Goal: Task Accomplishment & Management: Use online tool/utility

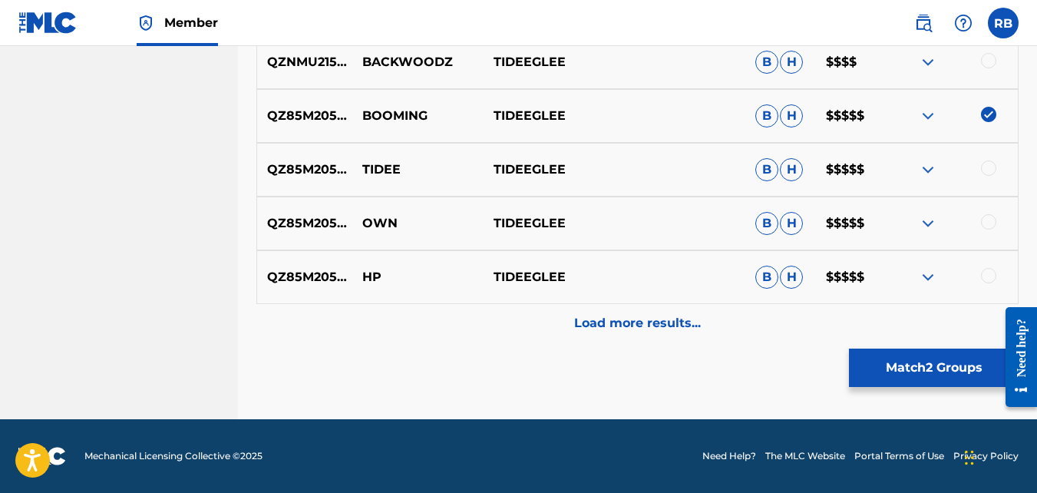
click at [863, 367] on button "Match 2 Groups" at bounding box center [934, 367] width 170 height 38
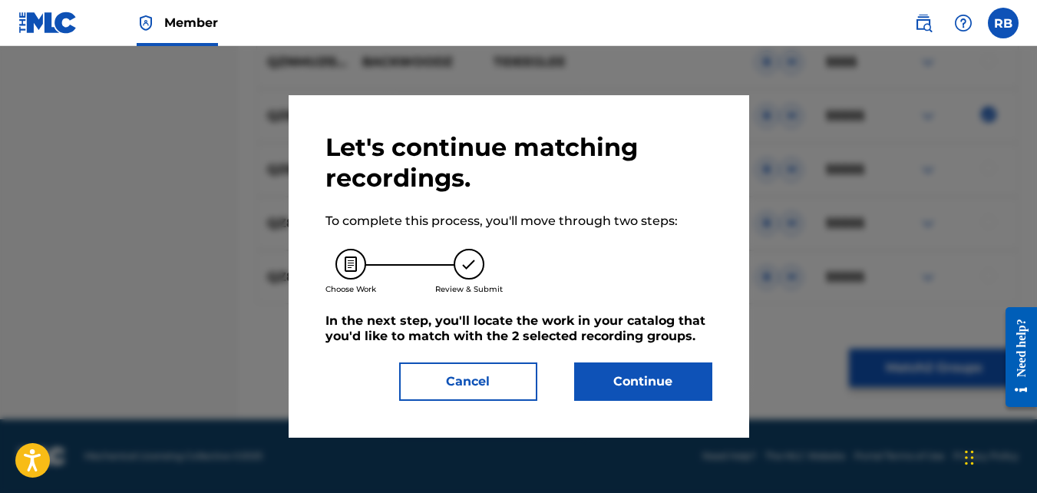
click at [628, 362] on button "Continue" at bounding box center [643, 381] width 138 height 38
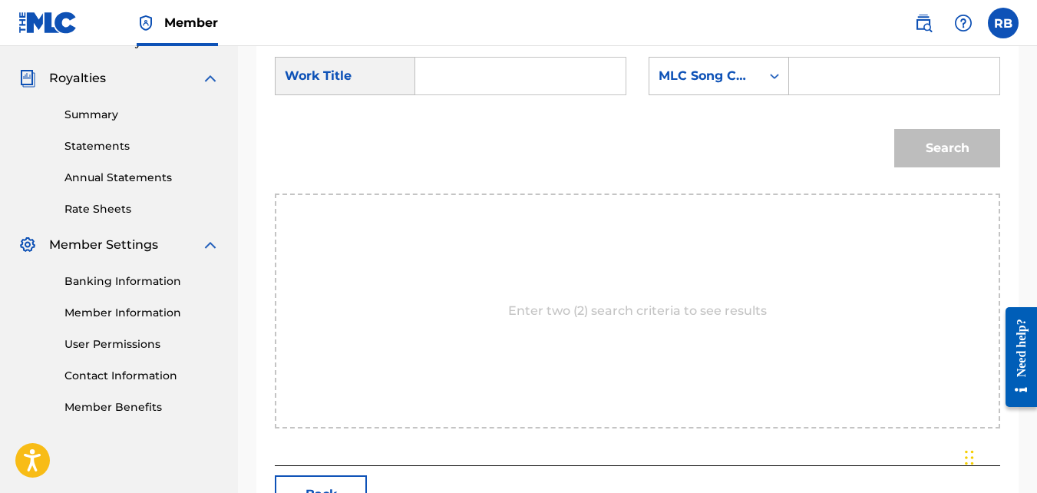
scroll to position [440, 0]
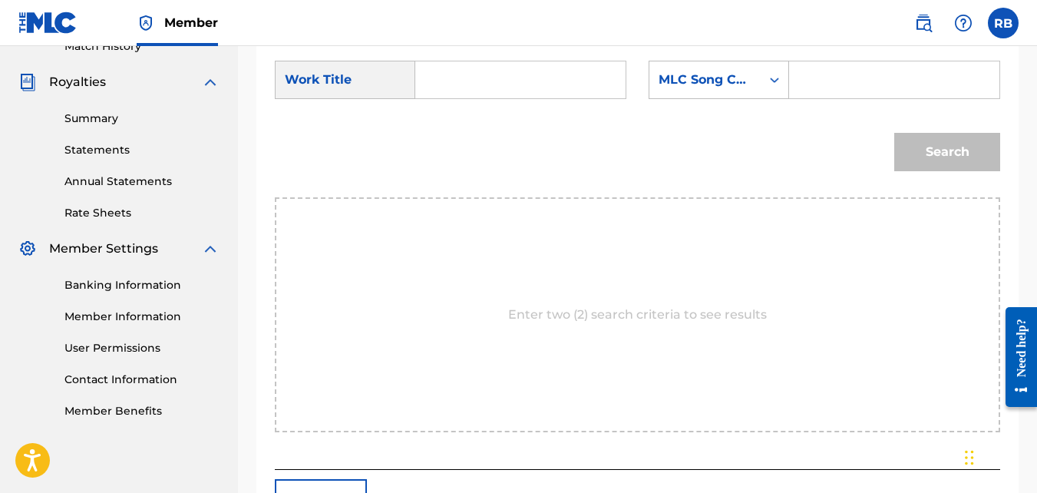
click at [510, 97] on input "Search Form" at bounding box center [520, 79] width 184 height 37
click at [541, 136] on div "Search" at bounding box center [637, 157] width 725 height 80
click at [505, 92] on input "boo" at bounding box center [520, 79] width 184 height 37
click at [510, 130] on form "SearchWithCriteriae9da0793-2e02-406b-bbf3-f8ccab74911d Work Title boo boo ming …" at bounding box center [637, 119] width 725 height 155
click at [483, 98] on input "boo" at bounding box center [520, 79] width 184 height 37
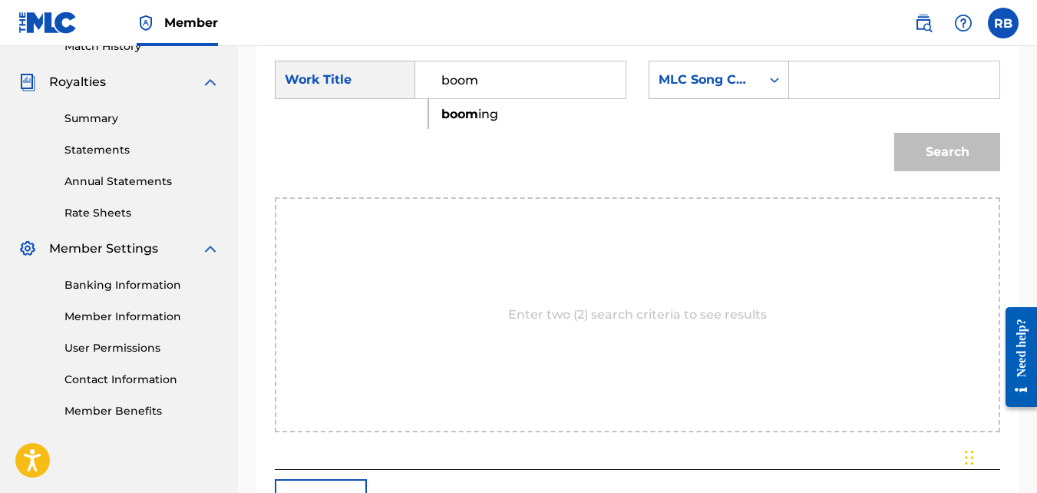
click at [450, 121] on strong "boom" at bounding box center [459, 114] width 37 height 15
type input "booming"
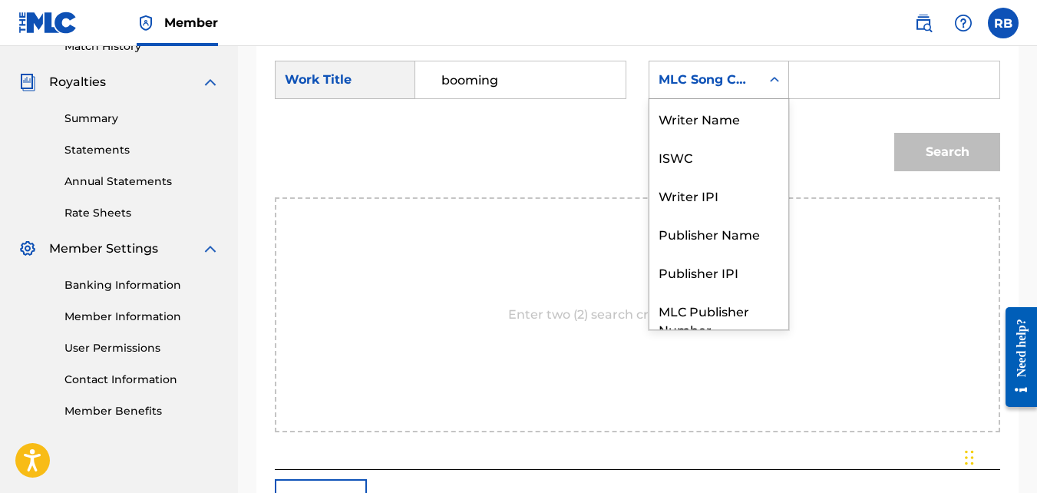
click at [748, 89] on div "MLC Song Code" at bounding box center [704, 80] width 93 height 18
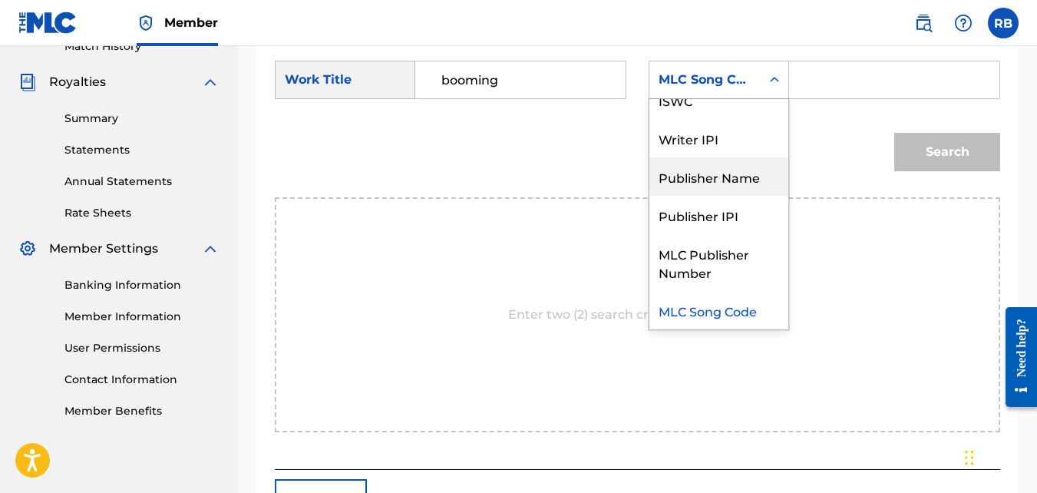
click at [749, 182] on div "Publisher Name" at bounding box center [718, 176] width 139 height 38
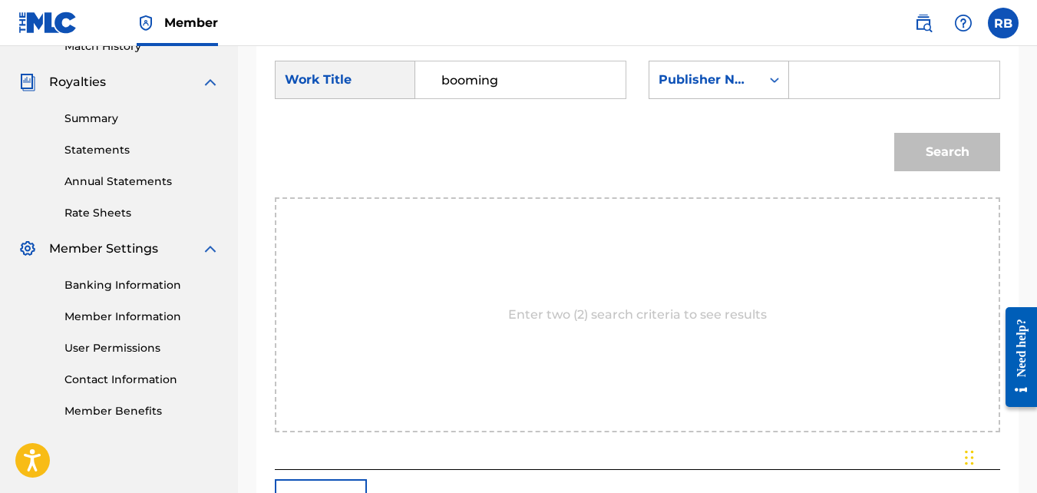
click at [817, 94] on input "Search Form" at bounding box center [894, 79] width 184 height 37
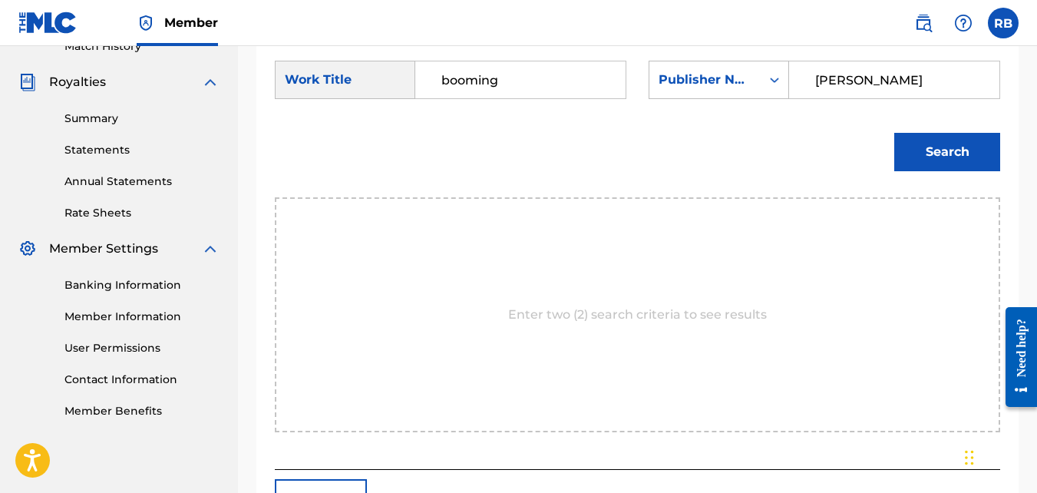
type input "[PERSON_NAME]"
click at [894, 133] on button "Search" at bounding box center [947, 152] width 106 height 38
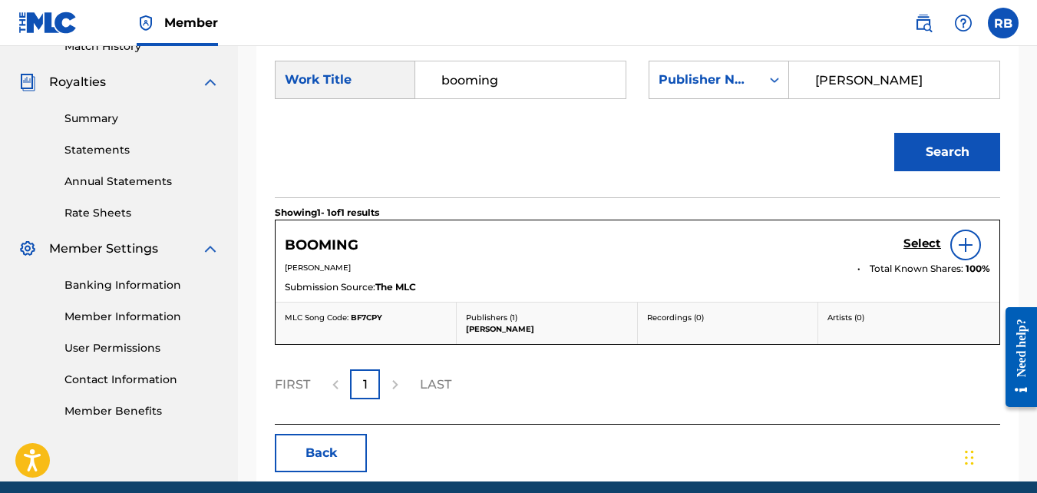
click at [916, 251] on h5 "Select" at bounding box center [922, 243] width 38 height 15
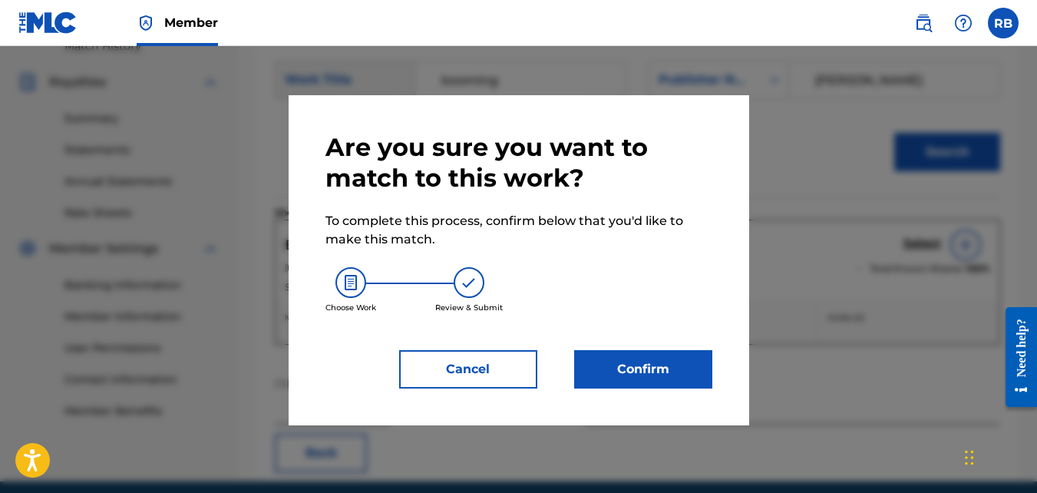
click at [619, 359] on button "Confirm" at bounding box center [643, 369] width 138 height 38
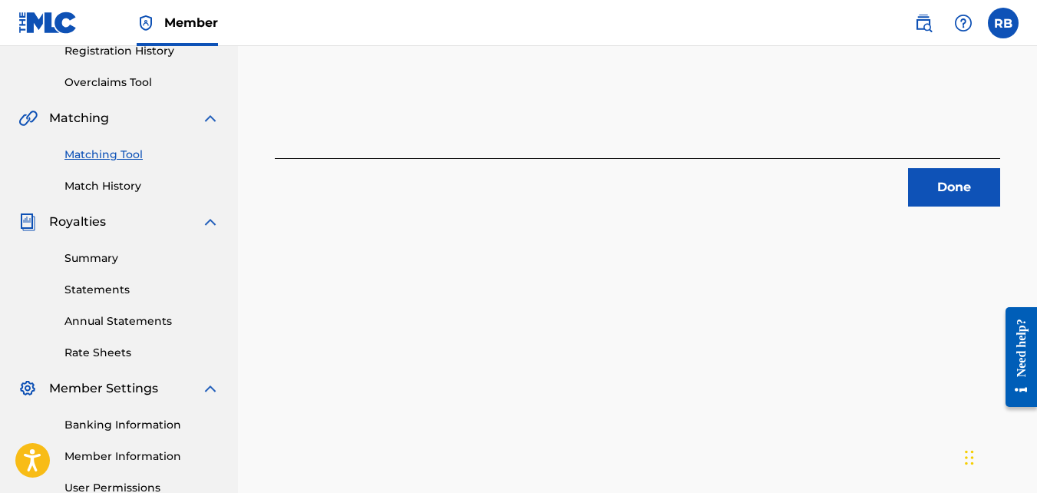
scroll to position [290, 0]
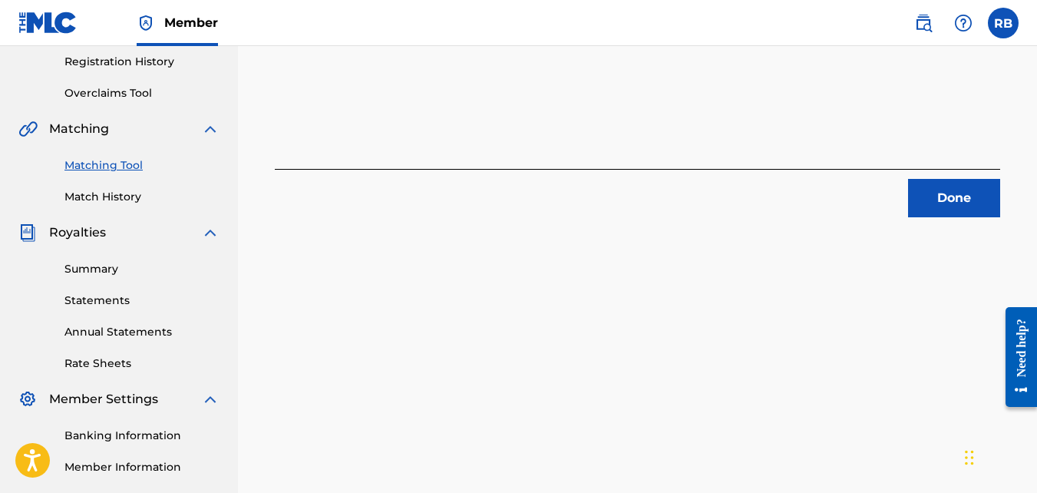
click at [934, 210] on button "Done" at bounding box center [954, 198] width 92 height 38
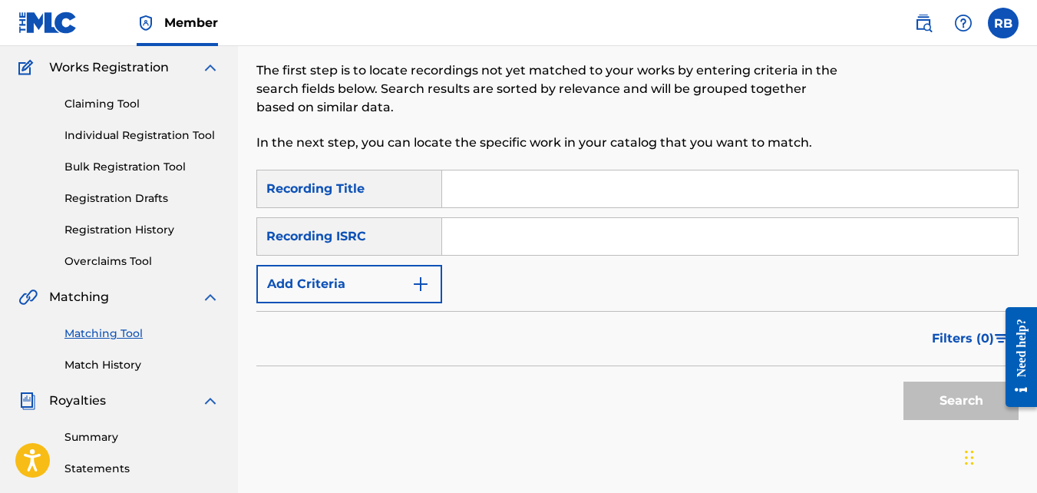
scroll to position [121, 0]
click at [378, 289] on button "Add Criteria" at bounding box center [349, 285] width 186 height 38
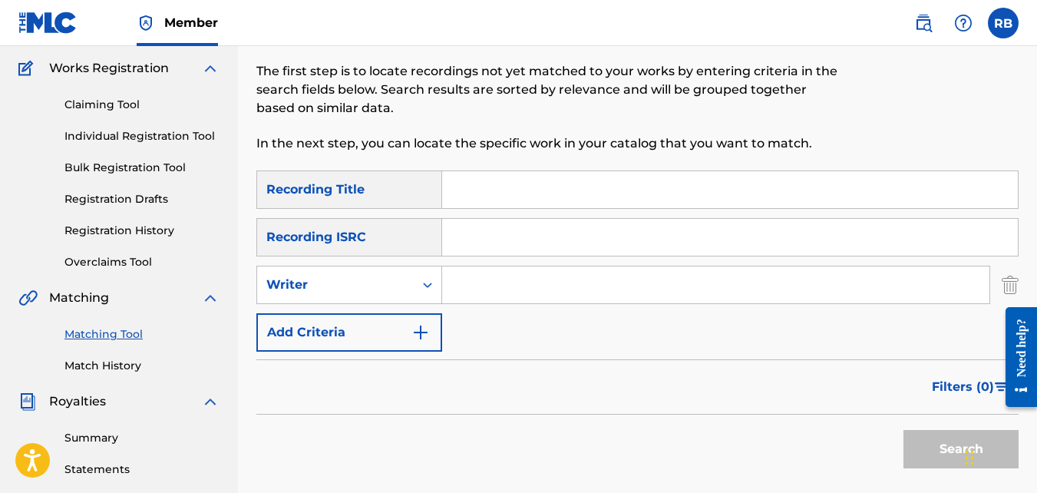
click at [361, 312] on div "SearchWithCriteriaff919790-857d-45af-8b75-8fa0e7692c51 Recording Title SearchWi…" at bounding box center [637, 260] width 762 height 181
click at [348, 295] on div "Writer" at bounding box center [335, 284] width 157 height 29
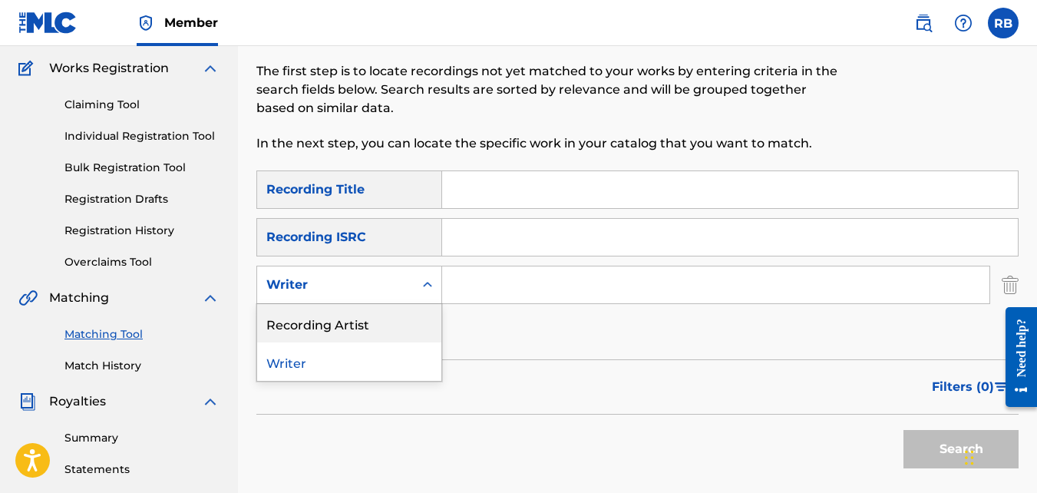
click at [352, 309] on div "Recording Artist" at bounding box center [349, 323] width 184 height 38
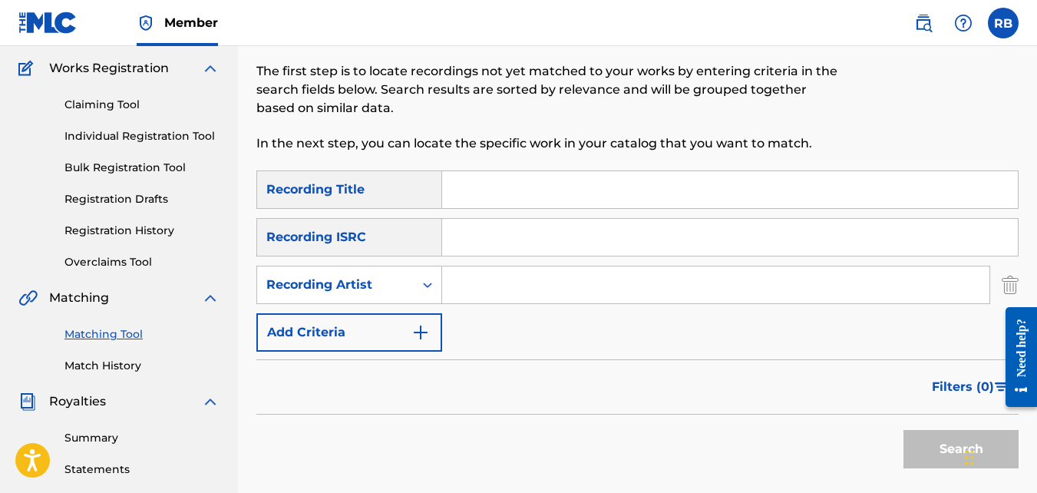
click at [443, 293] on input "Search Form" at bounding box center [715, 284] width 547 height 37
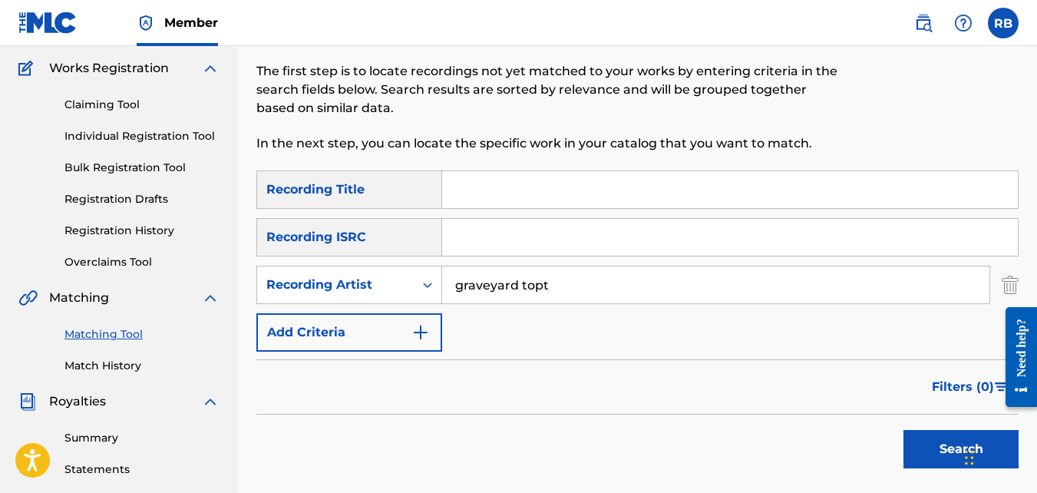
type input "graveyard topt"
click at [531, 288] on input "graveyard topt" at bounding box center [715, 284] width 547 height 37
type input "tideeglee"
click at [903, 430] on button "Search" at bounding box center [960, 449] width 115 height 38
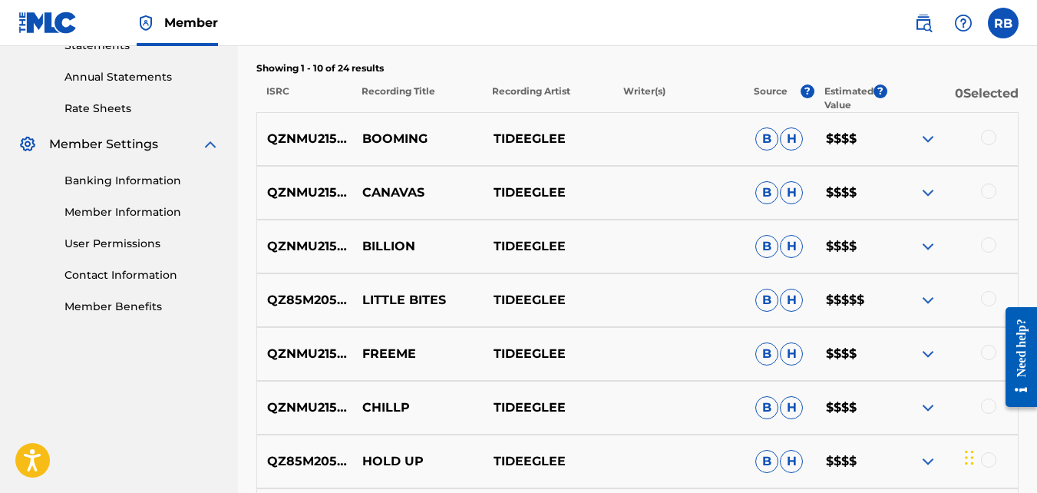
scroll to position [546, 0]
click at [985, 191] on div at bounding box center [988, 190] width 15 height 15
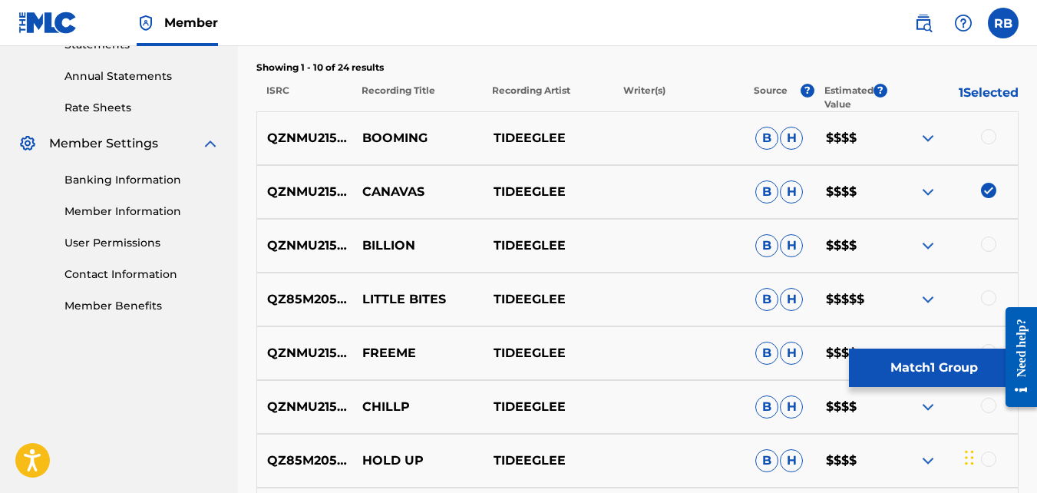
click at [938, 363] on button "Match 1 Group" at bounding box center [934, 367] width 170 height 38
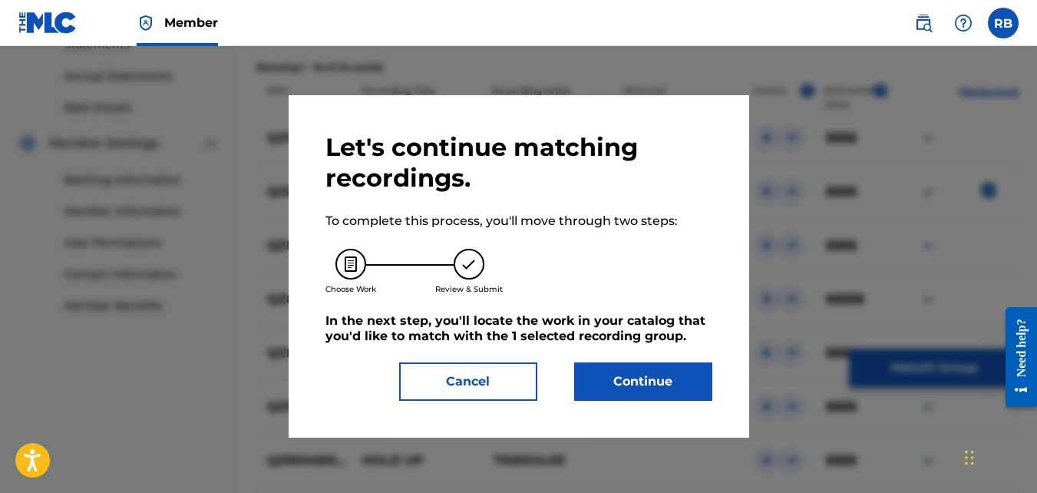
click at [592, 366] on button "Continue" at bounding box center [643, 381] width 138 height 38
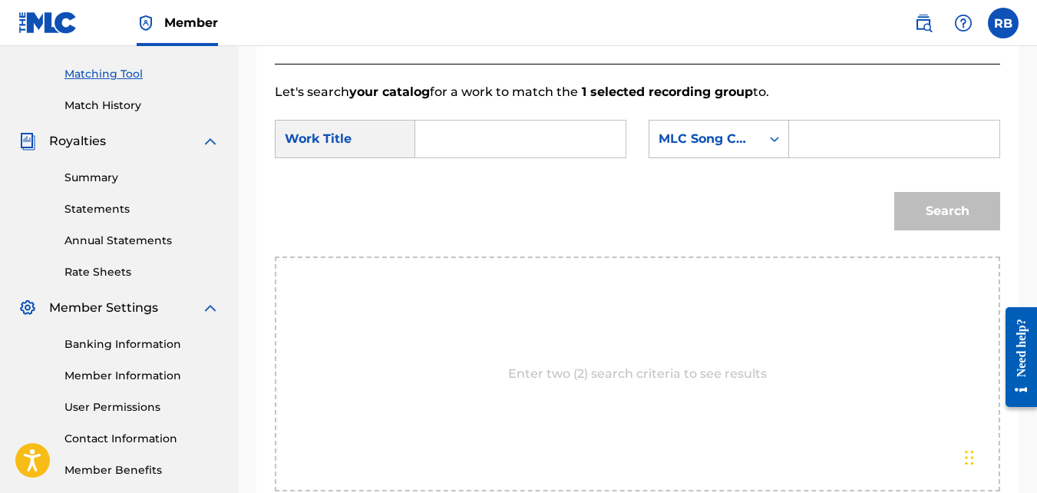
scroll to position [381, 0]
click at [492, 158] on input "Search Form" at bounding box center [520, 139] width 184 height 37
click at [509, 187] on form "SearchWithCriteriae9da0793-2e02-406b-bbf3-f8ccab74911d Work Title can SearchWit…" at bounding box center [637, 179] width 725 height 155
click at [518, 150] on input "can" at bounding box center [520, 139] width 184 height 37
click at [450, 181] on strong "can" at bounding box center [452, 174] width 23 height 15
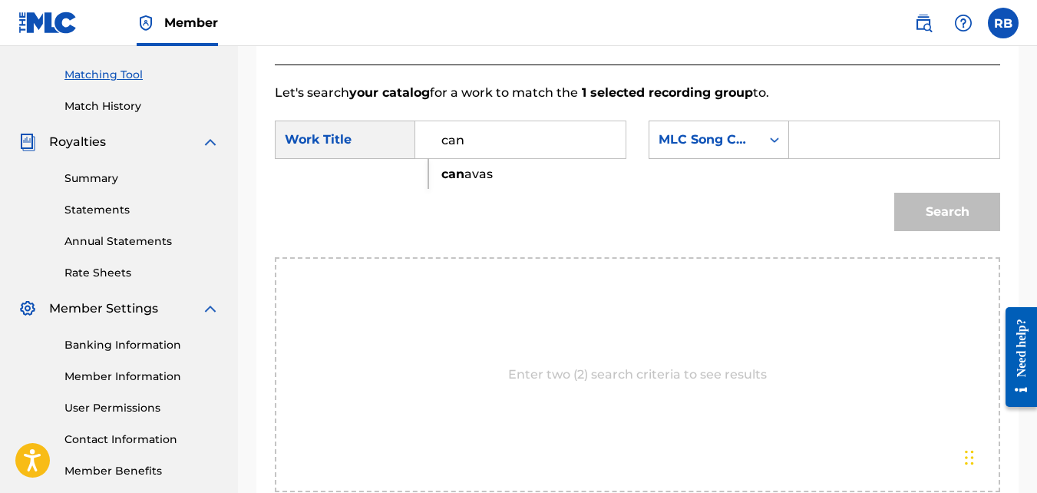
type input "canavas"
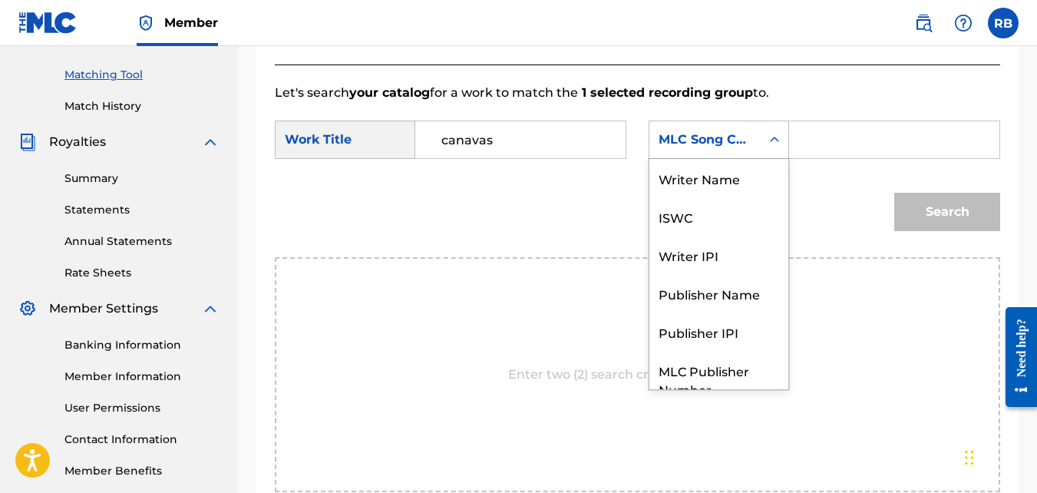
click at [701, 149] on div "MLC Song Code" at bounding box center [704, 139] width 93 height 18
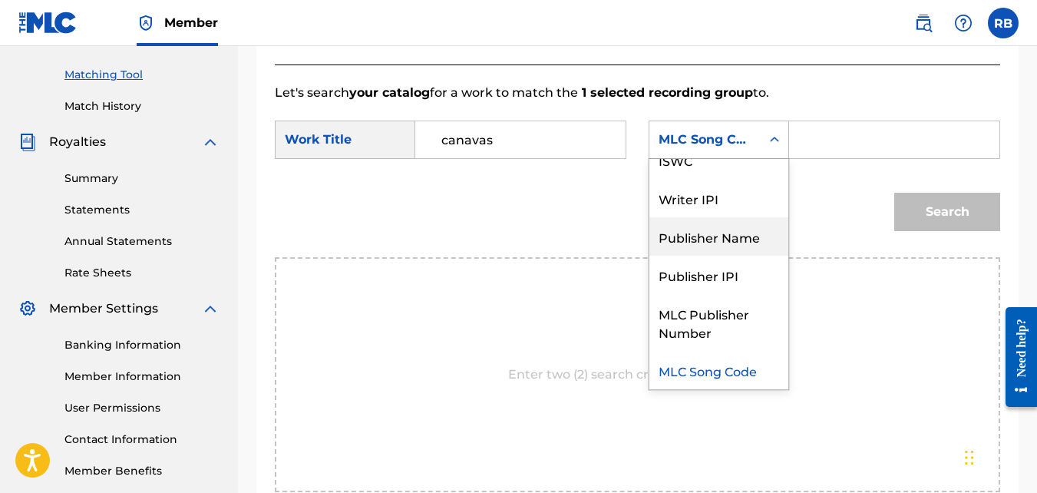
click at [714, 242] on div "Publisher Name" at bounding box center [718, 236] width 139 height 38
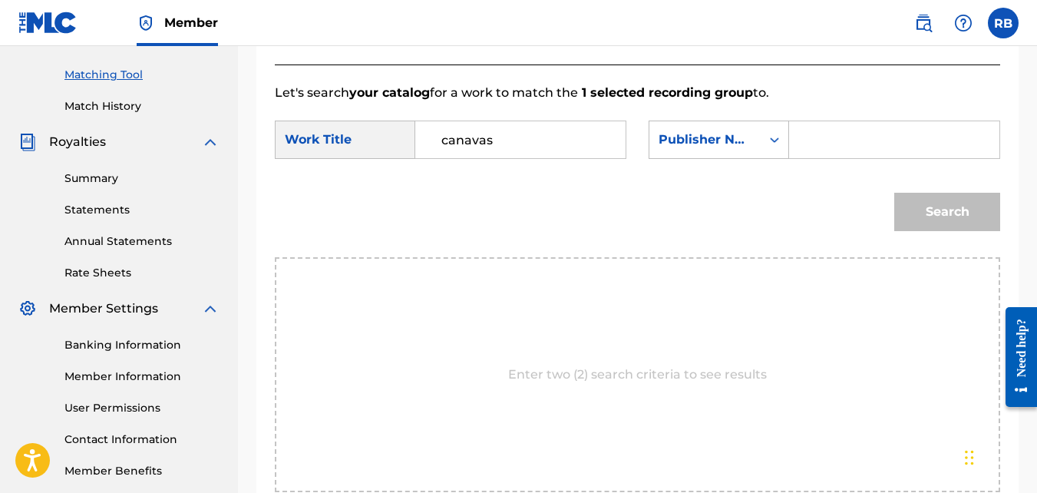
click at [803, 158] on input "Search Form" at bounding box center [894, 139] width 184 height 37
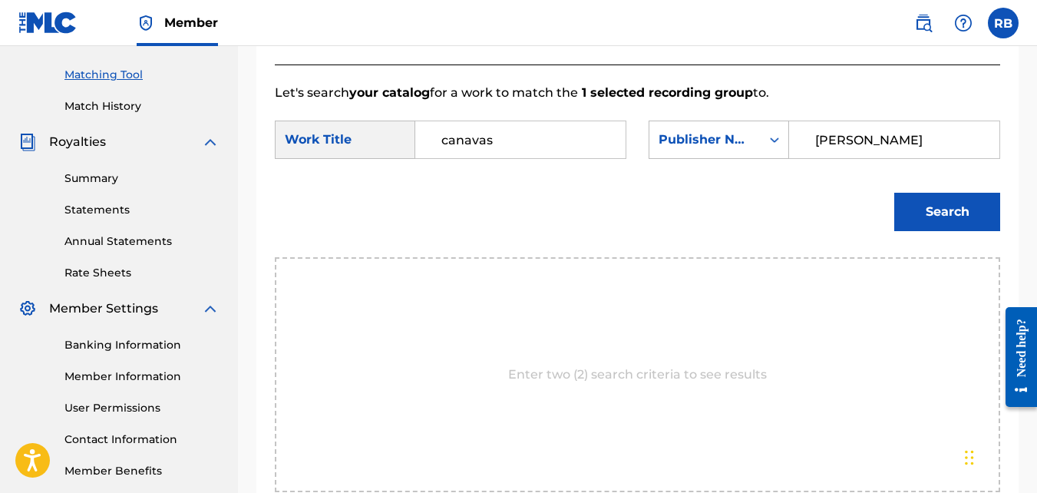
click at [822, 158] on input "[PERSON_NAME]" at bounding box center [894, 139] width 184 height 37
type input "[PERSON_NAME]"
click at [932, 231] on button "Search" at bounding box center [947, 212] width 106 height 38
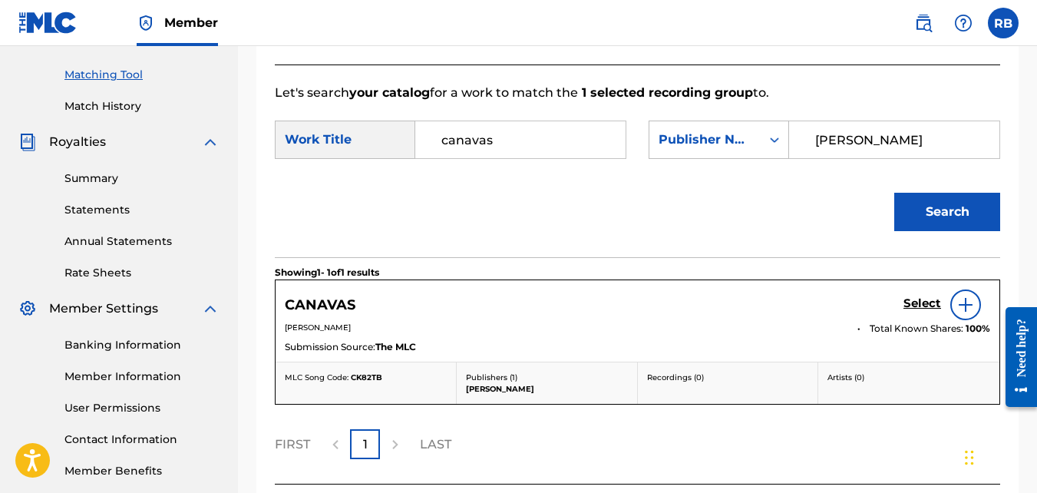
click at [919, 311] on h5 "Select" at bounding box center [922, 303] width 38 height 15
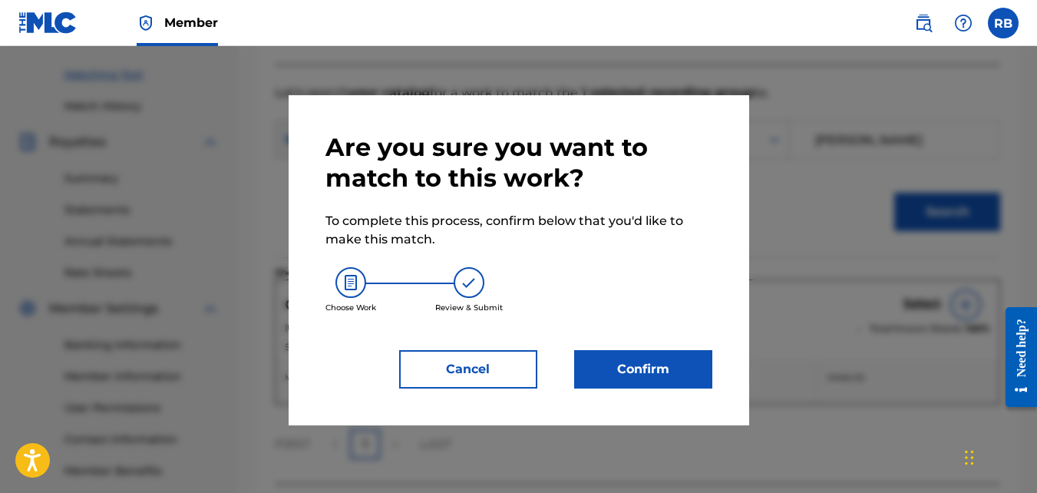
click at [624, 381] on button "Confirm" at bounding box center [643, 369] width 138 height 38
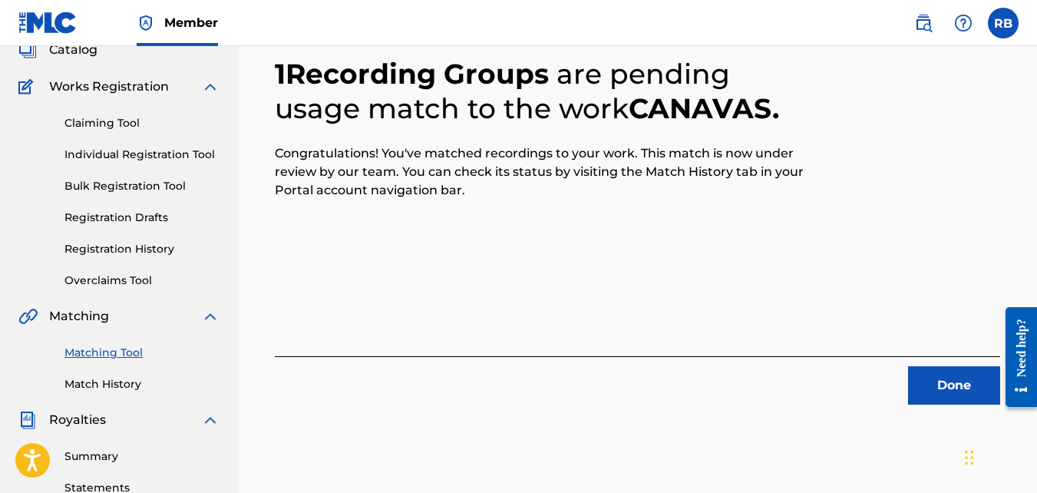
scroll to position [102, 0]
click at [930, 371] on button "Done" at bounding box center [954, 386] width 92 height 38
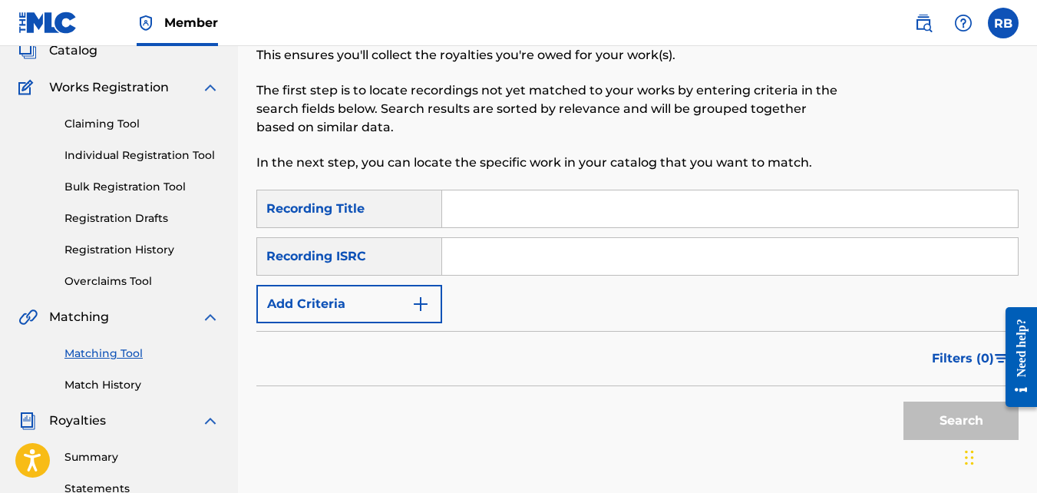
click at [381, 288] on button "Add Criteria" at bounding box center [349, 304] width 186 height 38
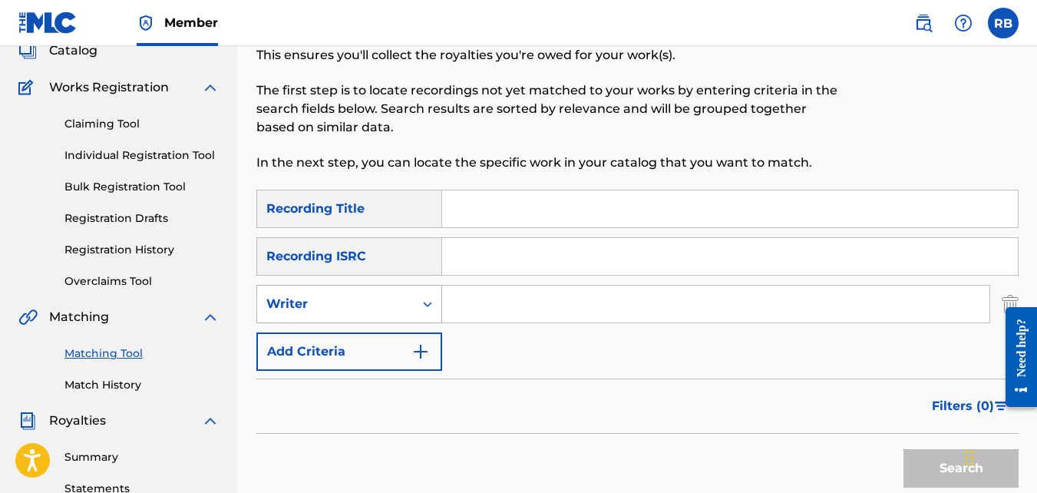
click at [383, 298] on div "Writer" at bounding box center [335, 304] width 138 height 18
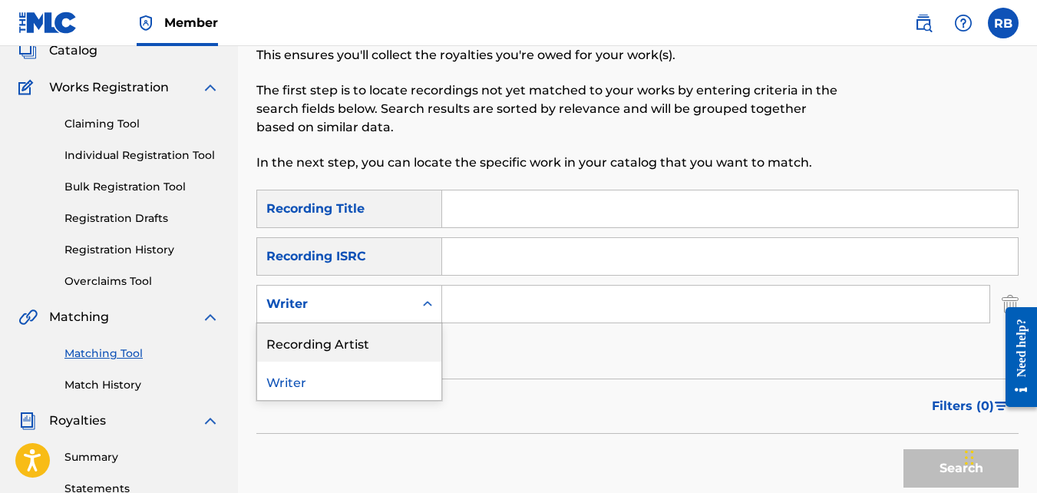
click at [385, 332] on div "Recording Artist" at bounding box center [349, 342] width 184 height 38
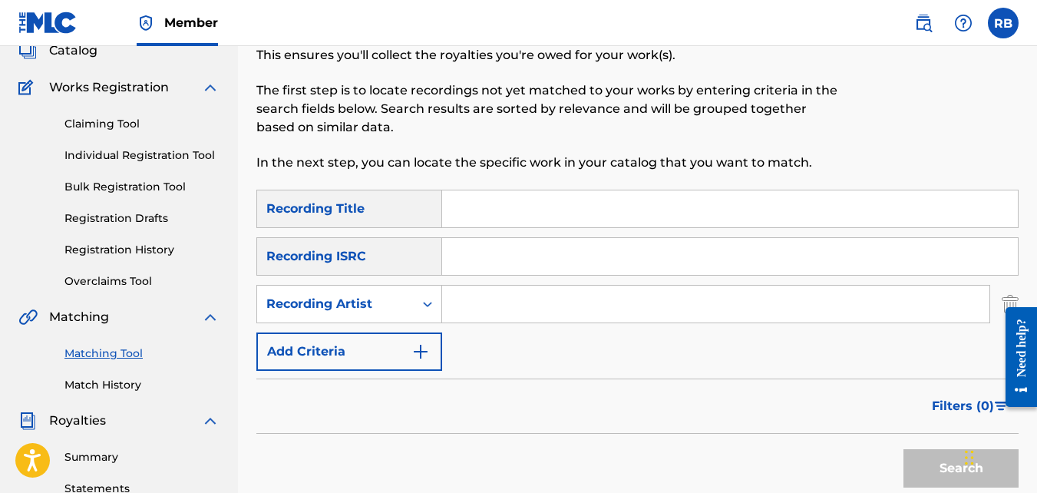
click at [478, 305] on input "Search Form" at bounding box center [715, 303] width 547 height 37
type input "tideeglee"
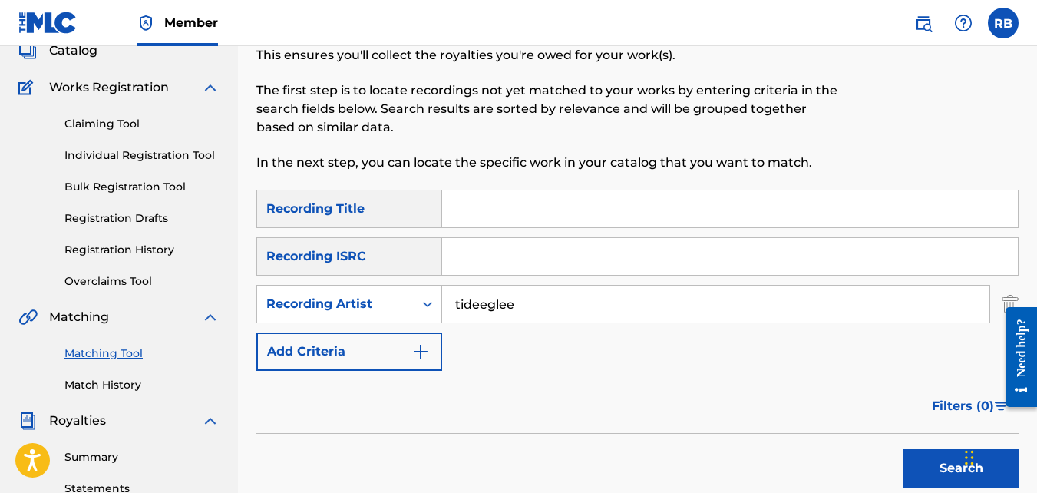
click at [903, 449] on button "Search" at bounding box center [960, 468] width 115 height 38
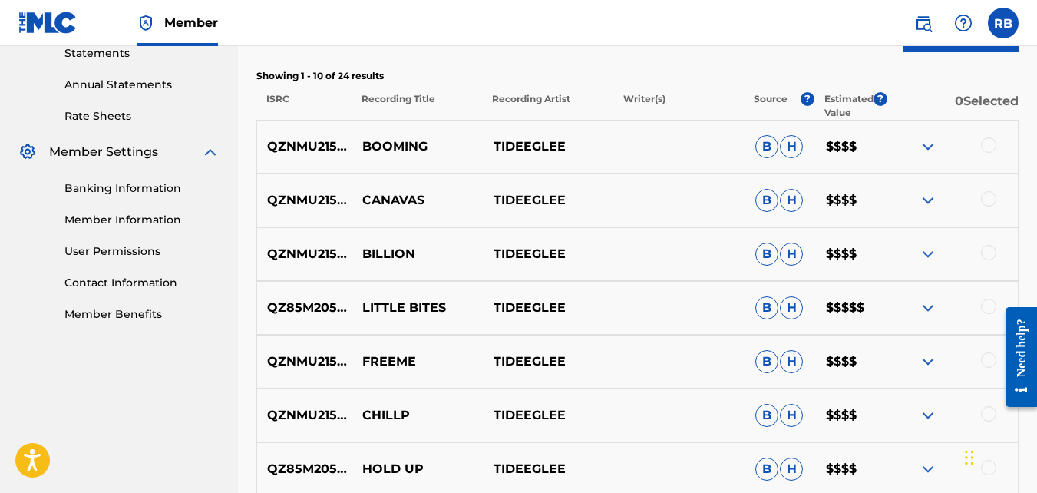
scroll to position [538, 0]
click at [985, 254] on div at bounding box center [988, 251] width 15 height 15
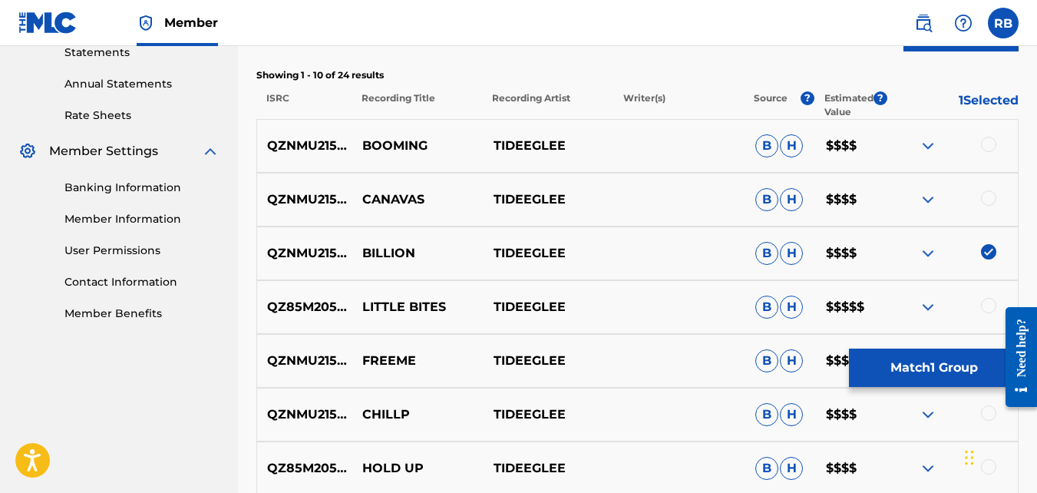
click at [951, 357] on button "Match 1 Group" at bounding box center [934, 367] width 170 height 38
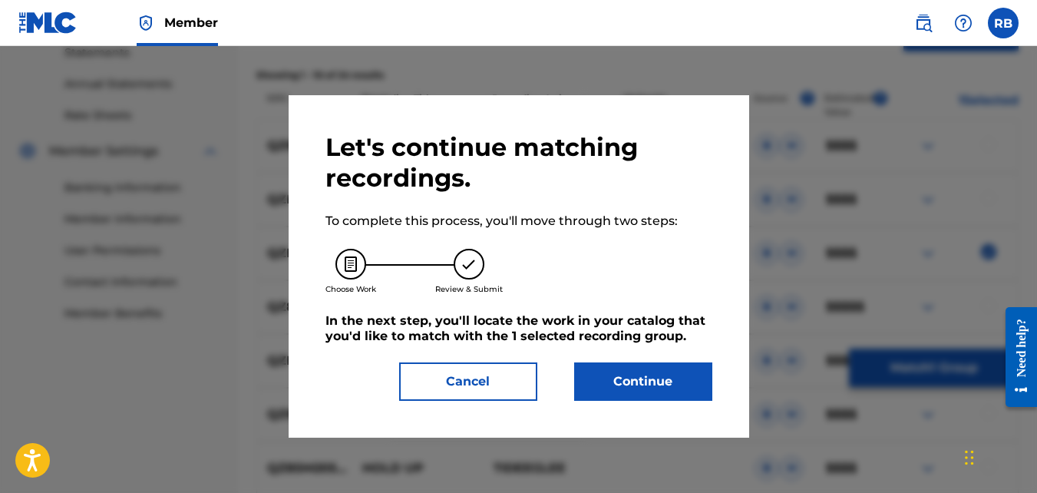
click at [671, 368] on button "Continue" at bounding box center [643, 381] width 138 height 38
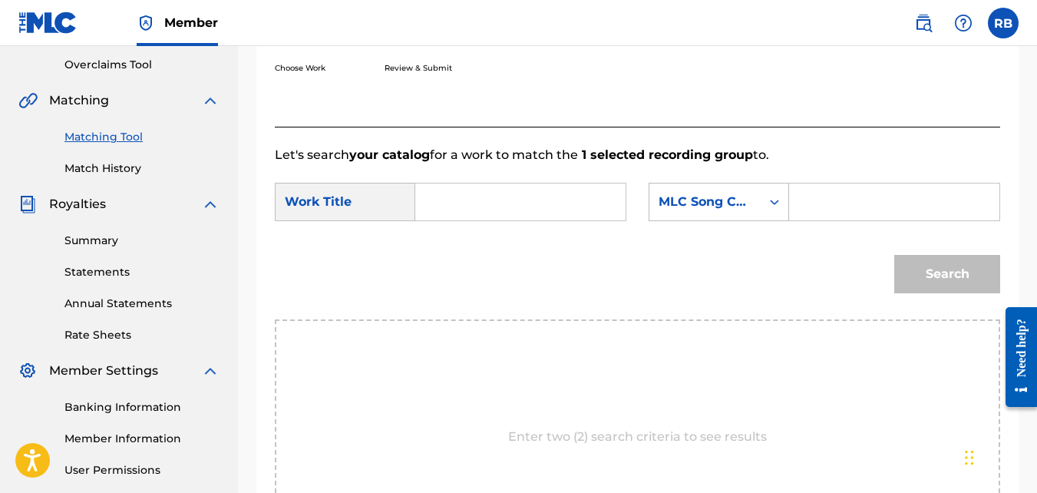
scroll to position [301, 0]
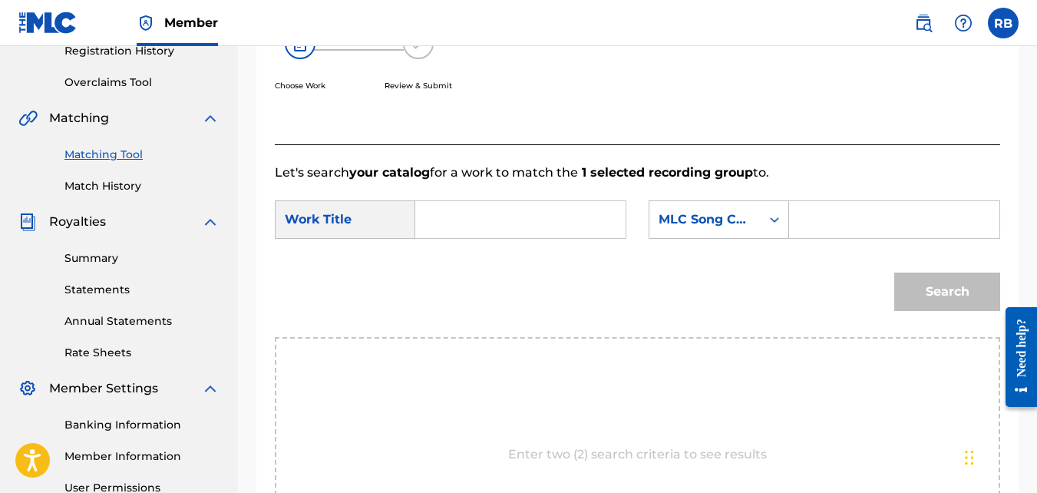
click at [547, 236] on input "Search Form" at bounding box center [520, 219] width 184 height 37
click at [556, 270] on form "SearchWithCriteriae9da0793-2e02-406b-bbf3-f8ccab74911d Work Title [PERSON_NAME]…" at bounding box center [637, 259] width 725 height 155
click at [526, 238] on input "billi" at bounding box center [520, 219] width 184 height 37
click at [472, 261] on span "on" at bounding box center [473, 253] width 16 height 15
type input "billion"
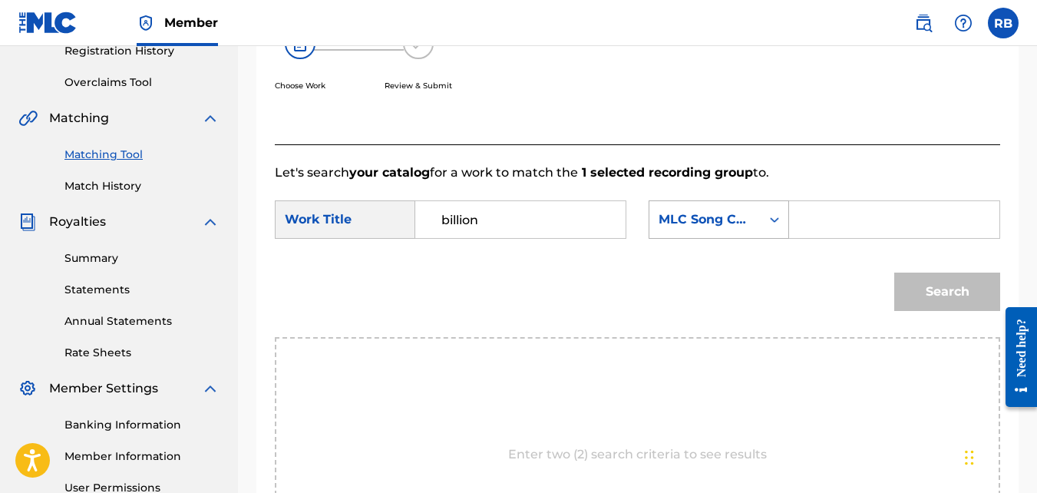
click at [711, 229] on div "MLC Song Code" at bounding box center [704, 219] width 93 height 18
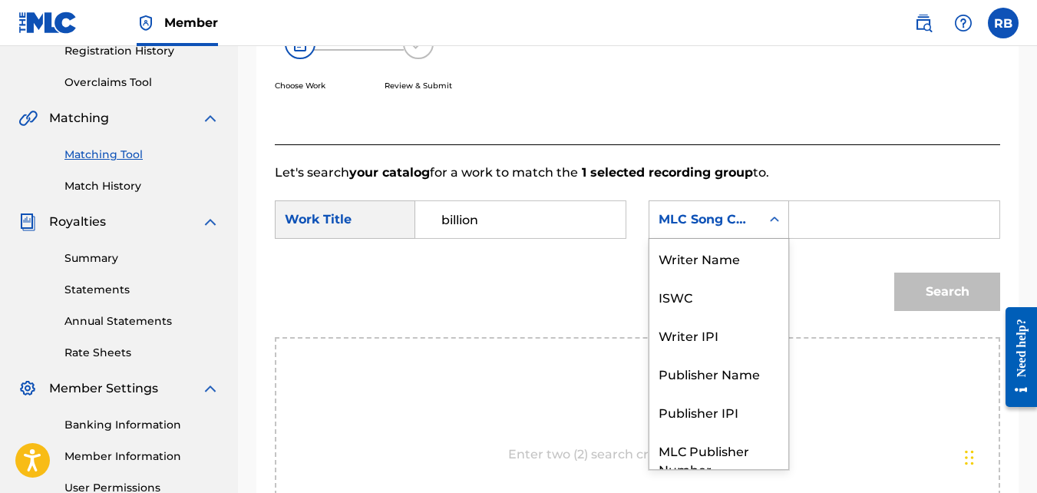
scroll to position [57, 0]
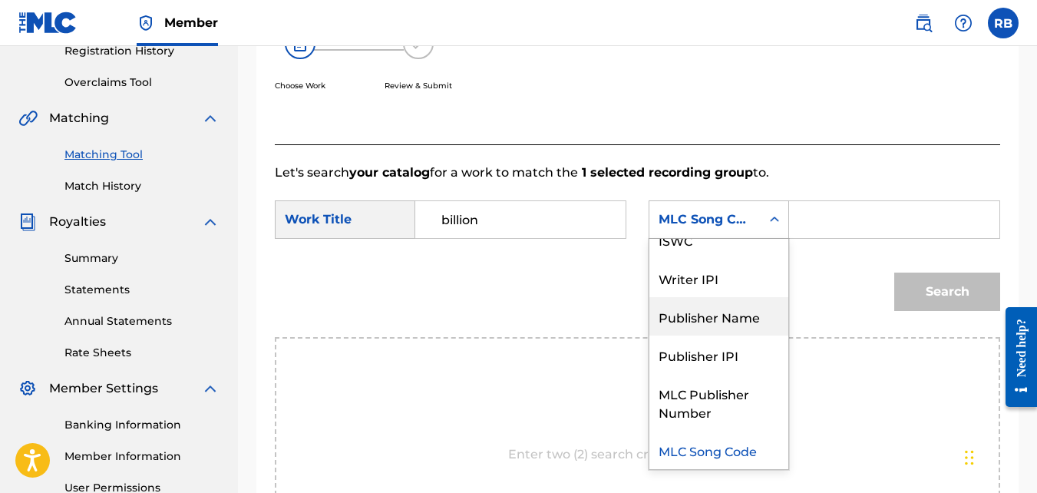
click at [719, 335] on div "Publisher Name" at bounding box center [718, 316] width 139 height 38
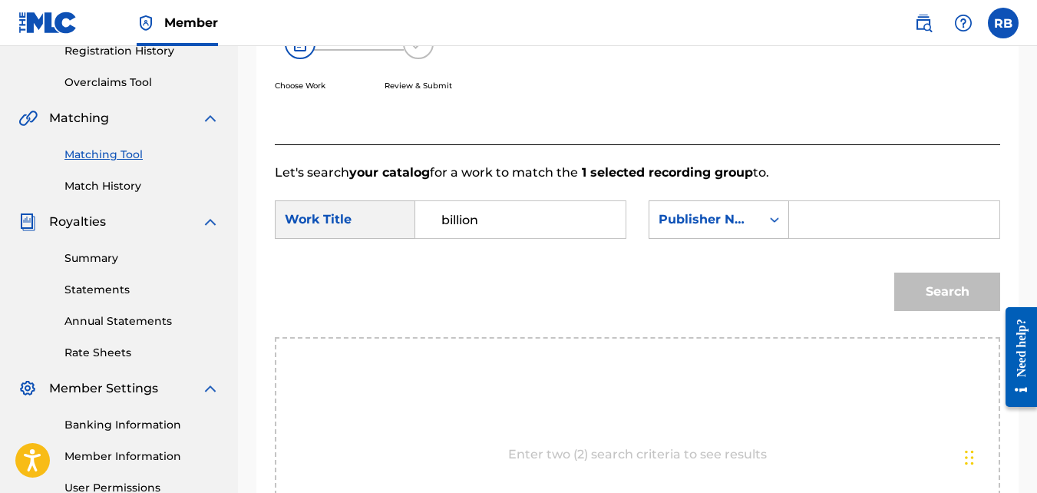
paste input "[PERSON_NAME]"
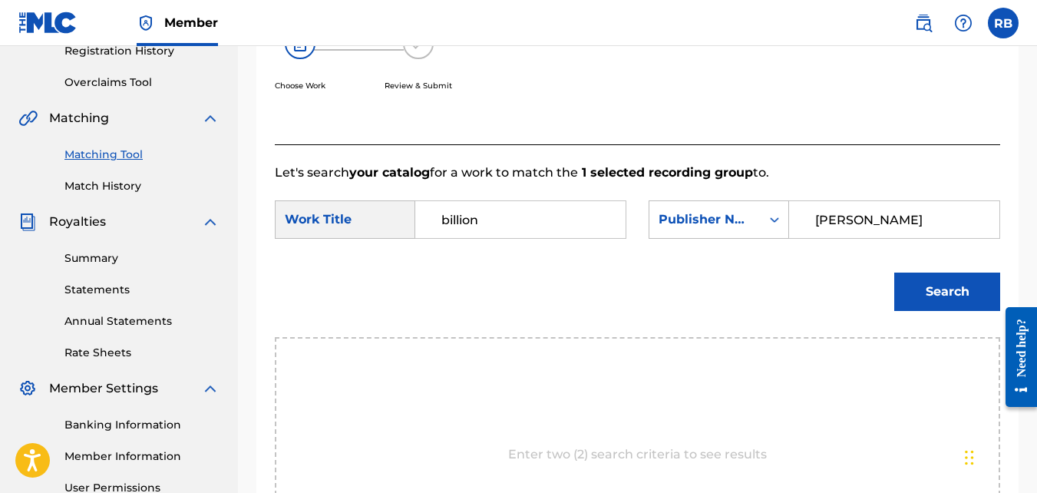
type input "[PERSON_NAME]"
click at [894, 272] on button "Search" at bounding box center [947, 291] width 106 height 38
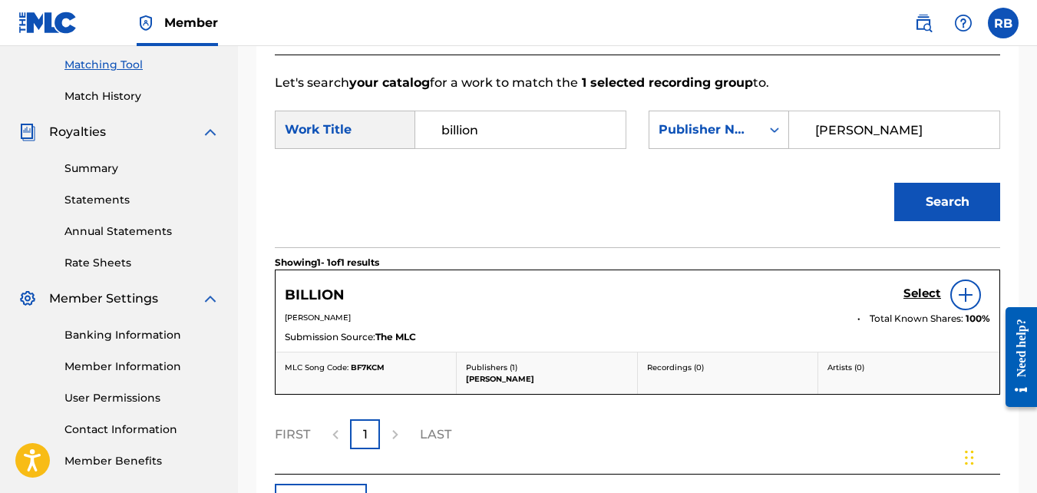
scroll to position [395, 0]
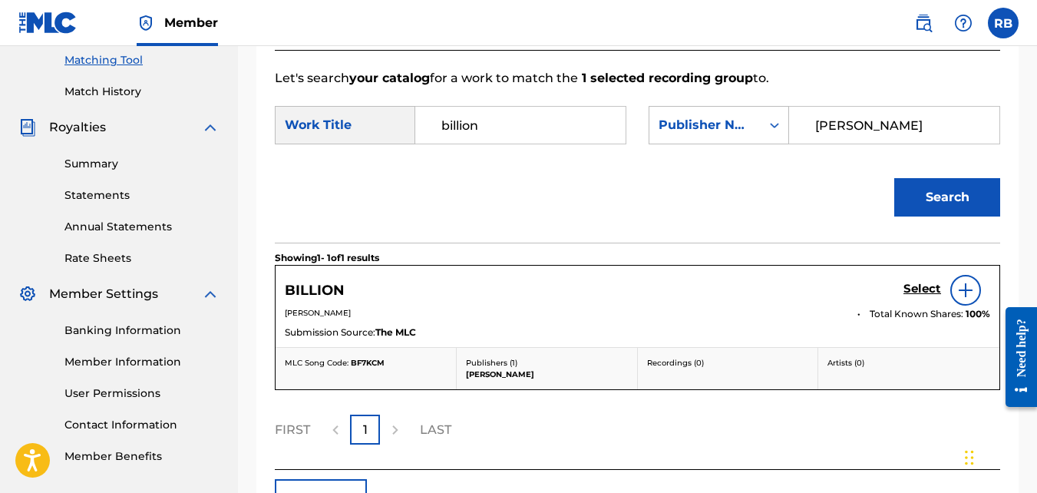
click at [914, 296] on h5 "Select" at bounding box center [922, 289] width 38 height 15
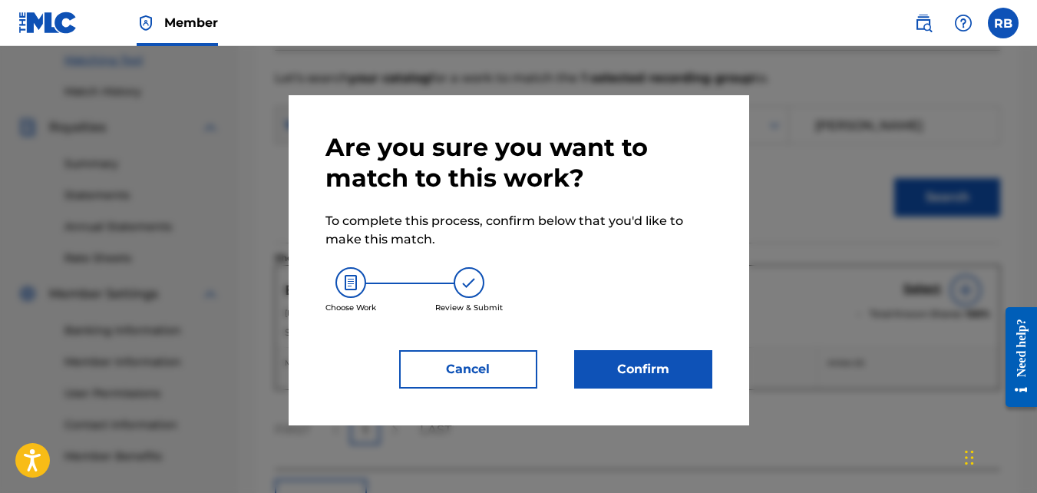
click at [661, 357] on button "Confirm" at bounding box center [643, 369] width 138 height 38
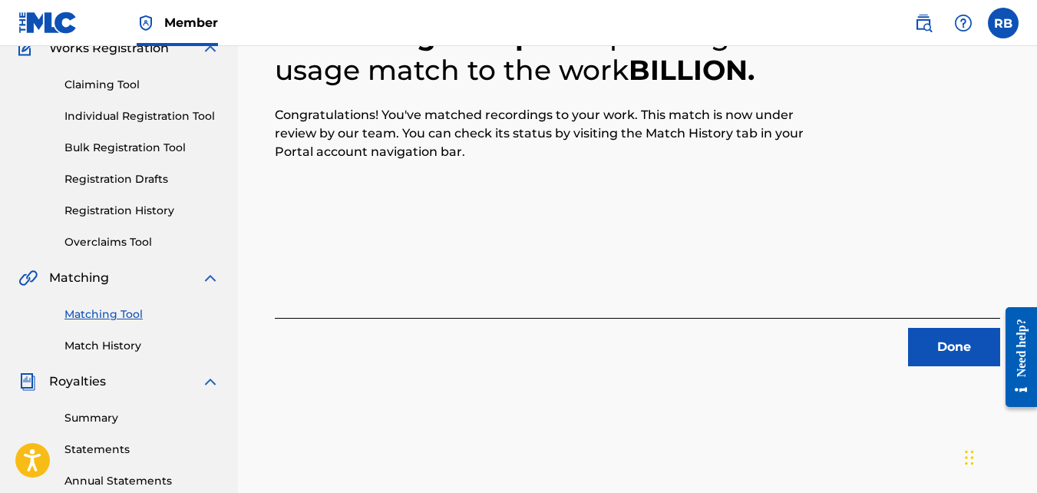
scroll to position [117, 0]
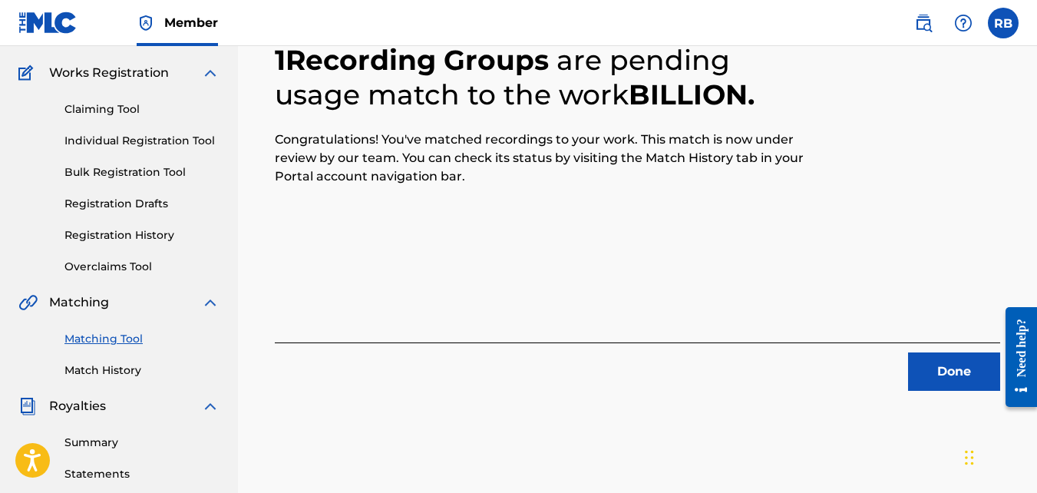
click at [928, 365] on button "Done" at bounding box center [954, 371] width 92 height 38
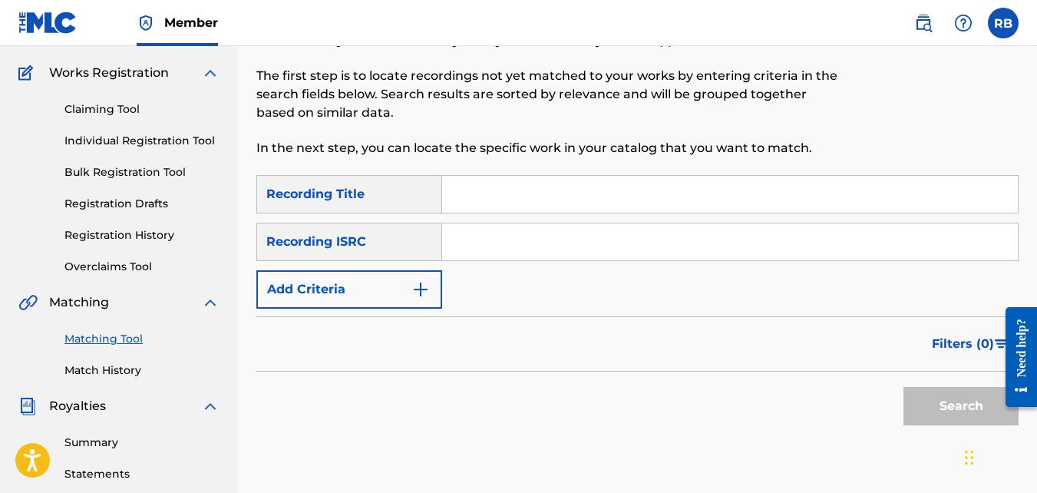
click at [389, 301] on button "Add Criteria" at bounding box center [349, 289] width 186 height 38
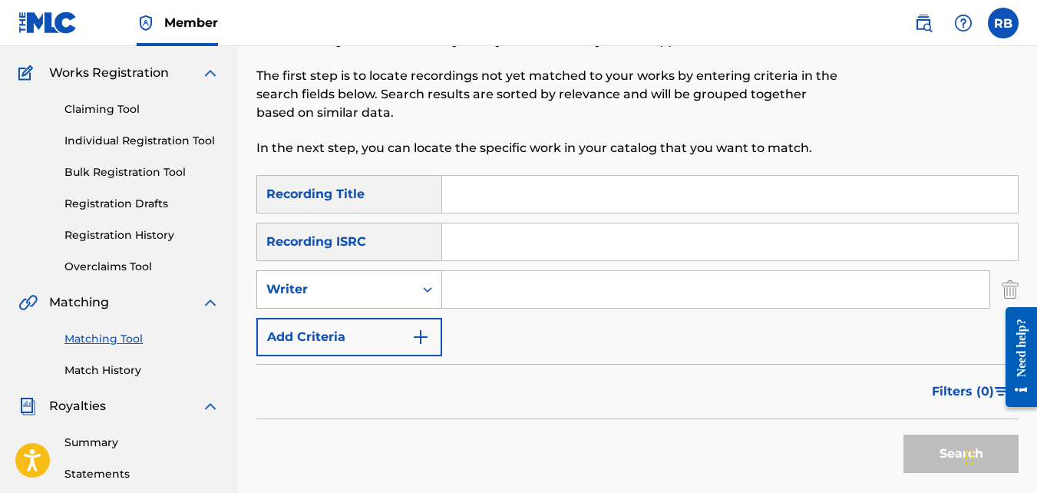
click at [386, 302] on div "Writer" at bounding box center [335, 289] width 157 height 29
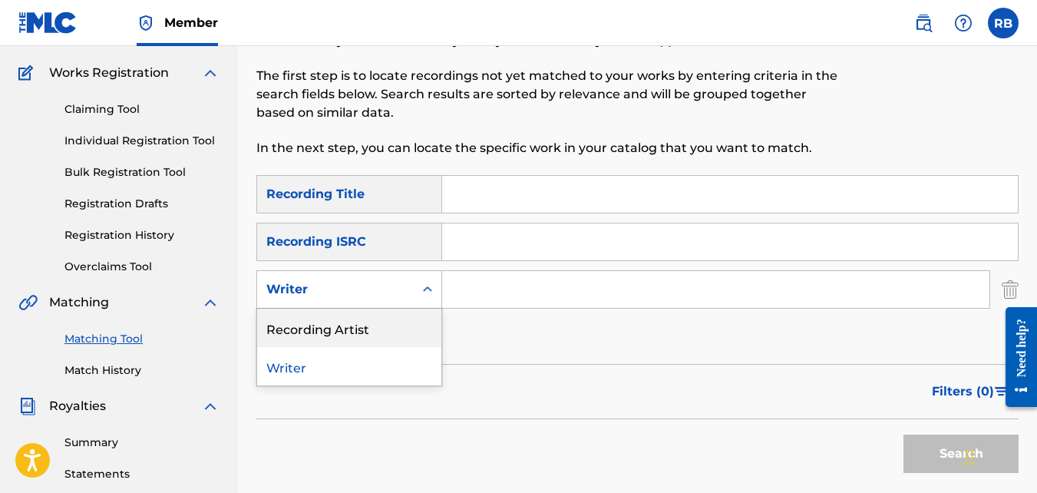
click at [386, 318] on div "Recording Artist" at bounding box center [349, 327] width 184 height 38
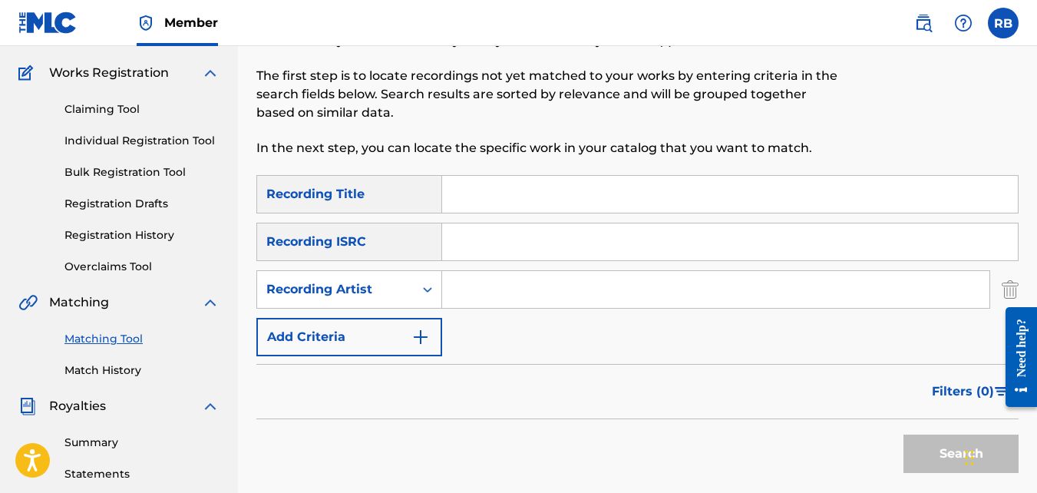
click at [467, 295] on input "Search Form" at bounding box center [715, 289] width 547 height 37
click at [468, 292] on input "Search Form" at bounding box center [715, 289] width 547 height 37
type input "tideeglee"
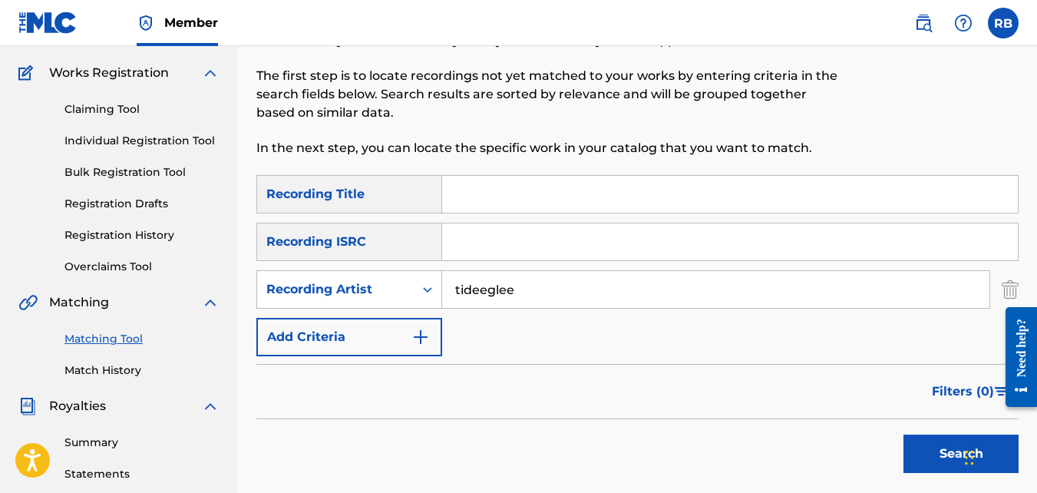
click at [903, 434] on button "Search" at bounding box center [960, 453] width 115 height 38
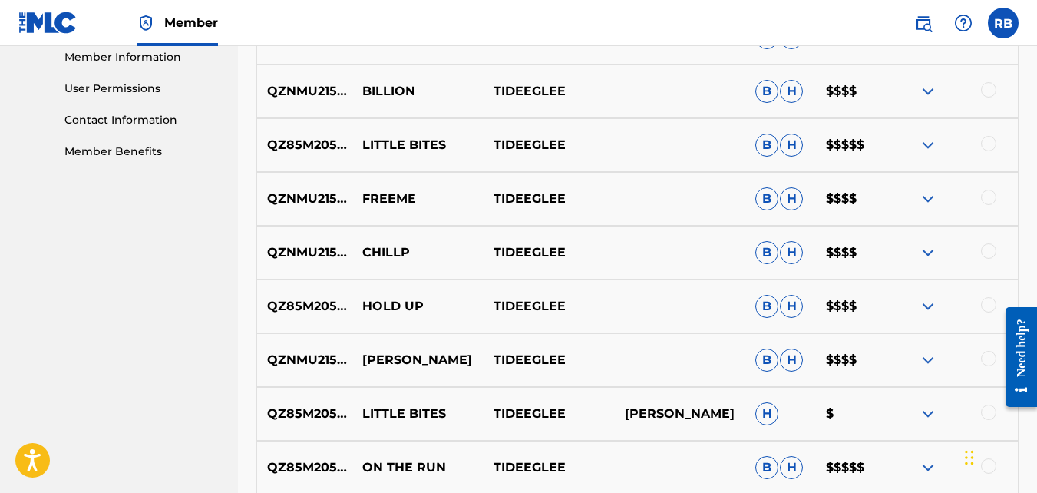
scroll to position [708, 0]
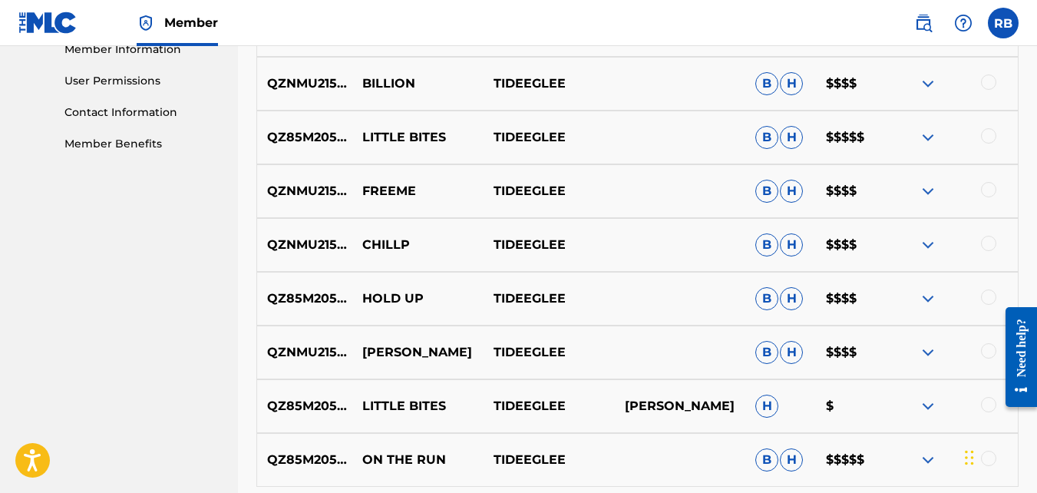
click at [981, 132] on div at bounding box center [988, 135] width 15 height 15
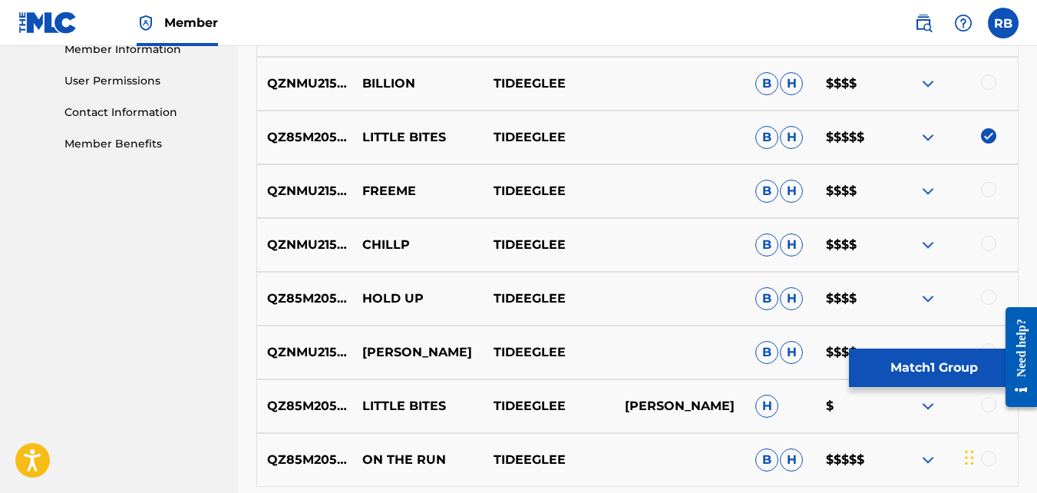
click at [887, 382] on button "Match 1 Group" at bounding box center [934, 367] width 170 height 38
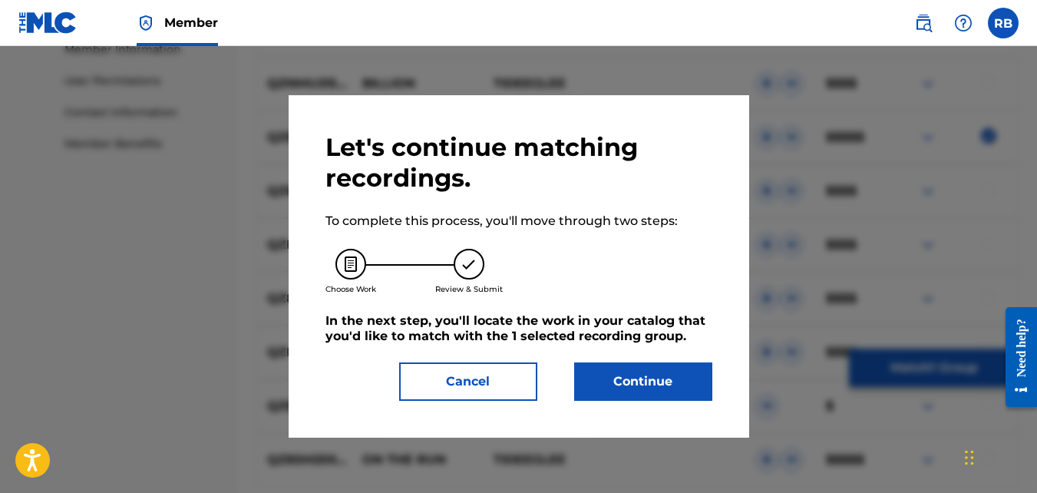
click at [649, 366] on button "Continue" at bounding box center [643, 381] width 138 height 38
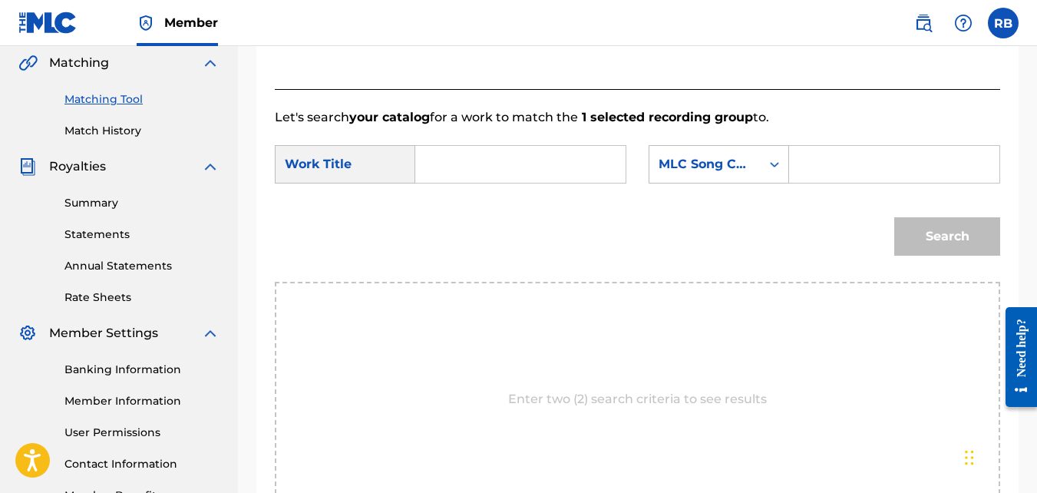
scroll to position [341, 0]
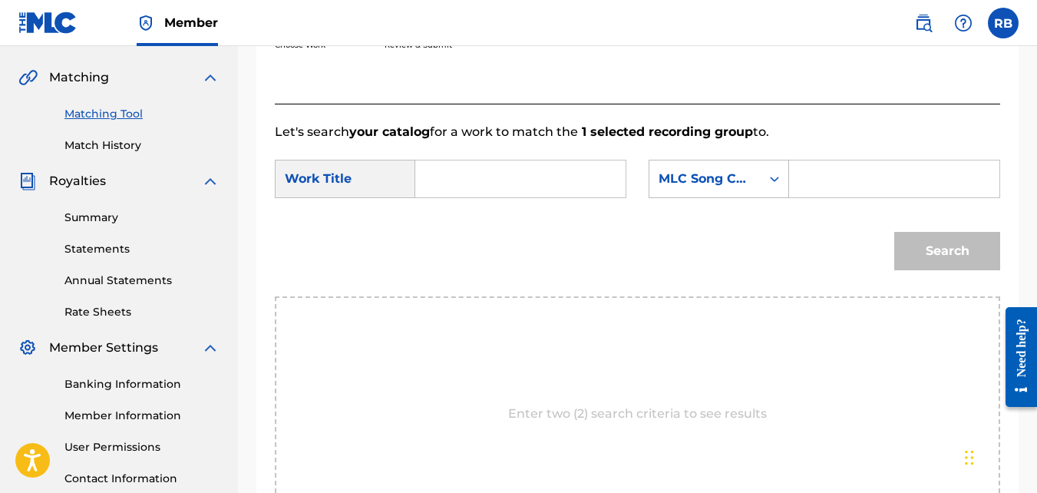
click at [426, 198] on div "Search Form" at bounding box center [520, 179] width 211 height 38
click at [437, 197] on input "Search Form" at bounding box center [520, 178] width 184 height 37
click at [464, 239] on span "le bites" at bounding box center [456, 222] width 31 height 33
type input "little bites"
click at [753, 193] on div "MLC Song Code" at bounding box center [704, 178] width 111 height 29
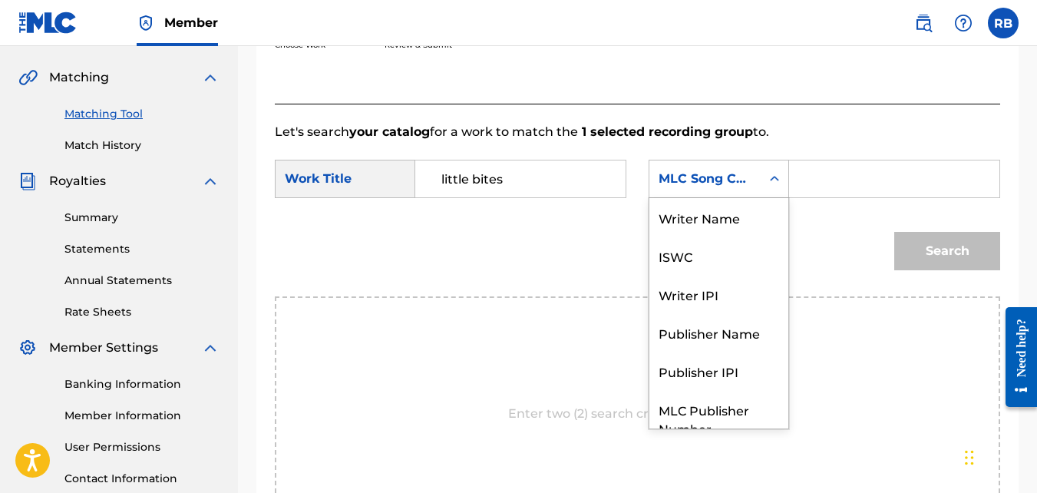
scroll to position [57, 0]
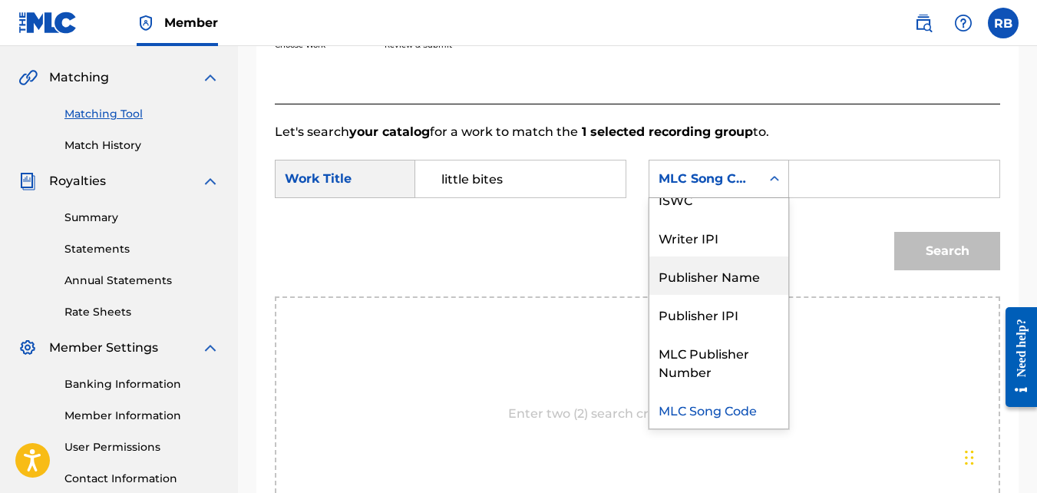
click at [739, 275] on div "Publisher Name" at bounding box center [718, 275] width 139 height 38
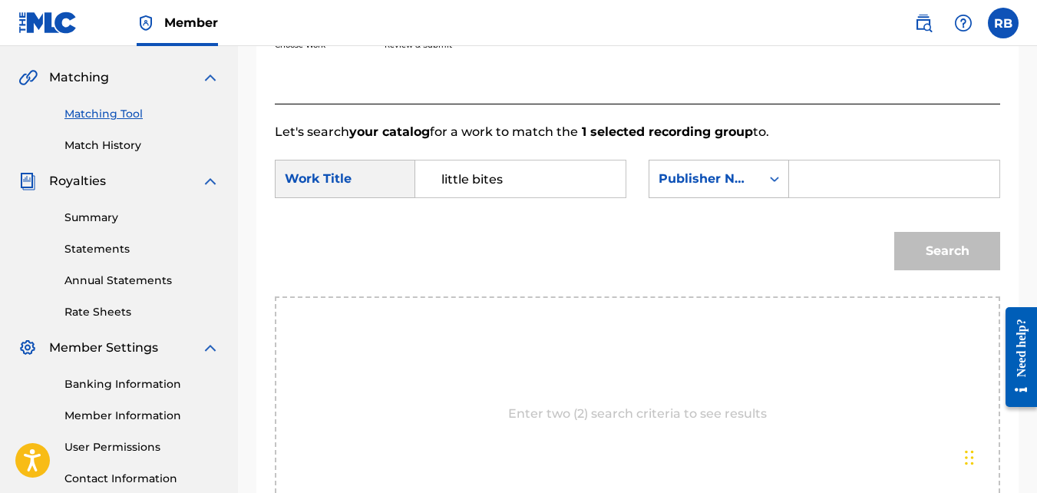
paste input "[PERSON_NAME]"
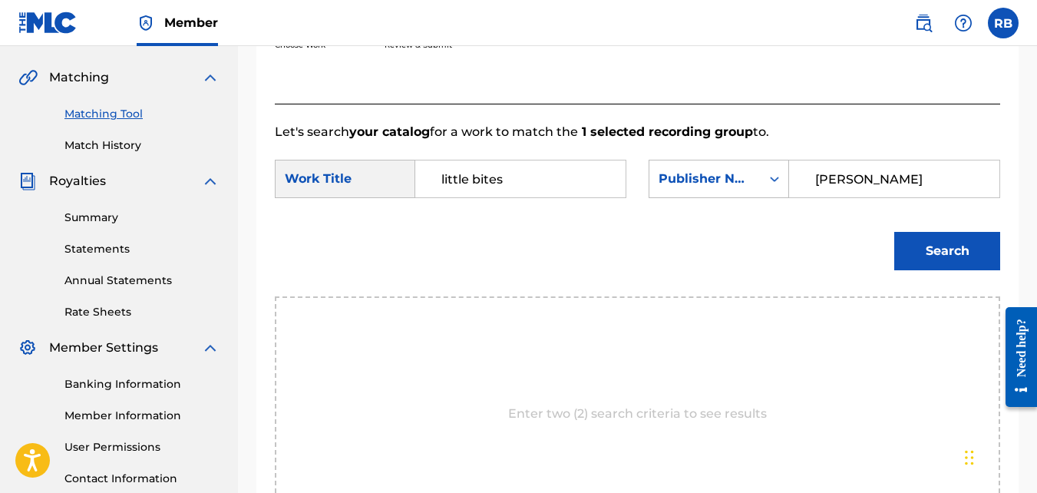
type input "[PERSON_NAME]"
click at [894, 232] on button "Search" at bounding box center [947, 251] width 106 height 38
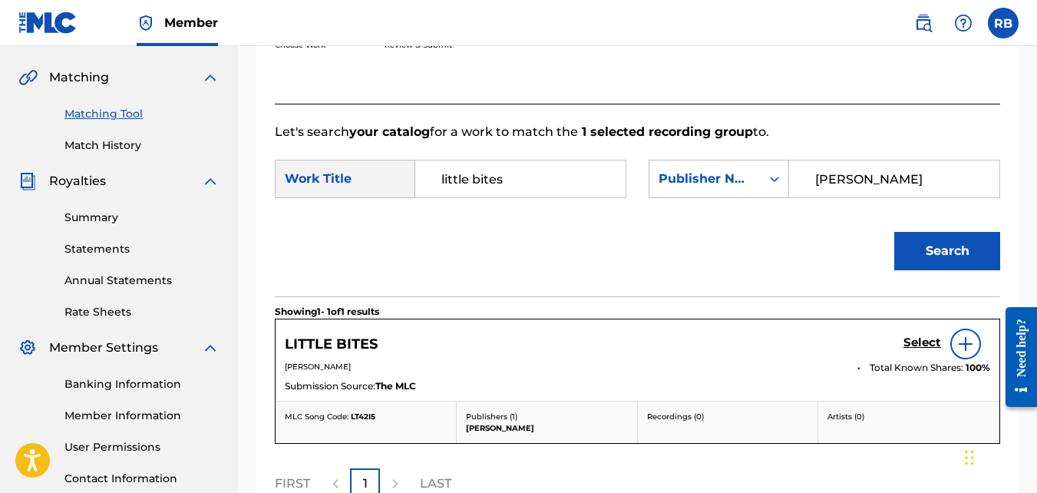
click at [932, 350] on h5 "Select" at bounding box center [922, 342] width 38 height 15
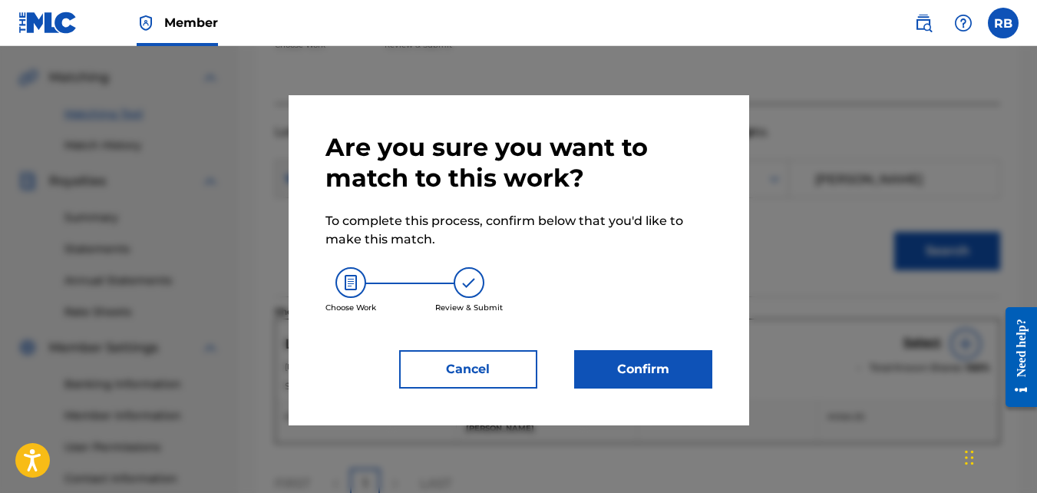
click at [666, 365] on button "Confirm" at bounding box center [643, 369] width 138 height 38
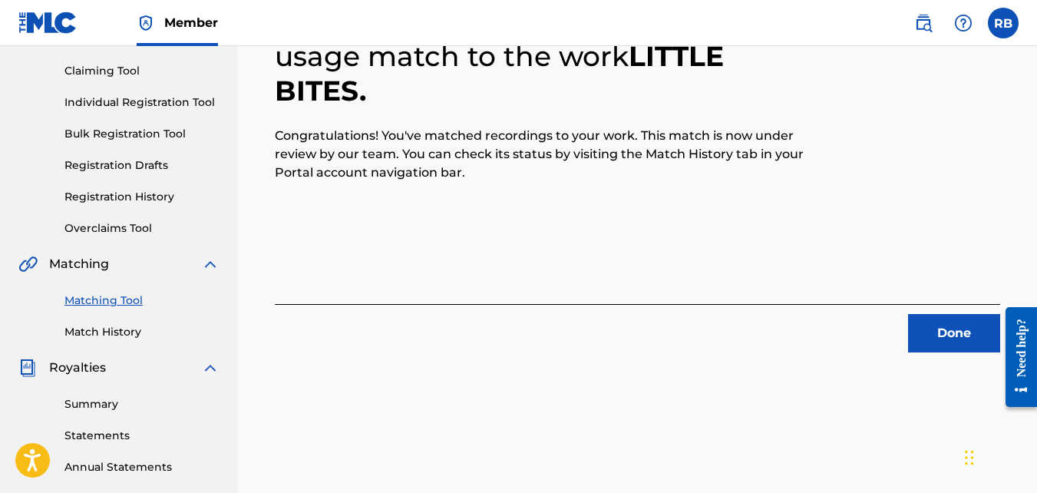
scroll to position [142, 0]
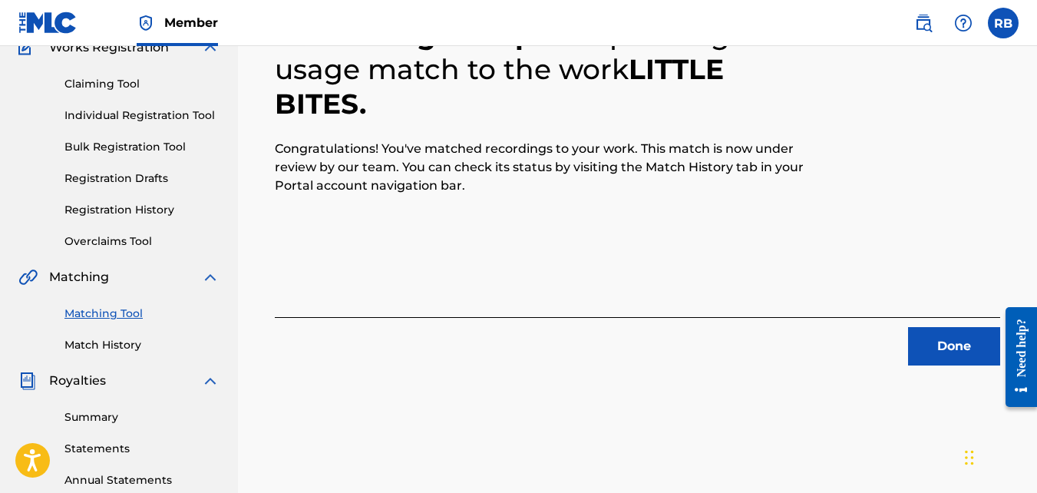
click at [932, 357] on button "Done" at bounding box center [954, 346] width 92 height 38
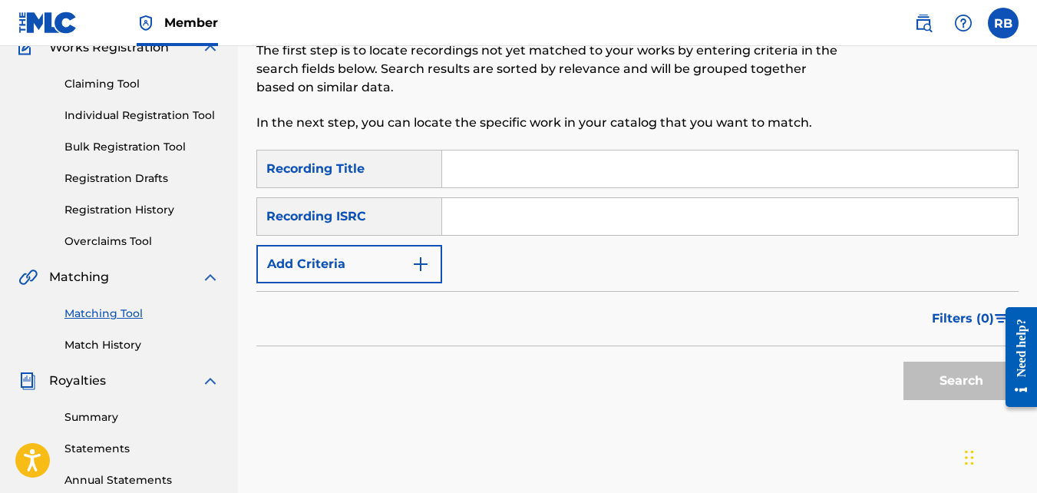
click at [409, 275] on button "Add Criteria" at bounding box center [349, 264] width 186 height 38
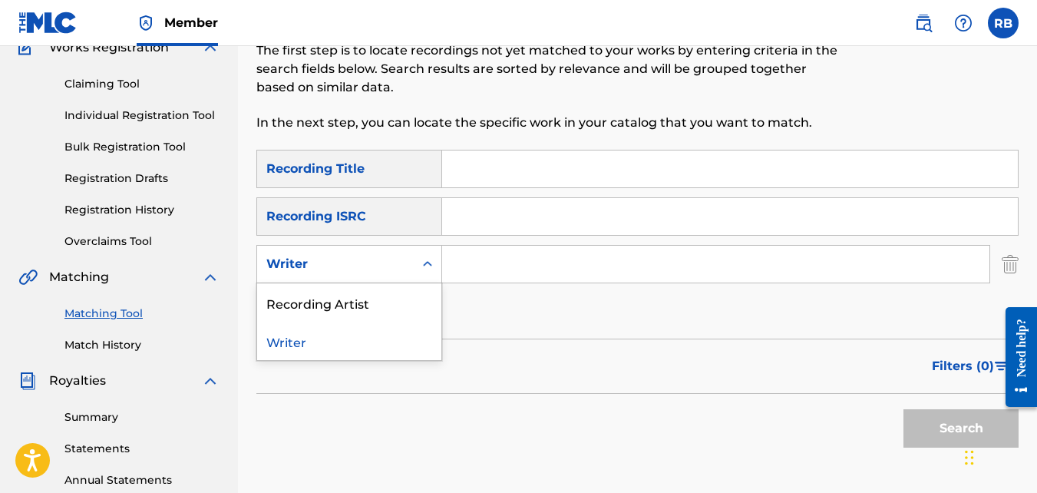
click at [401, 274] on div "Writer" at bounding box center [335, 263] width 157 height 29
click at [401, 296] on div "Recording Artist" at bounding box center [349, 302] width 184 height 38
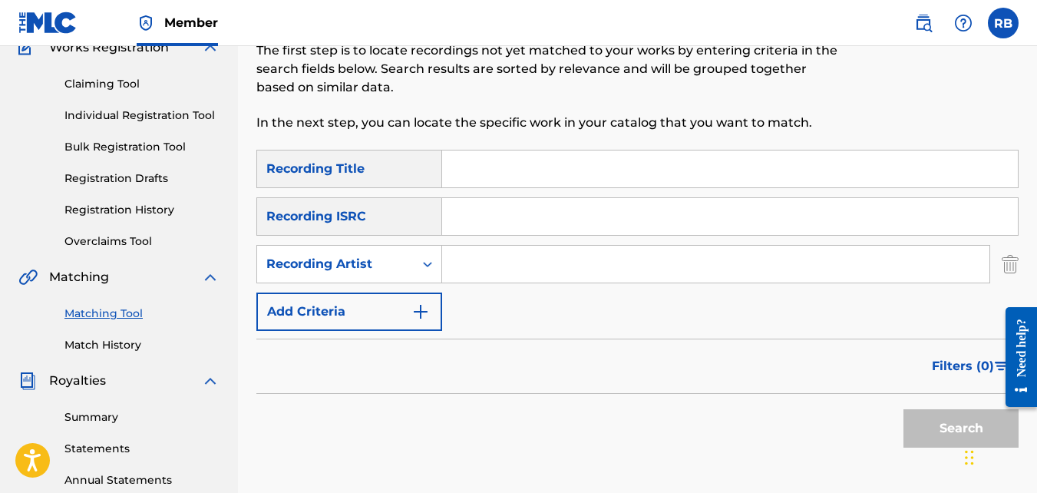
click at [490, 275] on input "Search Form" at bounding box center [715, 264] width 547 height 37
type input "tideeglee"
click at [903, 409] on button "Search" at bounding box center [960, 428] width 115 height 38
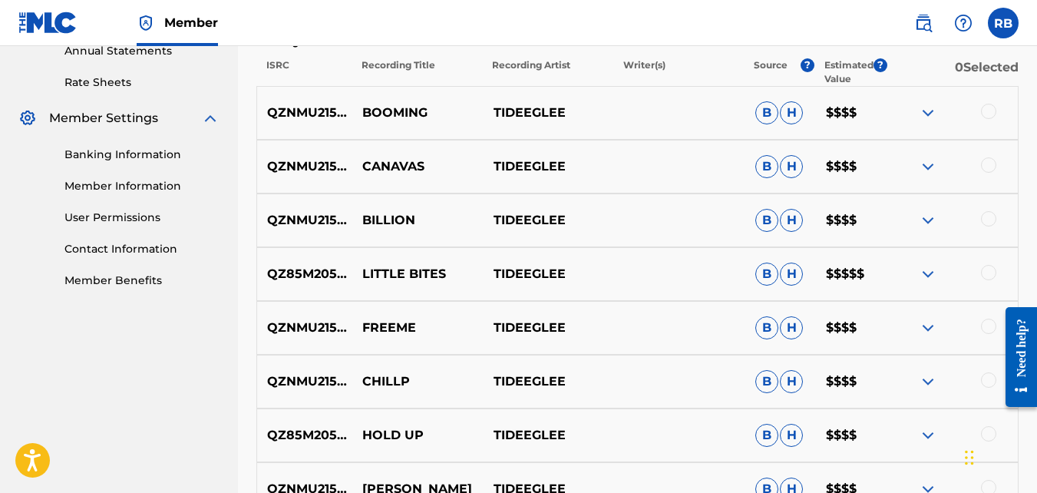
scroll to position [572, 0]
click at [991, 315] on div "QZNMU2153554 FREEME TIDEEGLEE B H $$$$" at bounding box center [637, 327] width 762 height 54
click at [980, 322] on div at bounding box center [951, 327] width 131 height 18
click at [982, 325] on div at bounding box center [988, 325] width 15 height 15
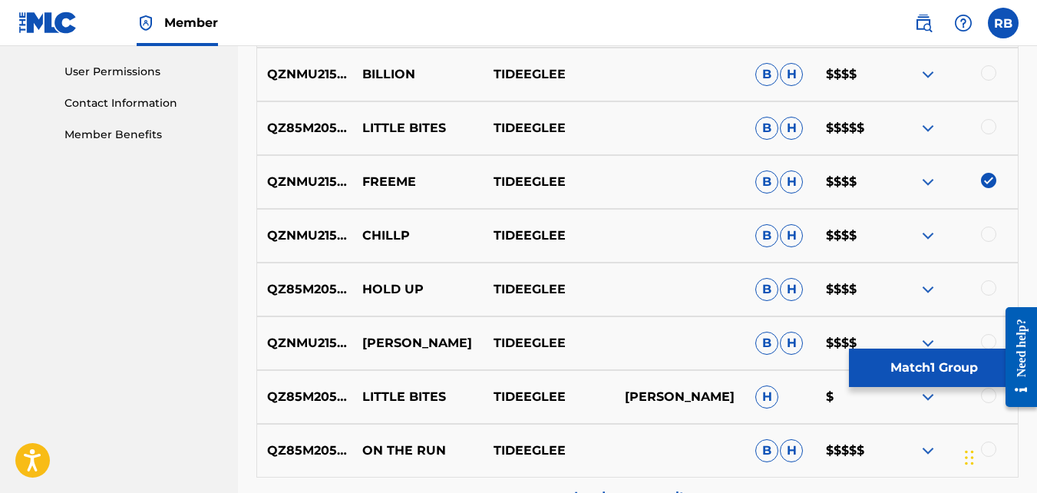
scroll to position [718, 0]
click at [898, 371] on button "Match 1 Group" at bounding box center [934, 367] width 170 height 38
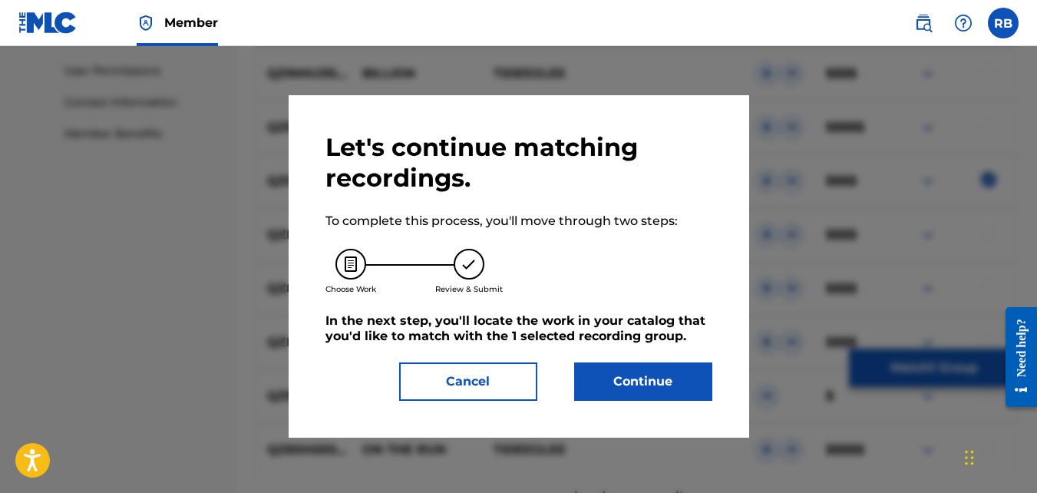
click at [650, 368] on button "Continue" at bounding box center [643, 381] width 138 height 38
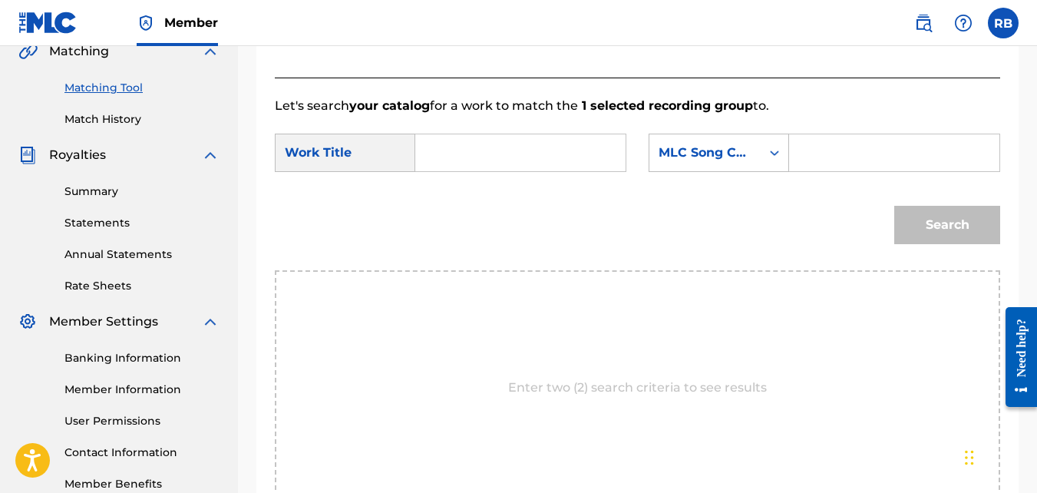
scroll to position [348, 0]
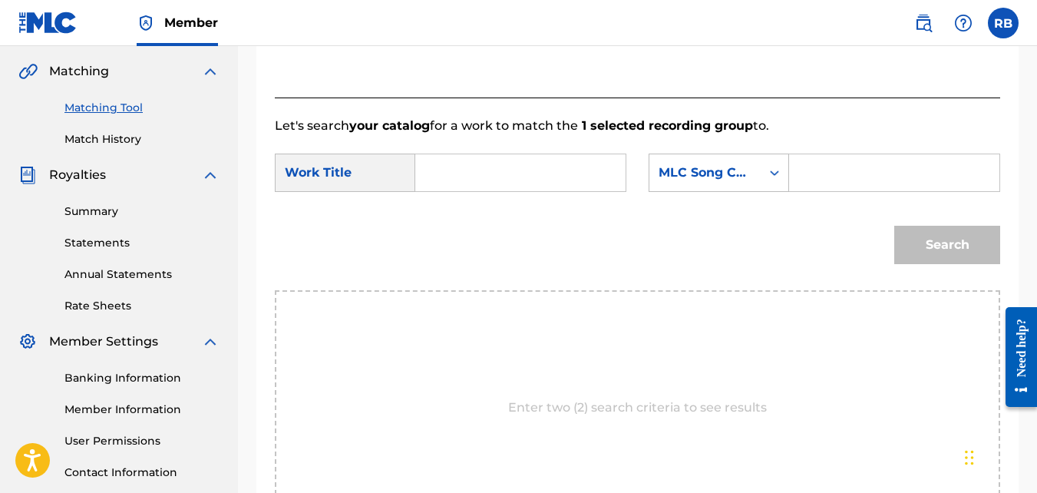
click at [533, 186] on input "Search Form" at bounding box center [520, 172] width 184 height 37
click at [461, 214] on strong "free" at bounding box center [453, 207] width 25 height 15
type input "freeme"
click at [747, 167] on form "SearchWithCriteriae9da0793-2e02-406b-bbf3-f8ccab74911d Work Title freeme Search…" at bounding box center [637, 212] width 725 height 155
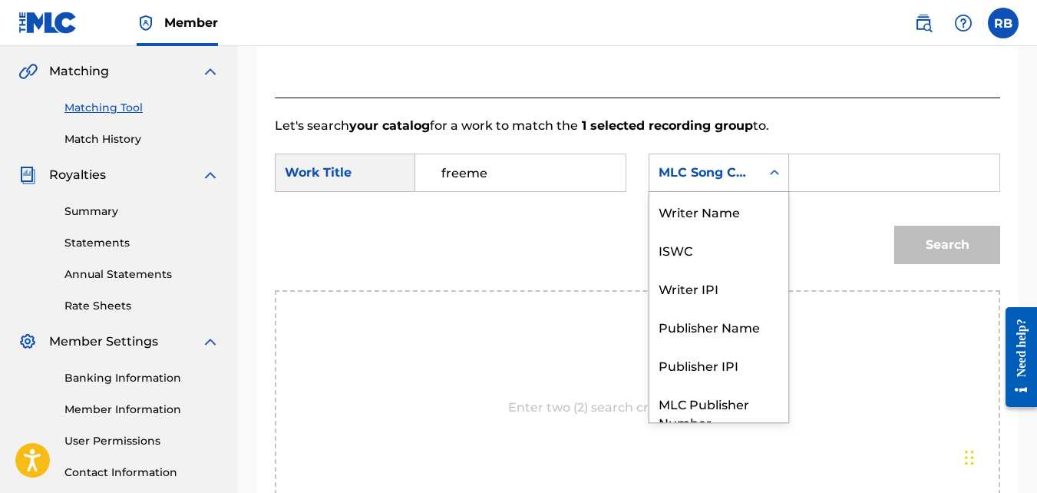
click at [741, 182] on div "MLC Song Code" at bounding box center [704, 172] width 93 height 18
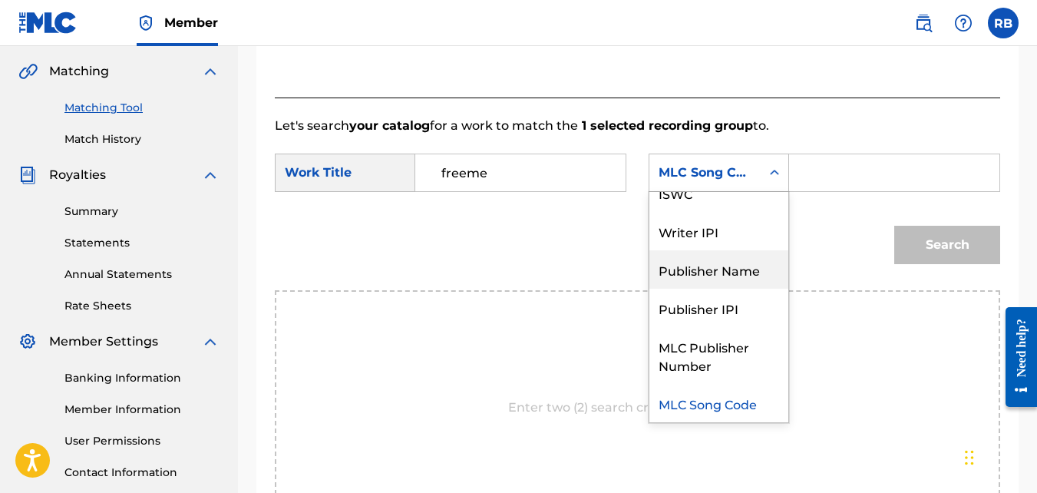
click at [724, 285] on div "Publisher Name" at bounding box center [718, 269] width 139 height 38
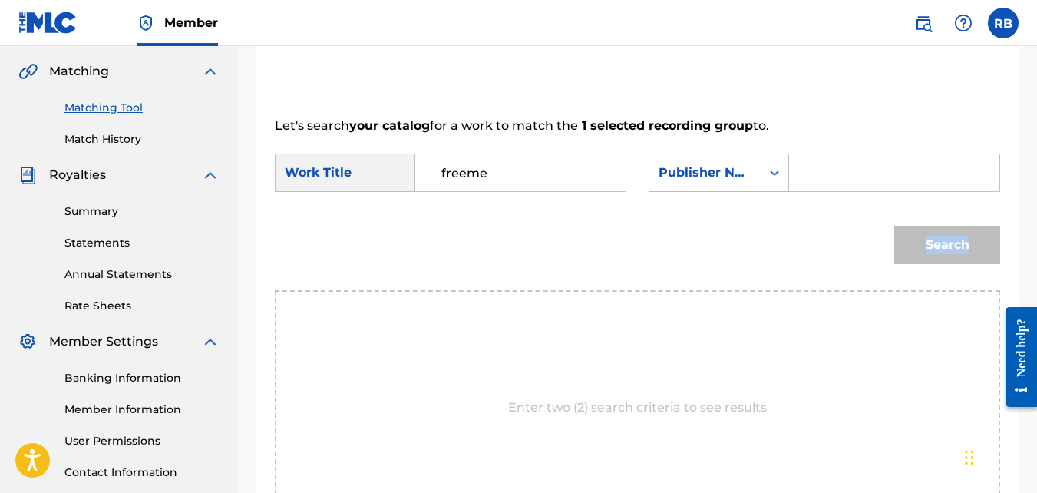
click at [724, 285] on div "Search" at bounding box center [637, 250] width 725 height 80
drag, startPoint x: 724, startPoint y: 285, endPoint x: 867, endPoint y: 200, distance: 166.2
click at [867, 191] on input "Search Form" at bounding box center [894, 172] width 184 height 37
paste input "[PERSON_NAME]"
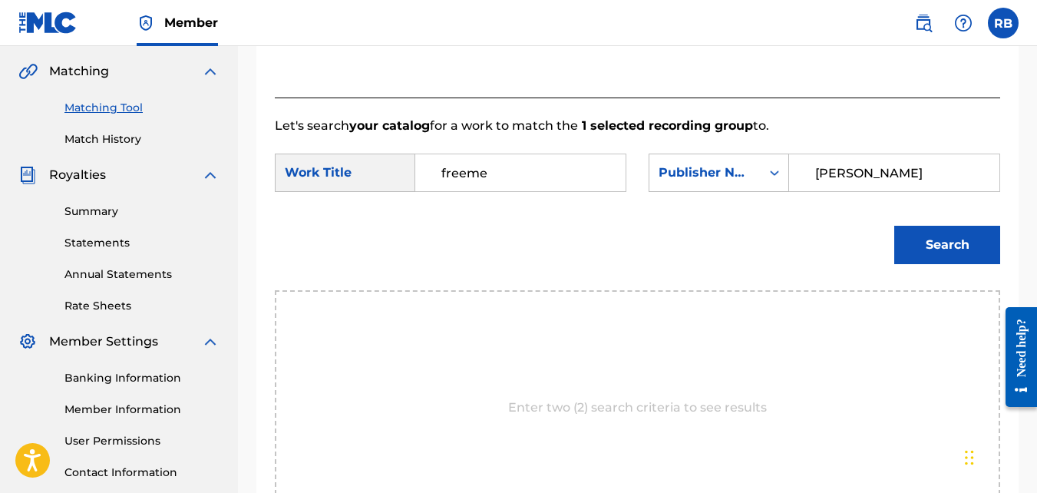
type input "[PERSON_NAME]"
click at [894, 226] on button "Search" at bounding box center [947, 245] width 106 height 38
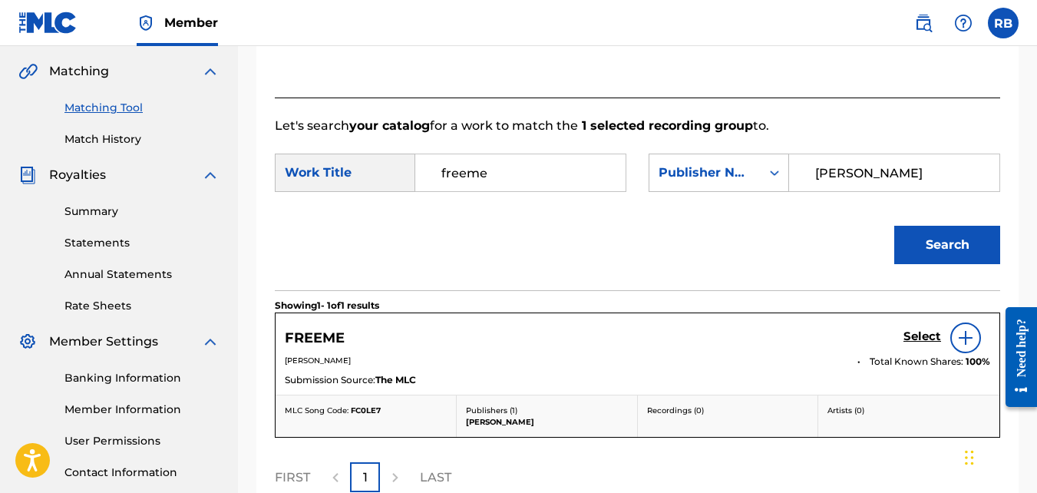
click at [923, 344] on h5 "Select" at bounding box center [922, 336] width 38 height 15
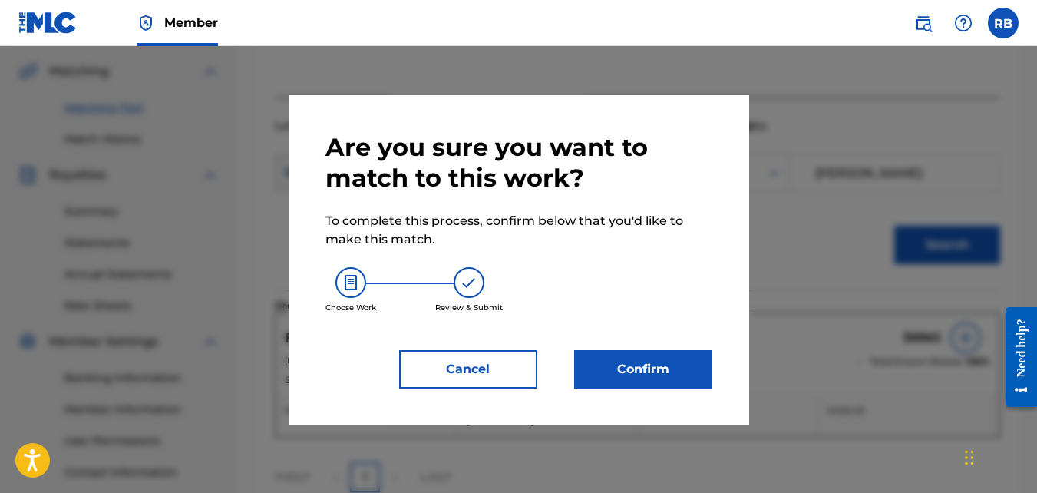
click at [637, 354] on button "Confirm" at bounding box center [643, 369] width 138 height 38
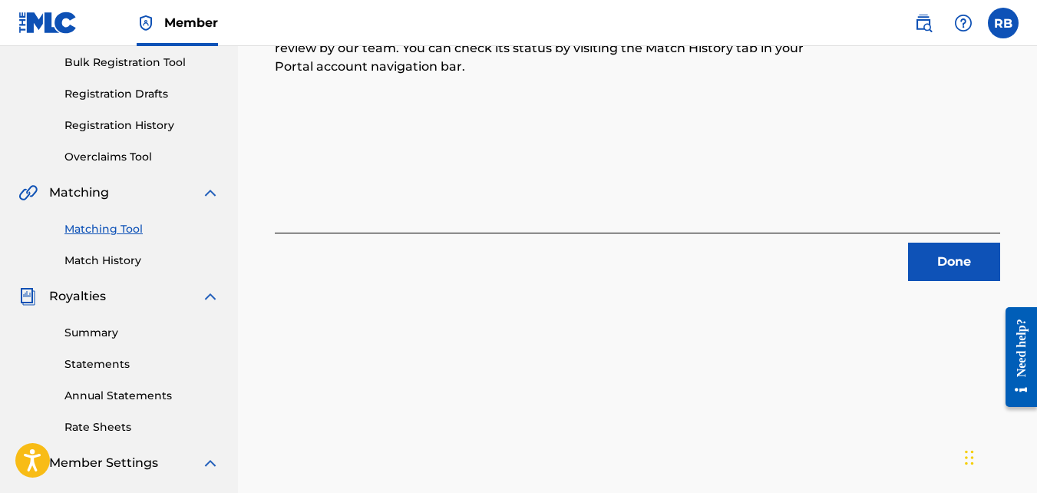
scroll to position [202, 0]
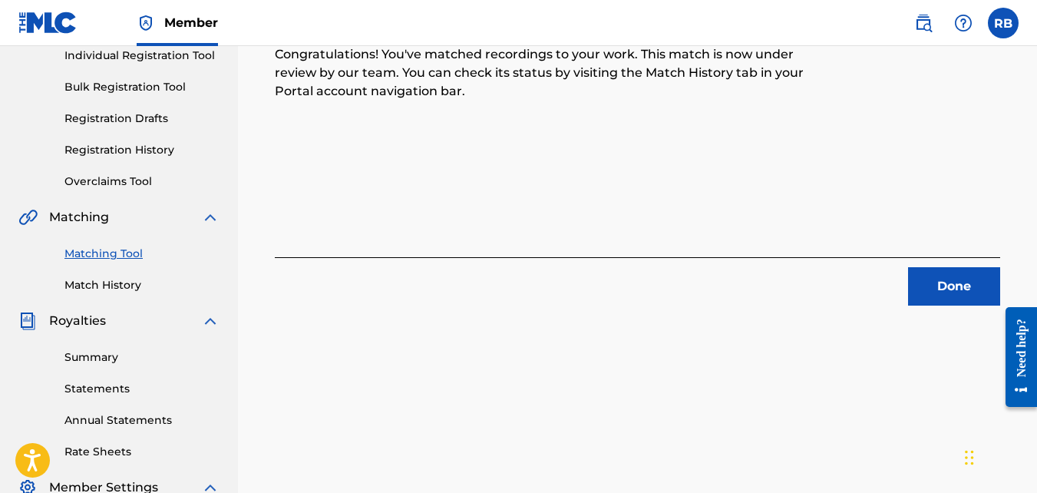
click at [926, 284] on button "Done" at bounding box center [954, 286] width 92 height 38
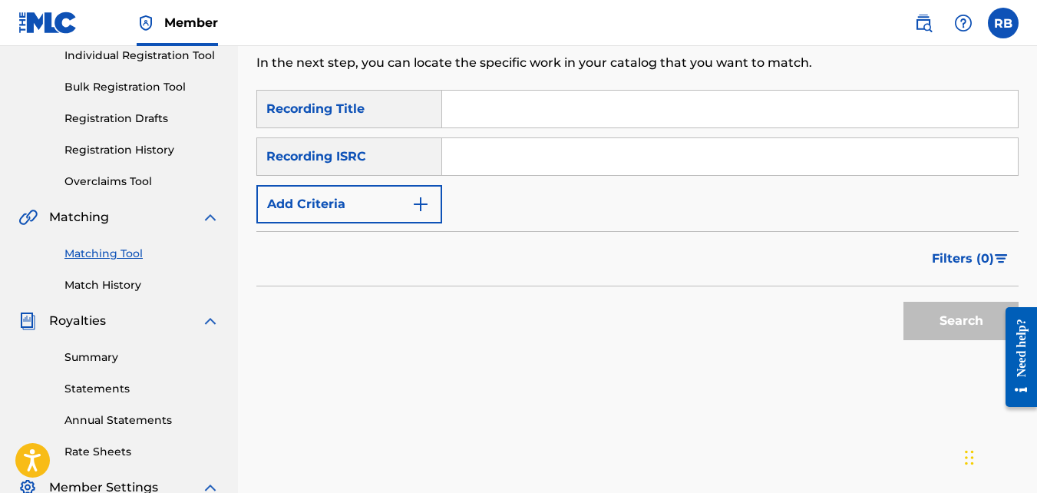
click at [374, 216] on button "Add Criteria" at bounding box center [349, 204] width 186 height 38
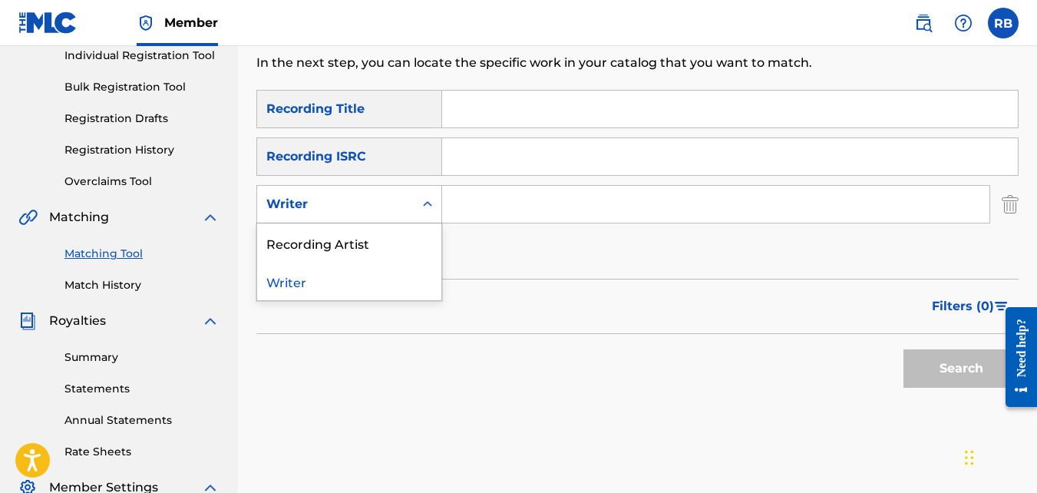
click at [370, 210] on div "Writer" at bounding box center [335, 204] width 138 height 18
click at [374, 237] on div "Recording Artist" at bounding box center [349, 242] width 184 height 38
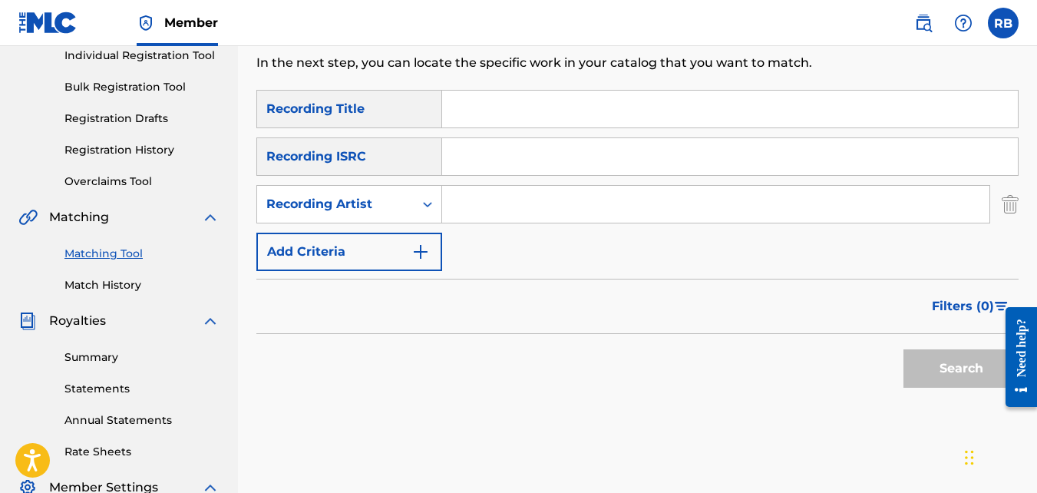
click at [467, 212] on input "Search Form" at bounding box center [715, 204] width 547 height 37
type input "tideeglee"
click at [903, 349] on button "Search" at bounding box center [960, 368] width 115 height 38
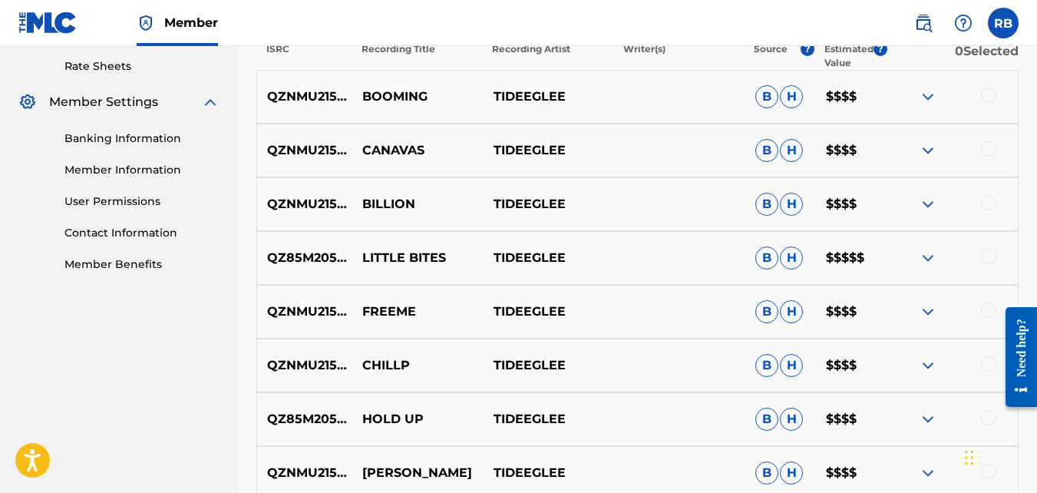
scroll to position [589, 0]
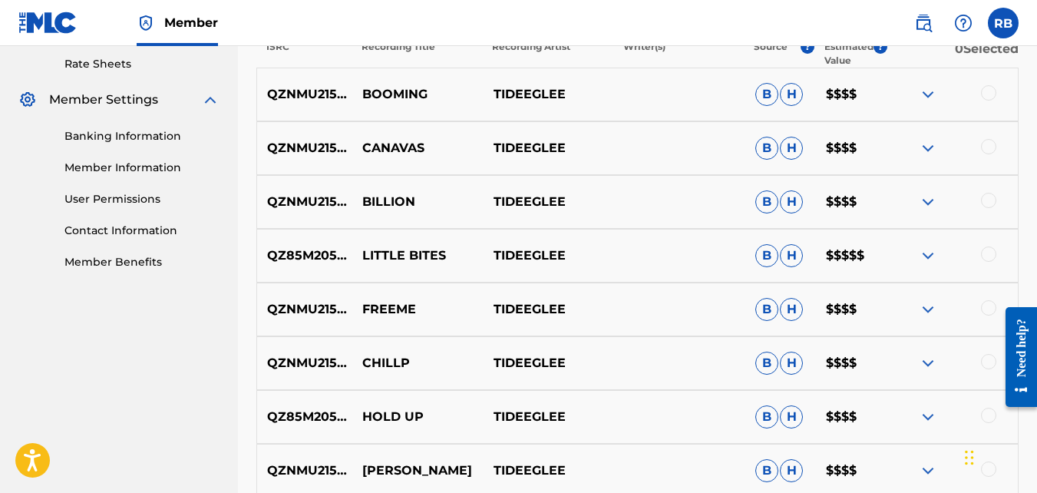
click at [991, 365] on div at bounding box center [988, 361] width 15 height 15
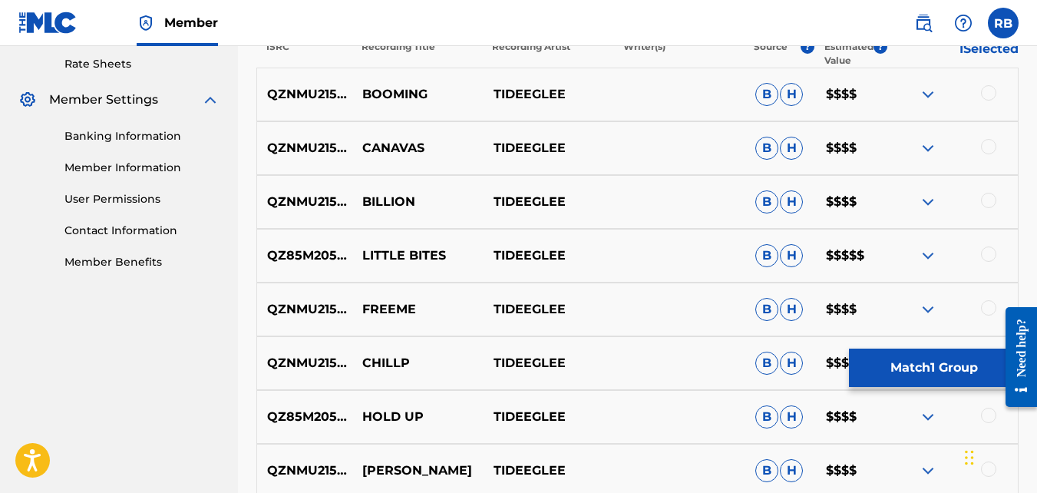
click at [988, 371] on button "Match 1 Group" at bounding box center [934, 367] width 170 height 38
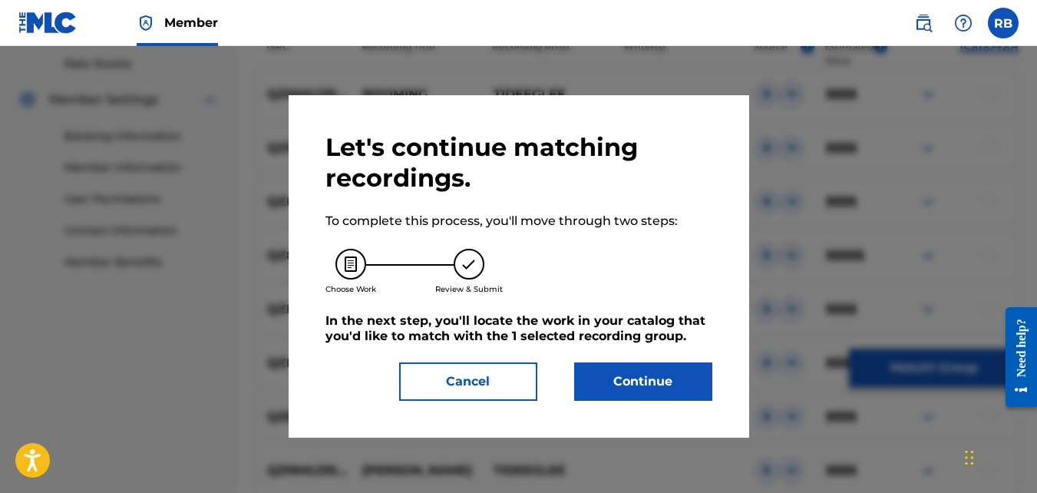
click at [637, 365] on button "Continue" at bounding box center [643, 381] width 138 height 38
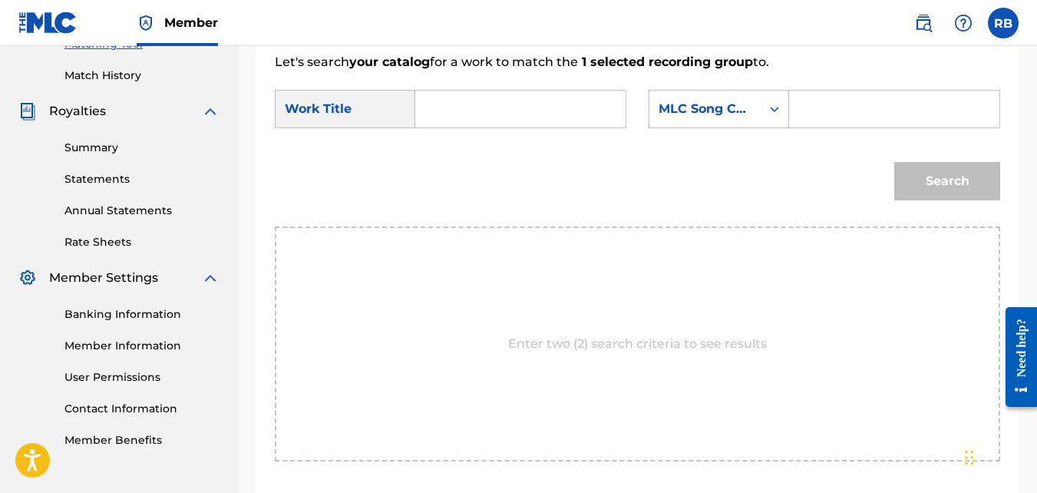
scroll to position [395, 0]
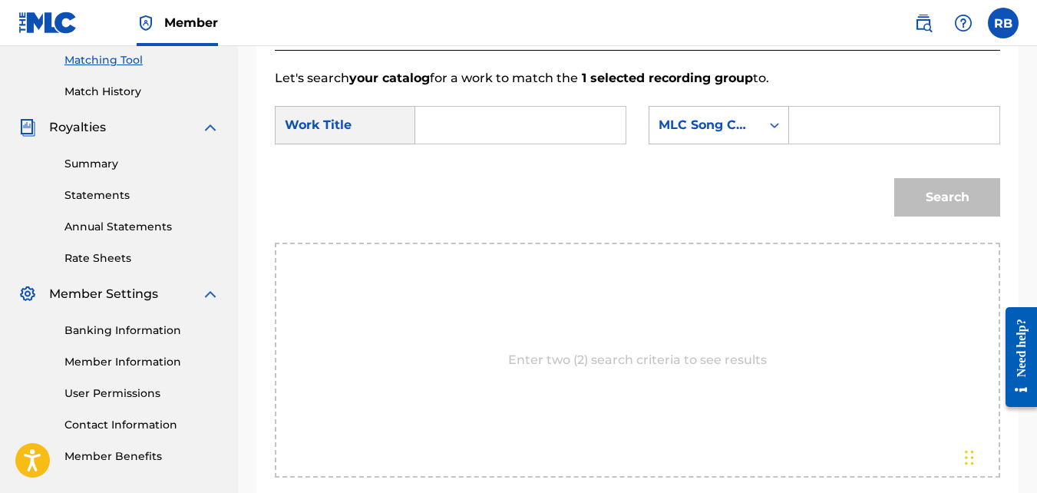
click at [559, 143] on input "Search Form" at bounding box center [520, 125] width 184 height 37
click at [464, 167] on strong "chill" at bounding box center [454, 159] width 27 height 15
type input "chillp"
click at [681, 140] on div "MLC Song Code" at bounding box center [704, 125] width 111 height 29
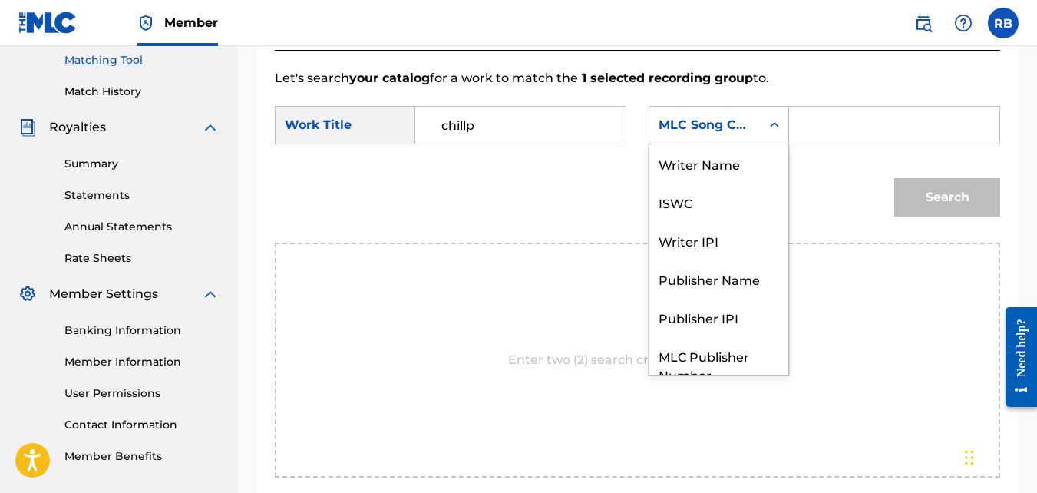
scroll to position [57, 0]
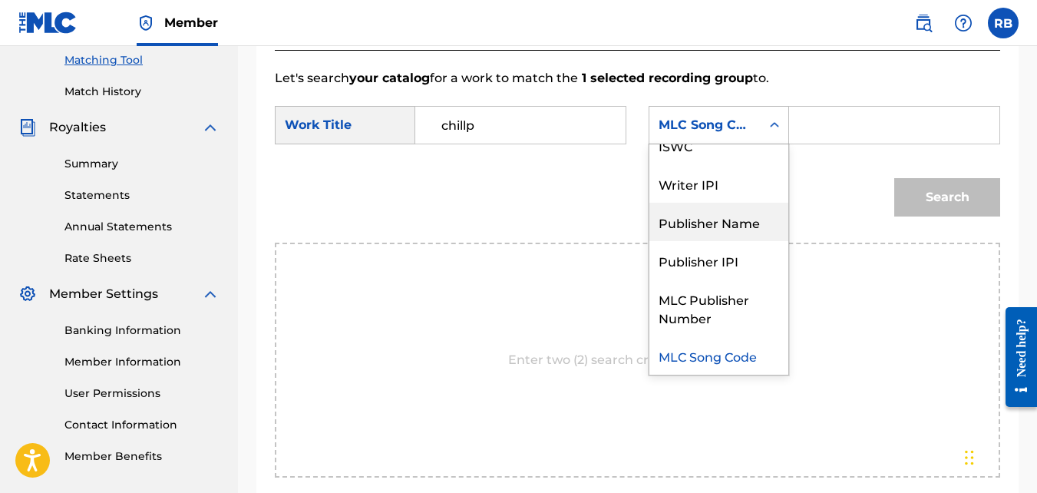
click at [664, 241] on div "Publisher Name" at bounding box center [718, 222] width 139 height 38
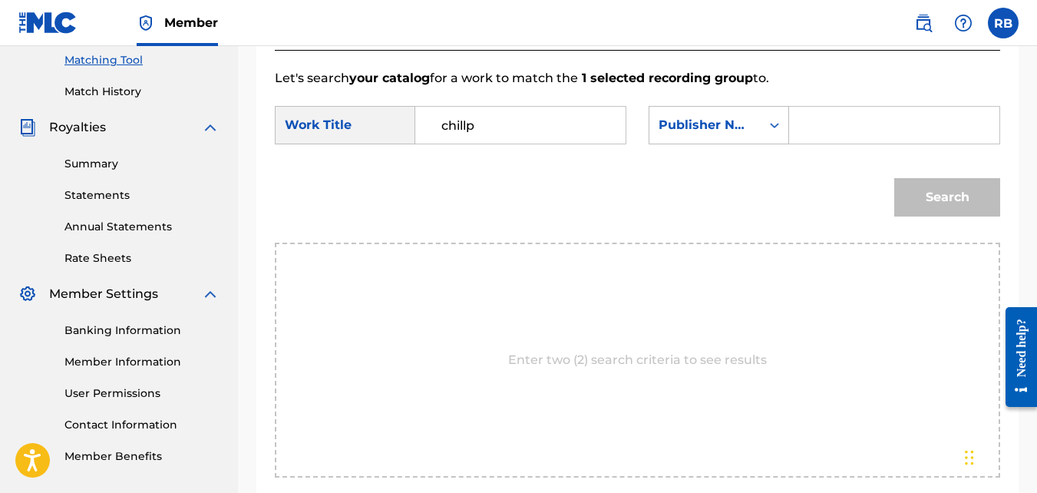
paste input "[PERSON_NAME]"
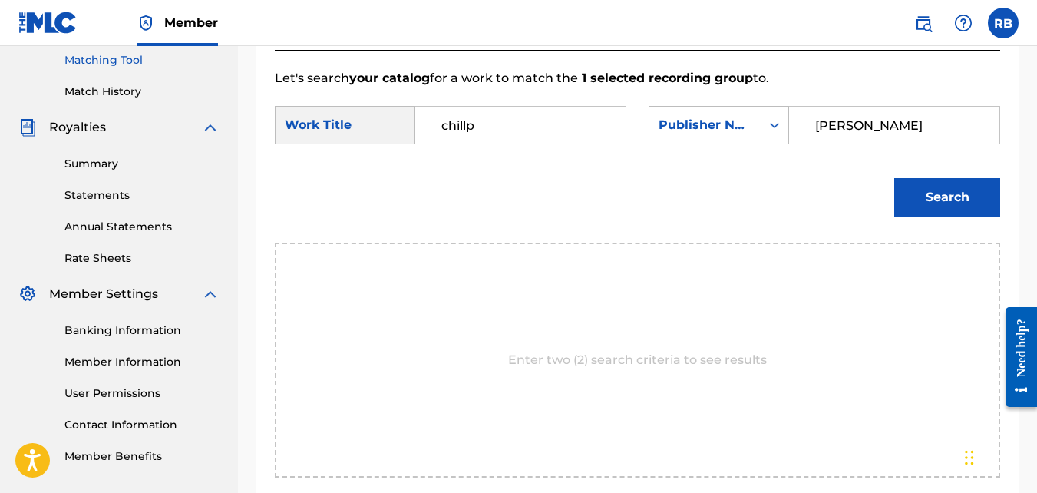
type input "[PERSON_NAME]"
click at [894, 178] on button "Search" at bounding box center [947, 197] width 106 height 38
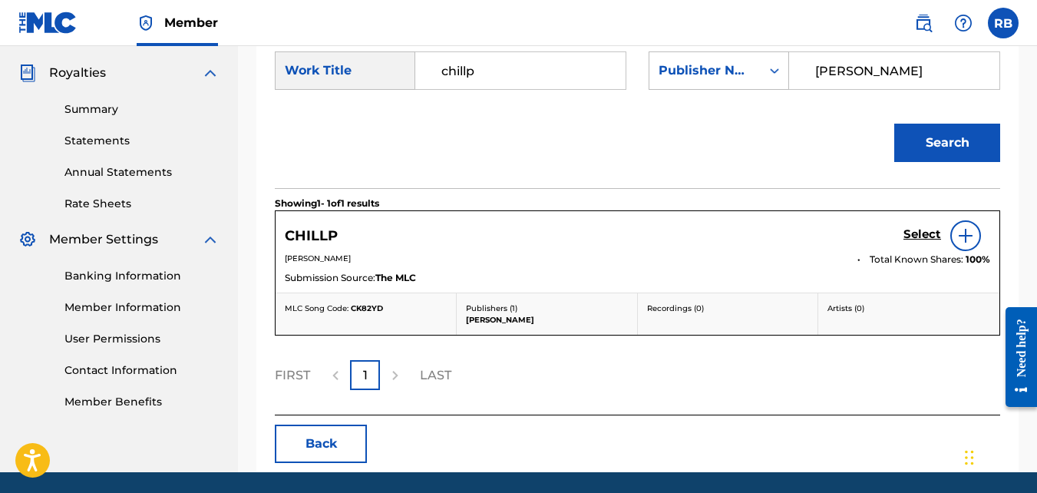
scroll to position [450, 0]
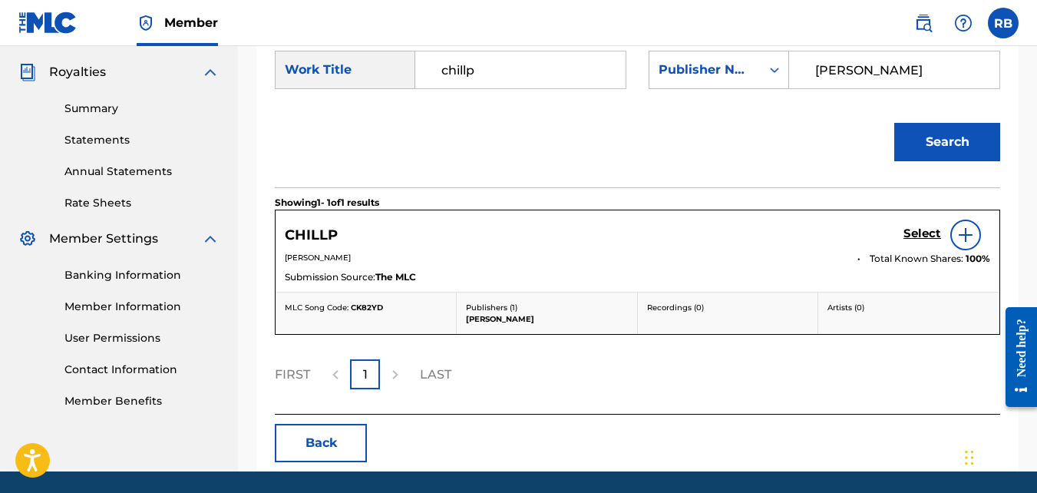
click at [912, 241] on h5 "Select" at bounding box center [922, 233] width 38 height 15
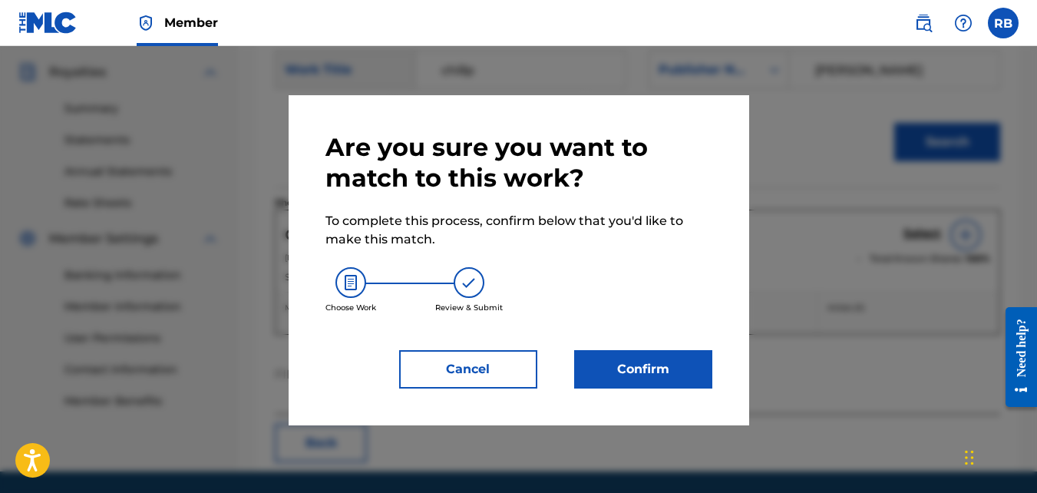
click at [671, 375] on button "Confirm" at bounding box center [643, 369] width 138 height 38
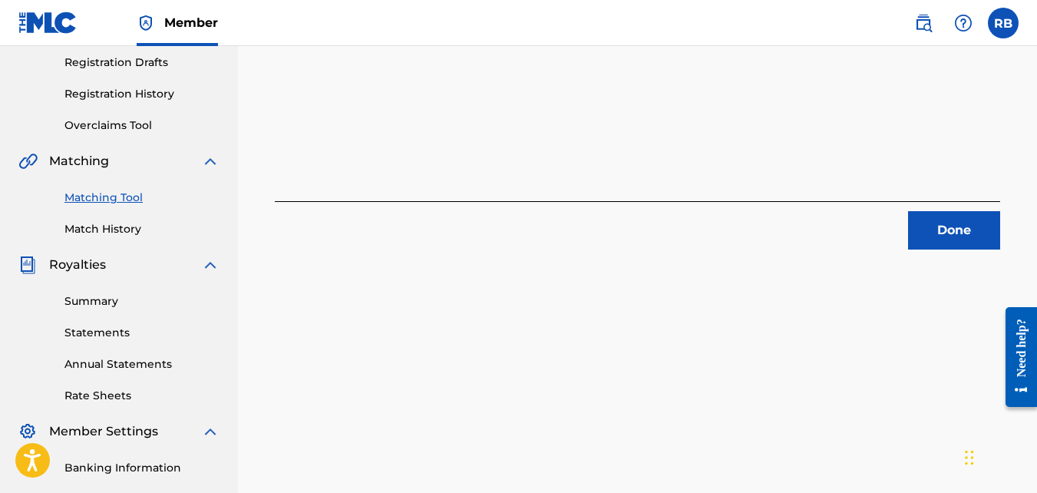
scroll to position [224, 0]
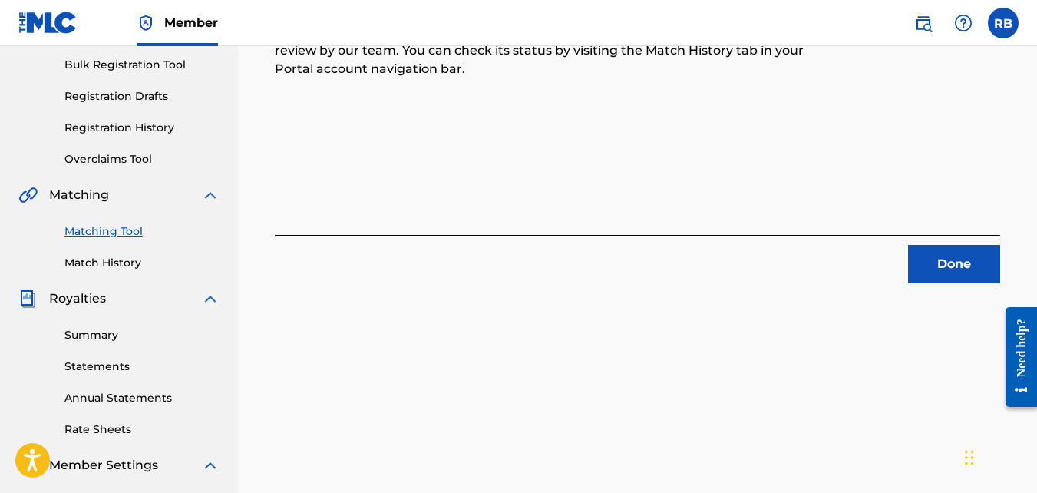
click at [933, 259] on button "Done" at bounding box center [954, 264] width 92 height 38
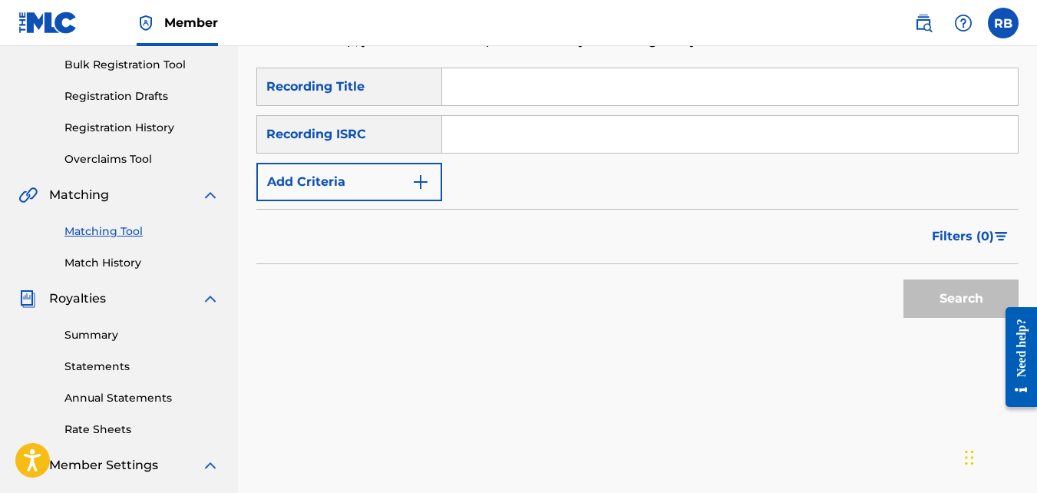
click at [399, 167] on button "Add Criteria" at bounding box center [349, 182] width 186 height 38
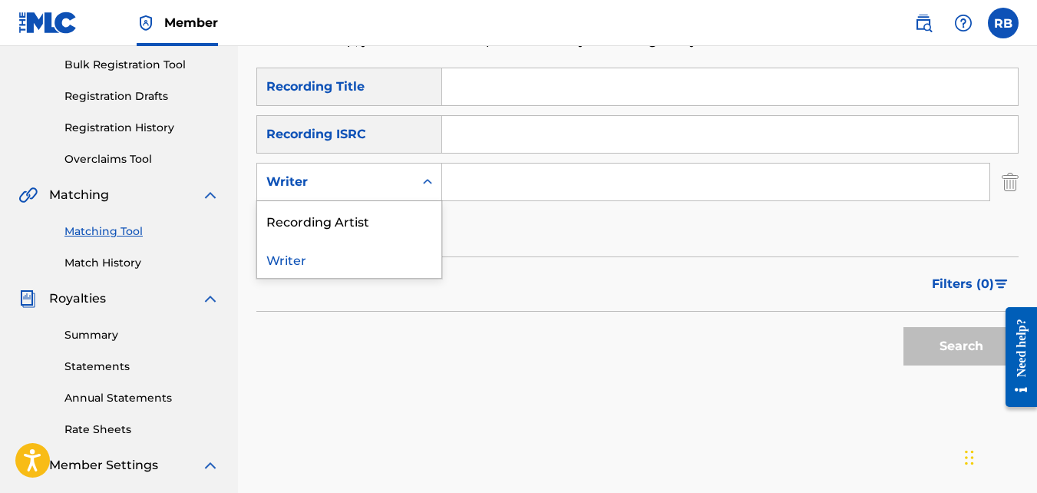
click at [400, 182] on div "Writer" at bounding box center [335, 182] width 138 height 18
click at [404, 229] on div "Recording Artist" at bounding box center [349, 220] width 184 height 38
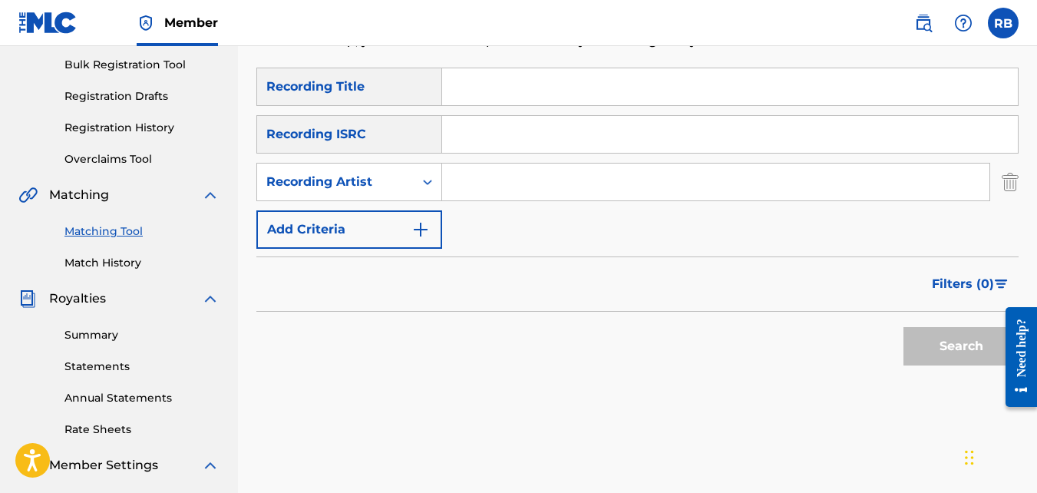
click at [404, 229] on button "Add Criteria" at bounding box center [349, 229] width 186 height 38
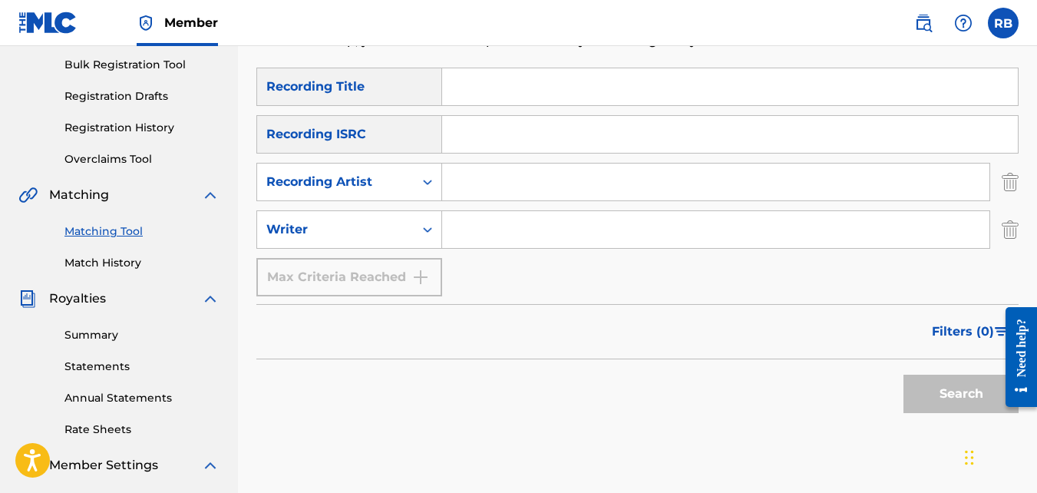
click at [1015, 231] on img "Search Form" at bounding box center [1009, 229] width 17 height 38
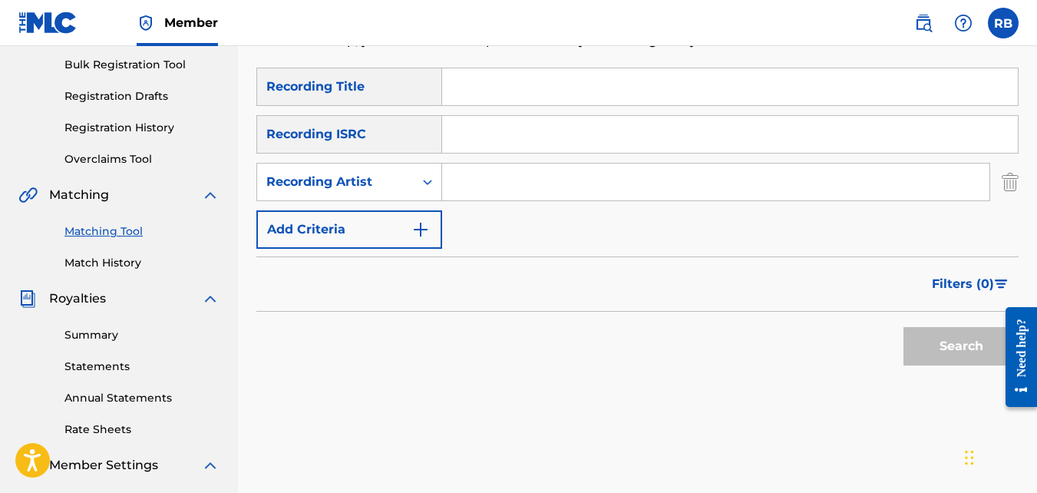
click at [680, 196] on input "Search Form" at bounding box center [715, 181] width 547 height 37
type input "tideeglee"
click at [903, 327] on button "Search" at bounding box center [960, 346] width 115 height 38
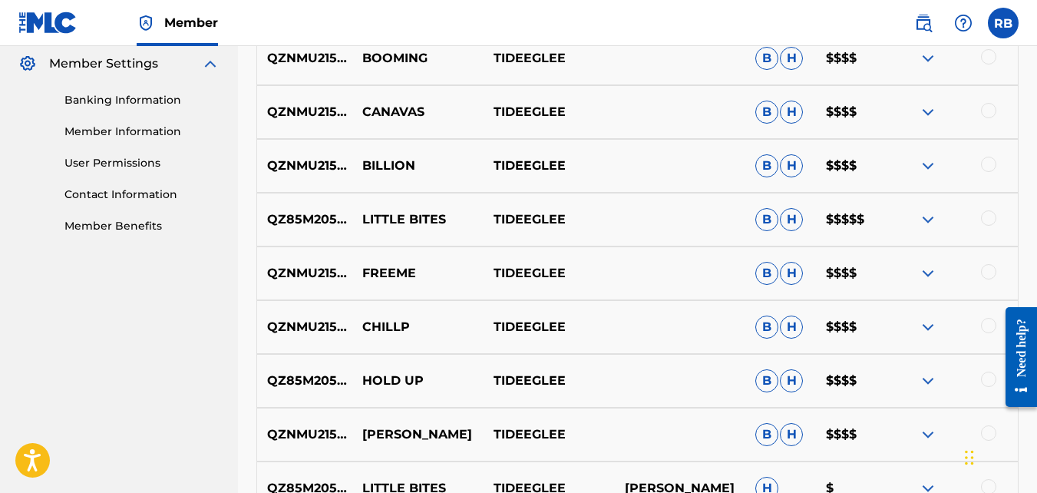
scroll to position [626, 0]
click at [988, 379] on div at bounding box center [988, 378] width 15 height 15
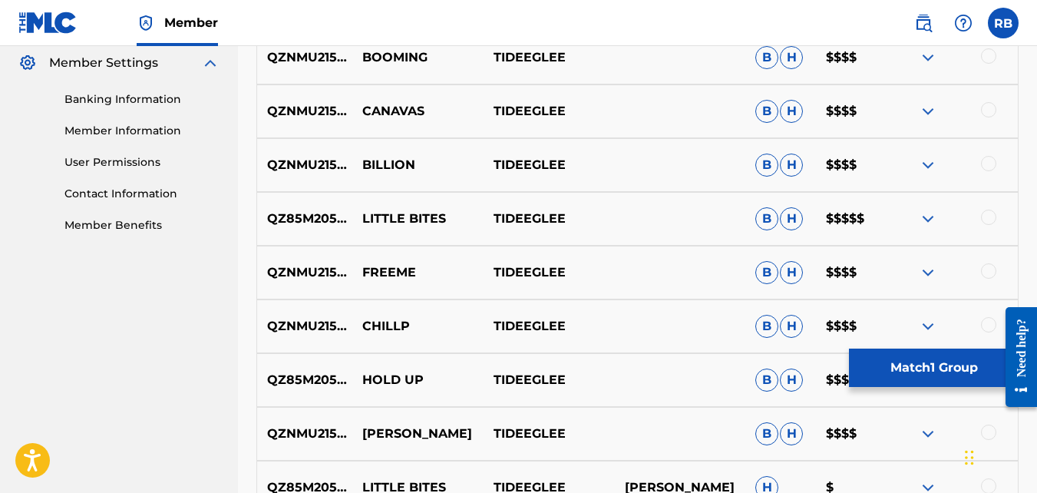
click at [910, 371] on button "Match 1 Group" at bounding box center [934, 367] width 170 height 38
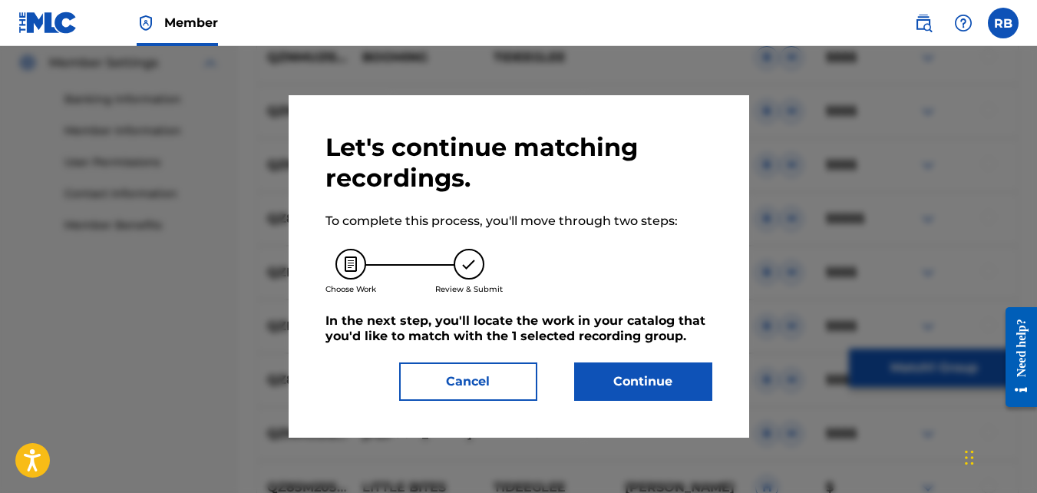
click at [626, 387] on button "Continue" at bounding box center [643, 381] width 138 height 38
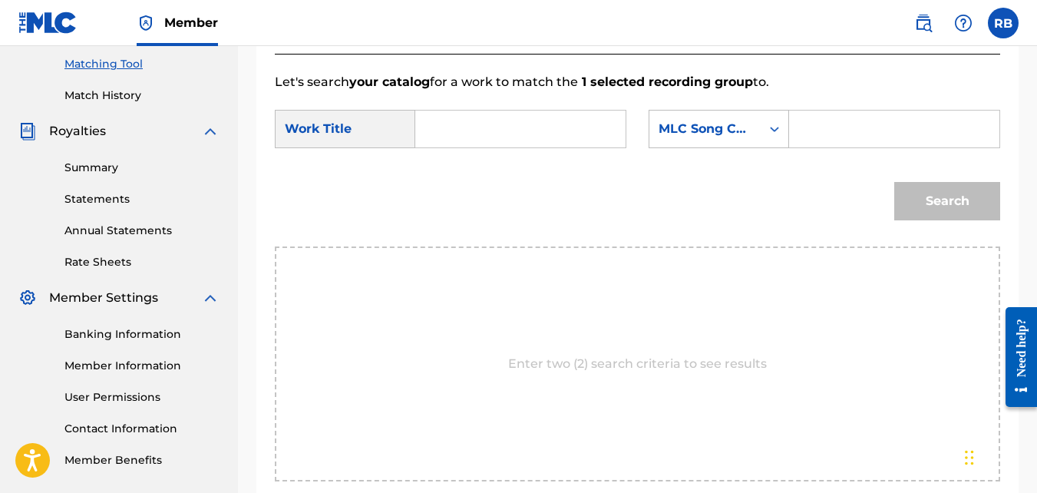
scroll to position [391, 0]
click at [520, 148] on input "Search Form" at bounding box center [520, 129] width 184 height 37
click at [458, 171] on strong "hol" at bounding box center [451, 164] width 20 height 15
type input "hold up"
click at [767, 144] on div "Search Form" at bounding box center [774, 130] width 28 height 28
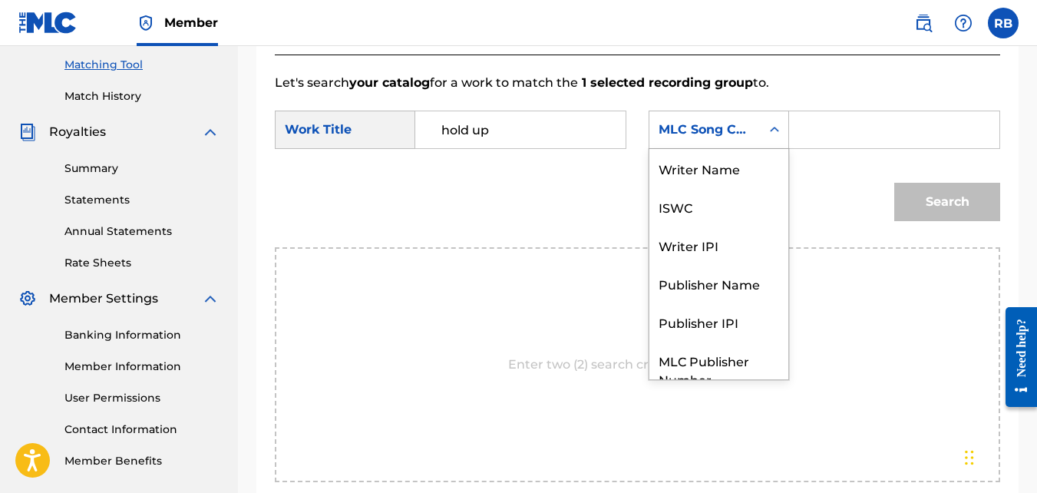
scroll to position [57, 0]
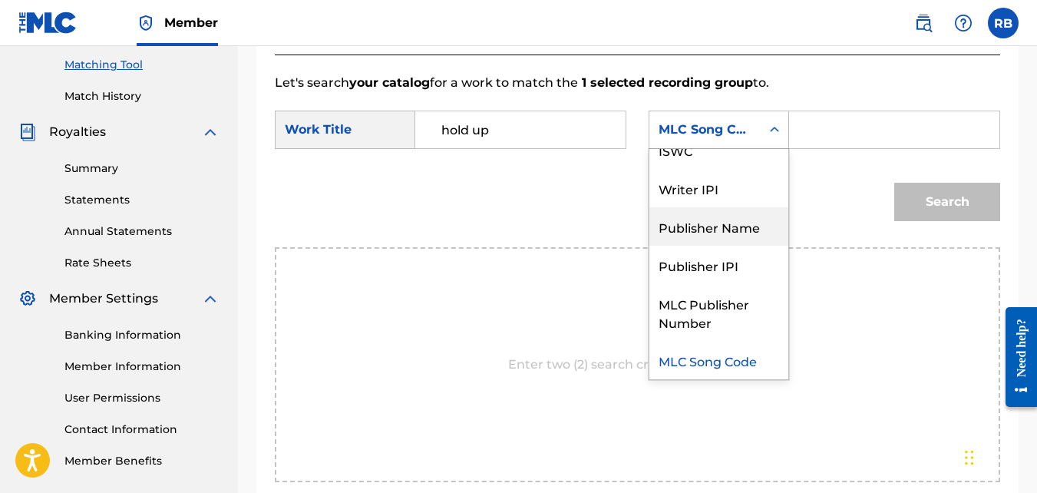
click at [729, 246] on div "Publisher Name" at bounding box center [718, 226] width 139 height 38
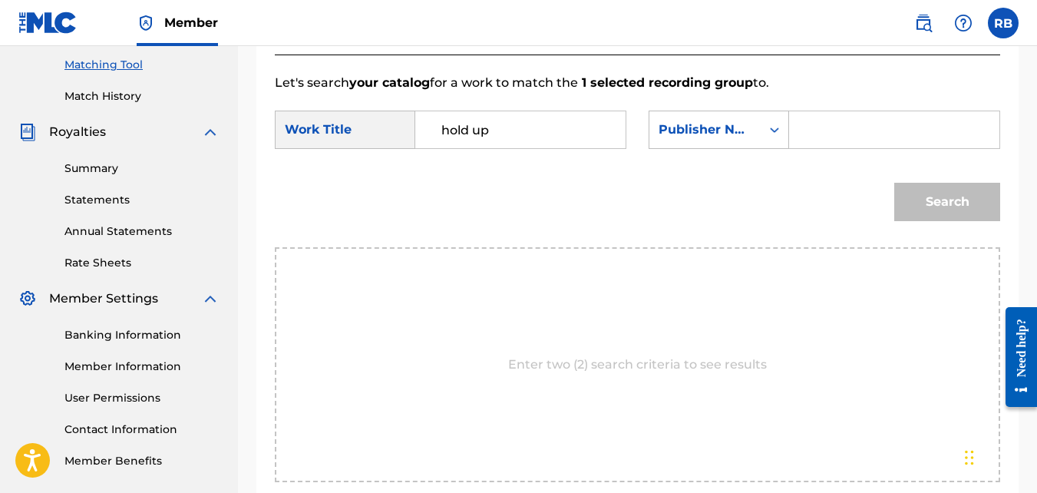
paste input "[PERSON_NAME]"
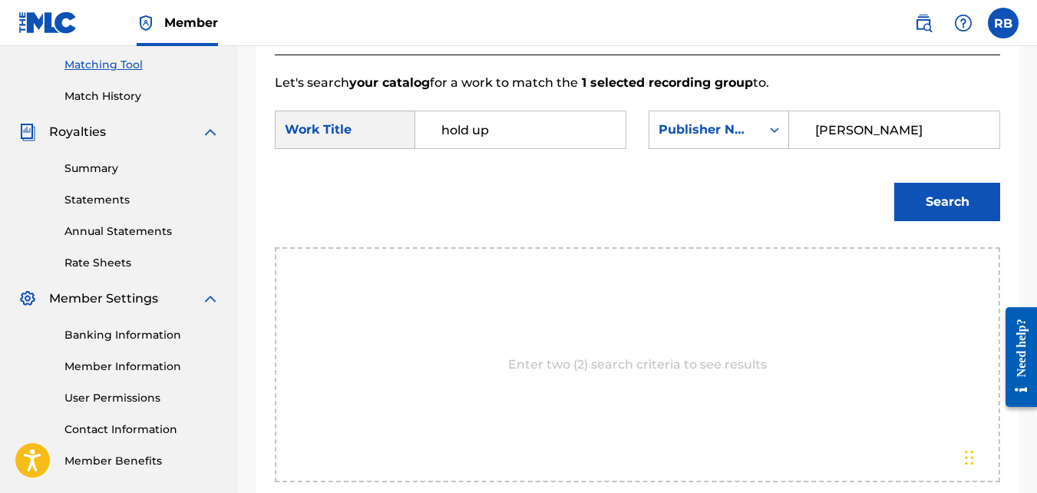
type input "[PERSON_NAME]"
click at [899, 221] on button "Search" at bounding box center [947, 202] width 106 height 38
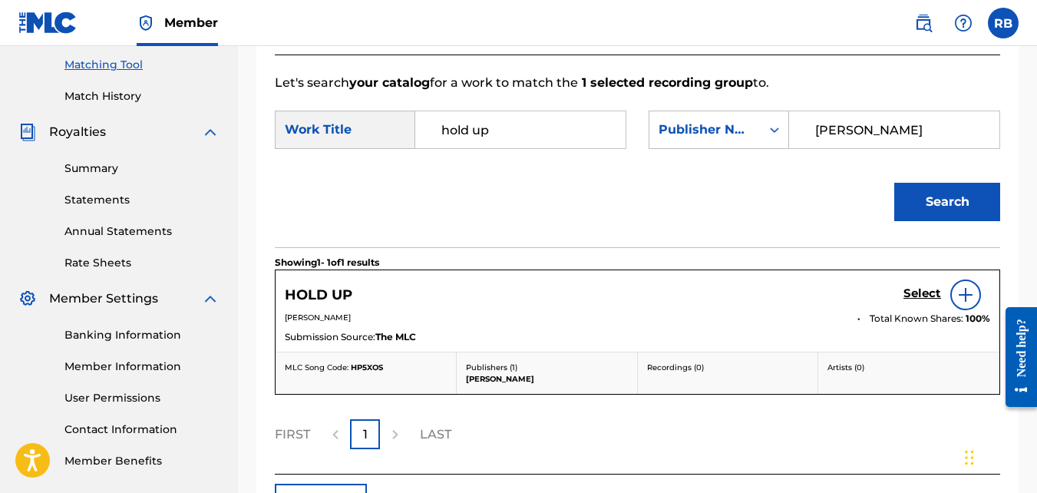
click at [911, 301] on h5 "Select" at bounding box center [922, 293] width 38 height 15
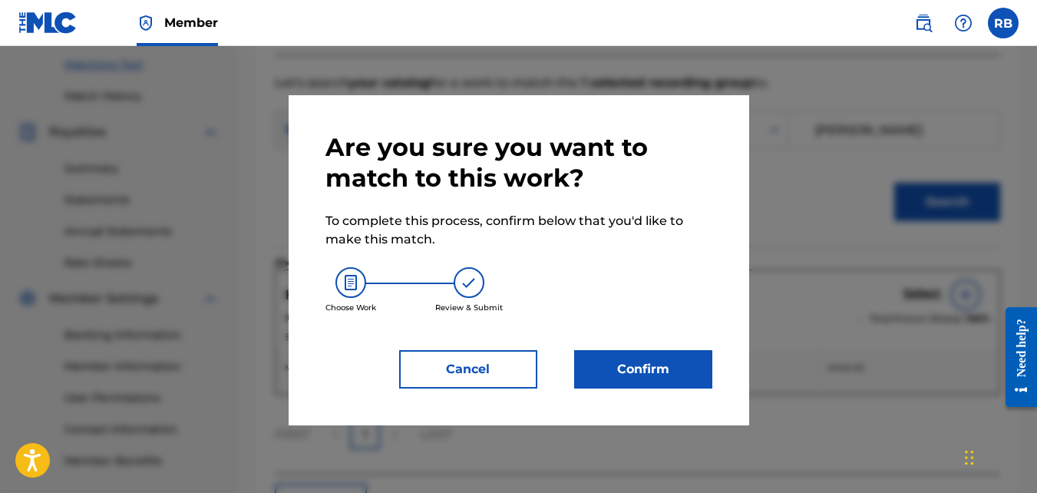
click at [668, 367] on button "Confirm" at bounding box center [643, 369] width 138 height 38
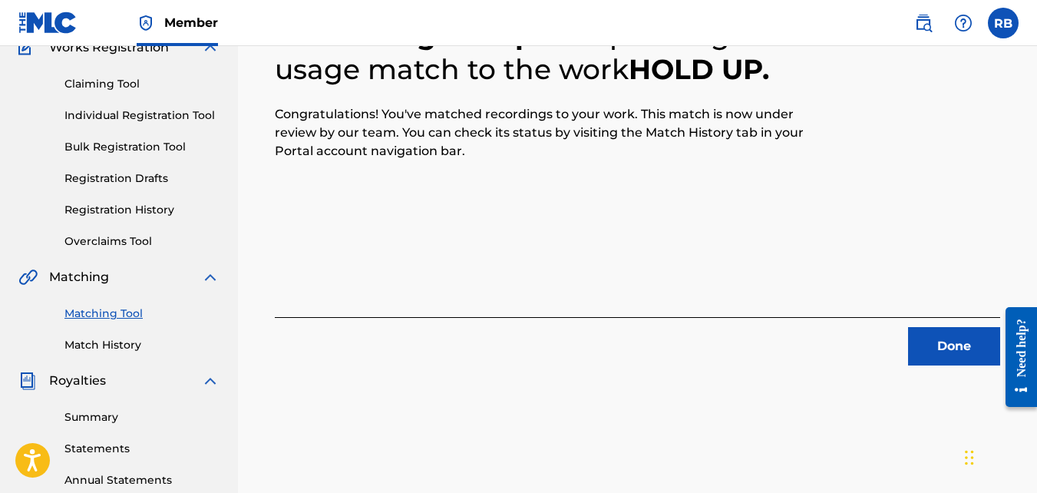
scroll to position [140, 0]
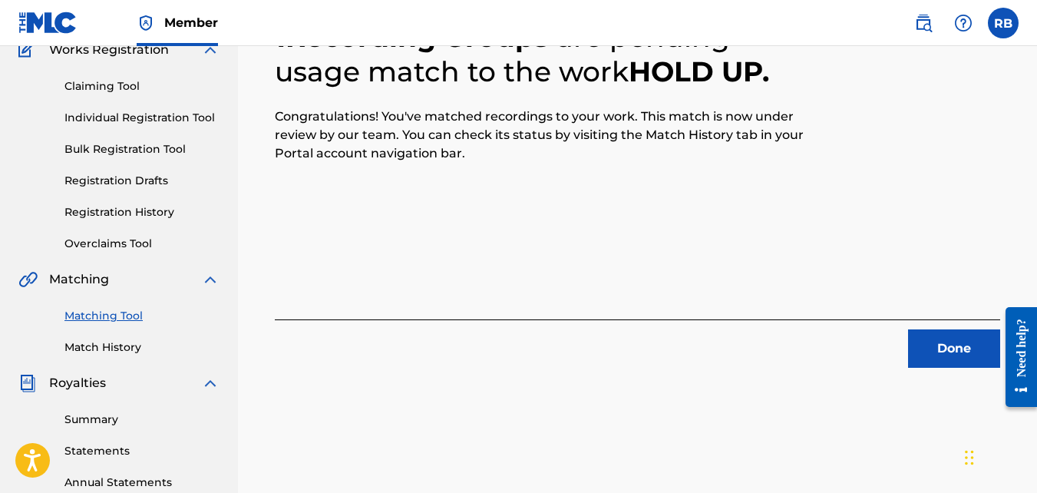
click at [940, 348] on button "Done" at bounding box center [954, 348] width 92 height 38
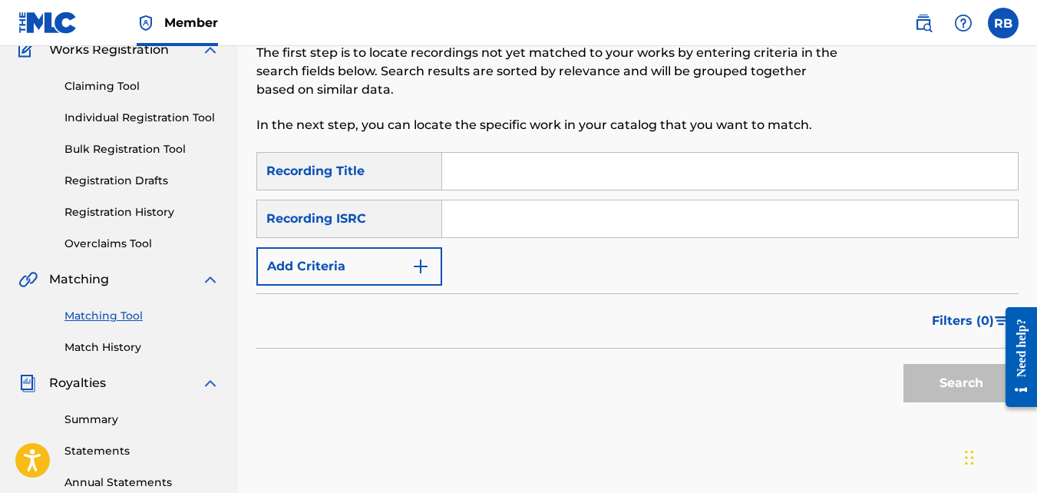
click at [356, 252] on button "Add Criteria" at bounding box center [349, 266] width 186 height 38
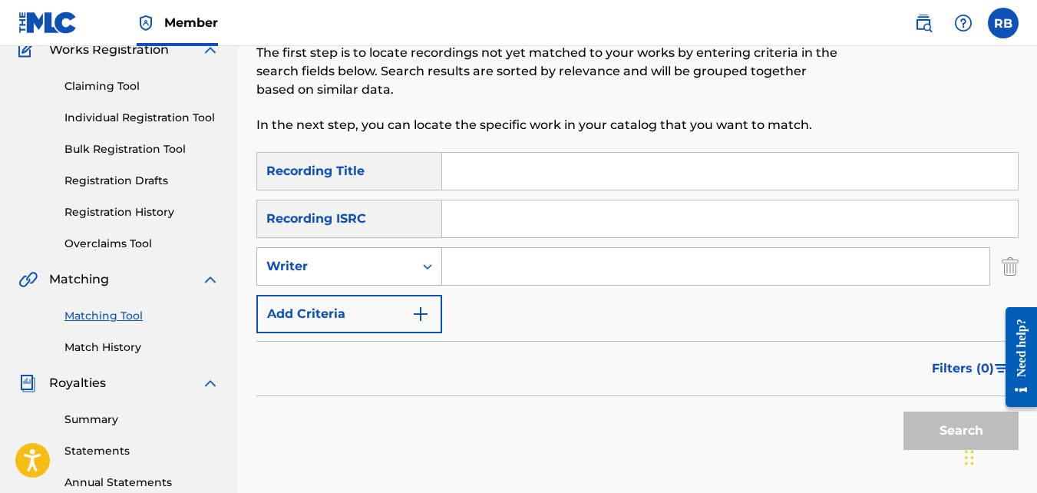
click at [357, 256] on div "Writer" at bounding box center [335, 266] width 157 height 29
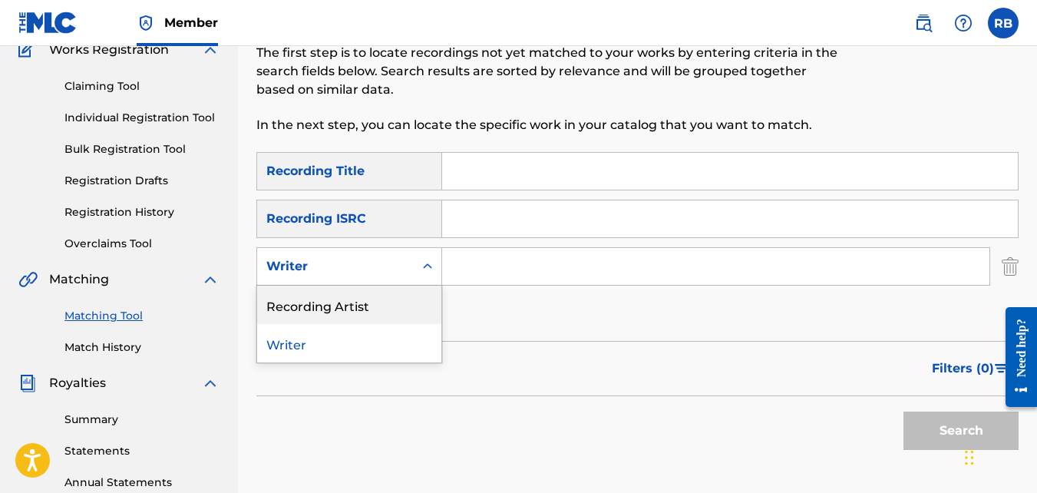
click at [381, 292] on div "Recording Artist" at bounding box center [349, 304] width 184 height 38
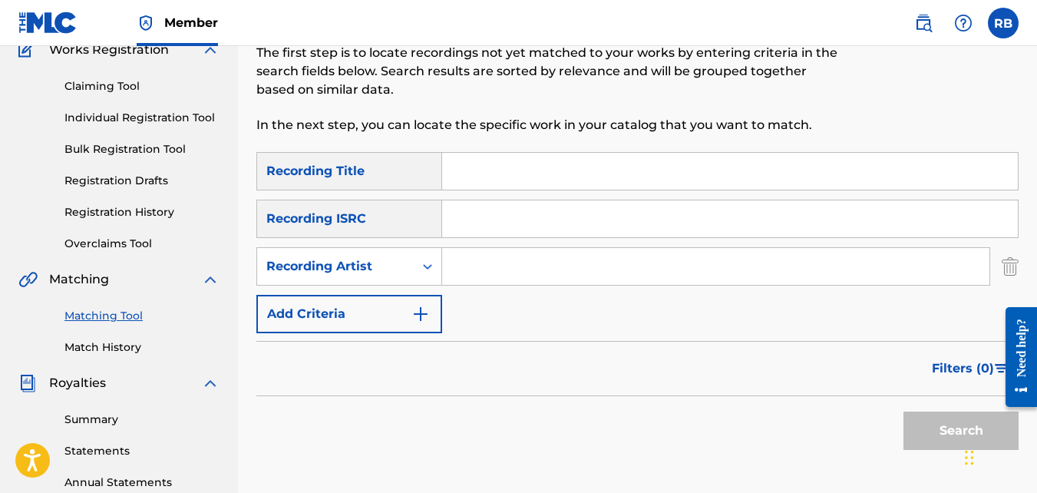
click at [492, 279] on input "Search Form" at bounding box center [715, 266] width 547 height 37
type input "tideeglee"
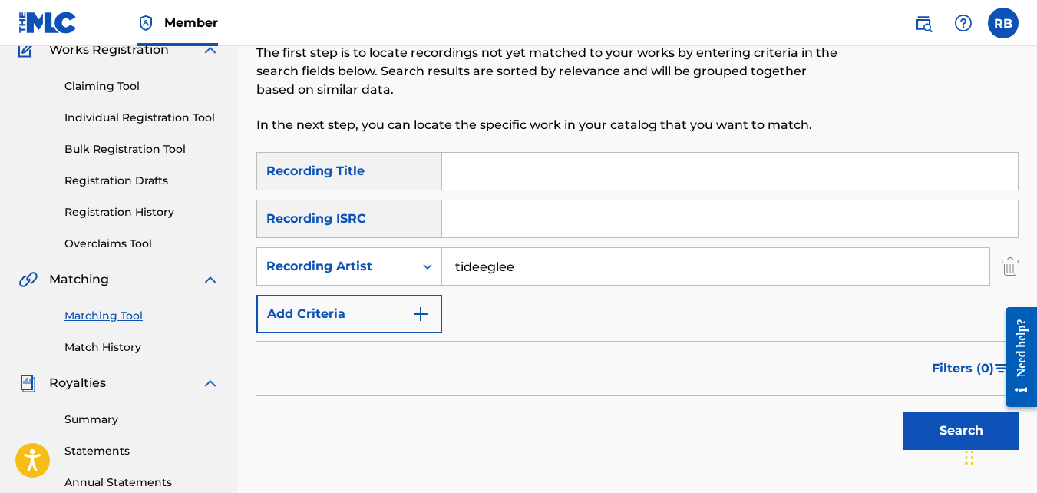
click at [903, 411] on button "Search" at bounding box center [960, 430] width 115 height 38
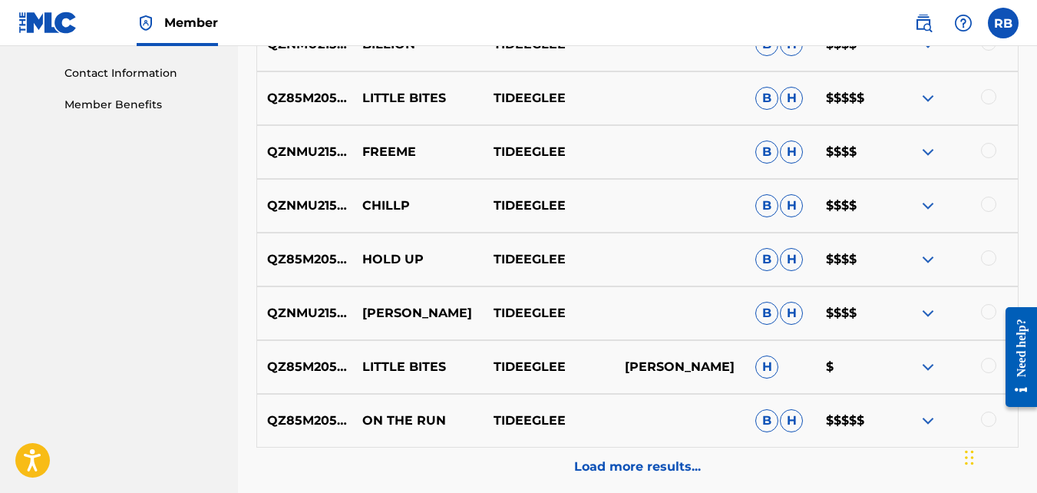
scroll to position [747, 0]
click at [988, 318] on div at bounding box center [988, 310] width 15 height 15
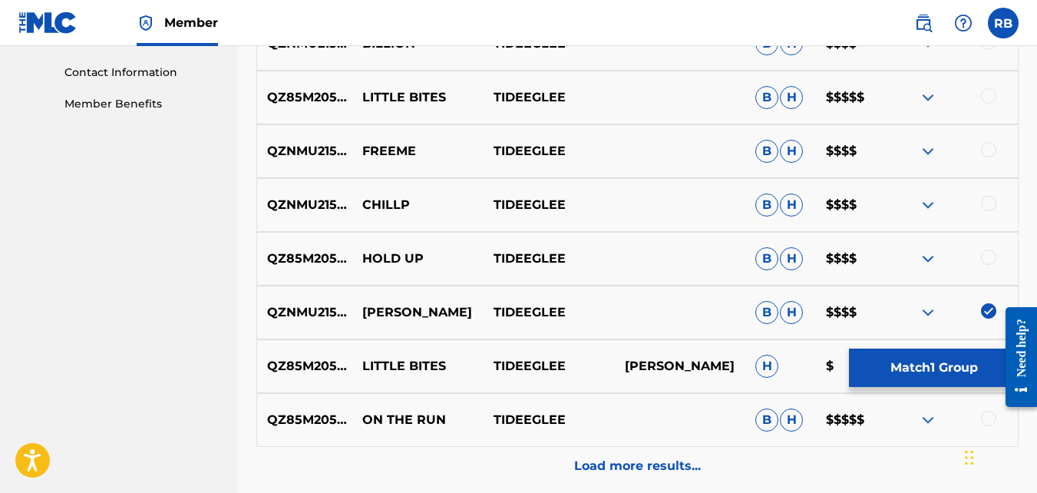
click at [944, 376] on button "Match 1 Group" at bounding box center [934, 367] width 170 height 38
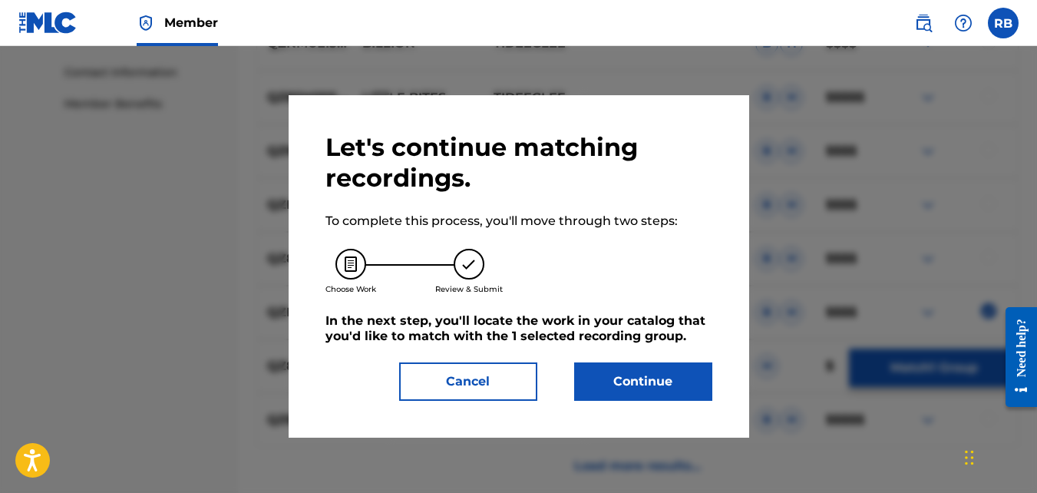
click at [608, 390] on button "Continue" at bounding box center [643, 381] width 138 height 38
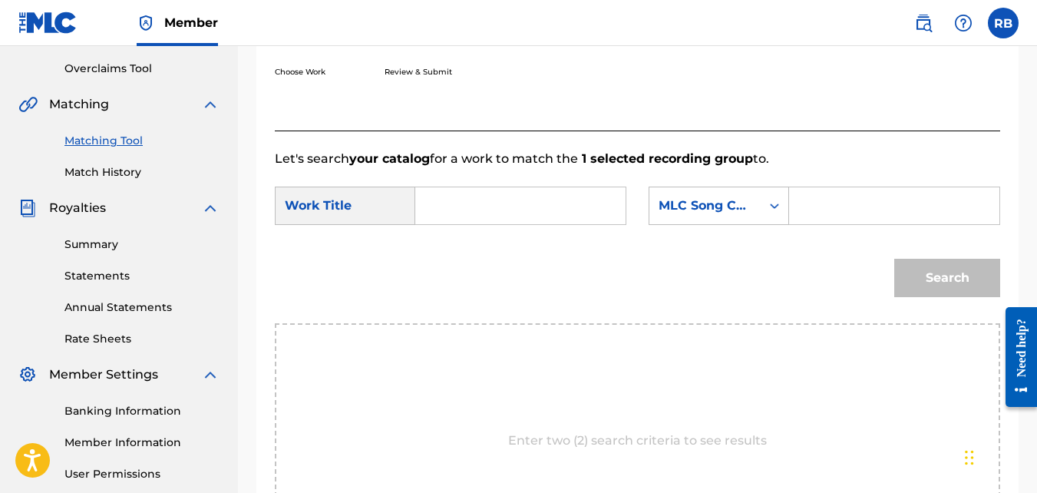
scroll to position [314, 0]
click at [498, 223] on input "Search Form" at bounding box center [520, 206] width 184 height 37
click at [458, 248] on strong "car" at bounding box center [451, 240] width 20 height 15
type input "[PERSON_NAME]"
click at [733, 216] on div "MLC Song Code" at bounding box center [704, 206] width 93 height 18
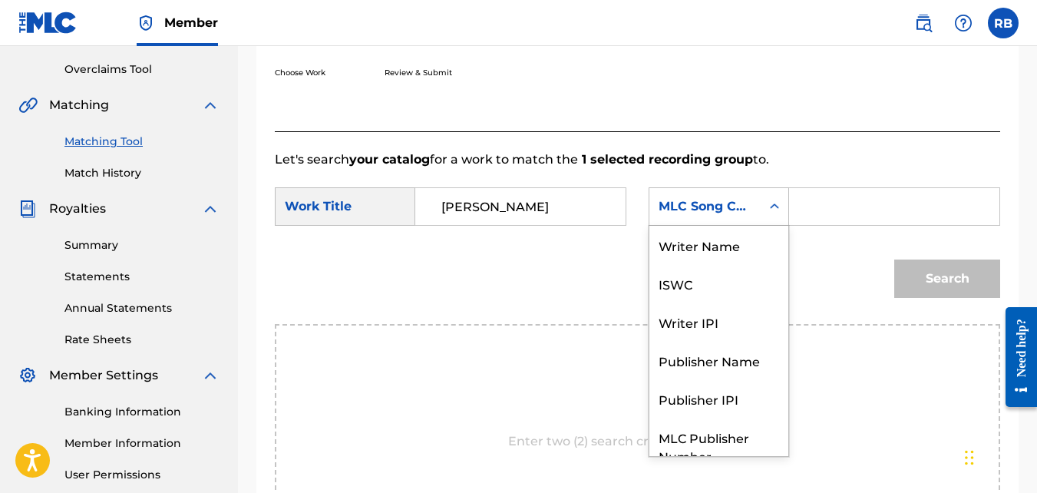
scroll to position [57, 0]
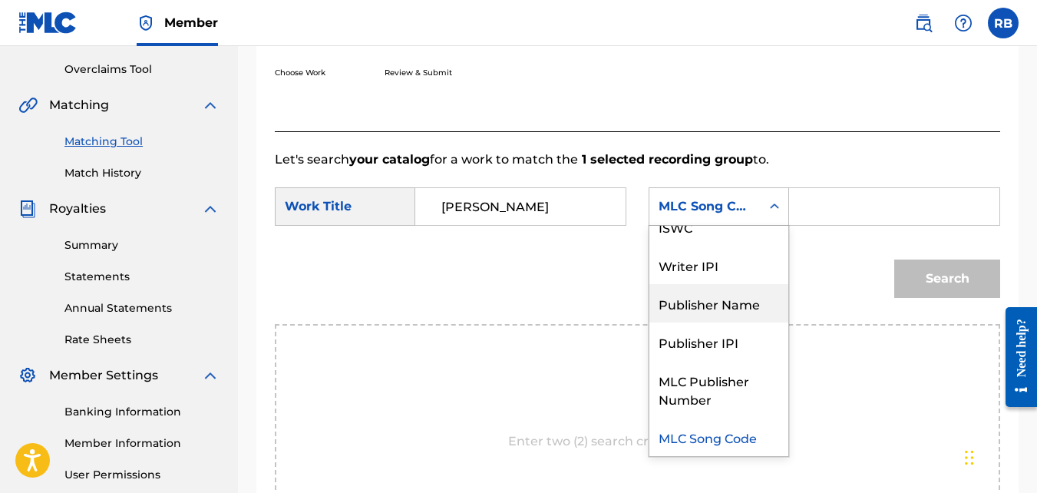
click at [723, 308] on div "Publisher Name" at bounding box center [718, 303] width 139 height 38
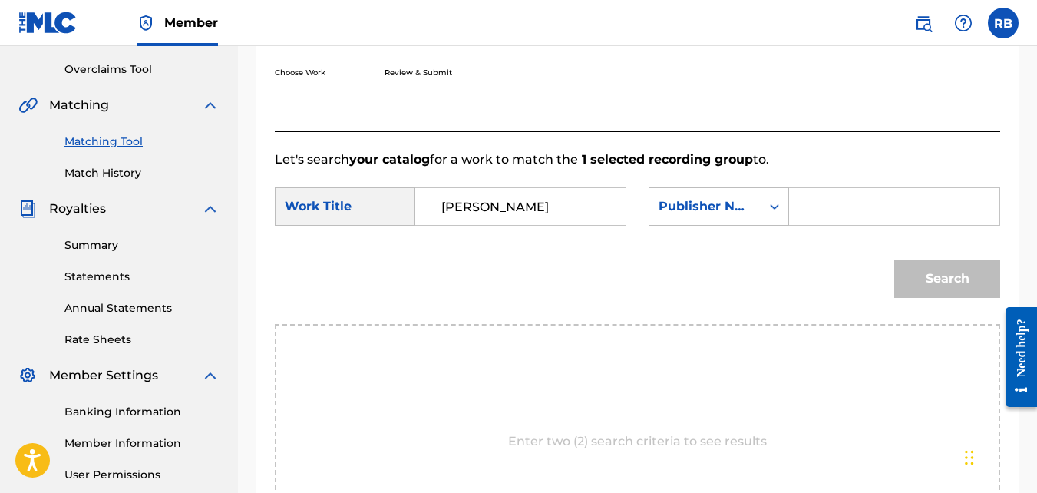
paste input "[PERSON_NAME]"
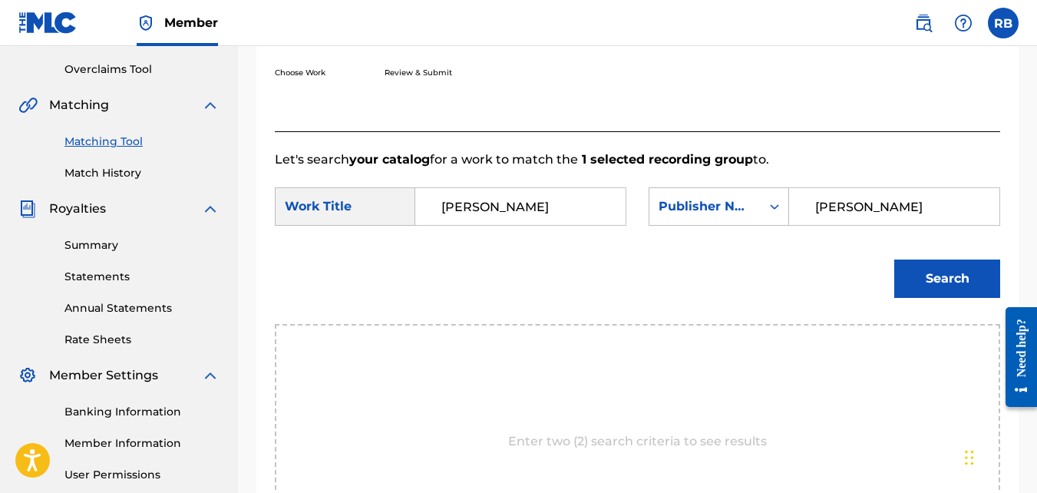
type input "[PERSON_NAME]"
click at [925, 289] on button "Search" at bounding box center [947, 278] width 106 height 38
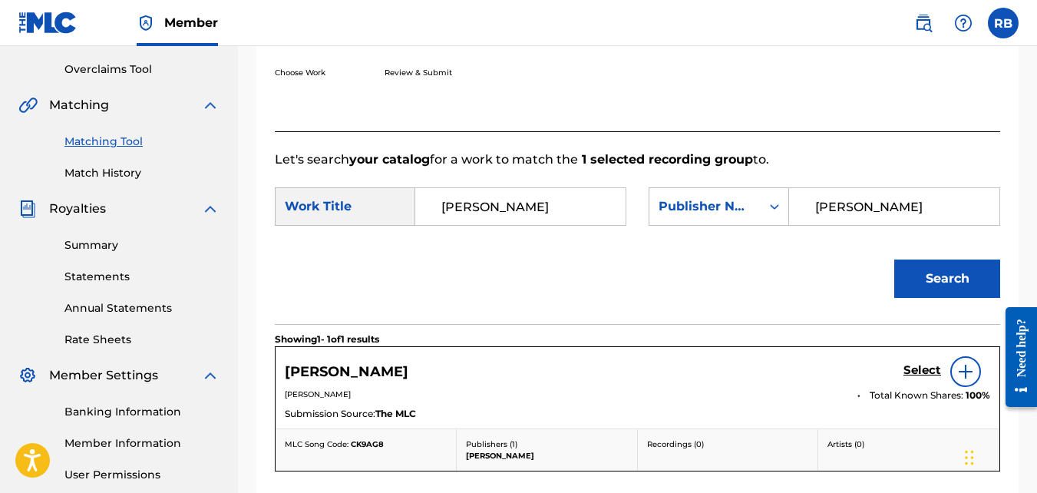
click at [914, 378] on h5 "Select" at bounding box center [922, 370] width 38 height 15
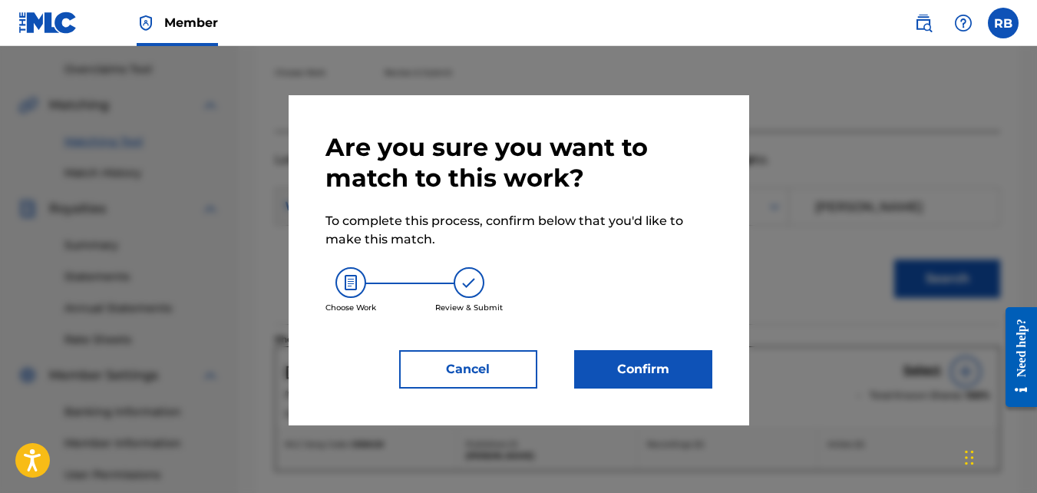
click at [671, 373] on button "Confirm" at bounding box center [643, 369] width 138 height 38
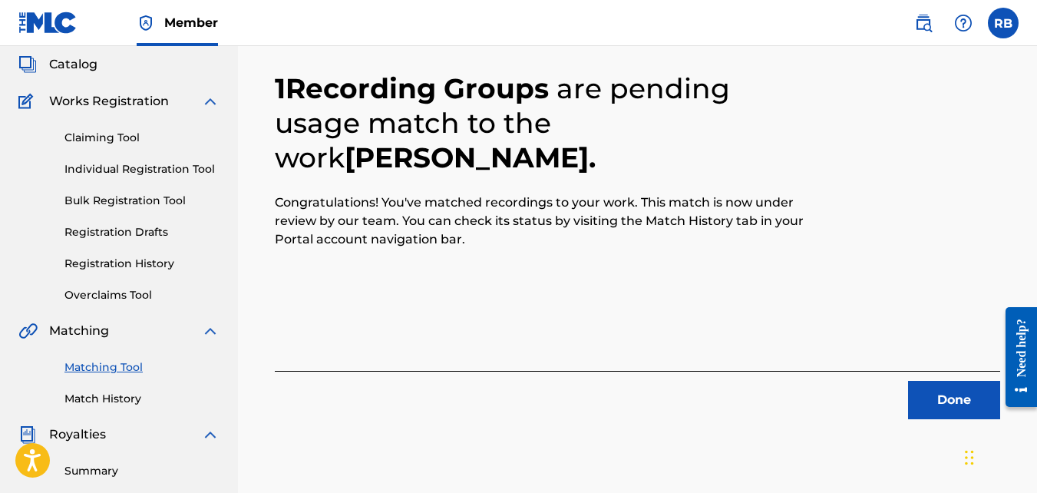
scroll to position [89, 0]
click at [919, 396] on button "Done" at bounding box center [954, 399] width 92 height 38
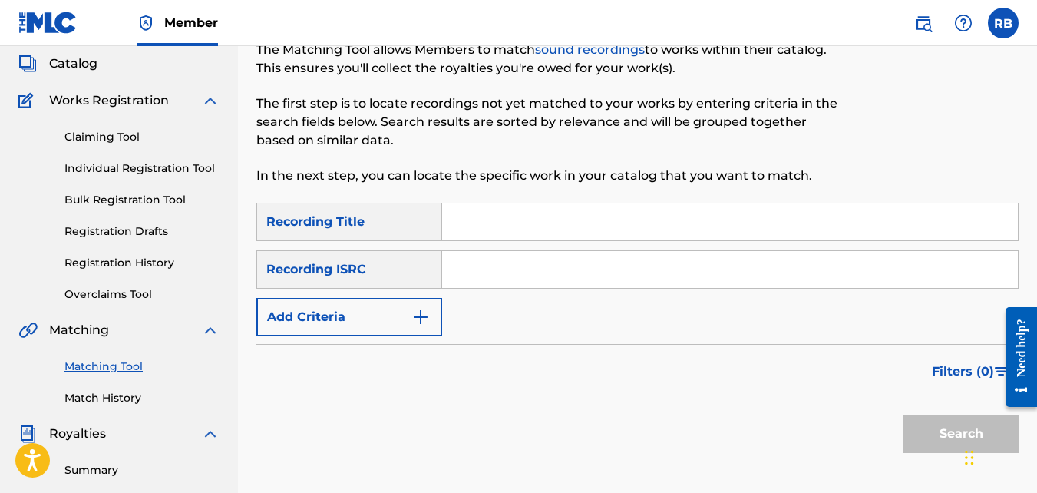
click at [396, 318] on button "Add Criteria" at bounding box center [349, 317] width 186 height 38
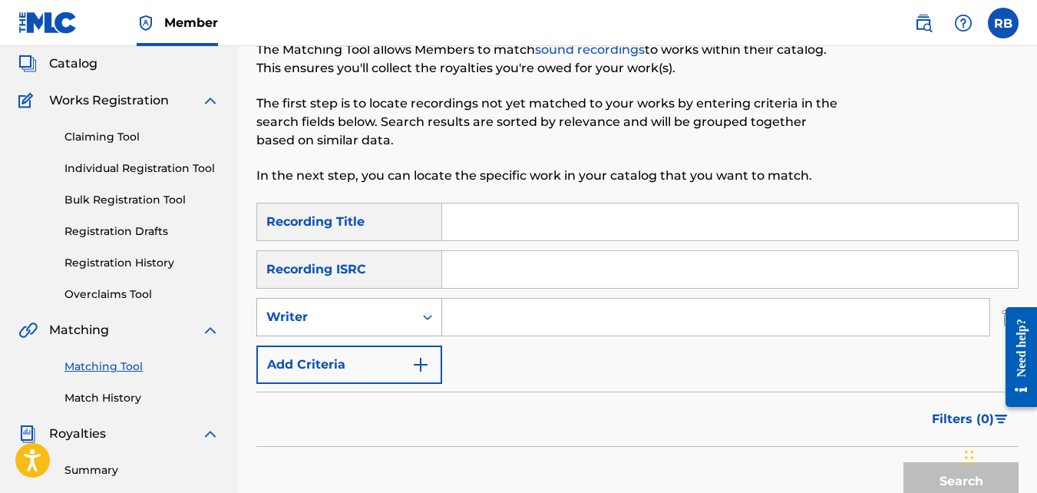
click at [395, 318] on div "Writer" at bounding box center [335, 317] width 138 height 18
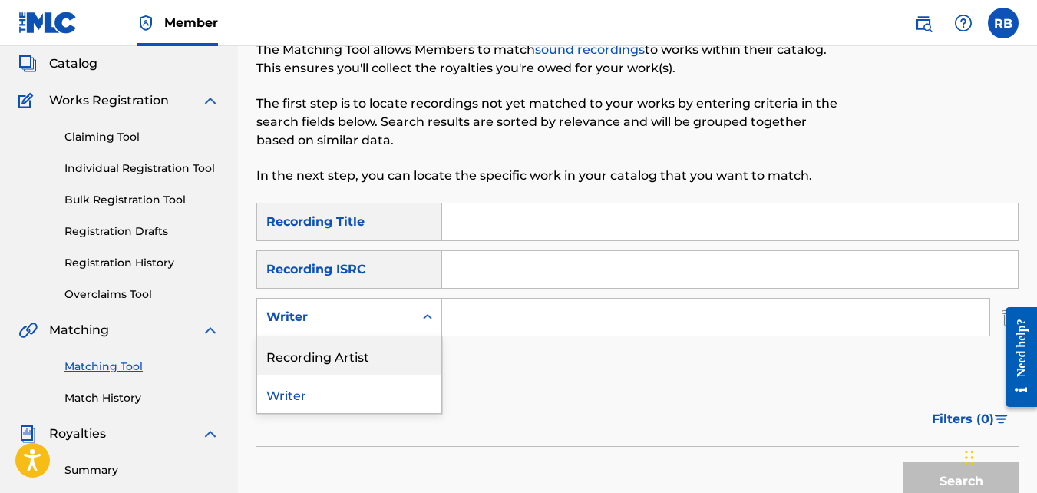
click at [402, 338] on div "Recording Artist" at bounding box center [349, 355] width 184 height 38
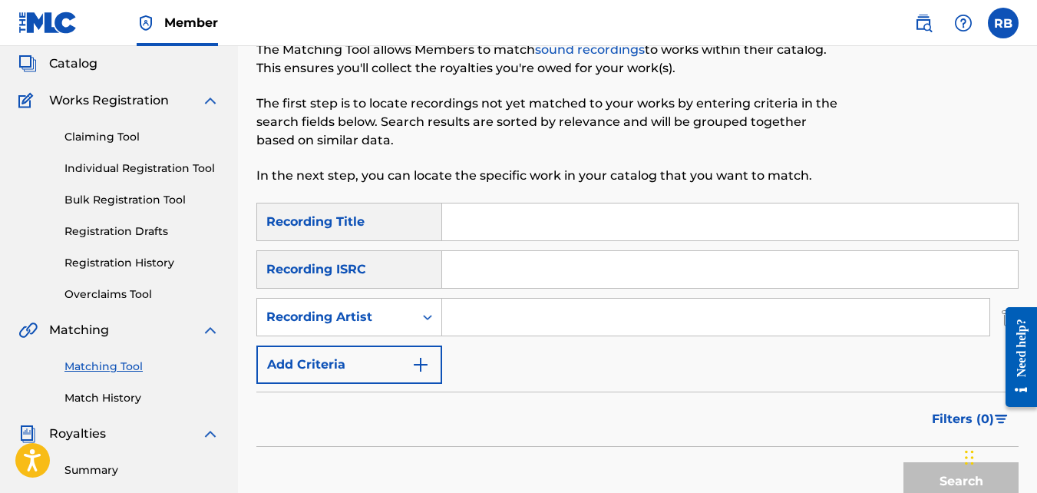
click at [464, 313] on input "Search Form" at bounding box center [715, 317] width 547 height 37
type input "tideeglee"
click at [903, 462] on button "Search" at bounding box center [960, 481] width 115 height 38
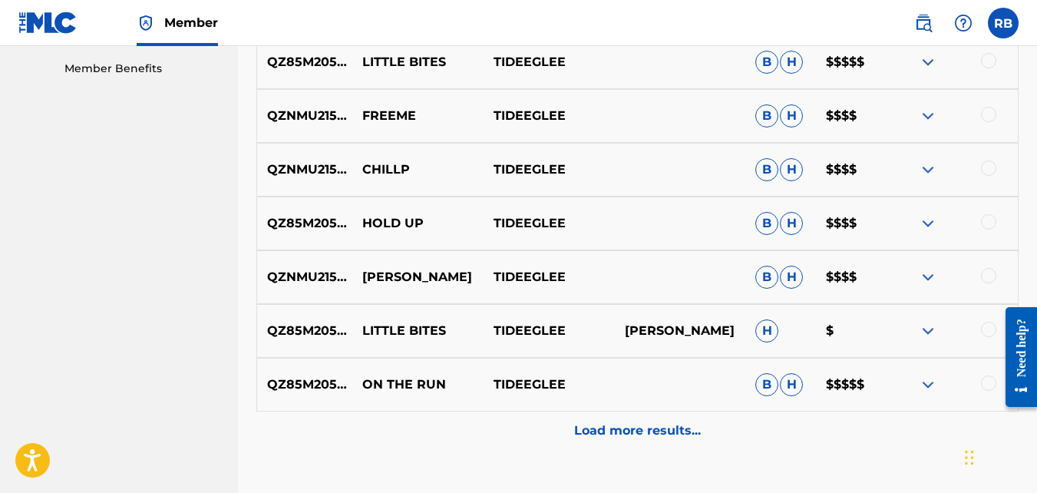
scroll to position [890, 0]
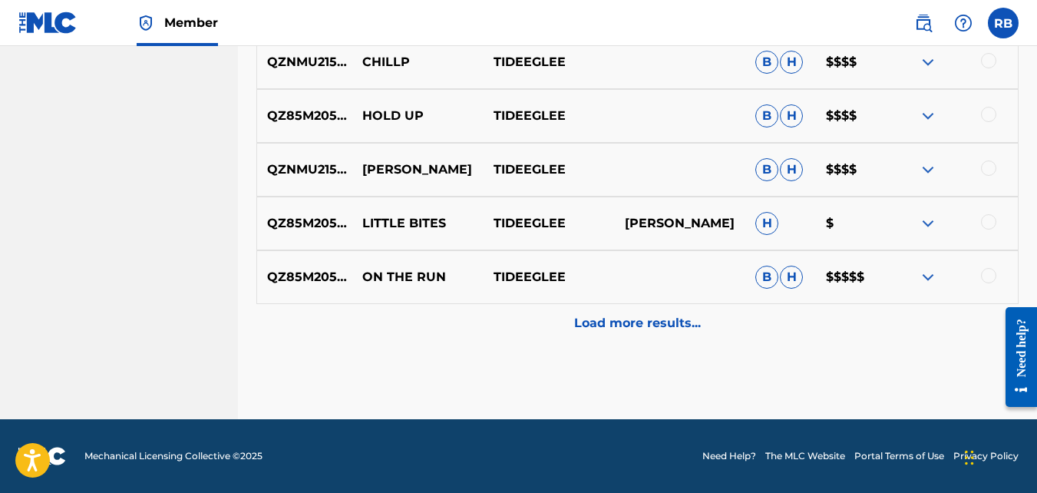
click at [991, 266] on div "QZ85M2056983 ON THE RUN TIDEEGLEE B H $$$$$" at bounding box center [637, 277] width 762 height 54
click at [988, 275] on div at bounding box center [988, 275] width 15 height 15
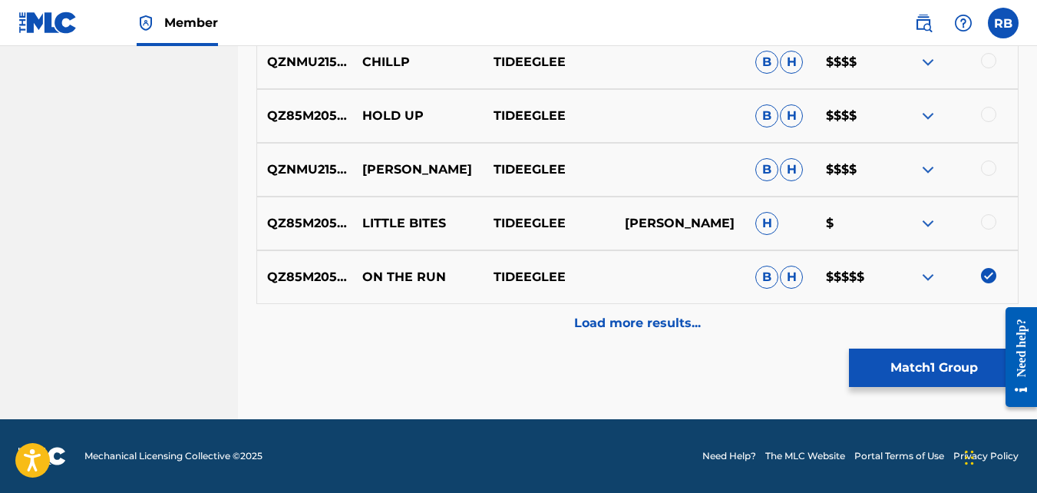
click at [886, 368] on button "Match 1 Group" at bounding box center [934, 367] width 170 height 38
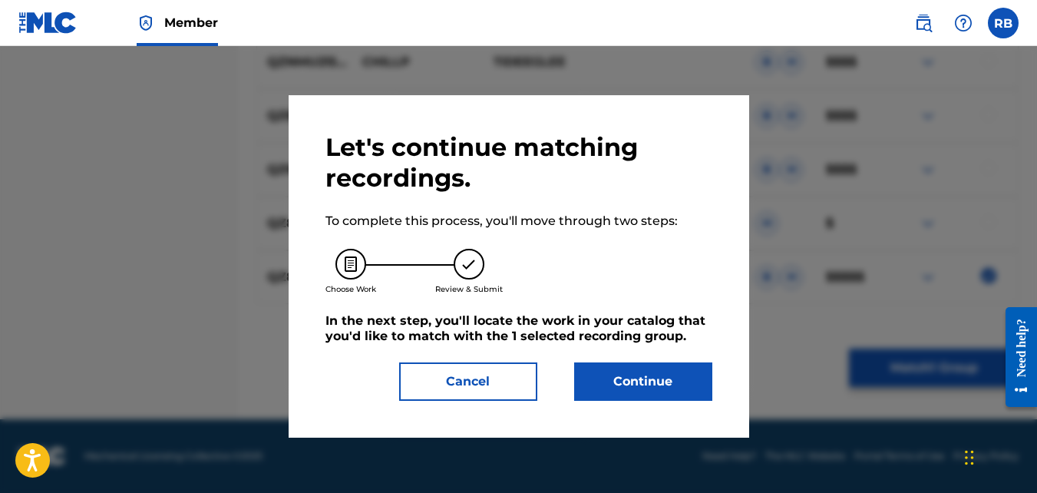
click at [613, 374] on button "Continue" at bounding box center [643, 381] width 138 height 38
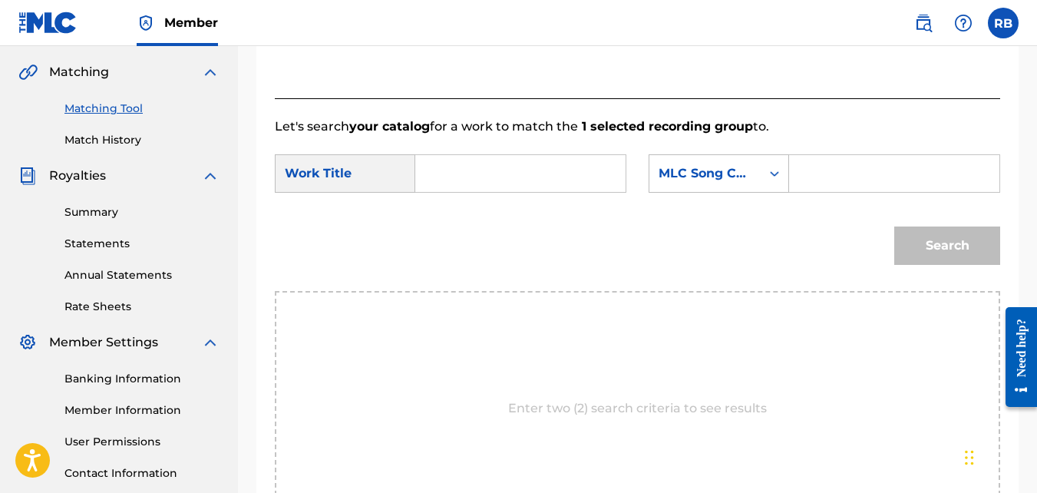
scroll to position [346, 0]
click at [444, 191] on input "Search Form" at bounding box center [520, 174] width 184 height 37
click at [447, 242] on span "he run" at bounding box center [452, 235] width 22 height 33
type input "on the run"
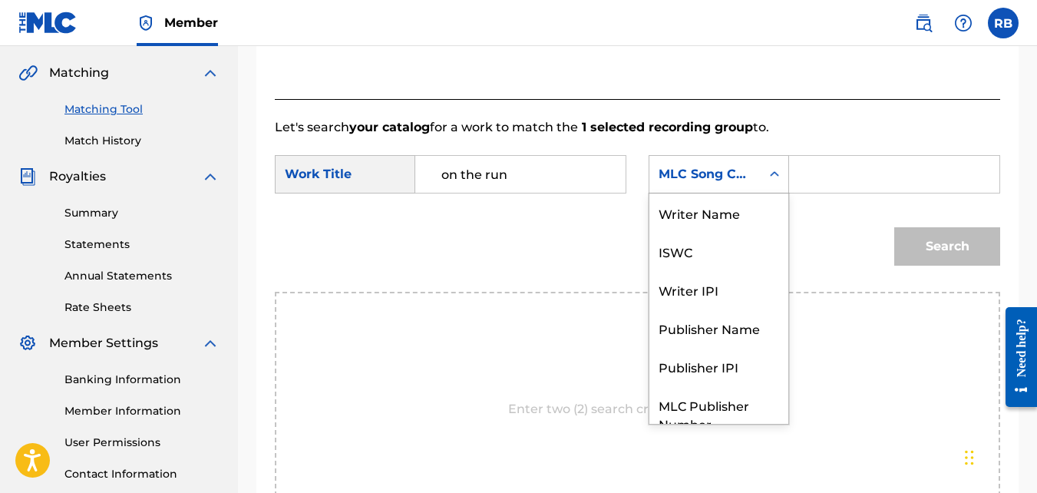
click at [675, 183] on div "MLC Song Code" at bounding box center [704, 174] width 93 height 18
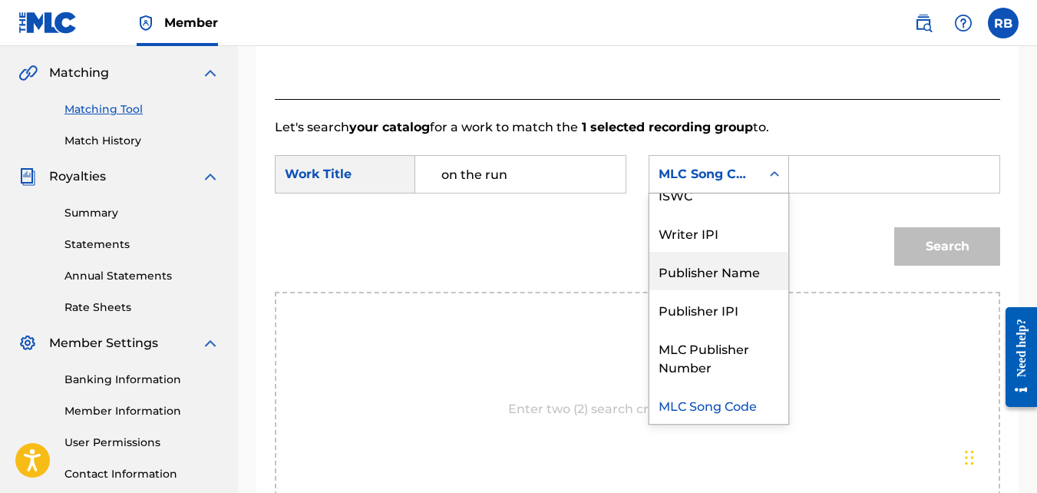
click at [683, 284] on div "Publisher Name" at bounding box center [718, 271] width 139 height 38
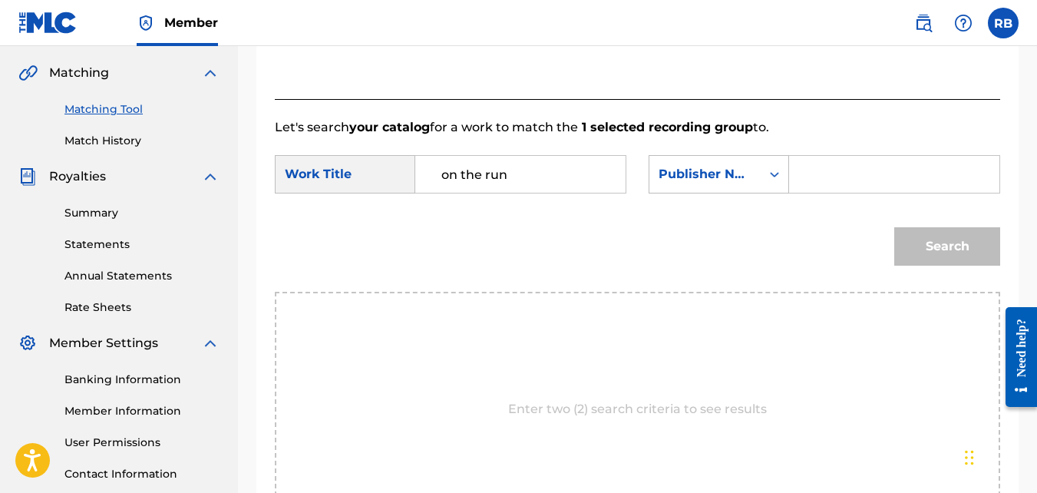
click at [825, 190] on input "Search Form" at bounding box center [894, 174] width 184 height 37
paste input "[PERSON_NAME]"
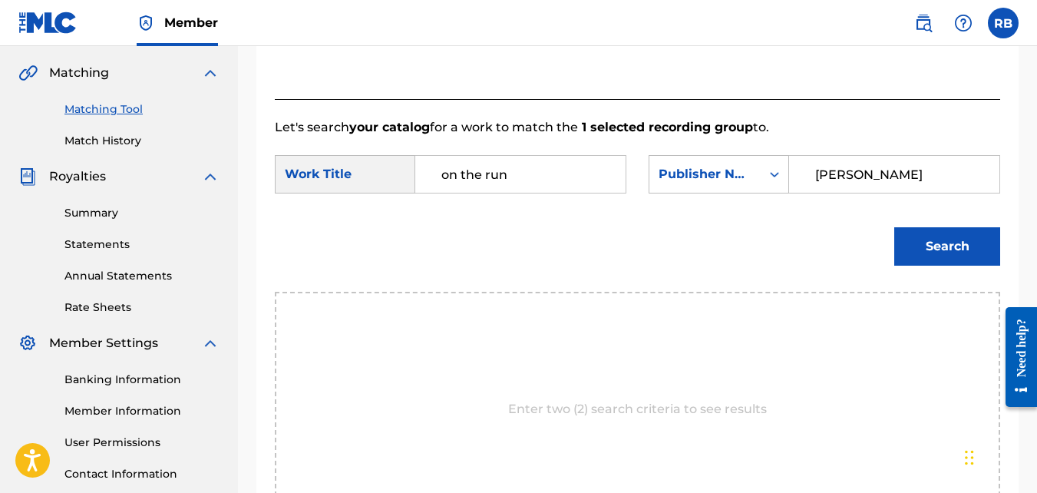
type input "[PERSON_NAME]"
click at [935, 255] on button "Search" at bounding box center [947, 246] width 106 height 38
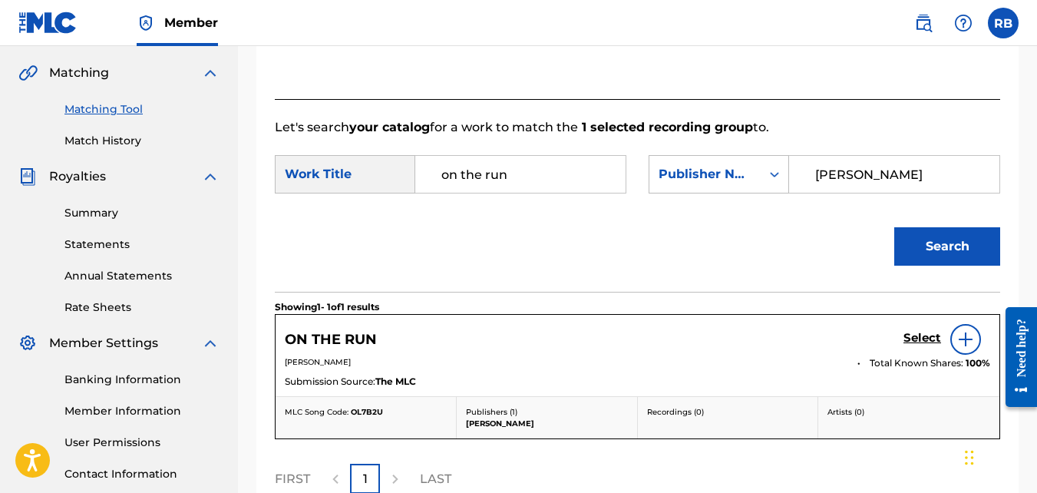
click at [932, 345] on h5 "Select" at bounding box center [922, 338] width 38 height 15
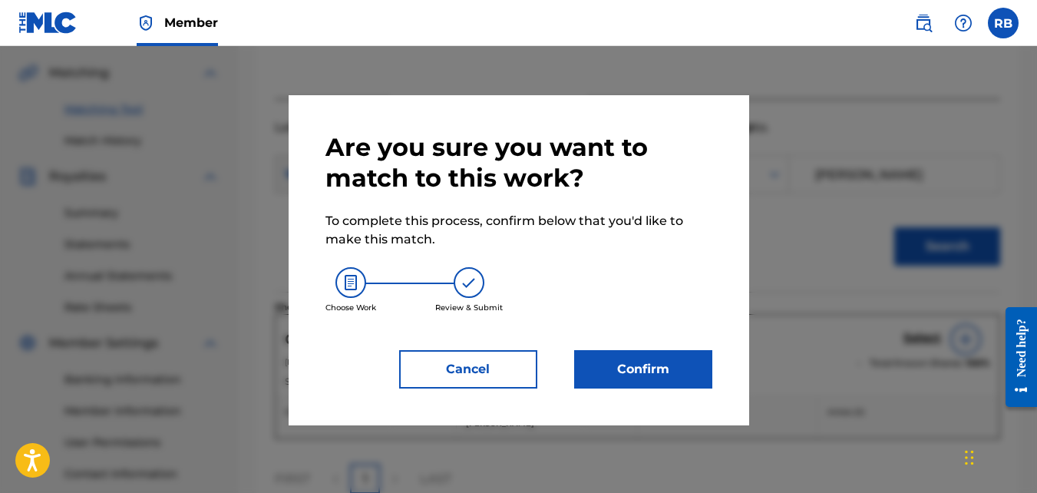
click at [690, 383] on button "Confirm" at bounding box center [643, 369] width 138 height 38
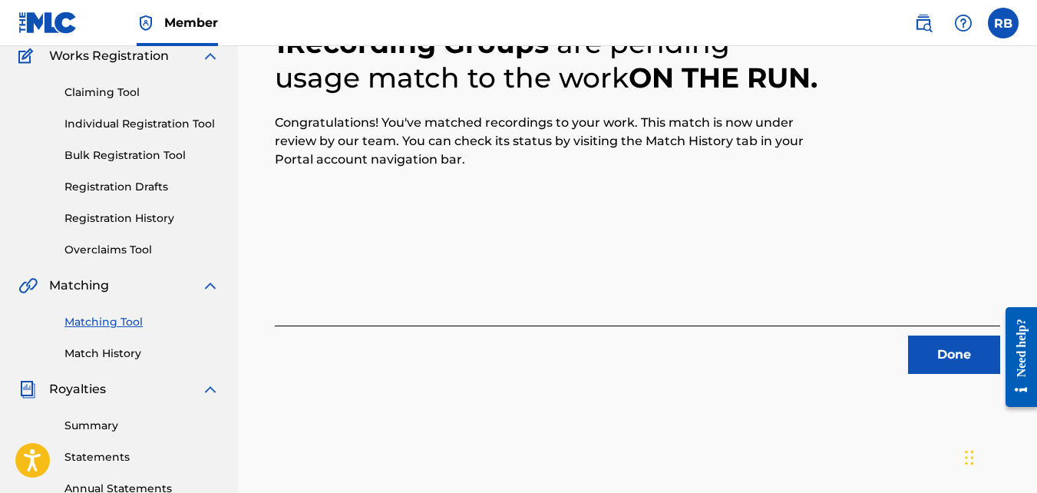
scroll to position [133, 0]
click at [941, 369] on button "Done" at bounding box center [954, 355] width 92 height 38
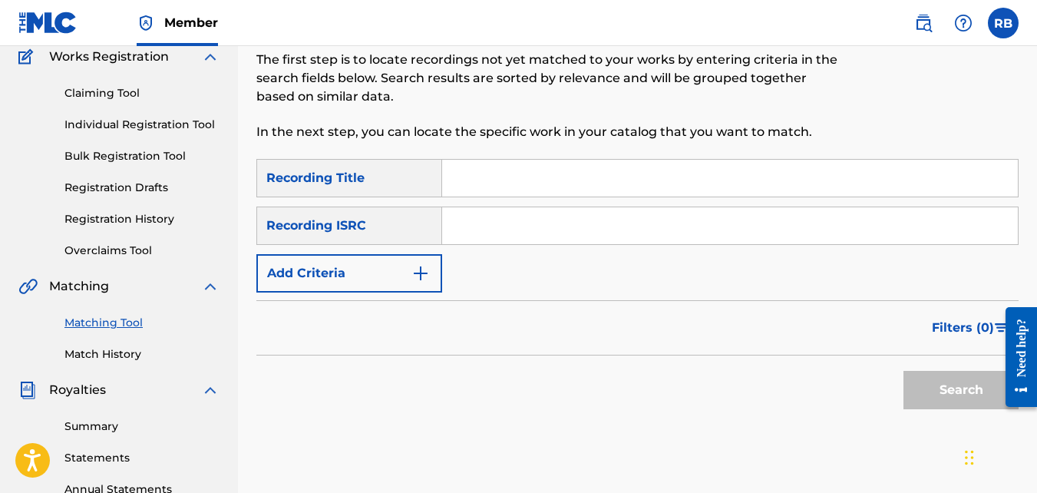
click at [431, 279] on button "Add Criteria" at bounding box center [349, 273] width 186 height 38
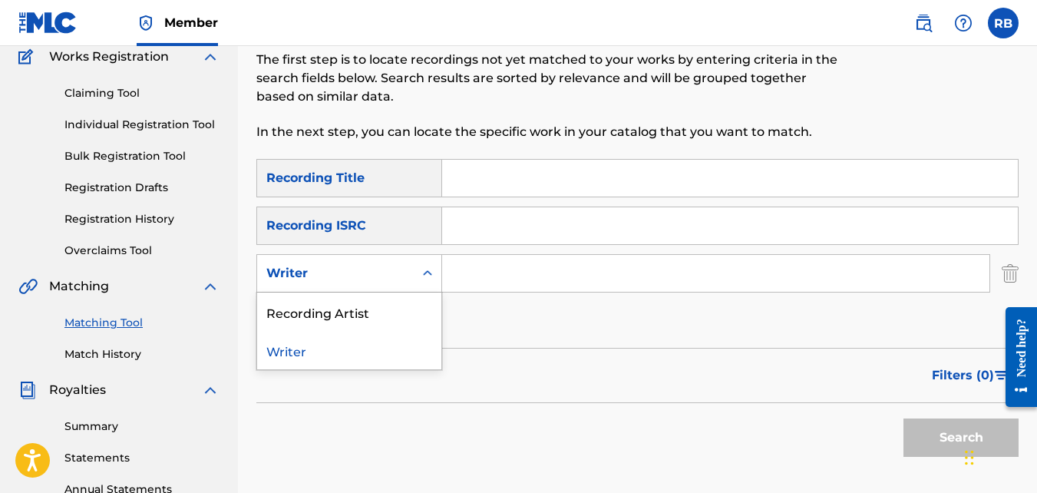
click at [404, 272] on div "Writer" at bounding box center [335, 273] width 157 height 29
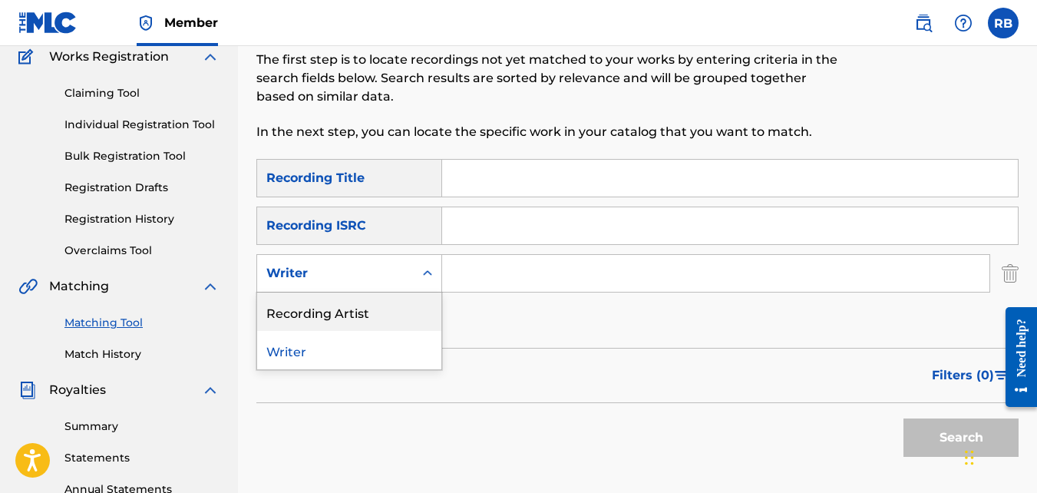
click at [411, 295] on div "Recording Artist" at bounding box center [349, 311] width 184 height 38
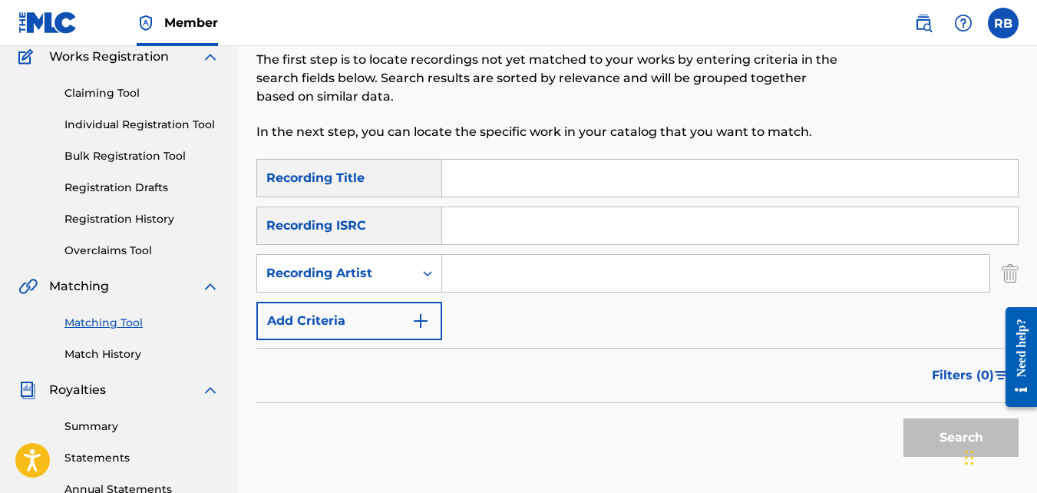
click at [483, 273] on input "Search Form" at bounding box center [715, 273] width 547 height 37
type input "tideeglee"
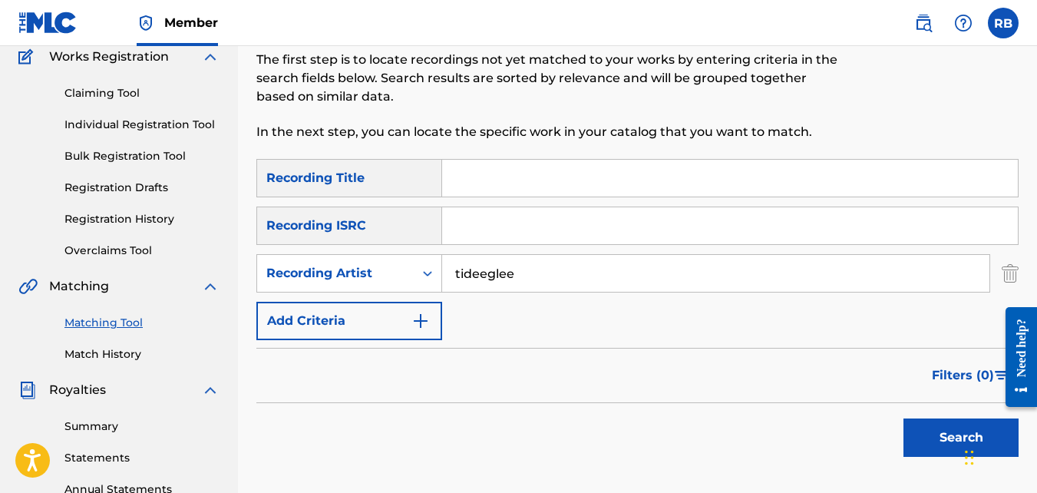
click at [903, 418] on button "Search" at bounding box center [960, 437] width 115 height 38
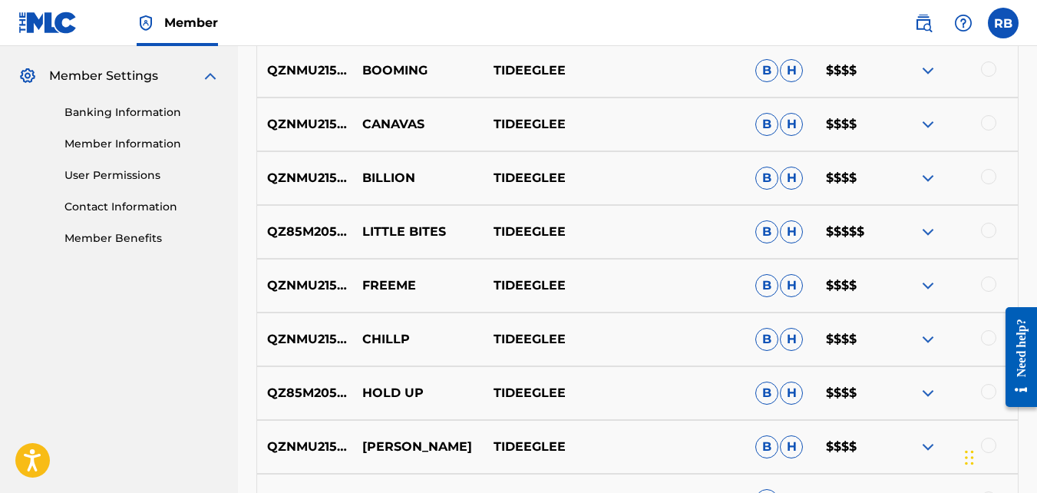
scroll to position [890, 0]
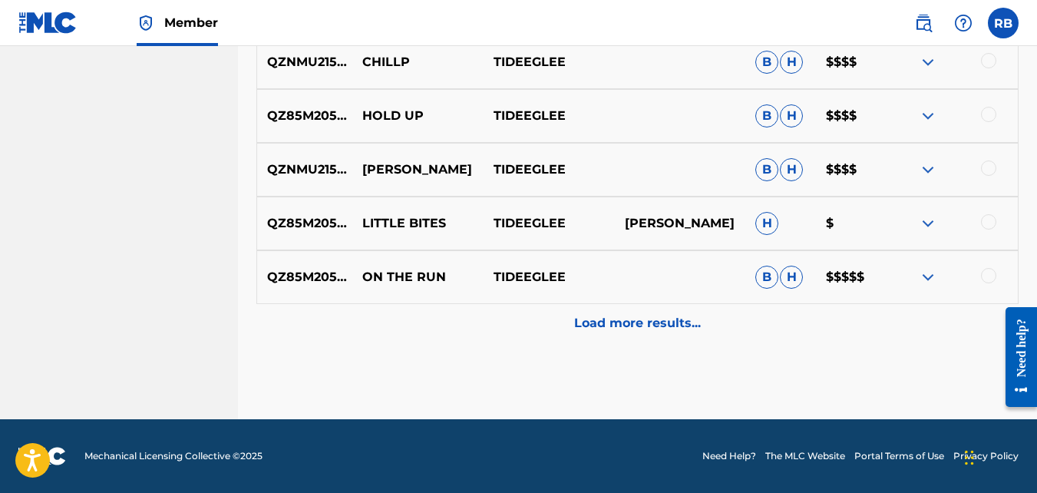
click at [487, 339] on div "Load more results..." at bounding box center [637, 323] width 762 height 38
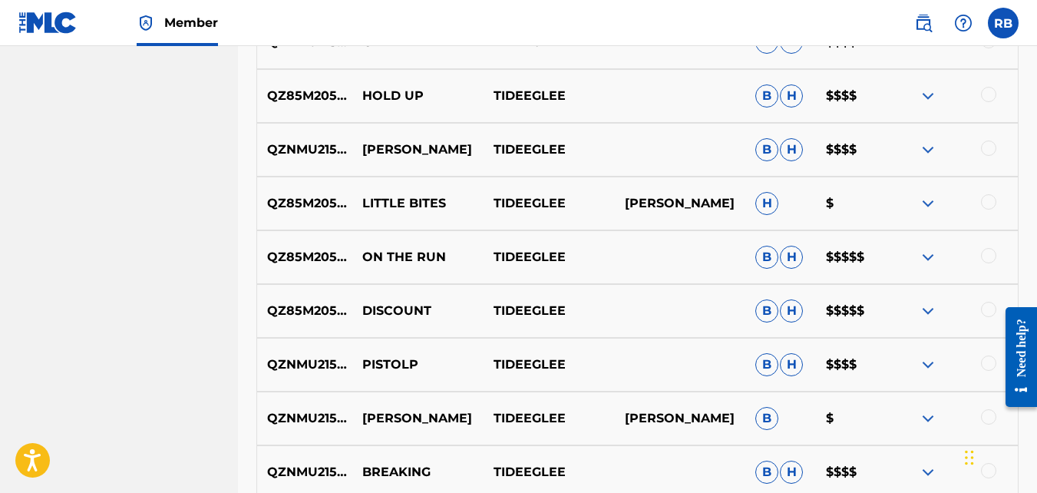
scroll to position [972, 0]
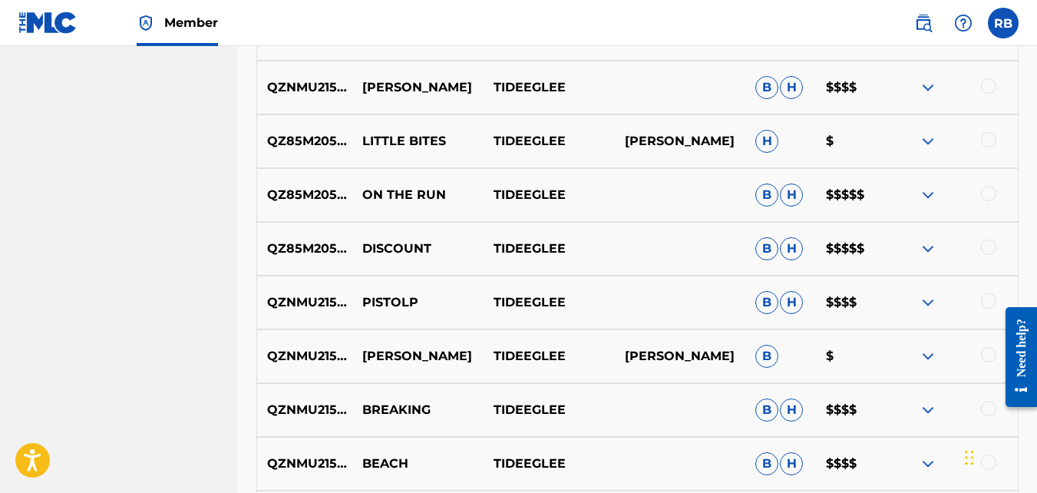
click at [991, 244] on div at bounding box center [988, 246] width 15 height 15
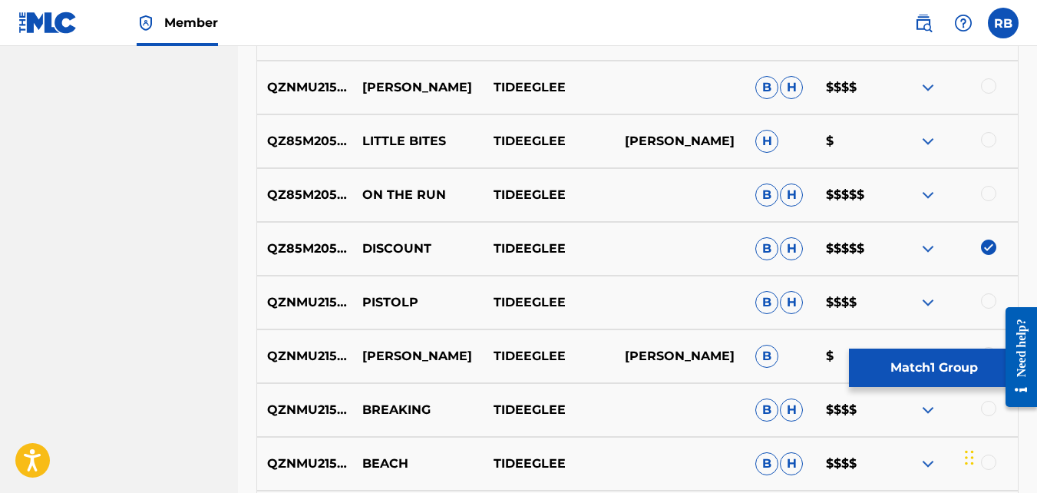
click at [923, 365] on button "Match 1 Group" at bounding box center [934, 367] width 170 height 38
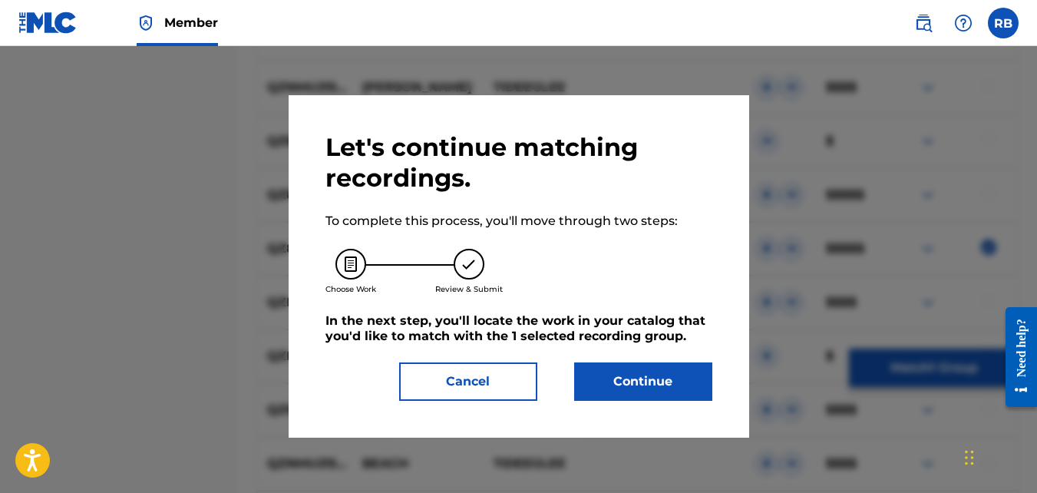
click at [637, 365] on button "Continue" at bounding box center [643, 381] width 138 height 38
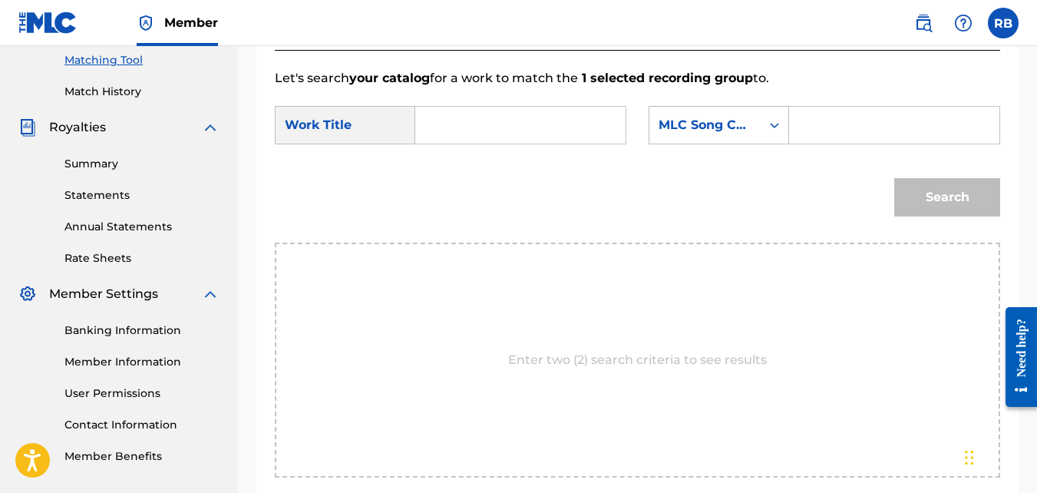
scroll to position [383, 0]
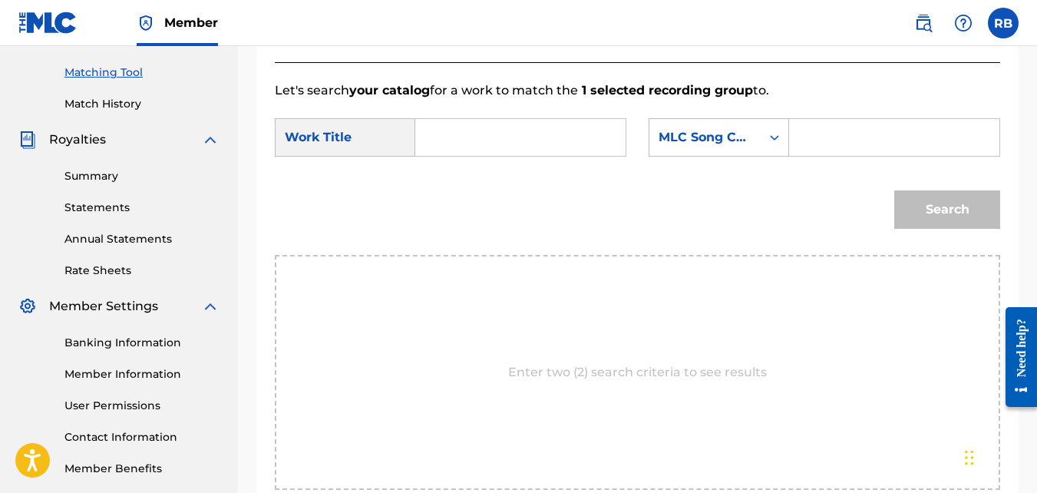
click at [516, 156] on input "Search Form" at bounding box center [520, 137] width 184 height 37
click at [486, 179] on span "count" at bounding box center [478, 171] width 37 height 15
type input "discount"
click at [715, 147] on div "MLC Song Code" at bounding box center [704, 137] width 93 height 18
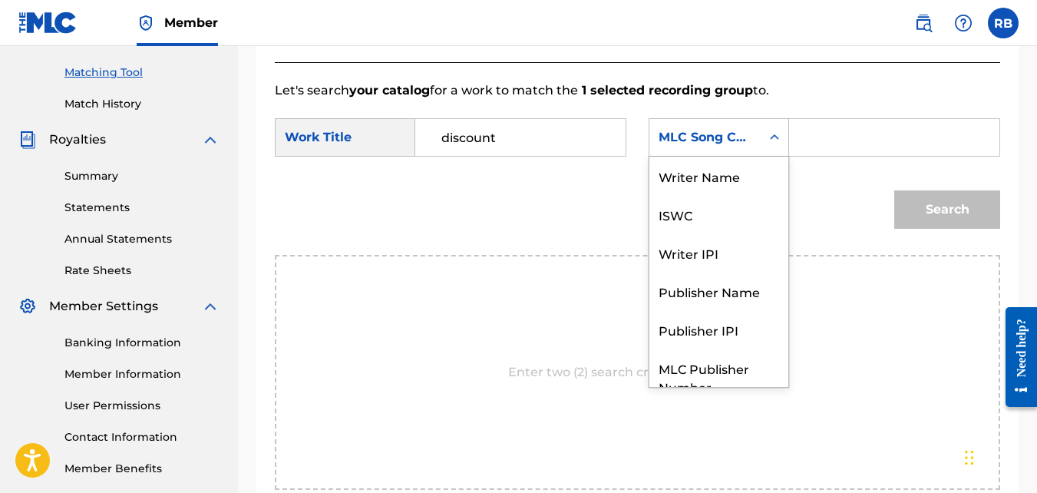
scroll to position [57, 0]
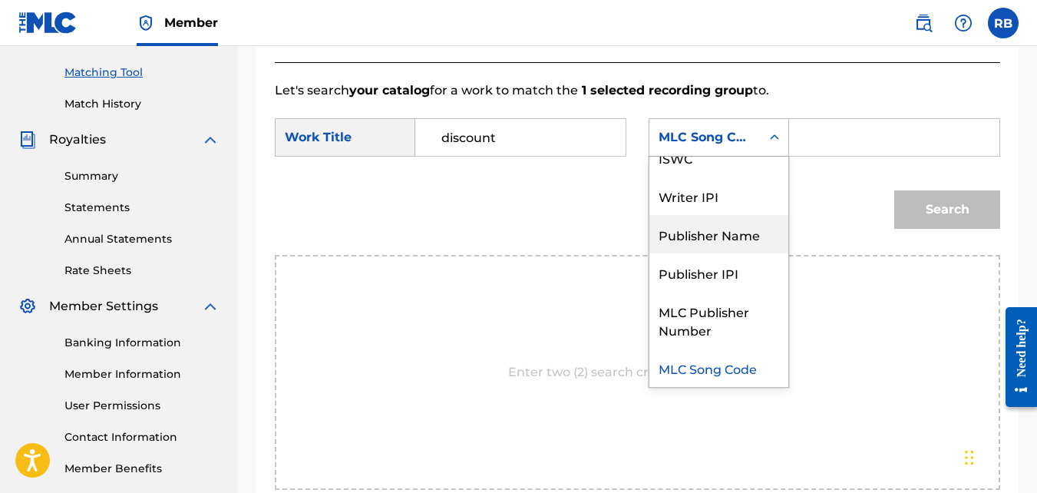
click at [731, 242] on div "Publisher Name" at bounding box center [718, 234] width 139 height 38
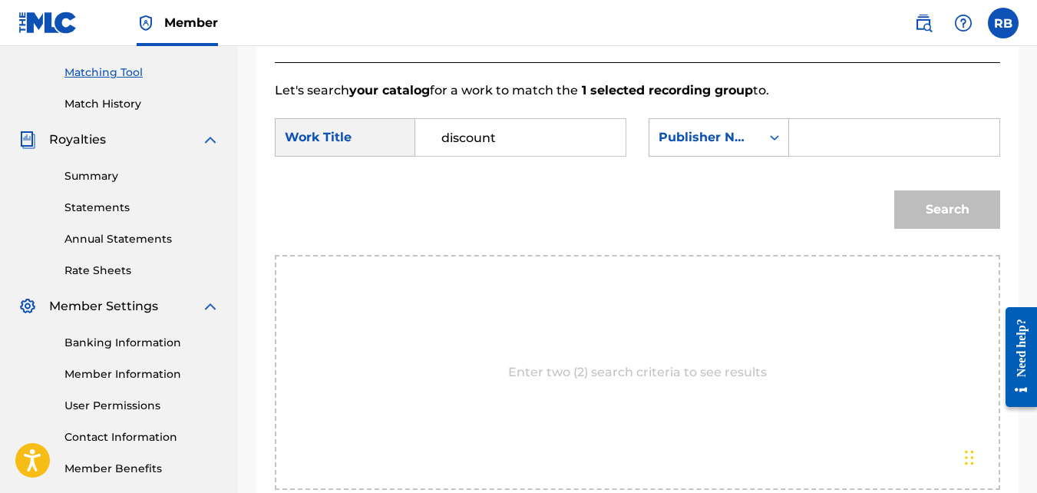
paste input "[PERSON_NAME]"
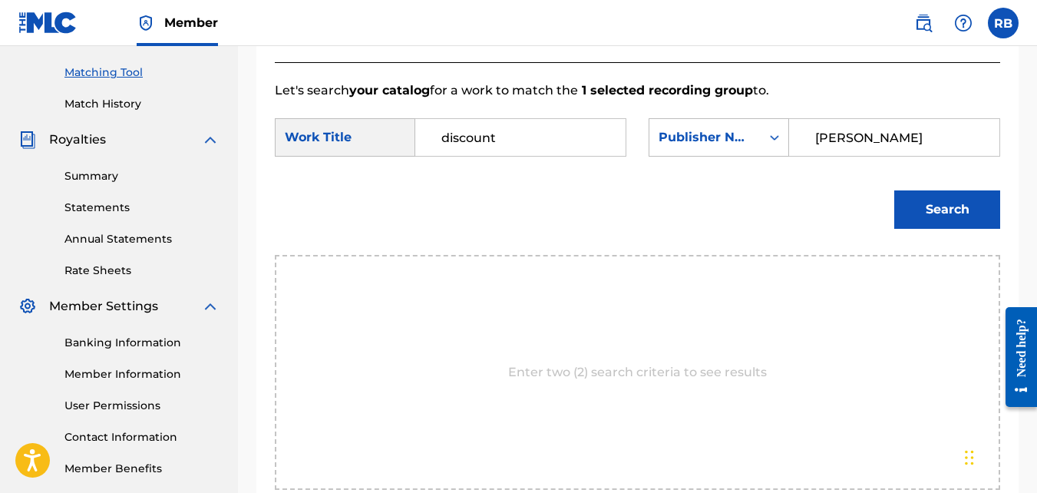
type input "[PERSON_NAME]"
click at [894, 190] on button "Search" at bounding box center [947, 209] width 106 height 38
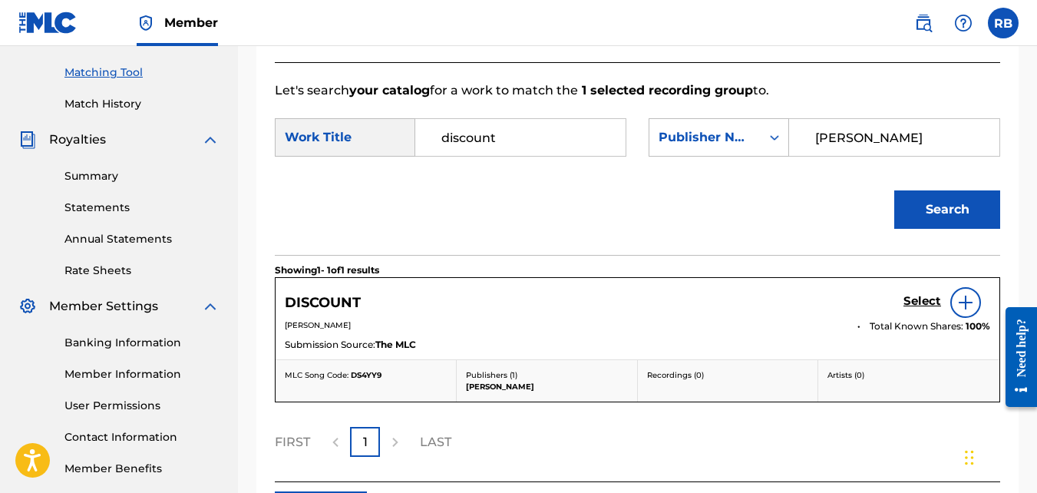
click at [916, 308] on h5 "Select" at bounding box center [922, 301] width 38 height 15
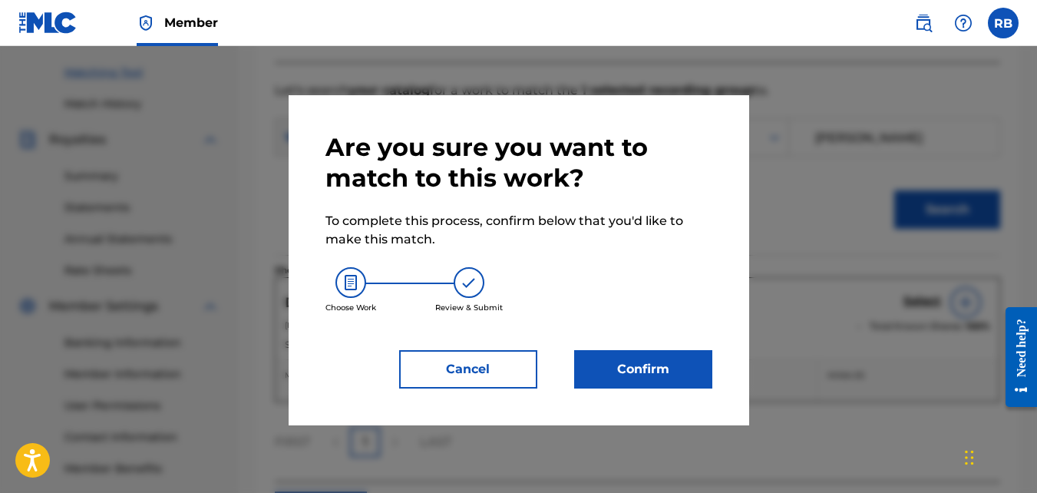
click at [679, 365] on button "Confirm" at bounding box center [643, 369] width 138 height 38
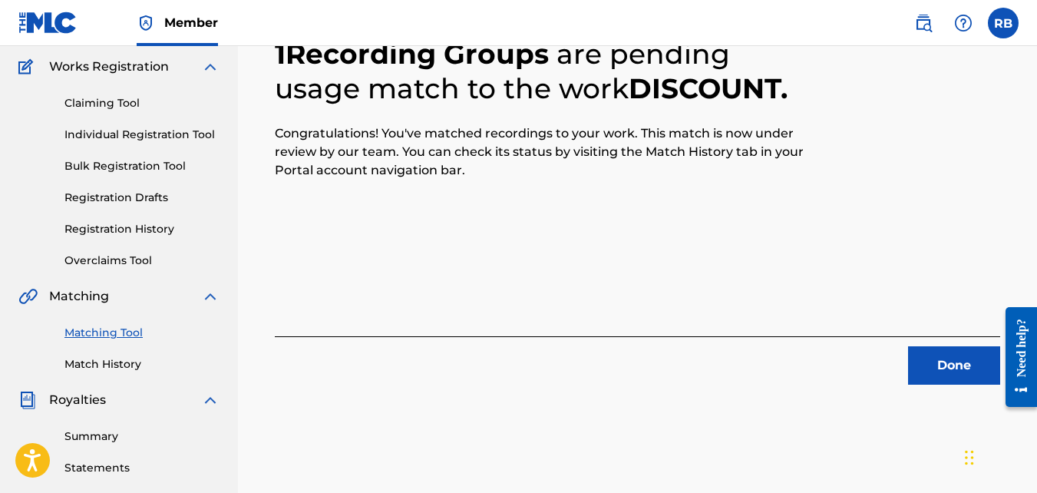
scroll to position [113, 0]
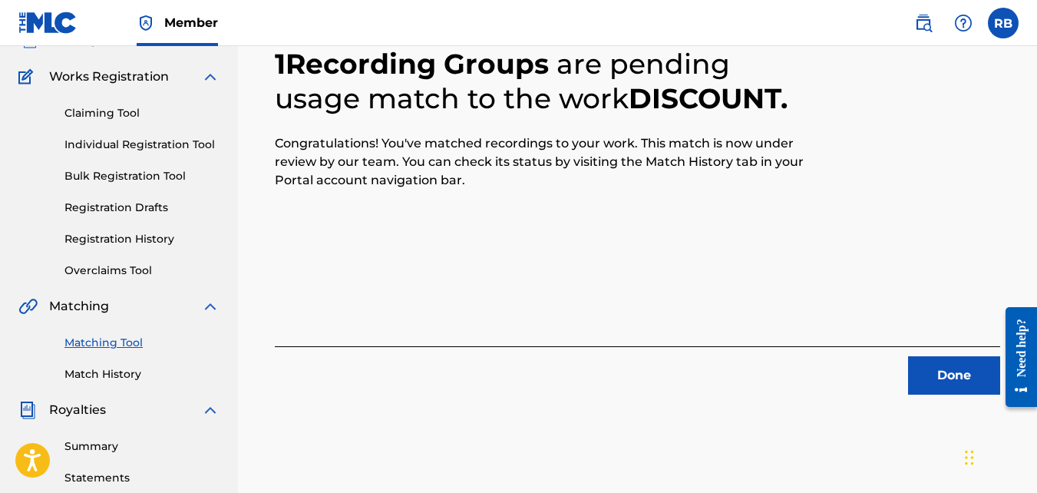
click at [929, 356] on button "Done" at bounding box center [954, 375] width 92 height 38
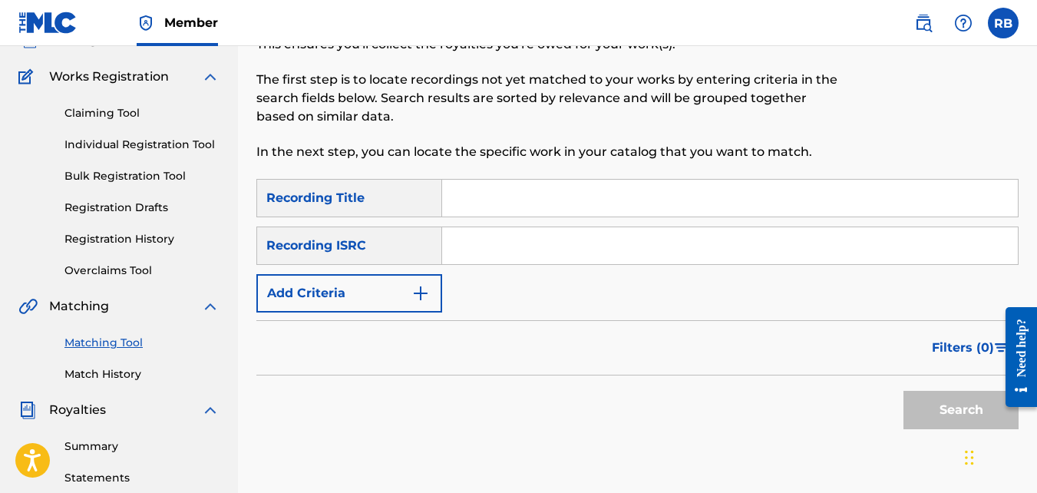
click at [395, 302] on button "Add Criteria" at bounding box center [349, 293] width 186 height 38
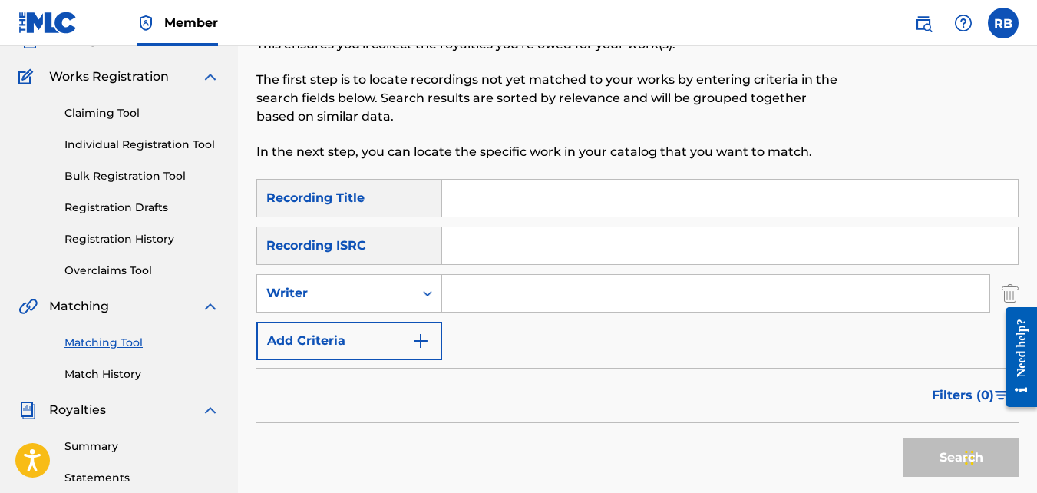
click at [368, 273] on div "SearchWithCriteriaff919790-857d-45af-8b75-8fa0e7692c51 Recording Title SearchWi…" at bounding box center [637, 269] width 762 height 181
click at [335, 292] on div "Writer" at bounding box center [335, 293] width 138 height 18
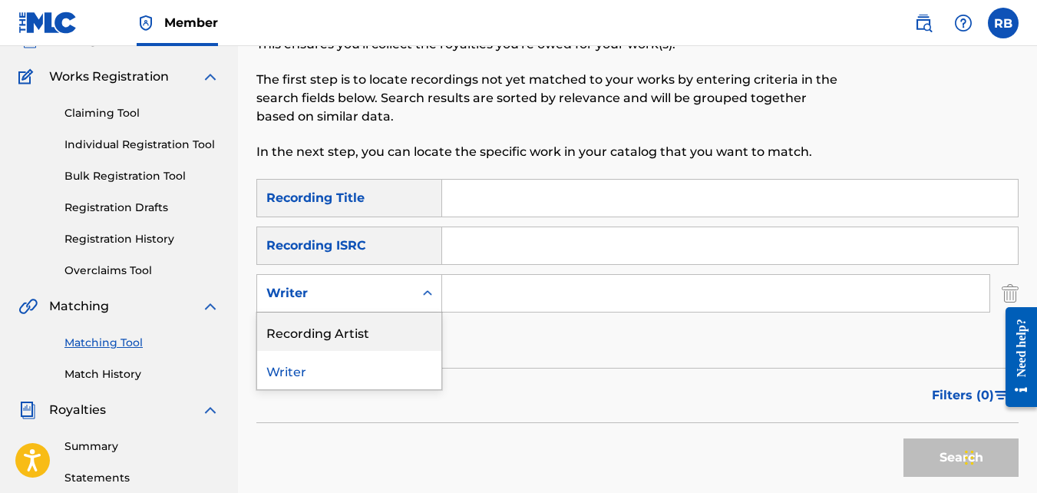
click at [335, 328] on div "Recording Artist" at bounding box center [349, 331] width 184 height 38
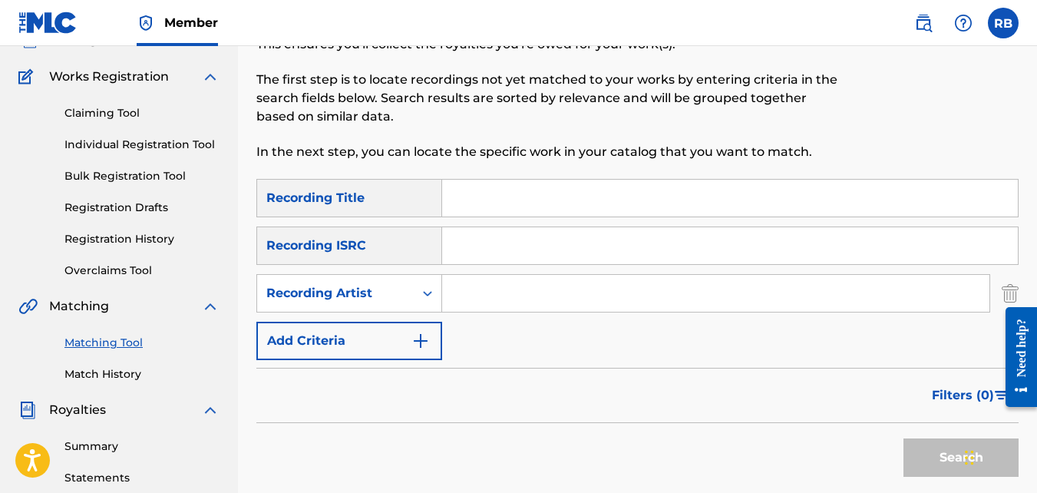
click at [477, 291] on input "Search Form" at bounding box center [715, 293] width 547 height 37
type input "tideeglee"
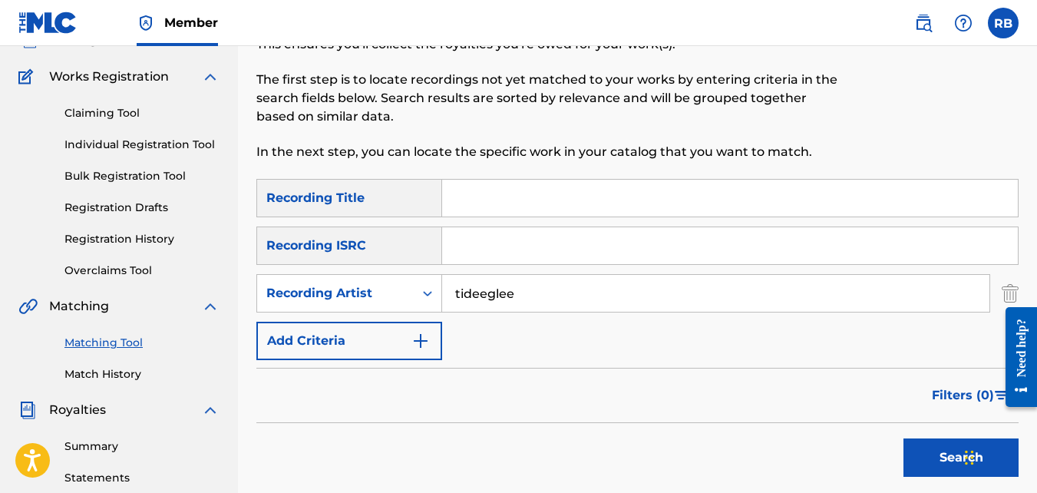
click at [903, 438] on button "Search" at bounding box center [960, 457] width 115 height 38
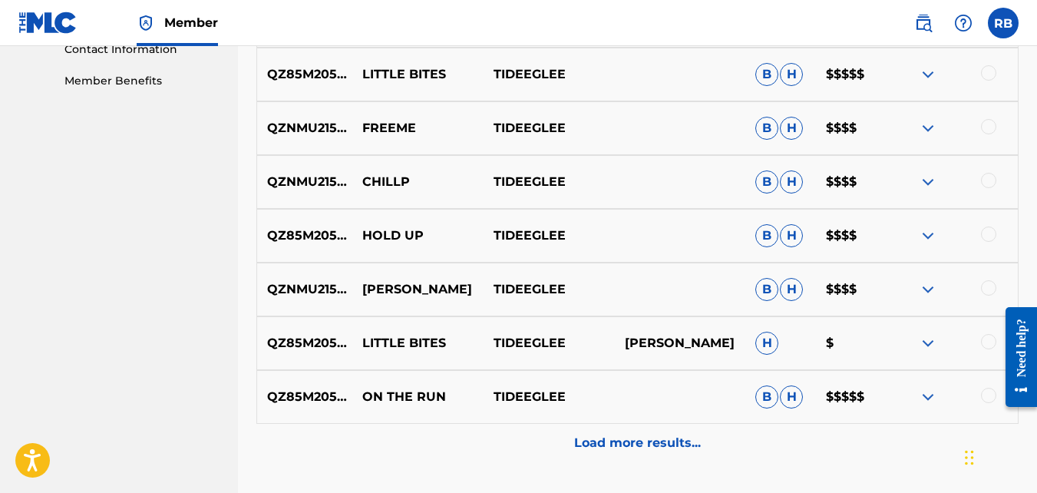
click at [505, 425] on div "Load more results..." at bounding box center [637, 443] width 762 height 38
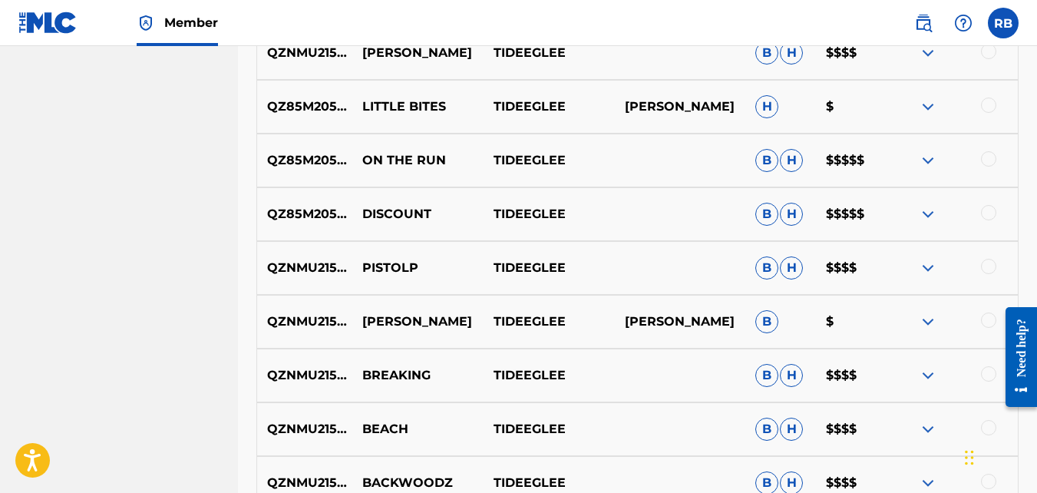
scroll to position [1008, 0]
click at [988, 264] on div at bounding box center [988, 265] width 15 height 15
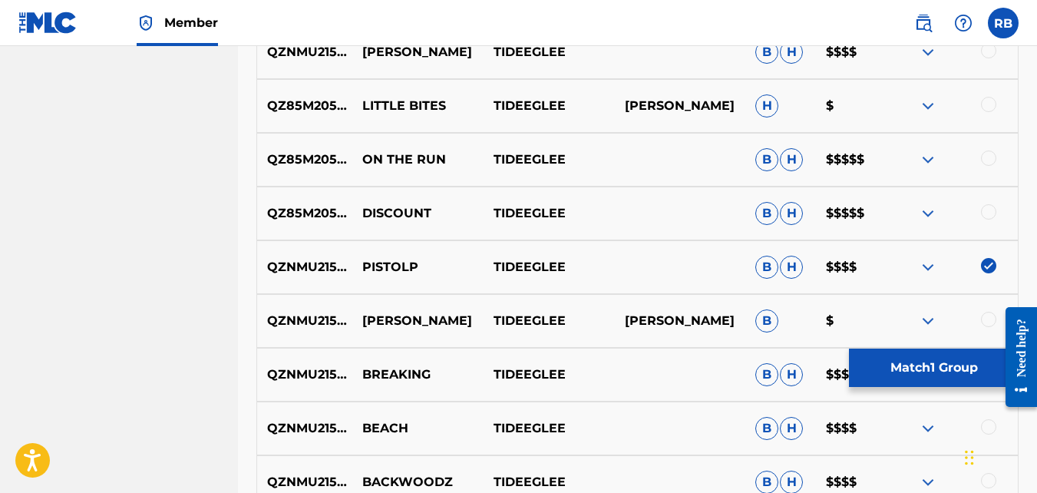
click at [929, 356] on button "Match 1 Group" at bounding box center [934, 367] width 170 height 38
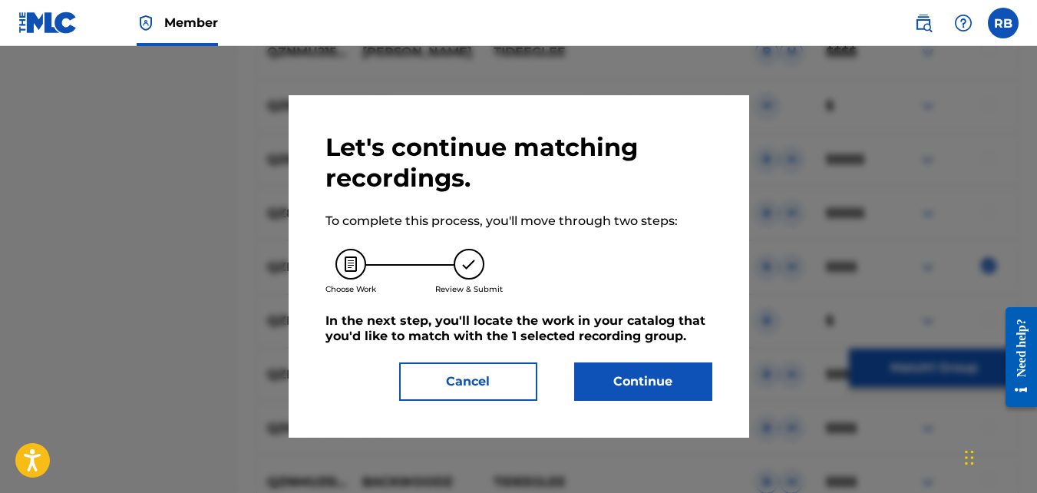
click at [637, 374] on button "Continue" at bounding box center [643, 381] width 138 height 38
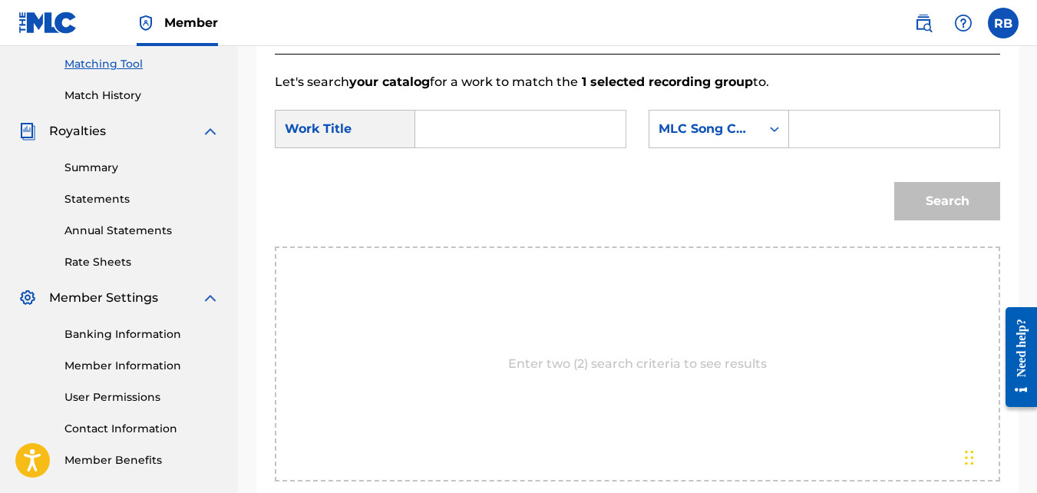
scroll to position [388, 0]
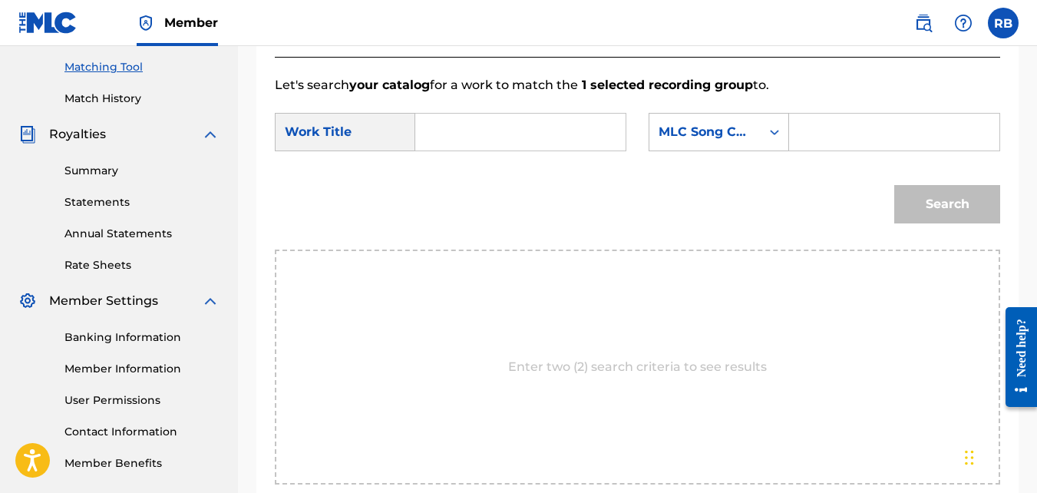
click at [484, 150] on input "Search Form" at bounding box center [520, 132] width 184 height 37
click at [455, 173] on strong "pis" at bounding box center [450, 166] width 19 height 15
type input "pistolp"
click at [693, 141] on div "MLC Song Code" at bounding box center [704, 132] width 93 height 18
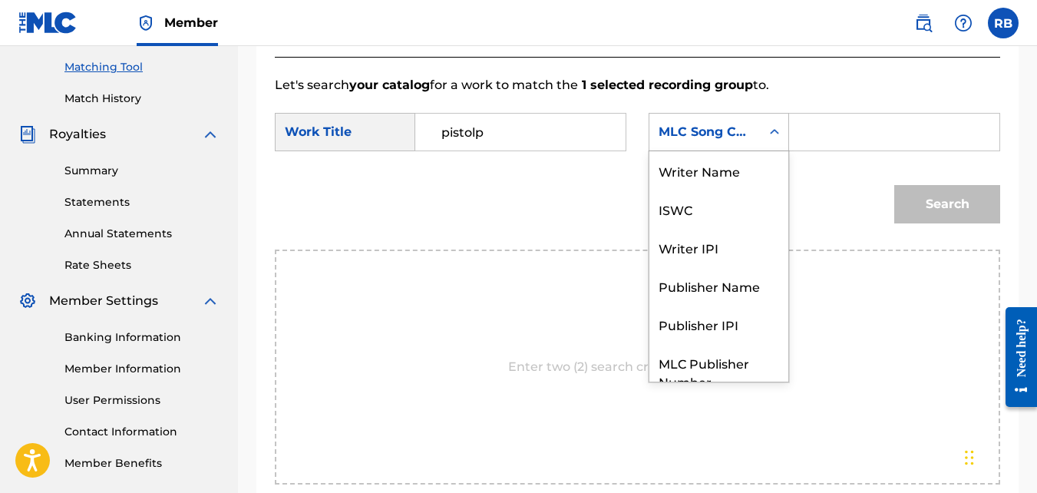
scroll to position [57, 0]
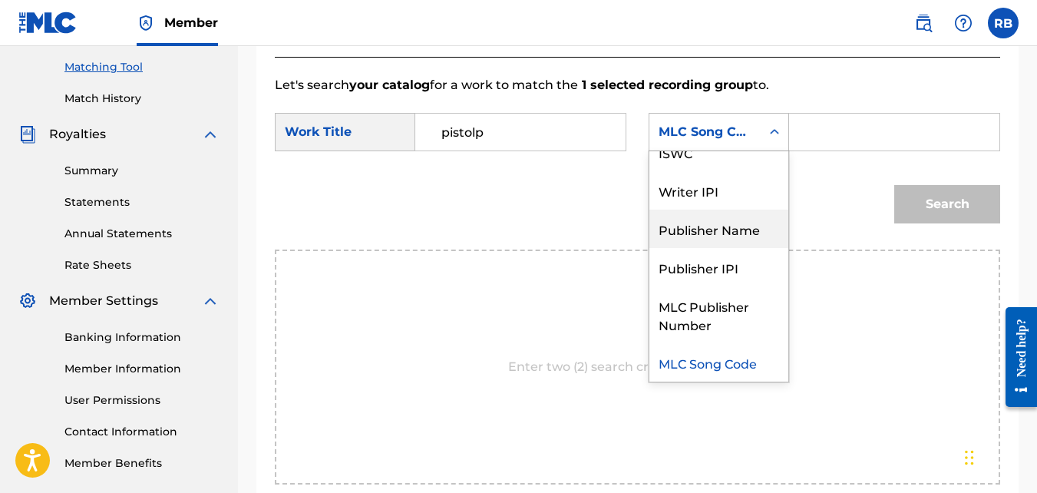
click at [675, 246] on div "Publisher Name" at bounding box center [718, 229] width 139 height 38
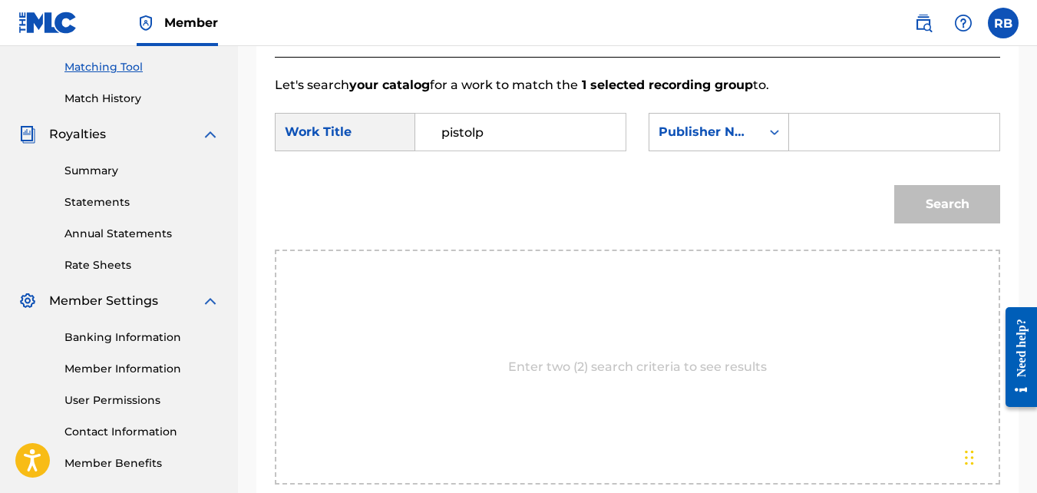
paste input "[PERSON_NAME]"
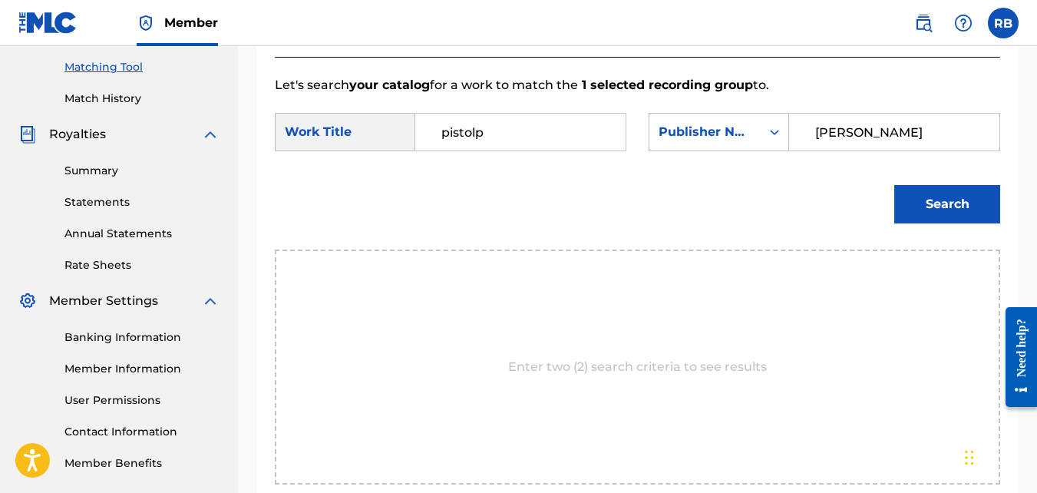
type input "[PERSON_NAME]"
click at [931, 223] on button "Search" at bounding box center [947, 204] width 106 height 38
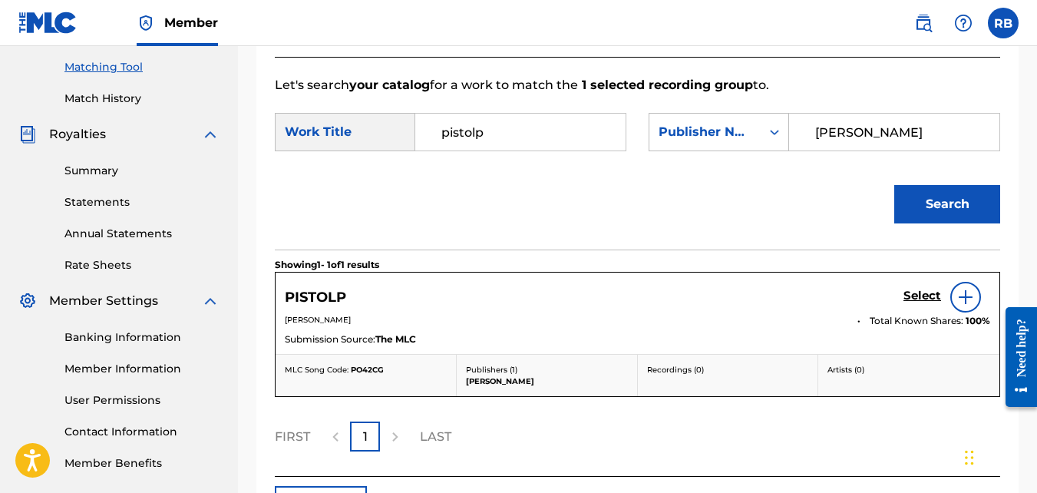
click at [908, 303] on h5 "Select" at bounding box center [922, 296] width 38 height 15
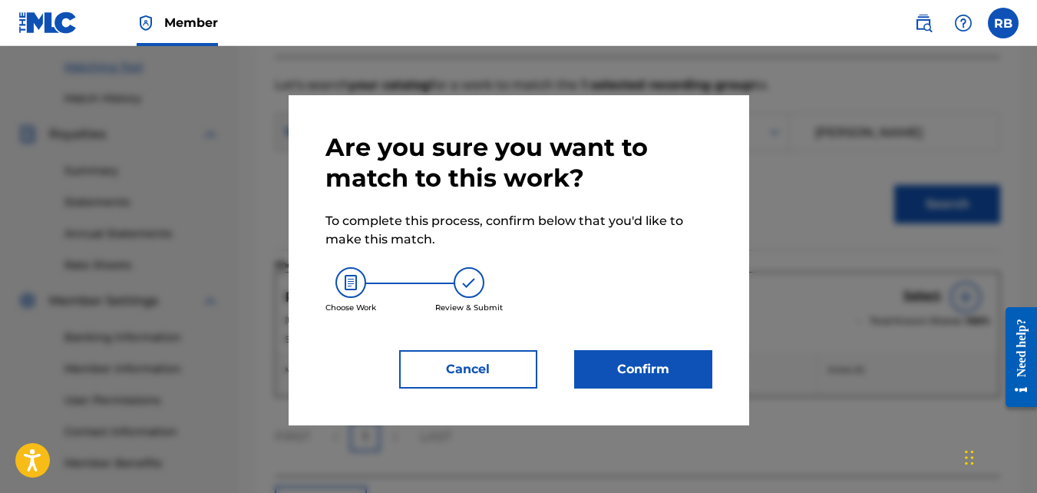
click at [638, 368] on button "Confirm" at bounding box center [643, 369] width 138 height 38
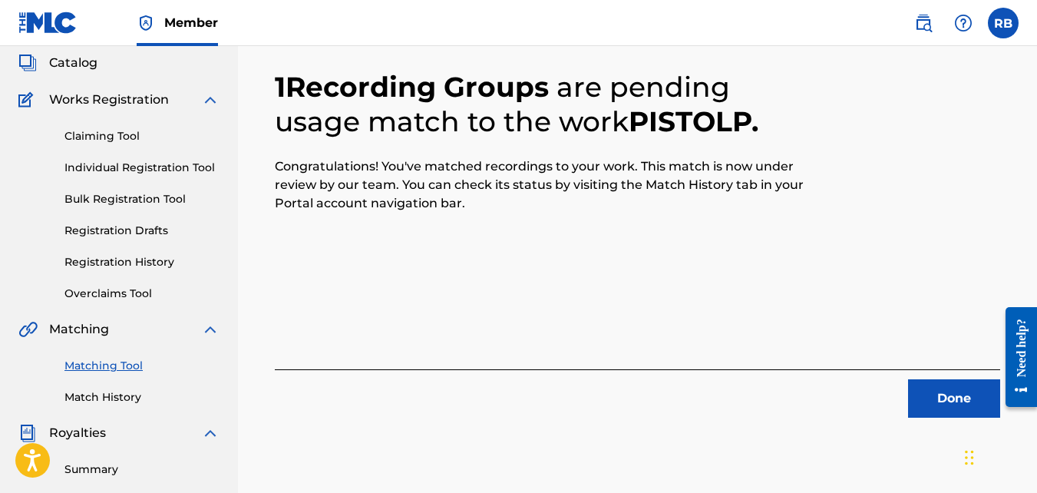
scroll to position [226, 0]
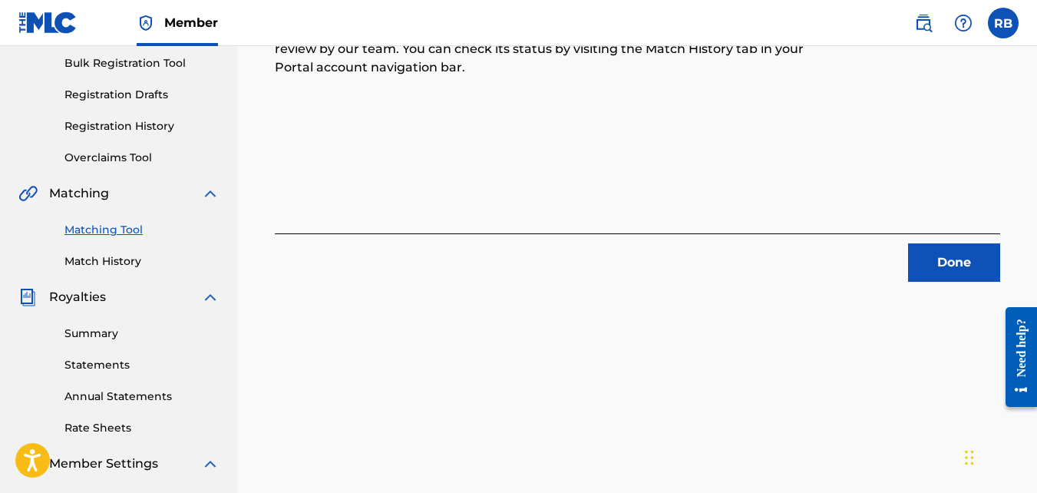
click at [945, 256] on button "Done" at bounding box center [954, 262] width 92 height 38
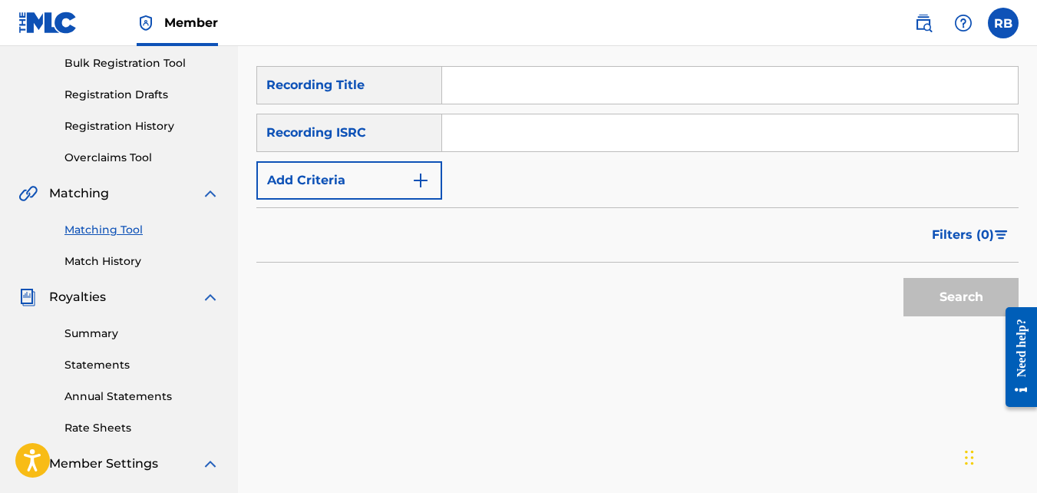
click at [420, 180] on img "Search Form" at bounding box center [420, 180] width 18 height 18
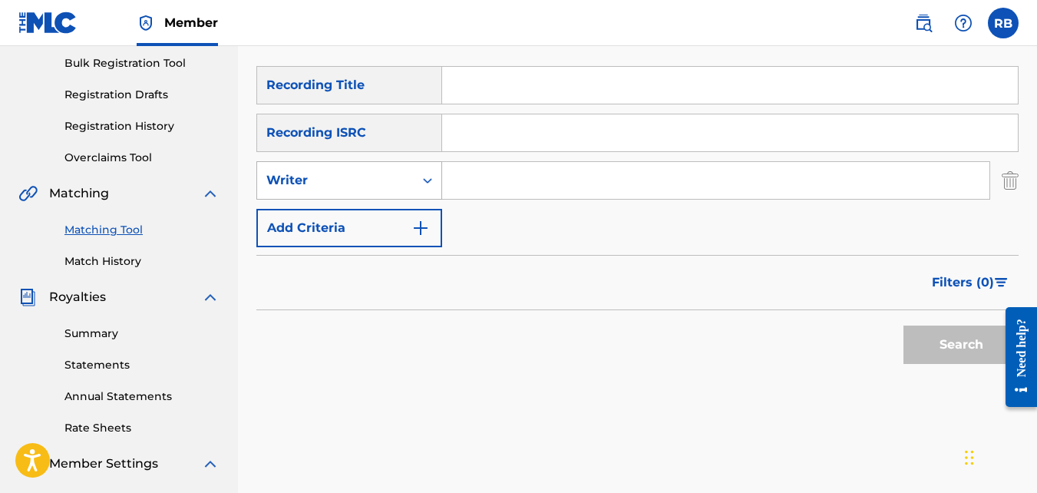
click at [394, 186] on div "Writer" at bounding box center [335, 180] width 138 height 18
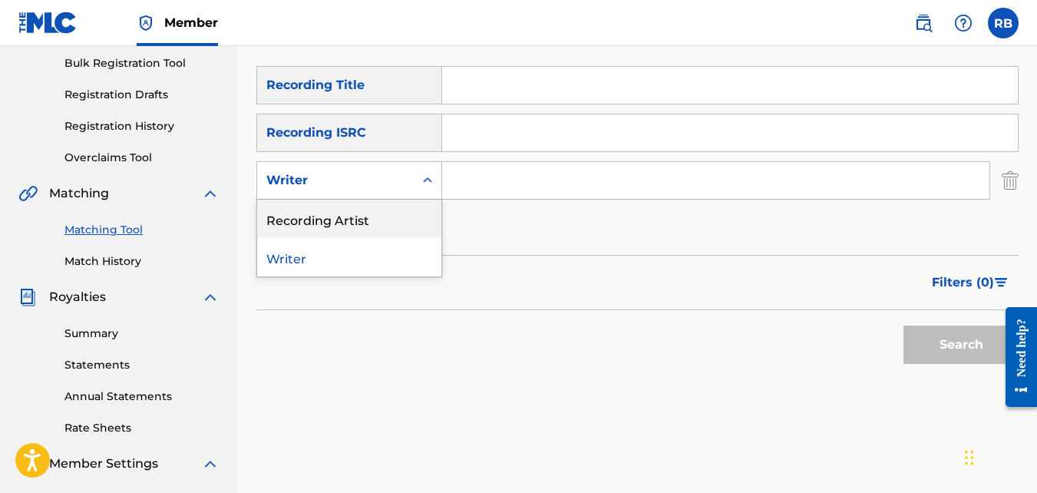
click at [398, 216] on div "Recording Artist" at bounding box center [349, 219] width 184 height 38
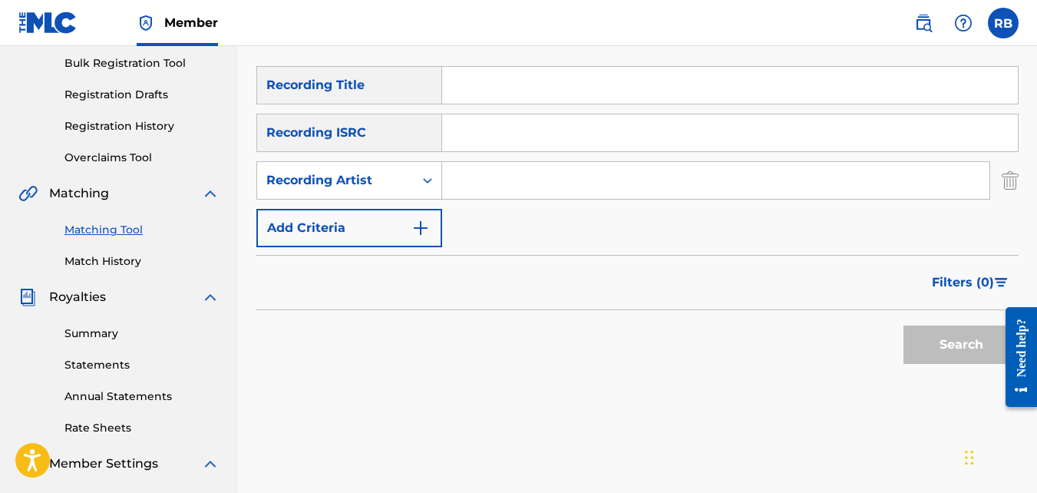
click at [479, 193] on input "Search Form" at bounding box center [715, 180] width 547 height 37
type input "tideeglee"
click at [903, 325] on button "Search" at bounding box center [960, 344] width 115 height 38
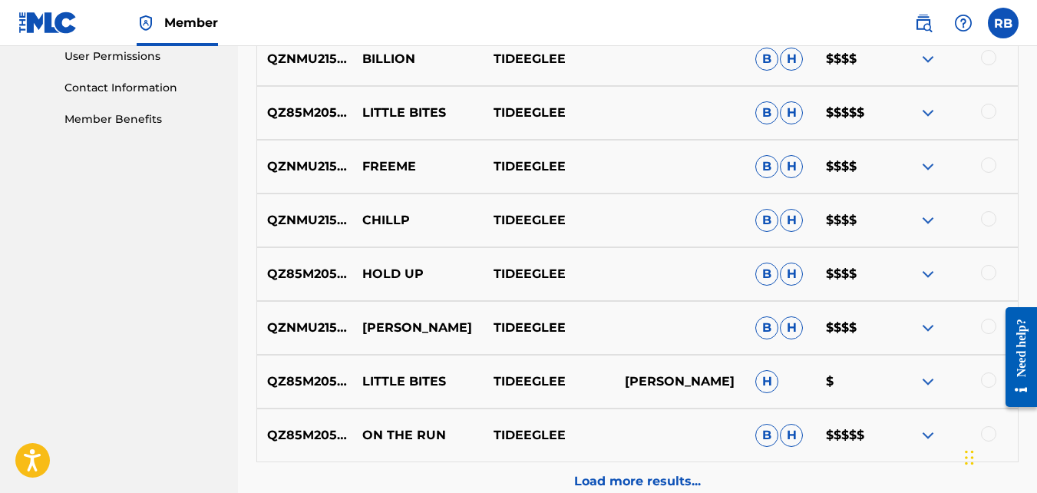
scroll to position [890, 0]
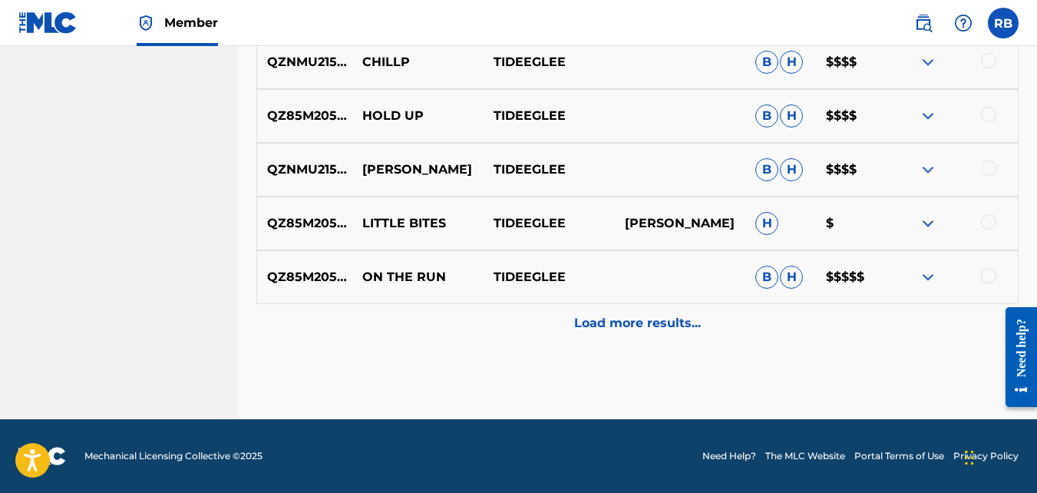
click at [473, 313] on div "Load more results..." at bounding box center [637, 323] width 762 height 38
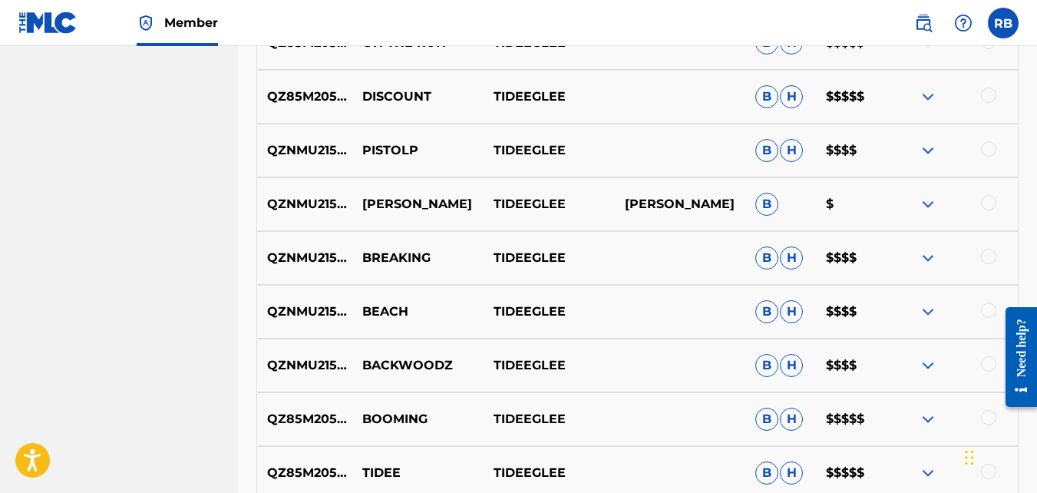
scroll to position [1125, 0]
click at [988, 251] on div at bounding box center [988, 255] width 15 height 15
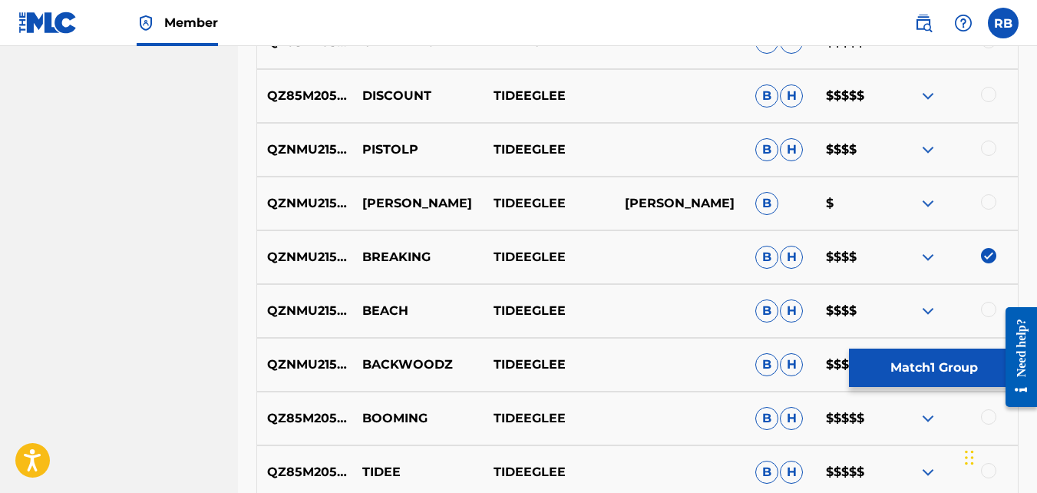
click at [909, 371] on button "Match 1 Group" at bounding box center [934, 367] width 170 height 38
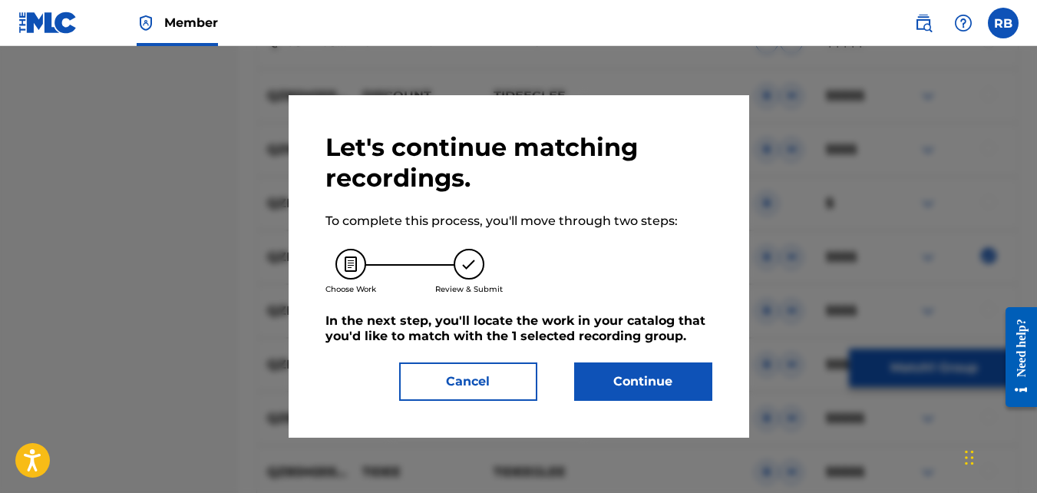
click at [692, 378] on button "Continue" at bounding box center [643, 381] width 138 height 38
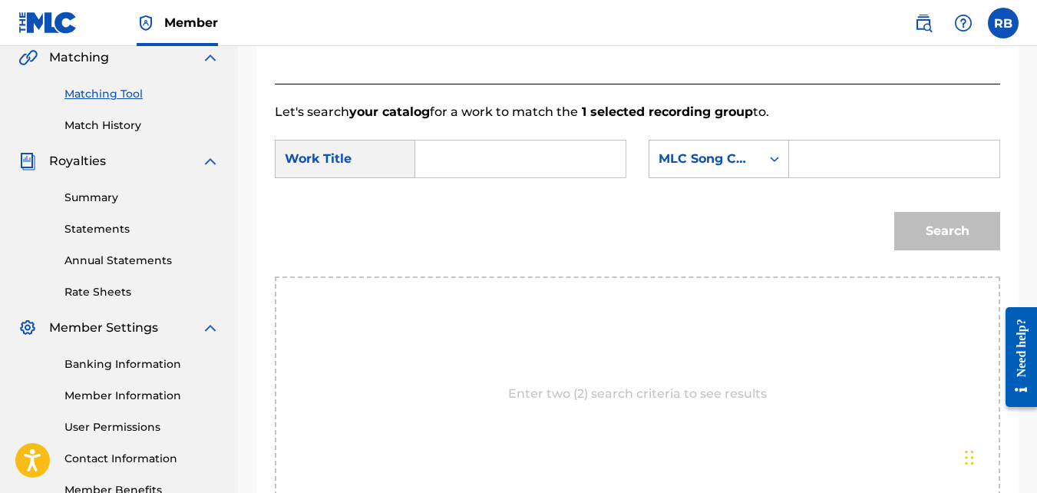
scroll to position [355, 0]
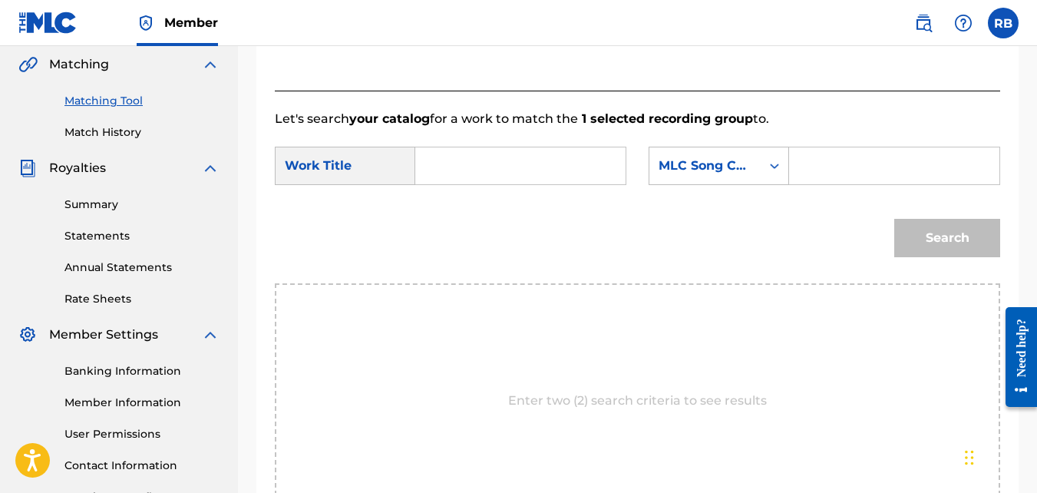
click at [529, 184] on input "Search Form" at bounding box center [520, 165] width 184 height 37
click at [496, 207] on span "ing" at bounding box center [488, 200] width 20 height 15
type input "breaking"
click at [496, 216] on form "SearchWithCriteriae9da0793-2e02-406b-bbf3-f8ccab74911d Work Title breaking Sear…" at bounding box center [637, 205] width 725 height 155
click at [754, 167] on div "MLC Song Code" at bounding box center [718, 166] width 140 height 38
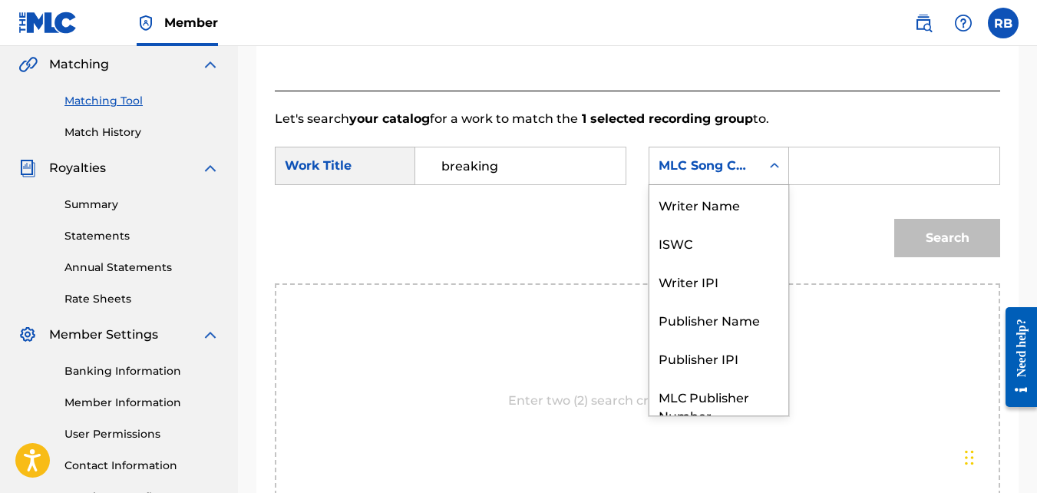
scroll to position [57, 0]
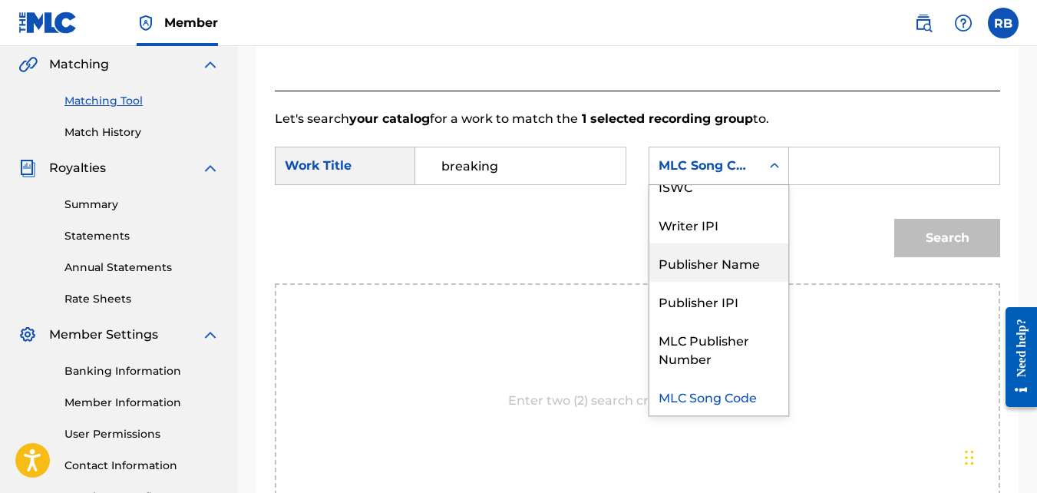
click at [671, 282] on div "Publisher Name" at bounding box center [718, 262] width 139 height 38
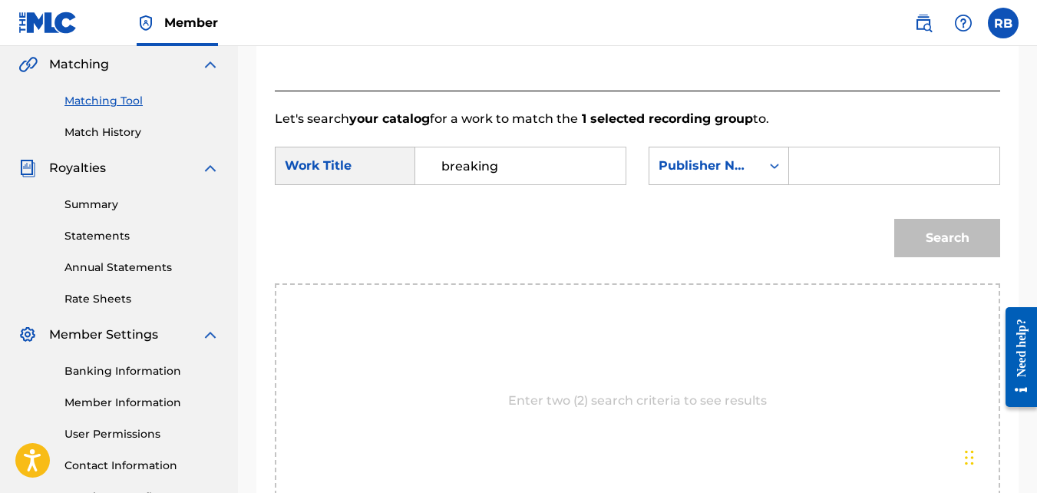
drag, startPoint x: 797, startPoint y: 181, endPoint x: 790, endPoint y: 173, distance: 10.4
click at [790, 173] on div "Search Form" at bounding box center [894, 166] width 211 height 38
paste input "[PERSON_NAME]"
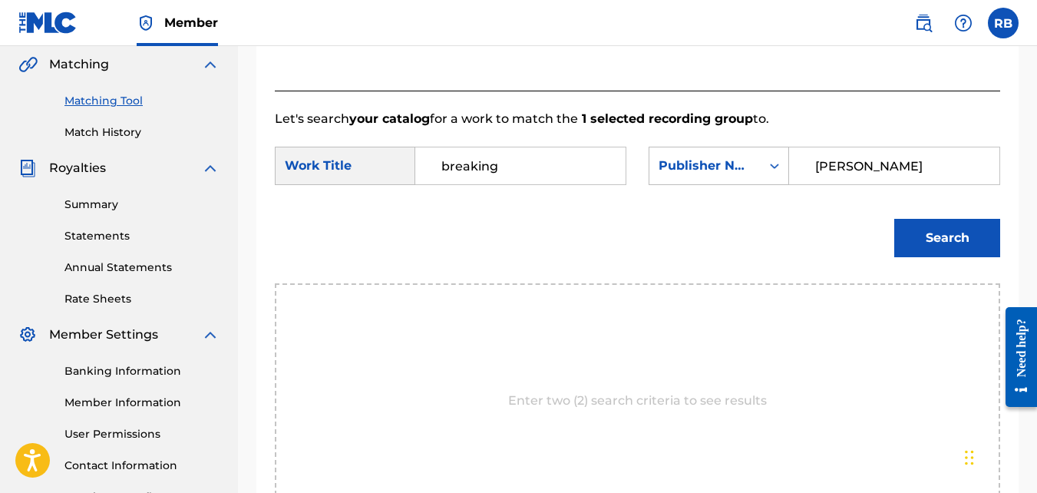
type input "[PERSON_NAME]"
click at [894, 219] on button "Search" at bounding box center [947, 238] width 106 height 38
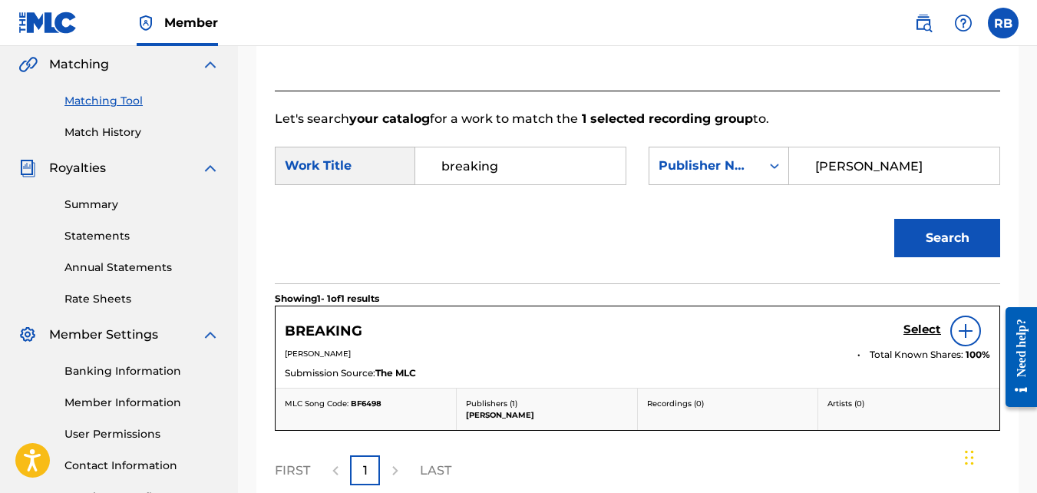
click at [912, 337] on h5 "Select" at bounding box center [922, 329] width 38 height 15
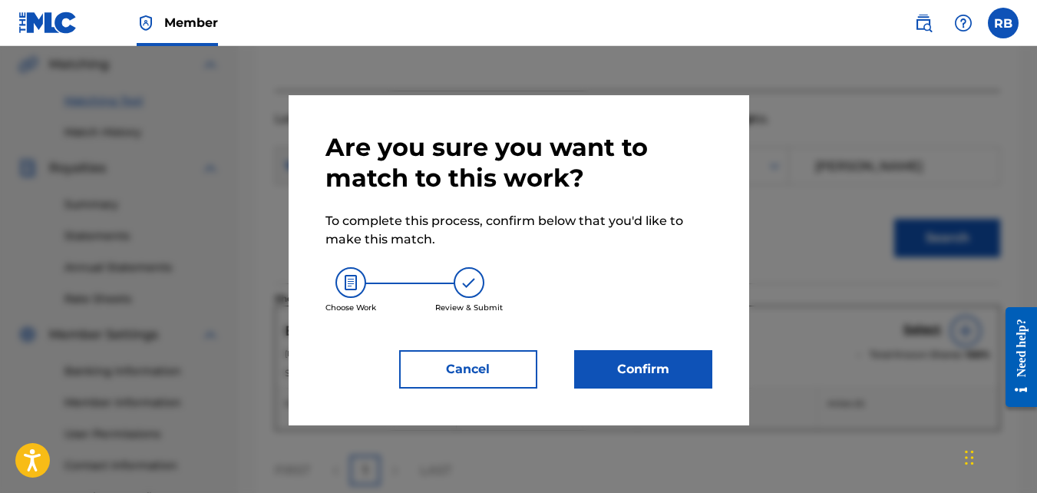
click at [690, 373] on button "Confirm" at bounding box center [643, 369] width 138 height 38
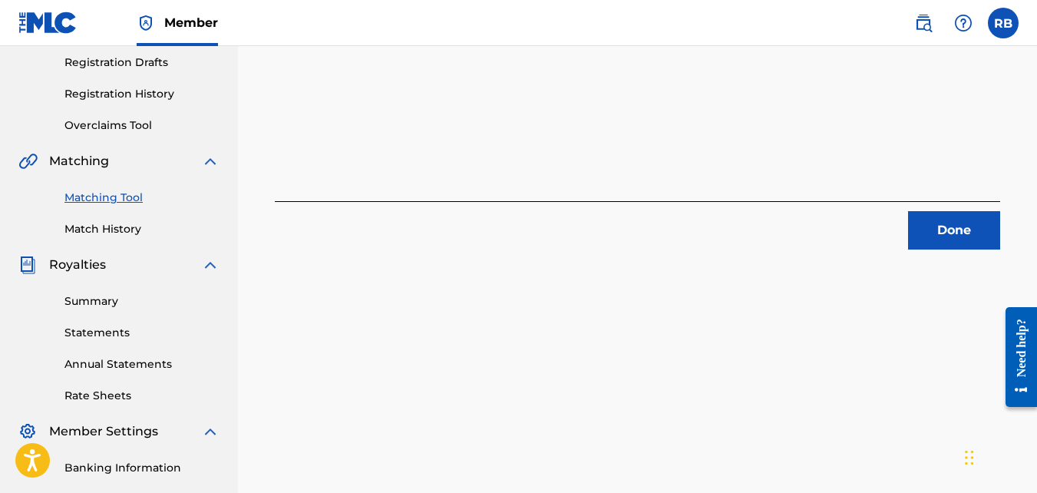
scroll to position [252, 0]
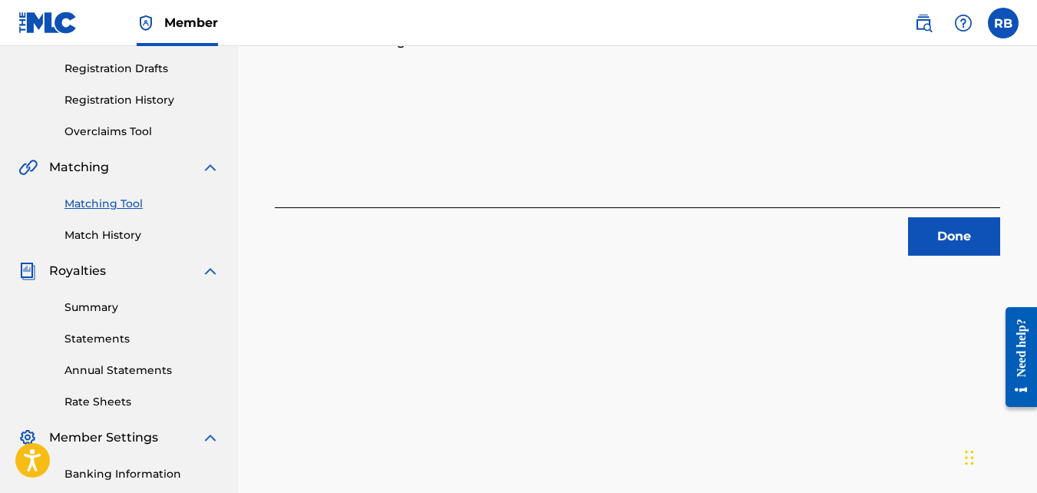
click at [968, 239] on button "Done" at bounding box center [954, 236] width 92 height 38
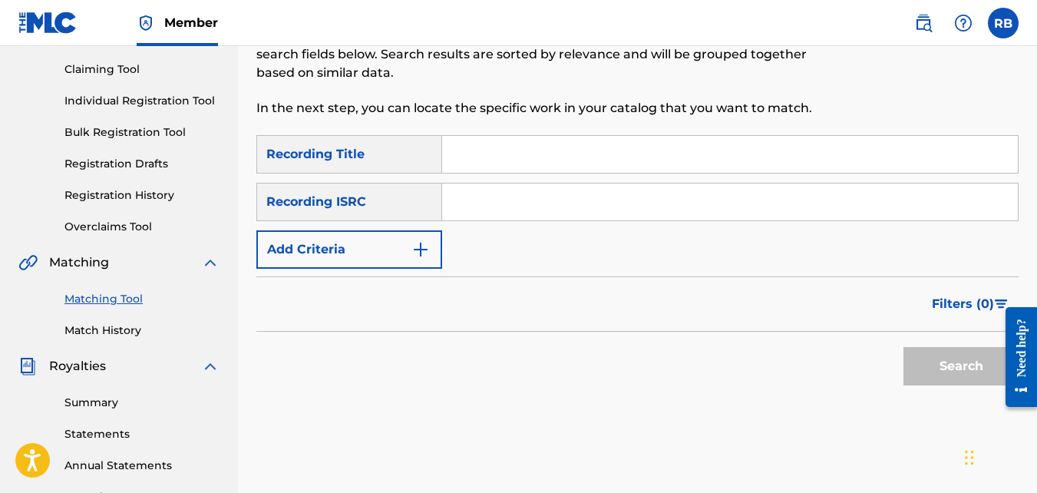
scroll to position [155, 0]
click at [401, 244] on button "Add Criteria" at bounding box center [349, 251] width 186 height 38
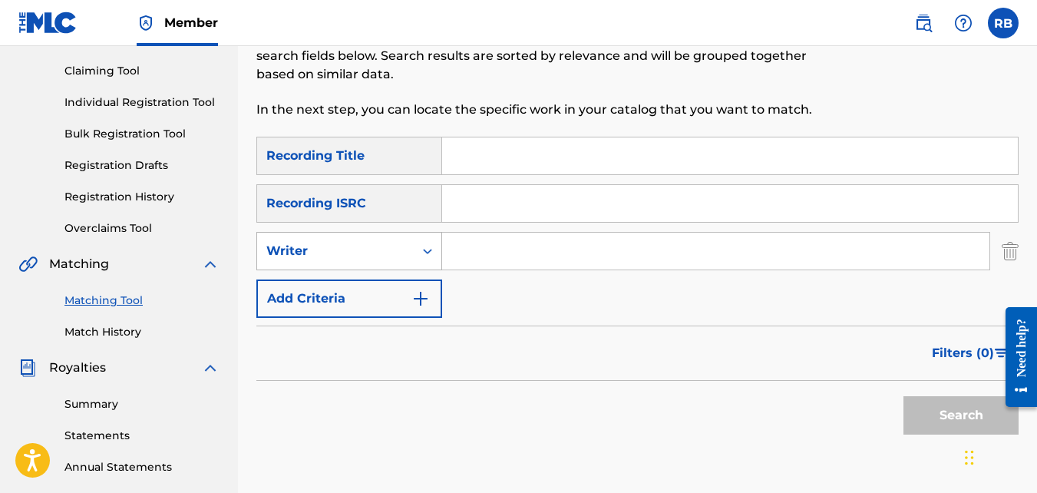
click at [388, 242] on div "Writer" at bounding box center [335, 251] width 138 height 18
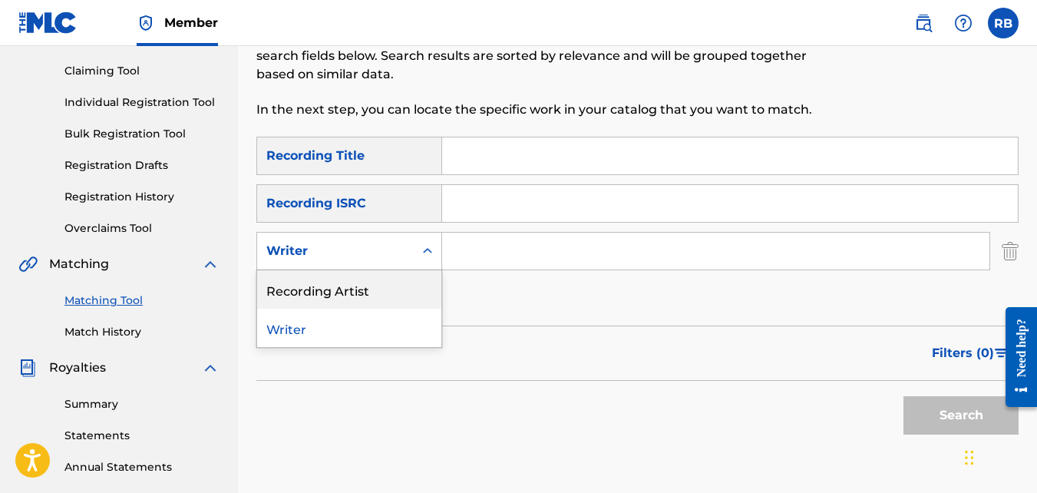
click at [371, 304] on div "Recording Artist" at bounding box center [349, 289] width 184 height 38
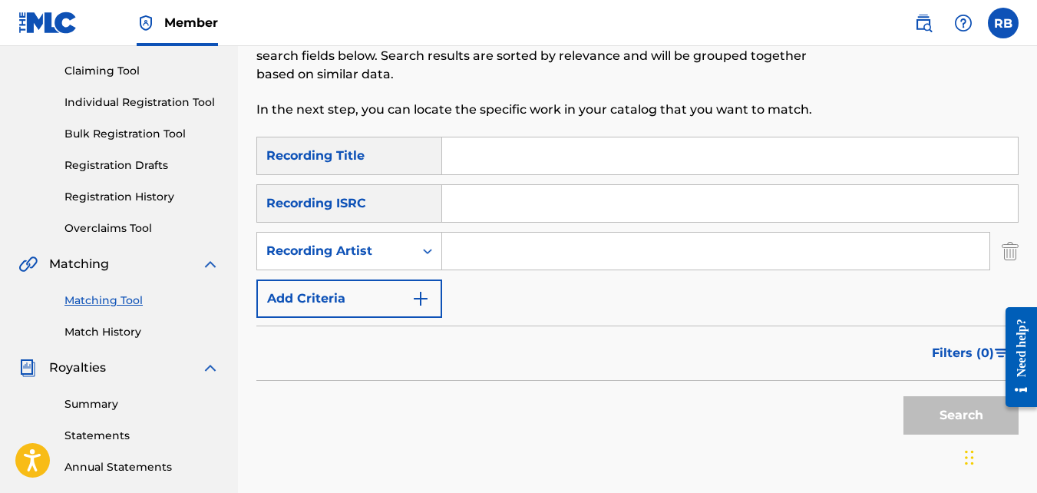
click at [455, 266] on input "Search Form" at bounding box center [715, 251] width 547 height 37
type input "tideeglee"
click at [903, 396] on button "Search" at bounding box center [960, 415] width 115 height 38
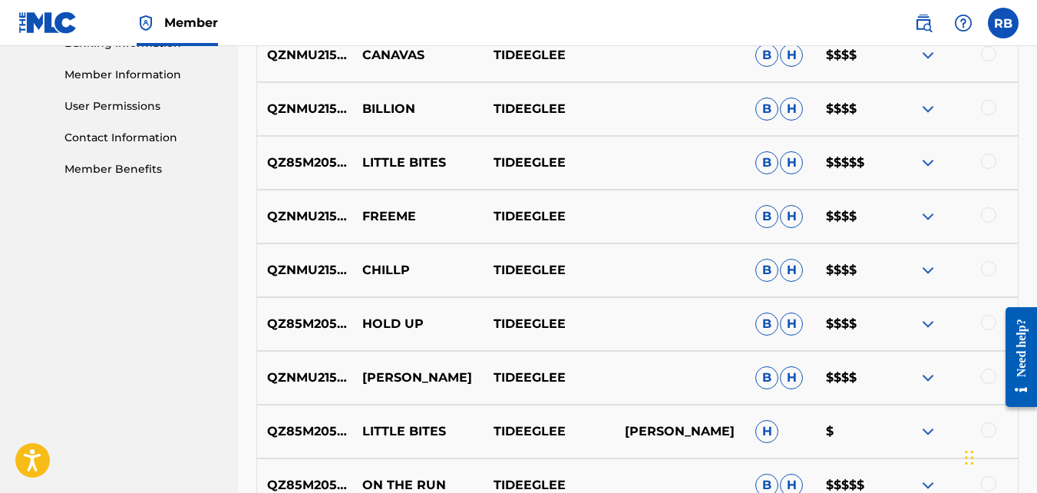
scroll to position [890, 0]
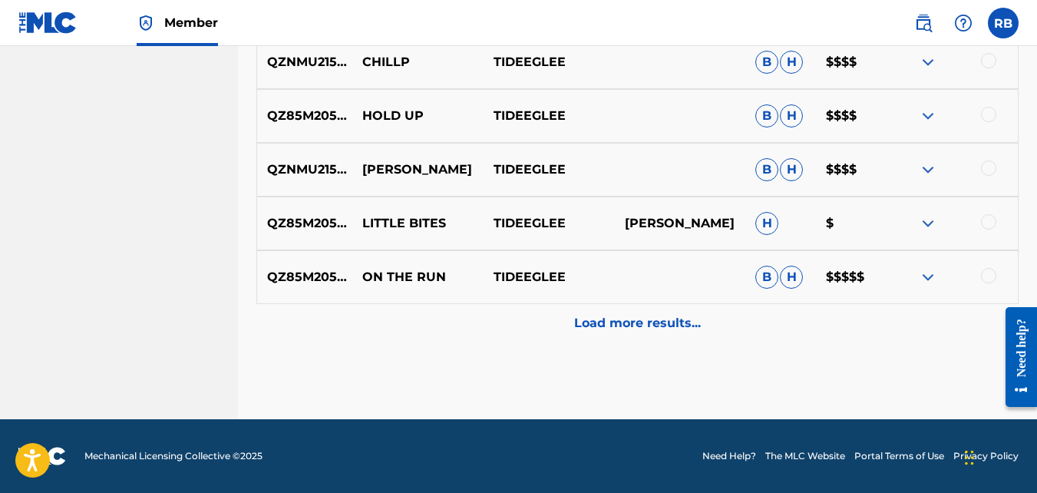
click at [433, 330] on div "Load more results..." at bounding box center [637, 323] width 762 height 38
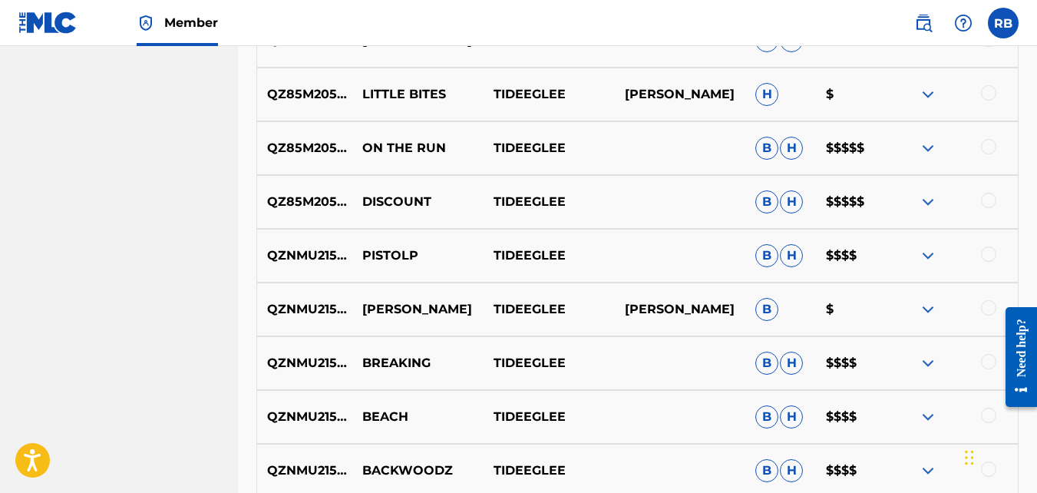
scroll to position [1155, 0]
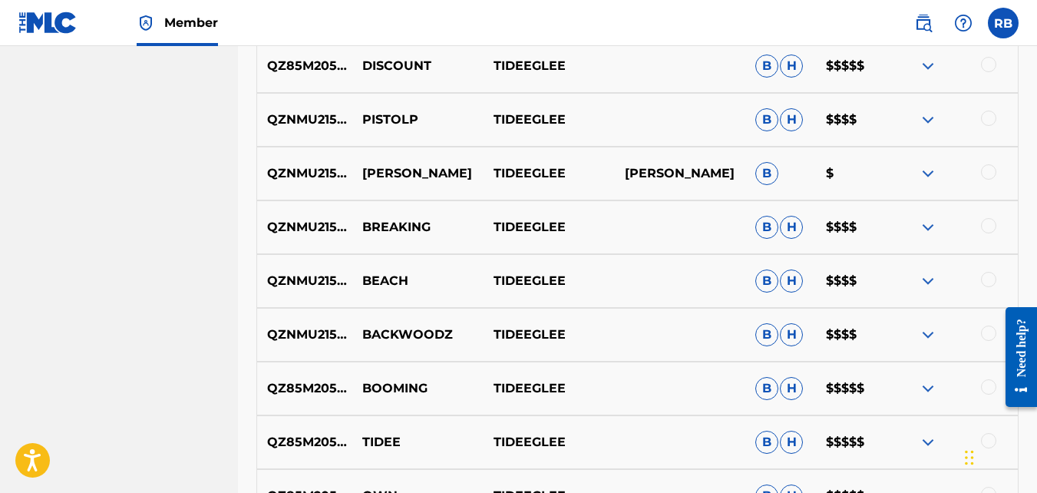
click at [988, 280] on div at bounding box center [988, 279] width 15 height 15
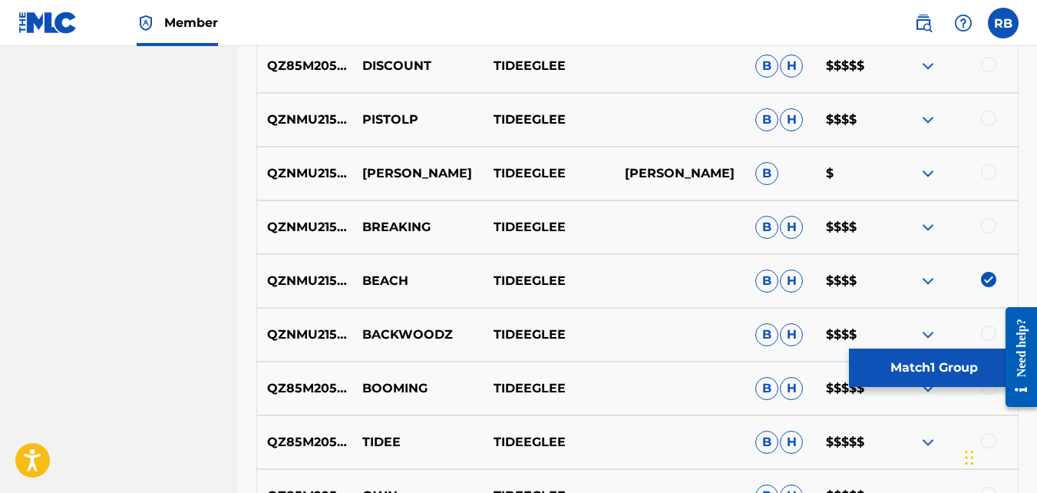
click at [926, 375] on button "Match 1 Group" at bounding box center [934, 367] width 170 height 38
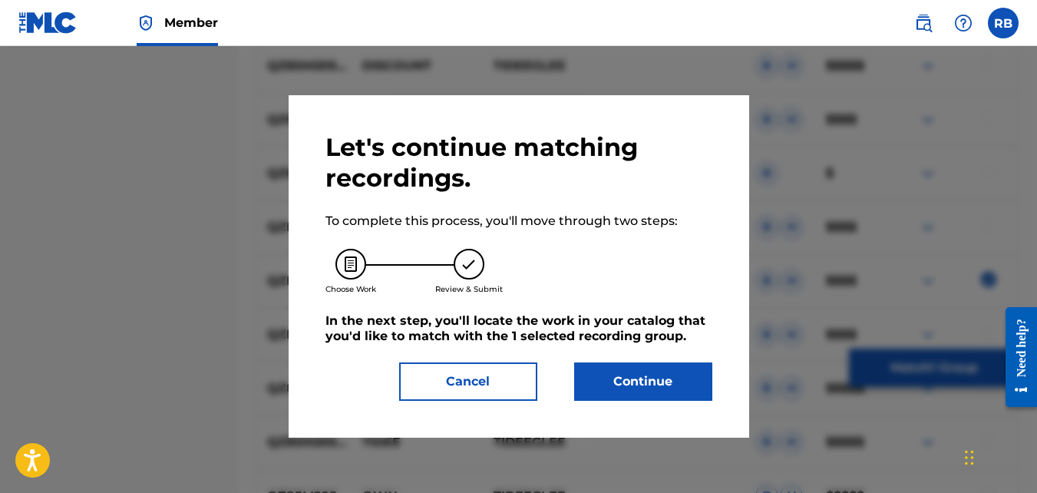
click at [652, 378] on button "Continue" at bounding box center [643, 381] width 138 height 38
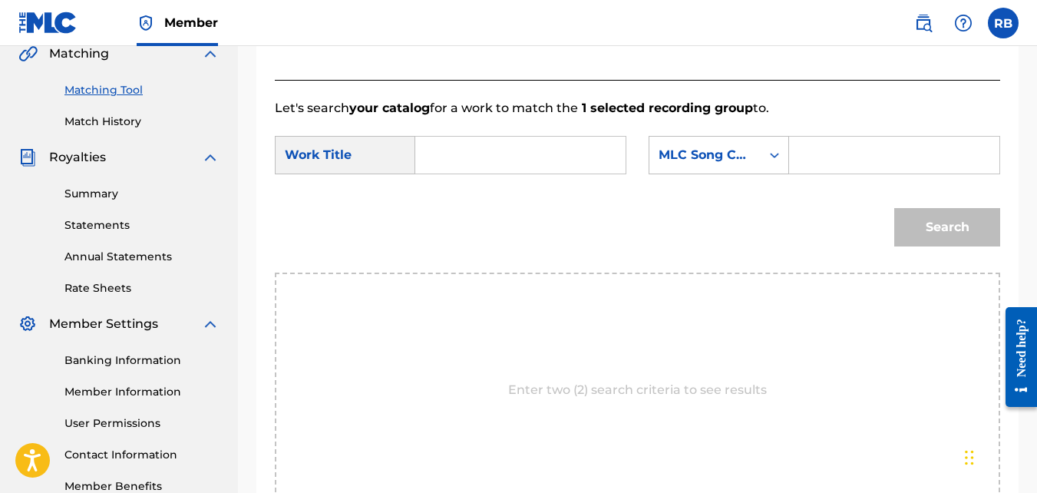
scroll to position [360, 0]
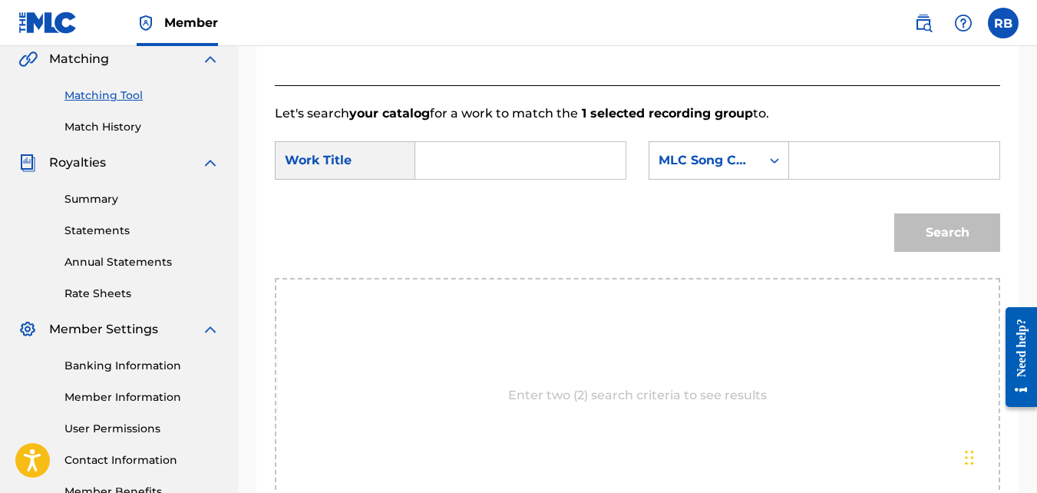
click at [549, 179] on input "Search Form" at bounding box center [520, 160] width 184 height 37
click at [443, 202] on strong "bea" at bounding box center [453, 194] width 24 height 15
type input "beach"
click at [746, 170] on div "MLC Song Code" at bounding box center [704, 160] width 93 height 18
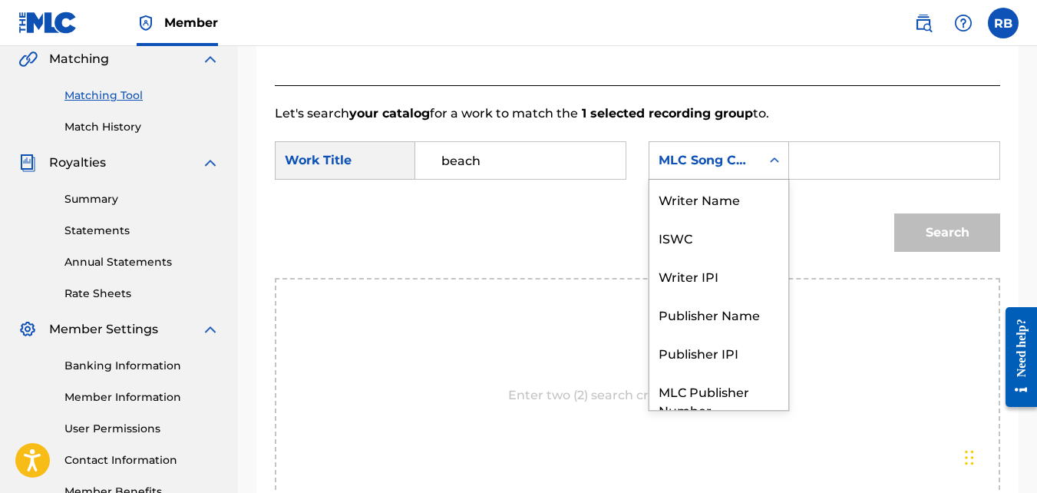
scroll to position [57, 0]
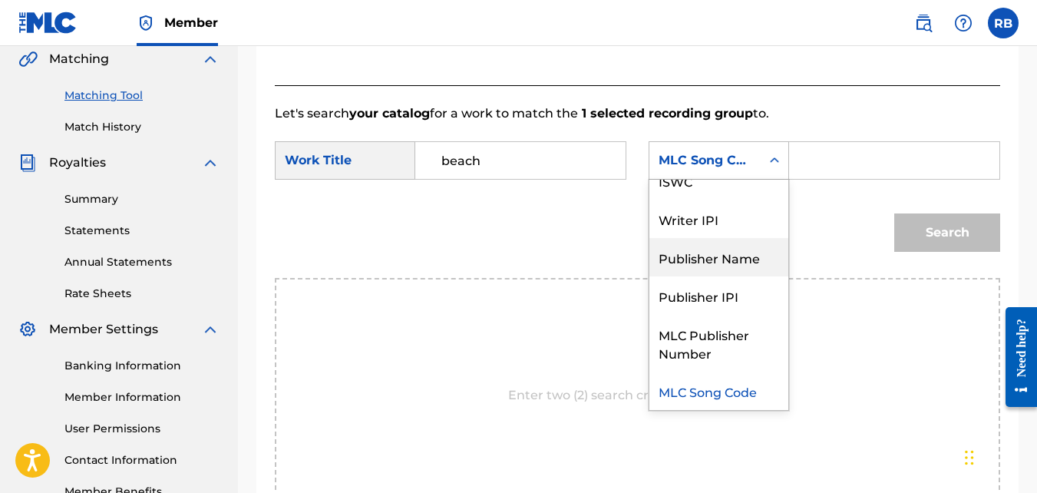
click at [761, 256] on div "Publisher Name" at bounding box center [718, 257] width 139 height 38
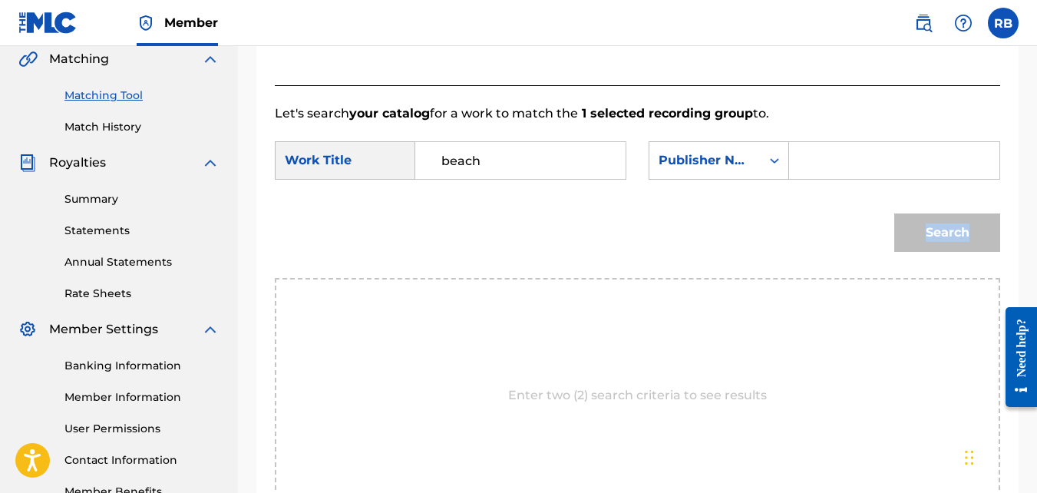
click at [761, 256] on div "Search" at bounding box center [637, 238] width 725 height 80
drag, startPoint x: 761, startPoint y: 256, endPoint x: 909, endPoint y: 177, distance: 168.2
paste input "[PERSON_NAME]"
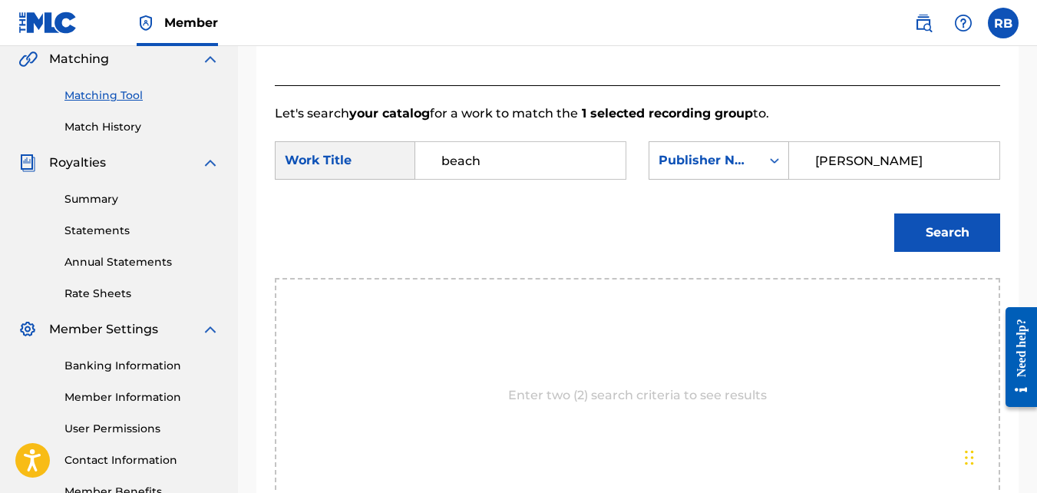
type input "[PERSON_NAME]"
click at [894, 213] on button "Search" at bounding box center [947, 232] width 106 height 38
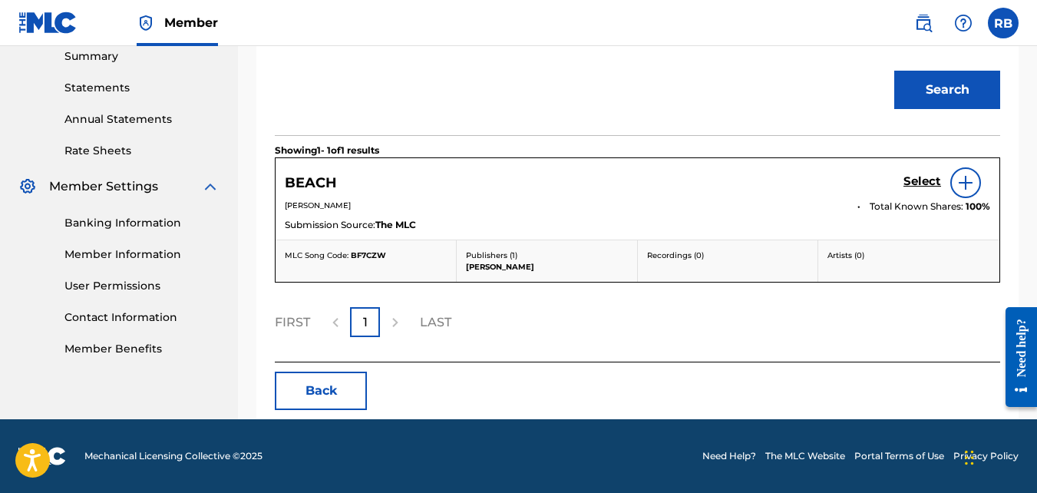
scroll to position [521, 0]
click at [910, 178] on h5 "Select" at bounding box center [922, 181] width 38 height 15
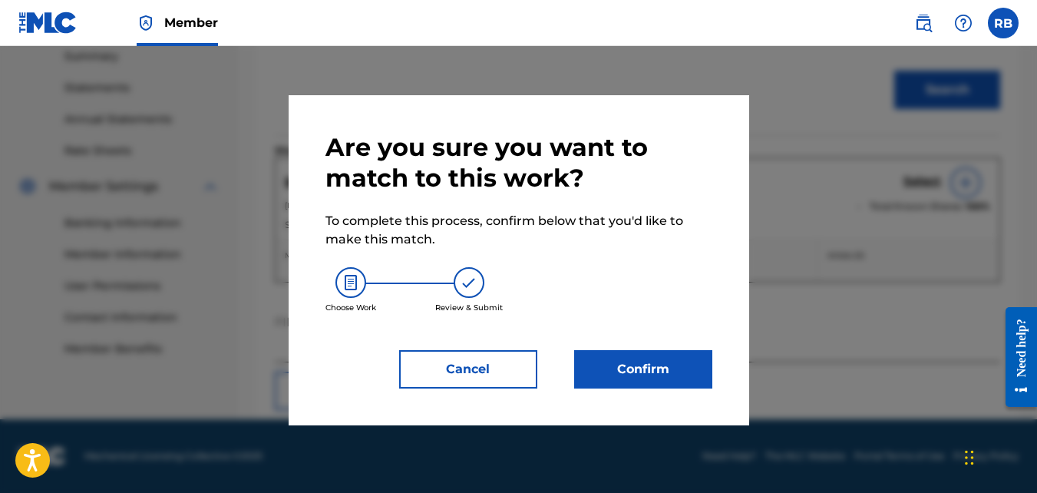
click at [627, 384] on button "Confirm" at bounding box center [643, 369] width 138 height 38
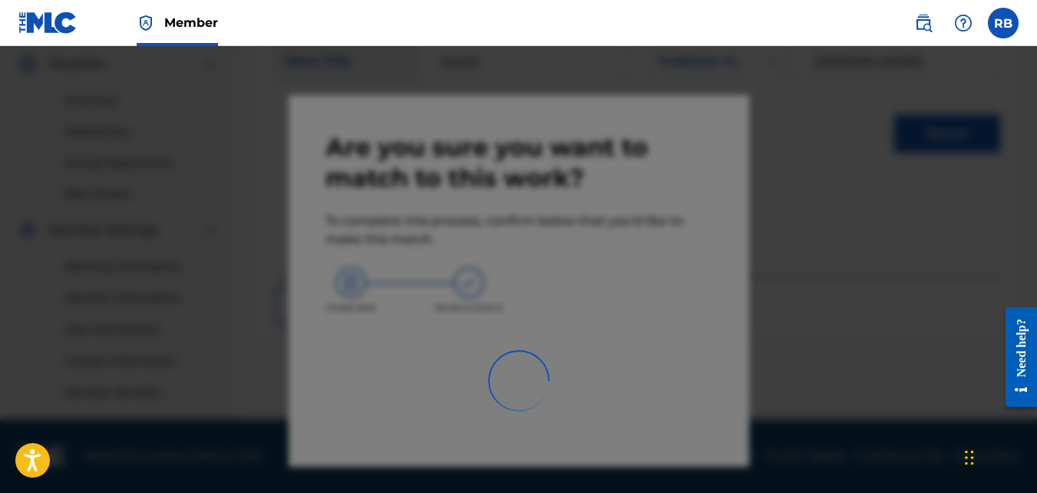
click at [627, 384] on div at bounding box center [518, 292] width 1037 height 493
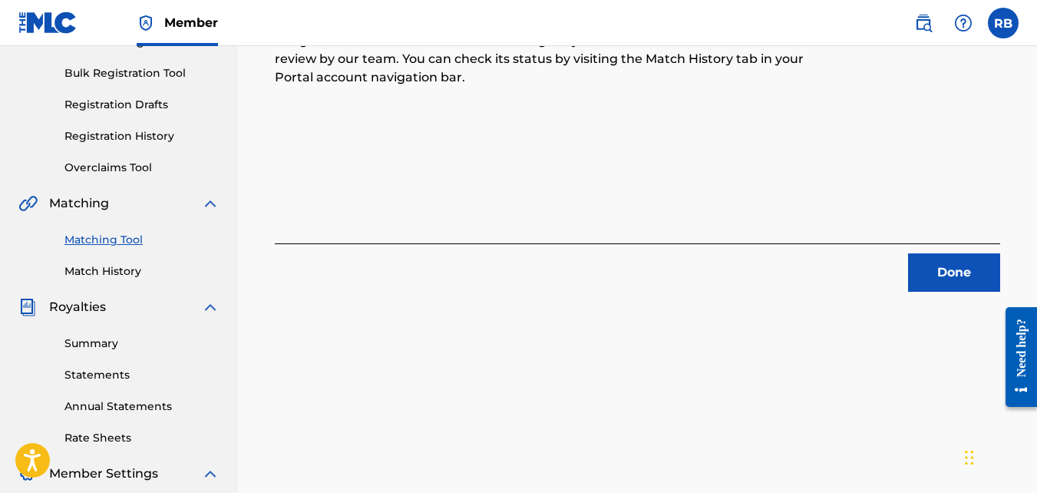
scroll to position [215, 0]
click at [963, 266] on button "Done" at bounding box center [954, 273] width 92 height 38
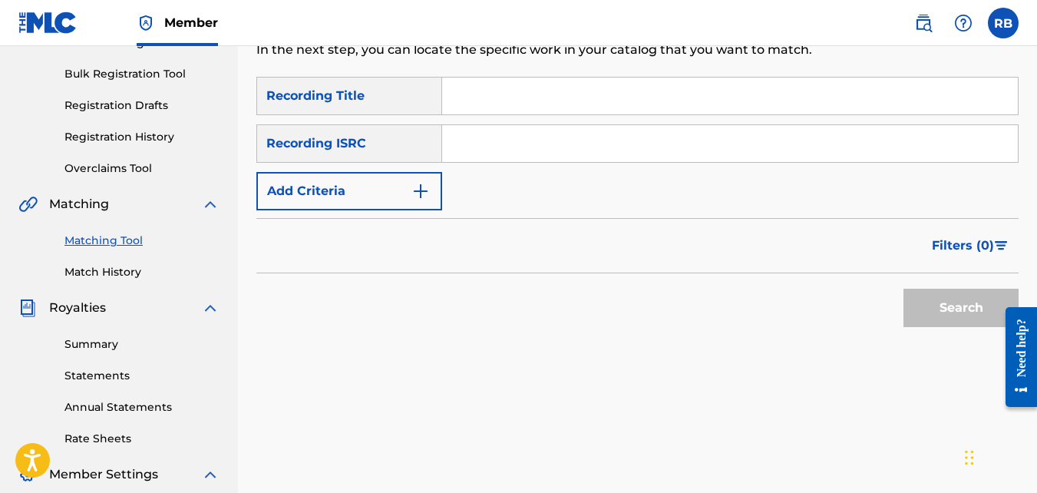
click at [375, 183] on button "Add Criteria" at bounding box center [349, 191] width 186 height 38
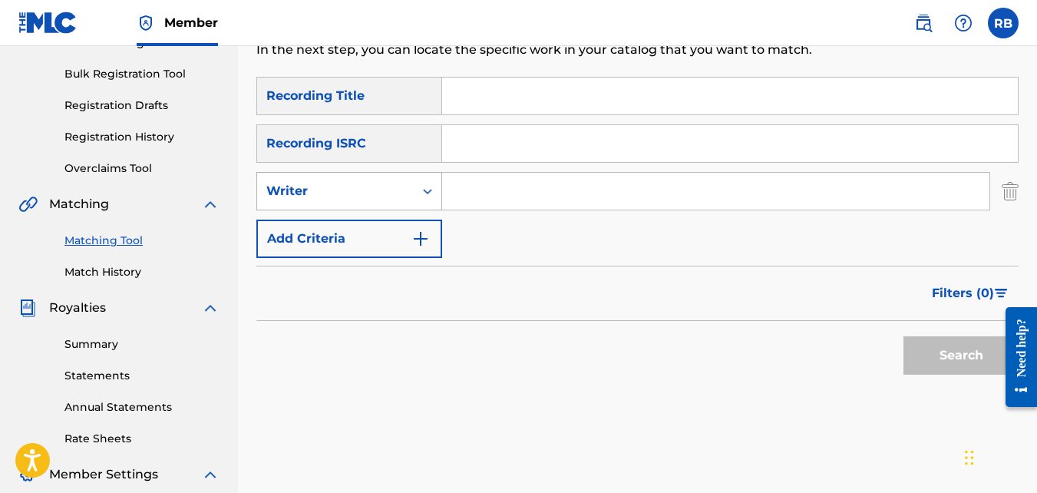
click at [375, 184] on div "Writer" at bounding box center [335, 191] width 138 height 18
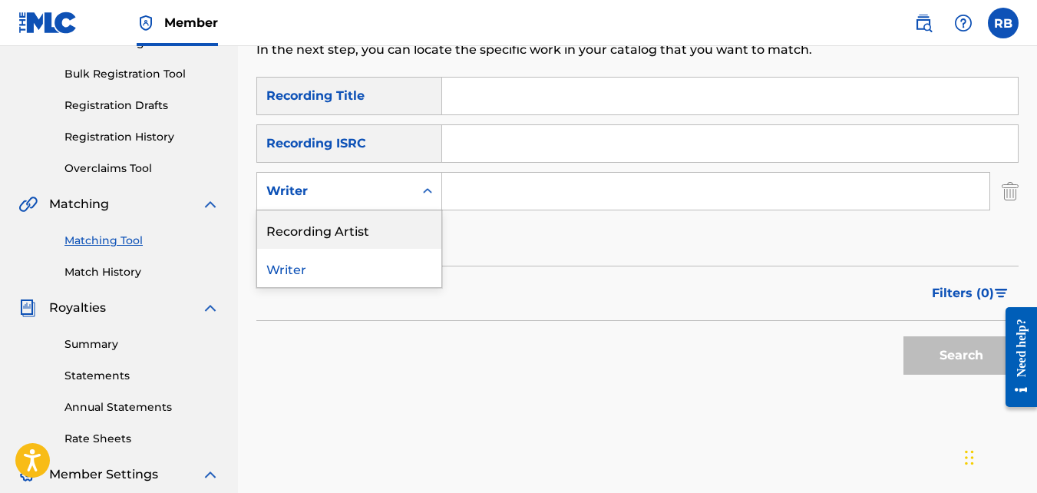
click at [371, 244] on div "Recording Artist" at bounding box center [349, 229] width 184 height 38
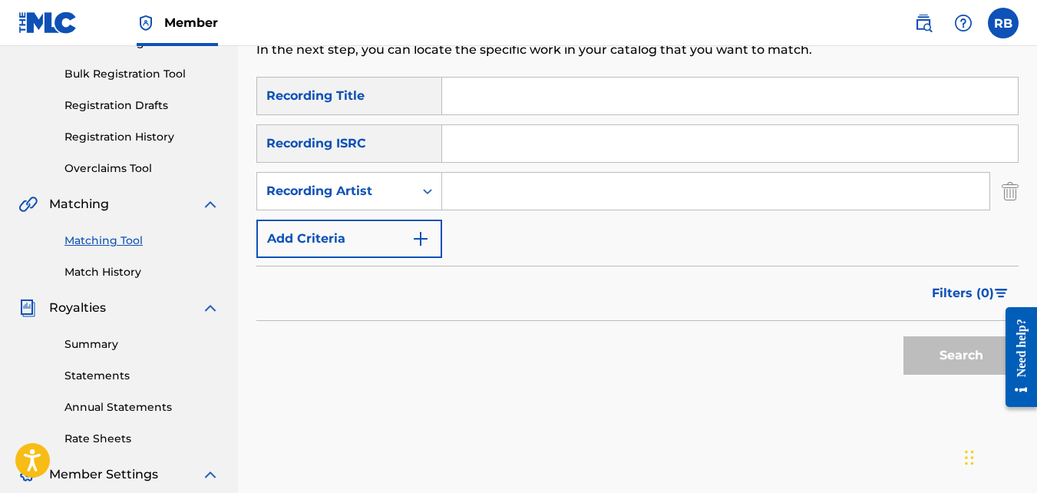
click at [507, 186] on input "Search Form" at bounding box center [715, 191] width 547 height 37
type input "tideeglee"
click at [903, 336] on button "Search" at bounding box center [960, 355] width 115 height 38
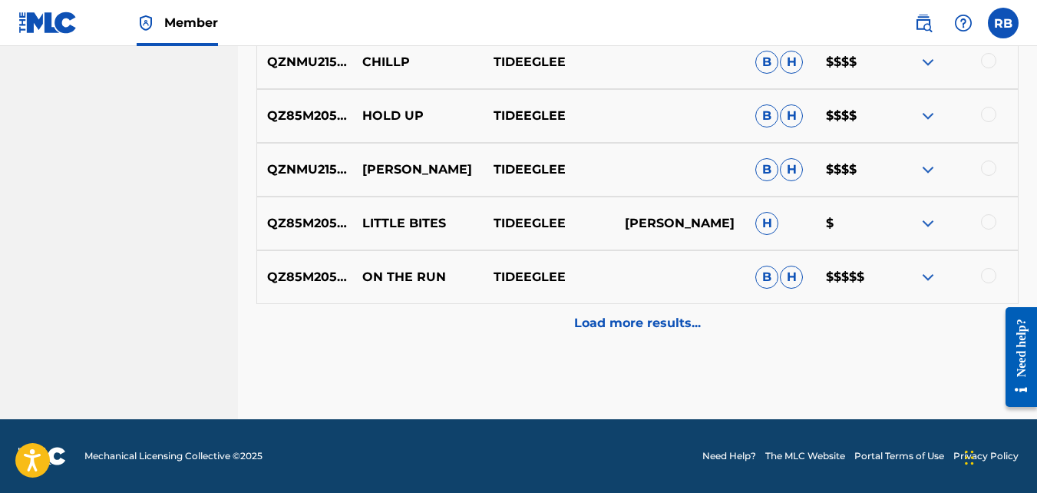
click at [500, 325] on div "Load more results..." at bounding box center [637, 323] width 762 height 38
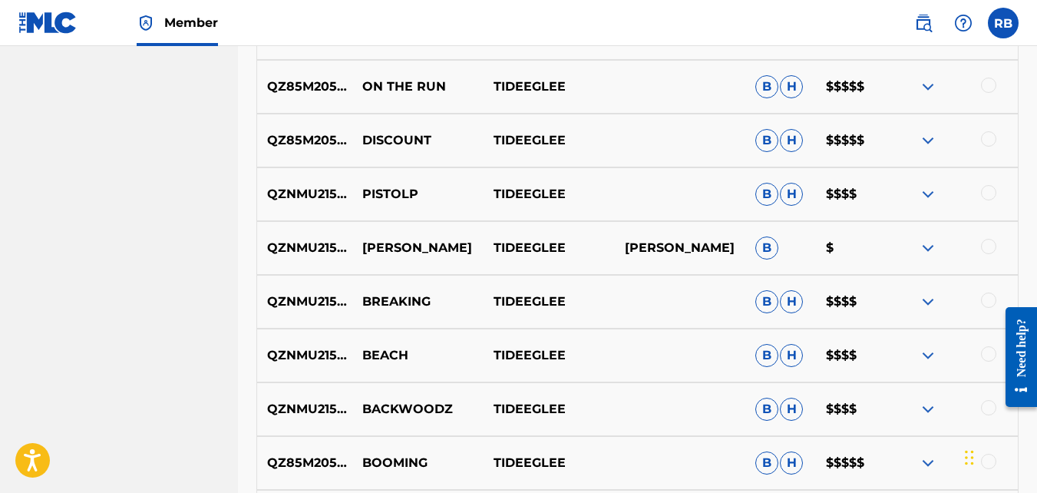
scroll to position [1082, 0]
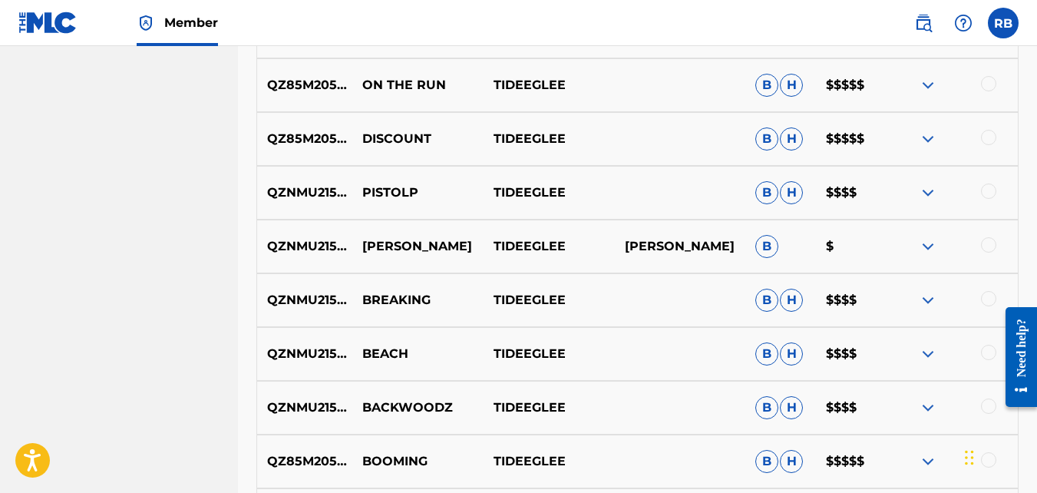
click at [986, 405] on div at bounding box center [988, 405] width 15 height 15
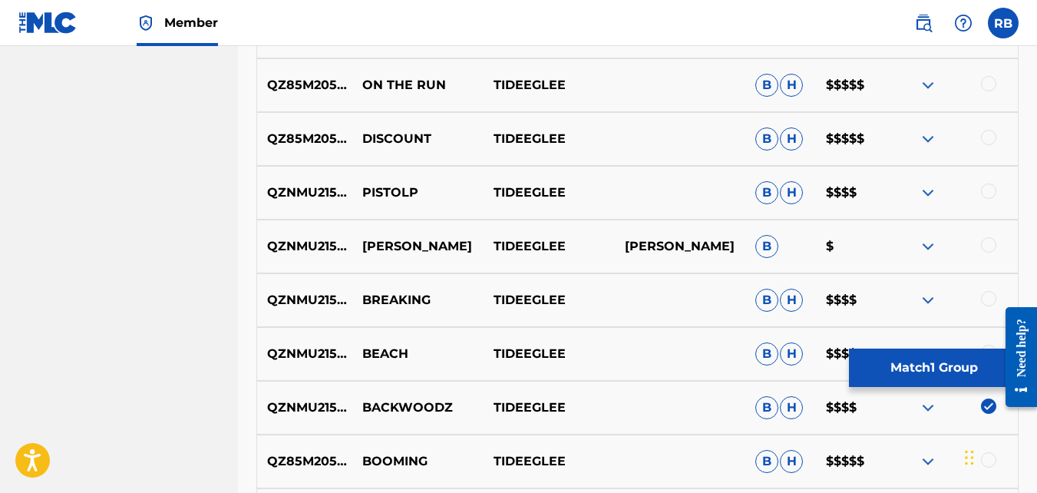
click at [942, 365] on button "Match 1 Group" at bounding box center [934, 367] width 170 height 38
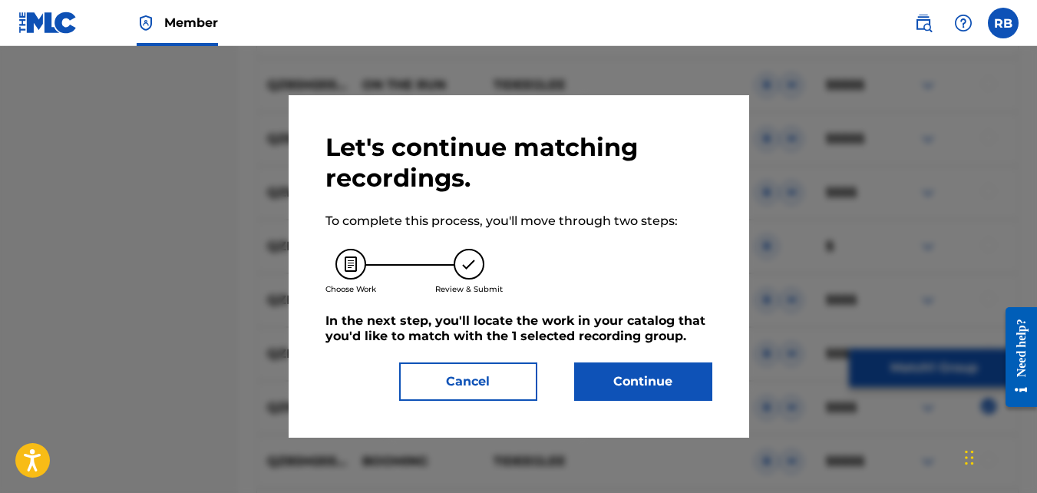
click at [675, 384] on button "Continue" at bounding box center [643, 381] width 138 height 38
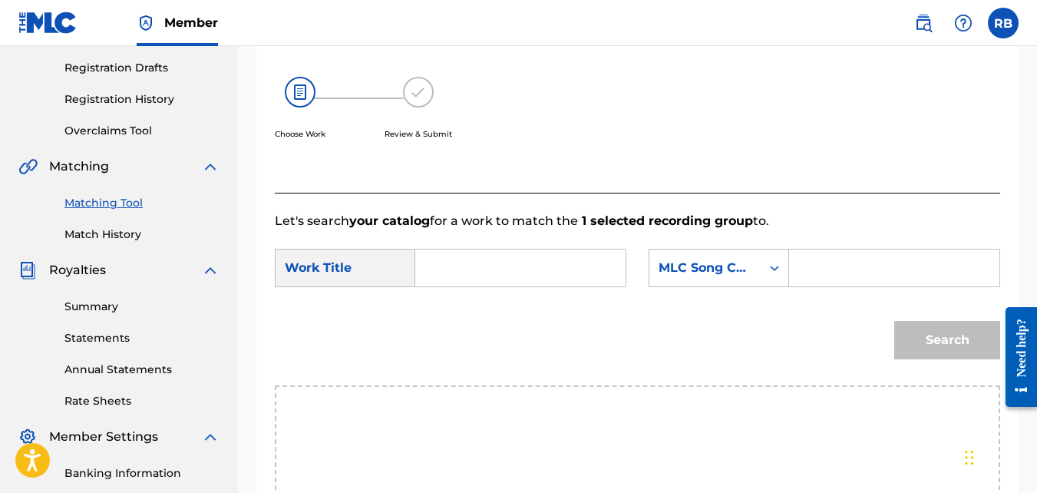
scroll to position [177, 0]
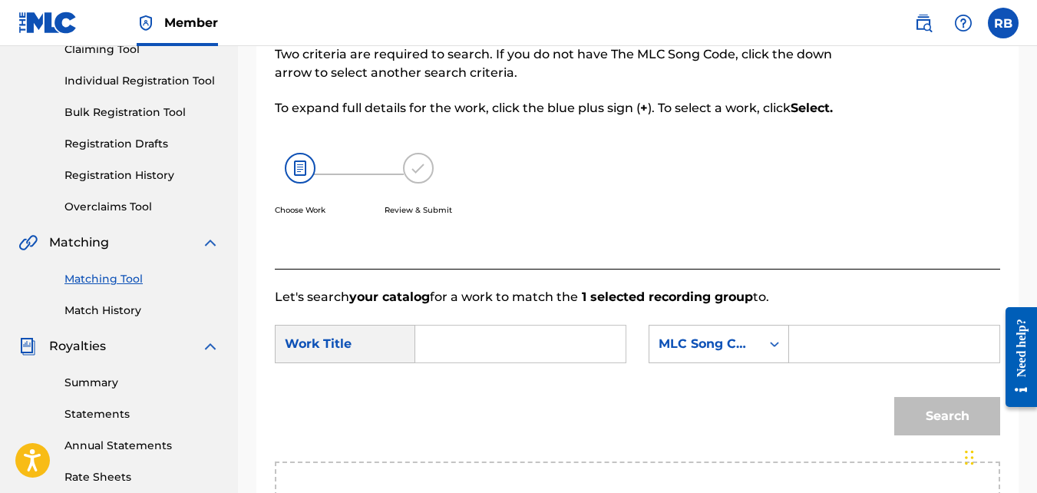
click at [520, 354] on input "Search Form" at bounding box center [520, 343] width 184 height 37
click at [518, 391] on form "SearchWithCriteriae9da0793-2e02-406b-bbf3-f8ccab74911d Work Title back back woo…" at bounding box center [637, 383] width 725 height 155
click at [479, 351] on input "back" at bounding box center [520, 343] width 184 height 37
click at [469, 385] on strong "back" at bounding box center [456, 378] width 31 height 15
type input "backwoodz"
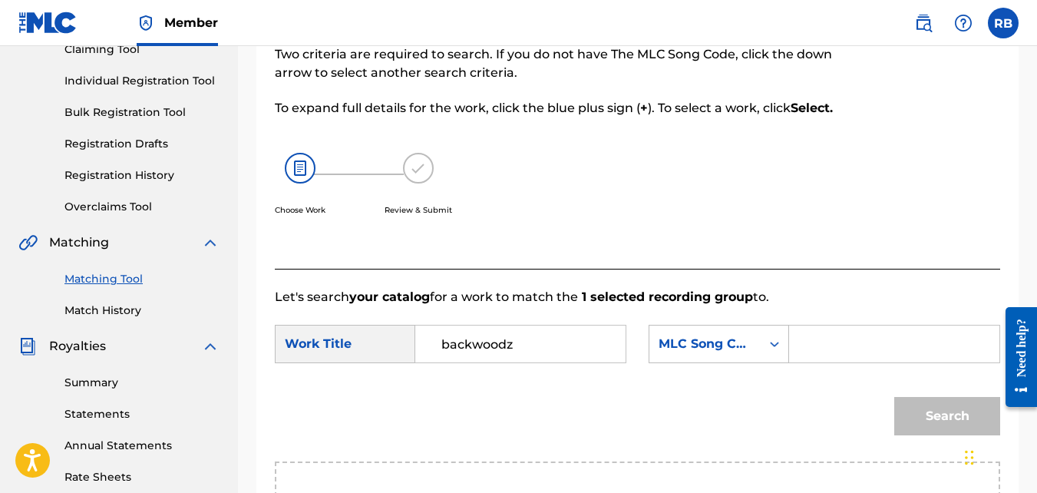
click at [755, 341] on form "SearchWithCriteriae9da0793-2e02-406b-bbf3-f8ccab74911d Work Title backwoodz Sea…" at bounding box center [637, 383] width 725 height 155
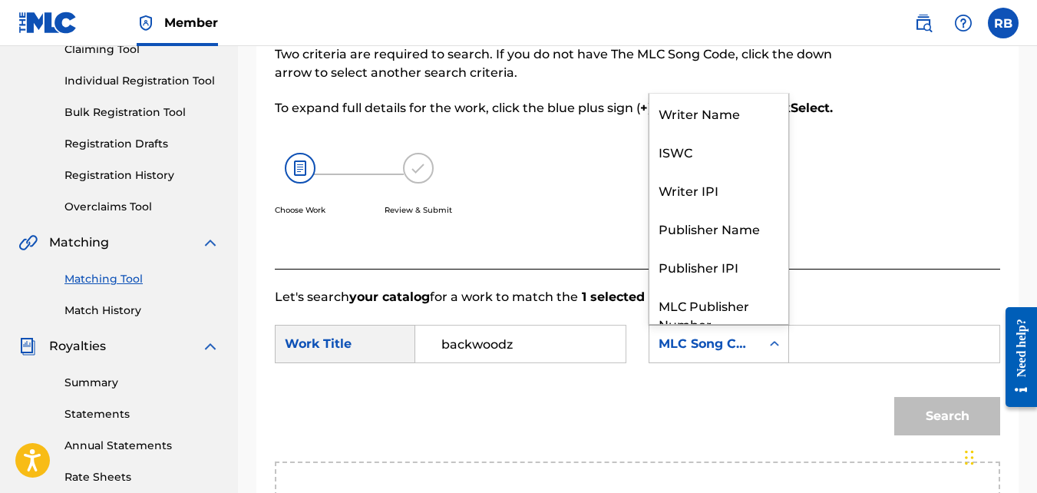
click at [755, 349] on div "MLC Song Code" at bounding box center [704, 343] width 111 height 29
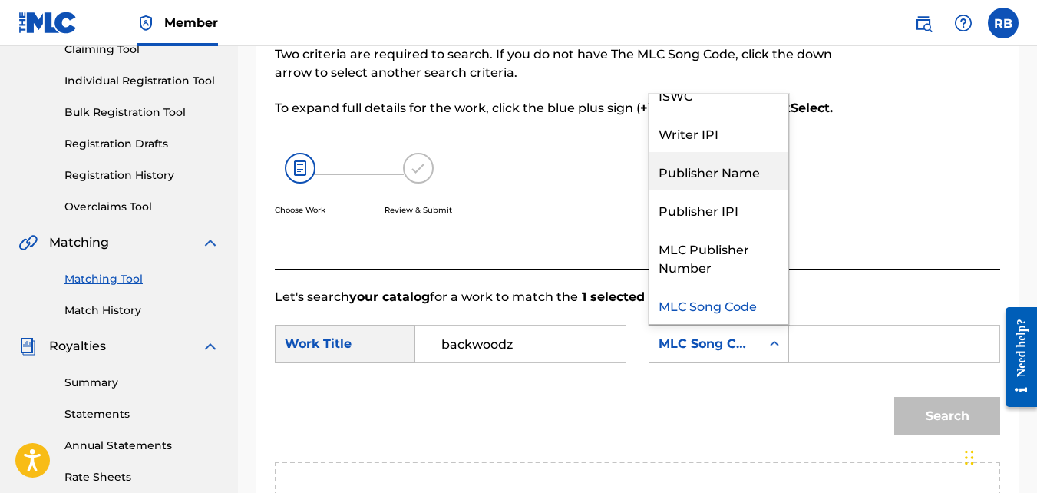
click at [748, 190] on div "Publisher Name" at bounding box center [718, 171] width 139 height 38
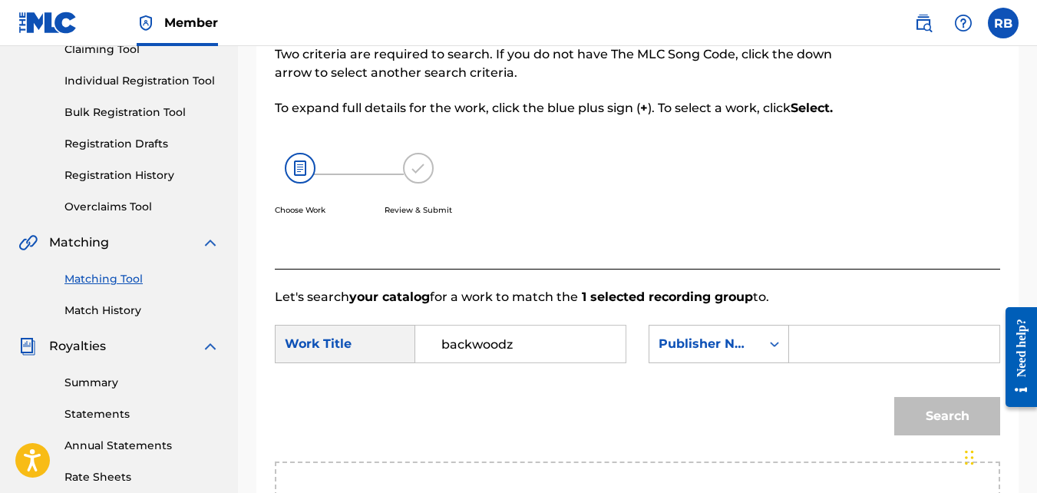
paste input "[PERSON_NAME]"
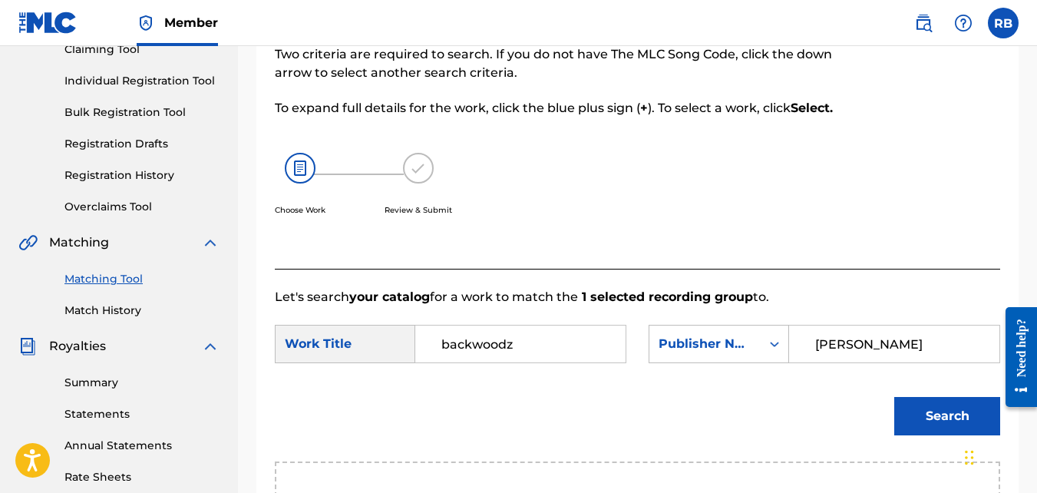
type input "[PERSON_NAME]"
click at [894, 397] on button "Search" at bounding box center [947, 416] width 106 height 38
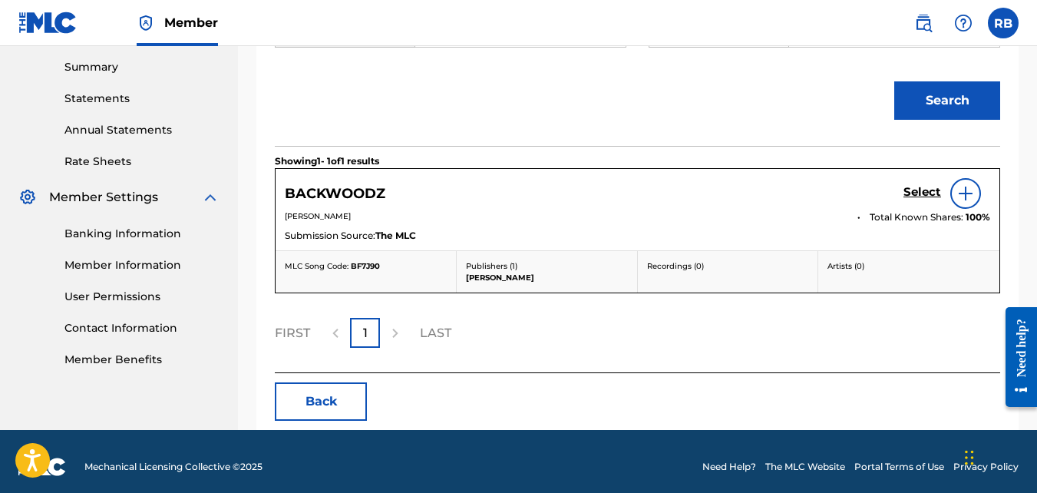
scroll to position [519, 0]
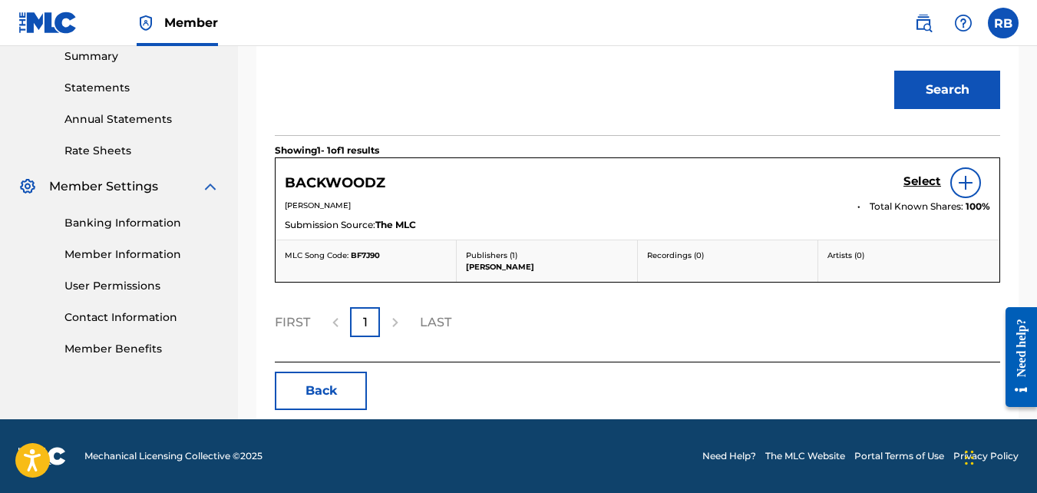
click at [920, 186] on h5 "Select" at bounding box center [922, 181] width 38 height 15
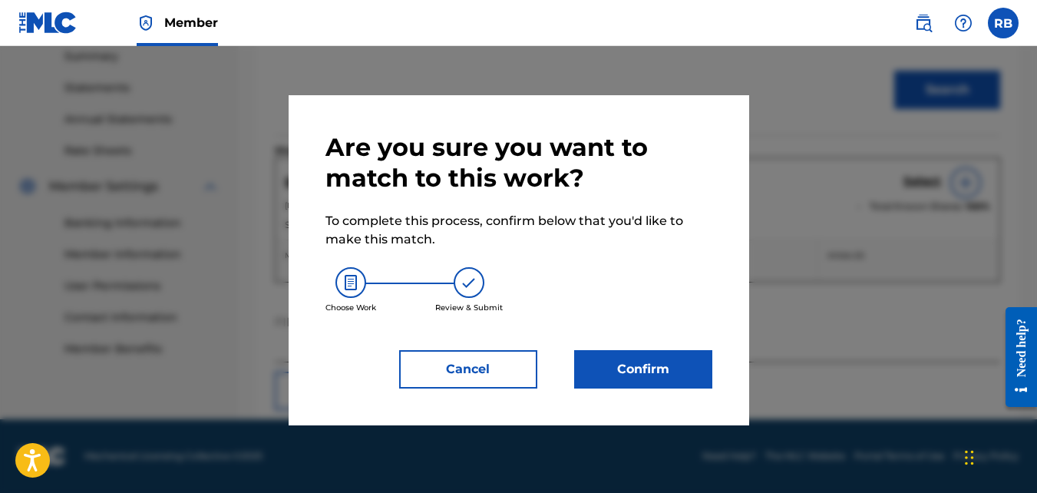
click at [666, 376] on button "Confirm" at bounding box center [643, 369] width 138 height 38
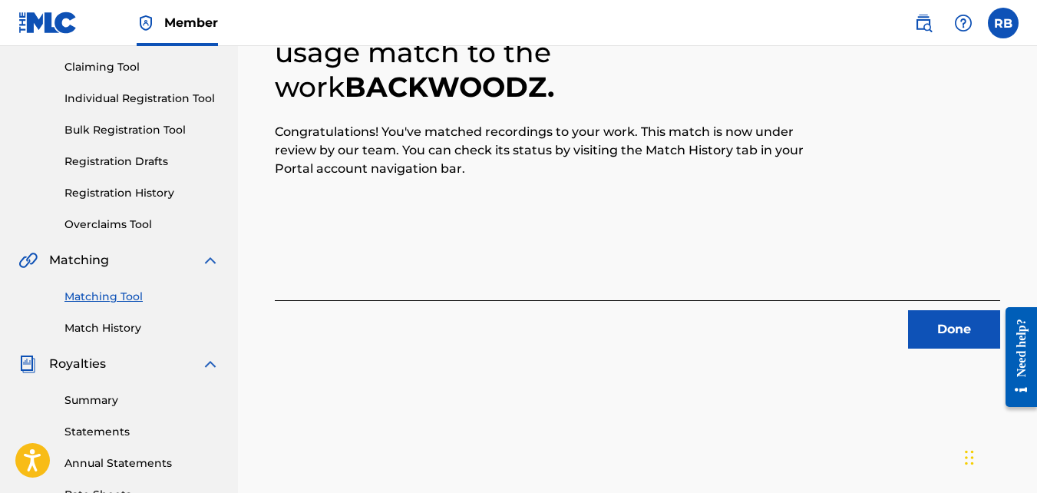
scroll to position [149, 0]
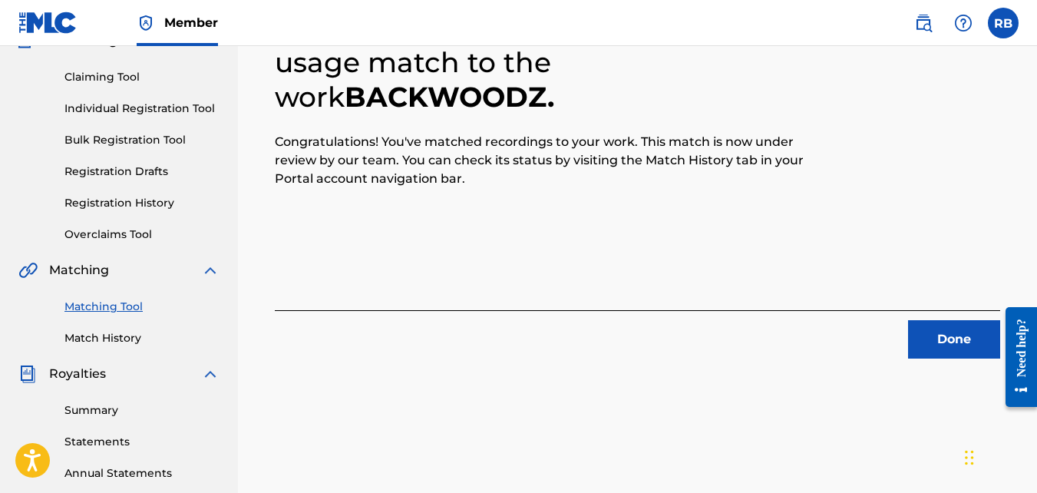
click at [975, 327] on button "Done" at bounding box center [954, 339] width 92 height 38
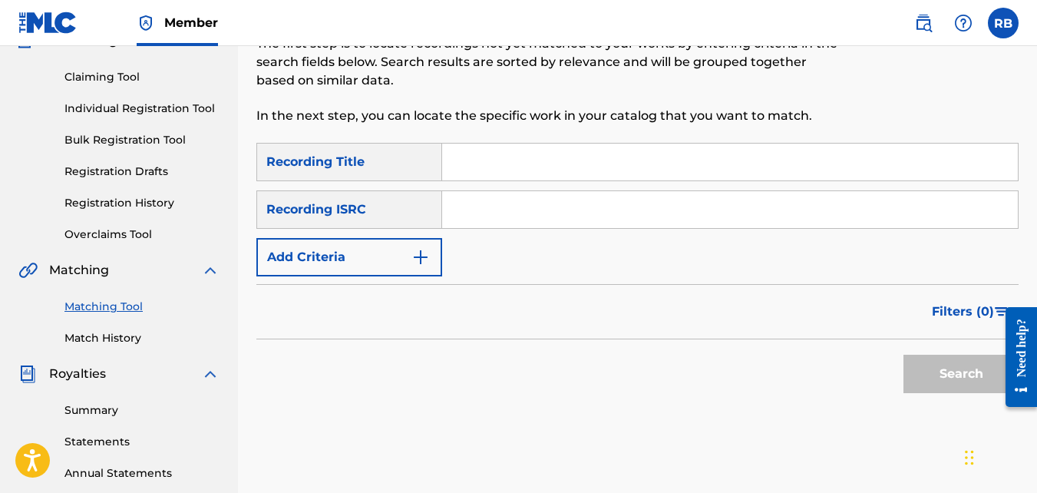
click at [398, 272] on button "Add Criteria" at bounding box center [349, 257] width 186 height 38
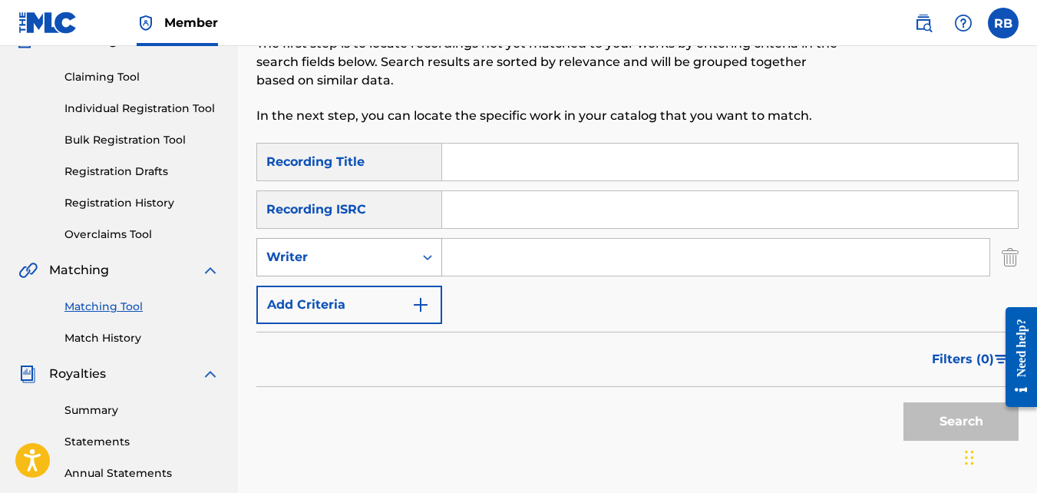
click at [368, 261] on div "Writer" at bounding box center [335, 257] width 138 height 18
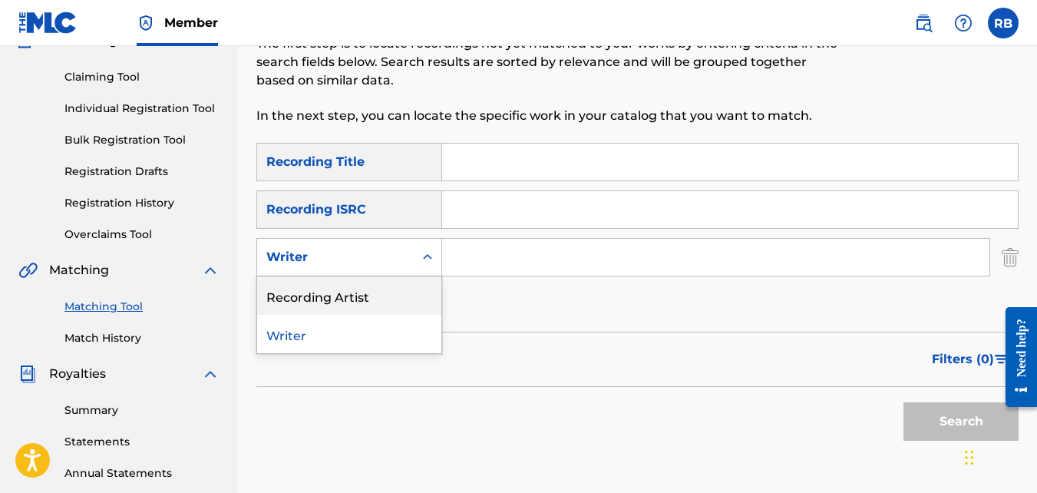
click at [341, 305] on div "Recording Artist" at bounding box center [349, 295] width 184 height 38
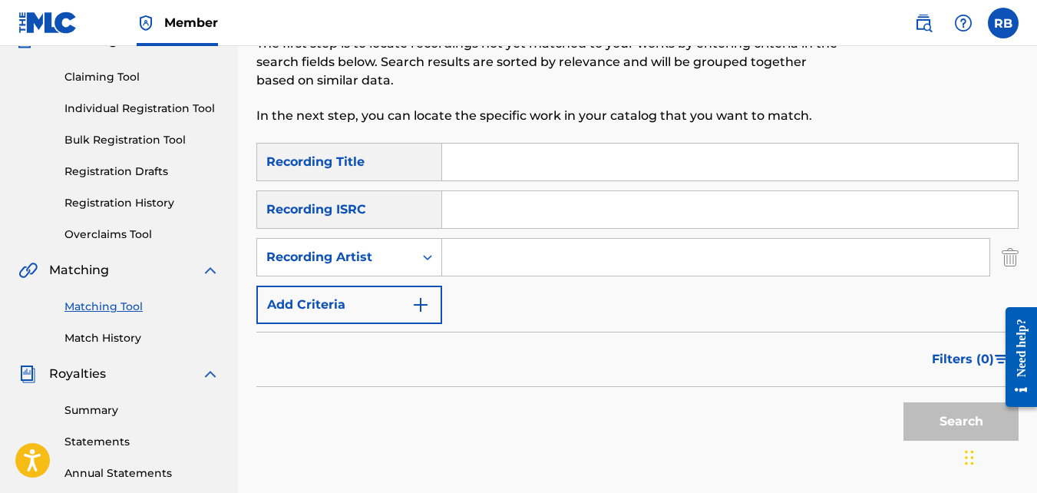
click at [472, 273] on input "Search Form" at bounding box center [715, 257] width 547 height 37
type input "tideeglee"
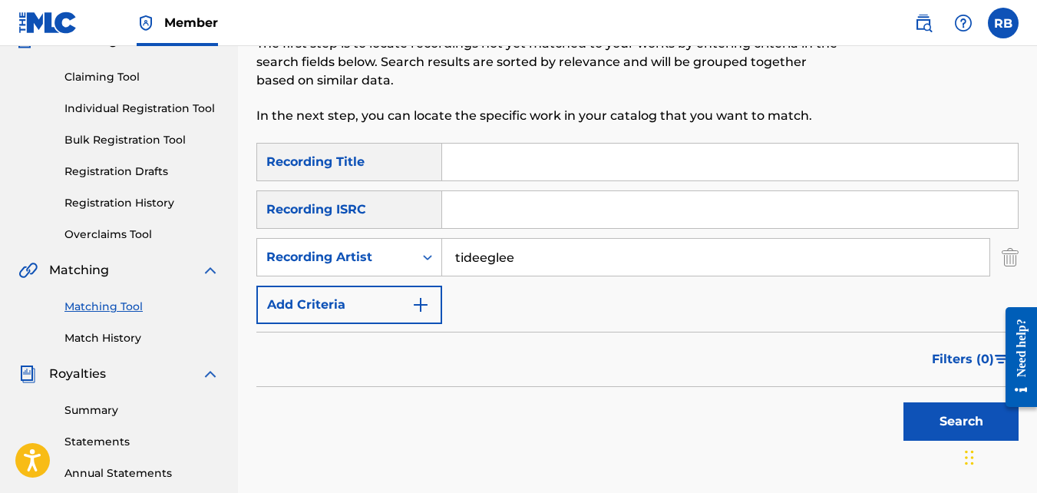
click at [903, 402] on button "Search" at bounding box center [960, 421] width 115 height 38
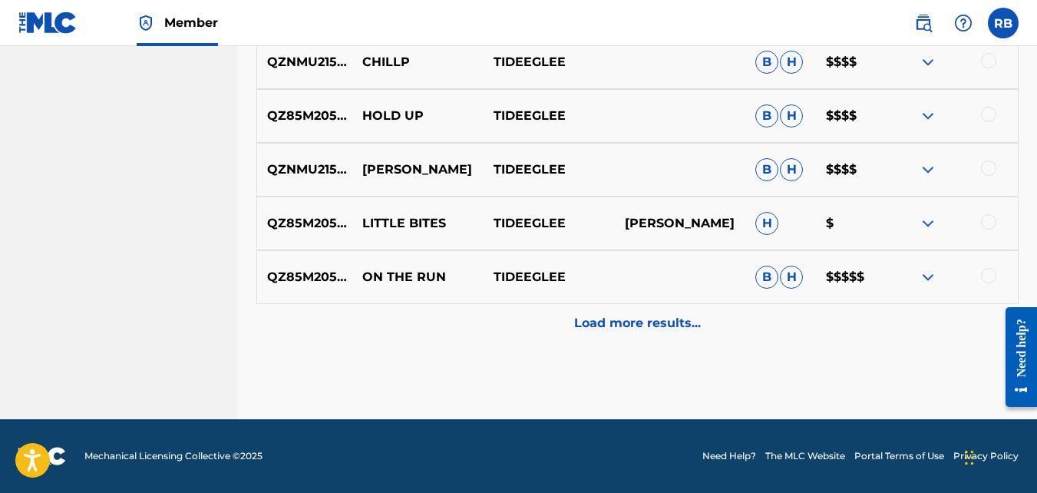
click at [503, 336] on div "Load more results..." at bounding box center [637, 323] width 762 height 38
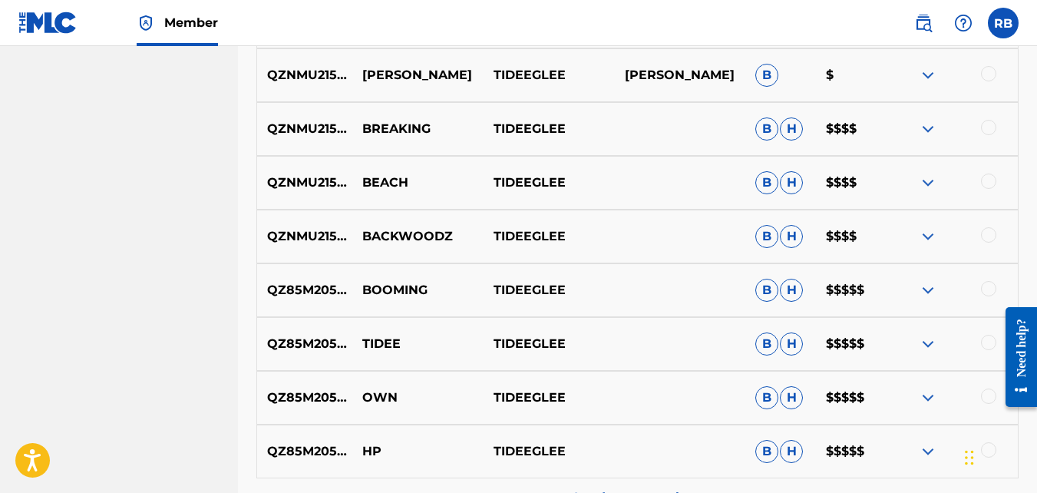
scroll to position [1254, 0]
click at [987, 344] on div at bounding box center [988, 341] width 15 height 15
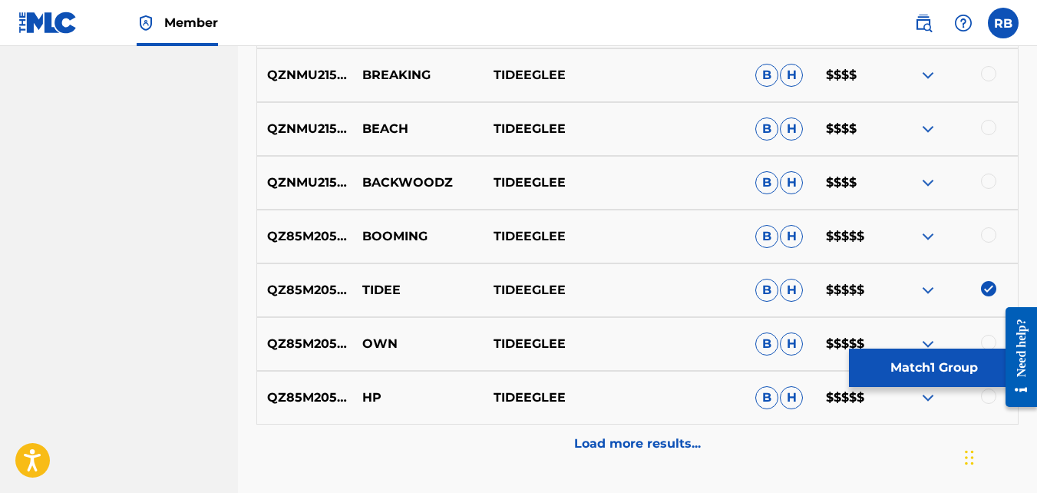
scroll to position [1308, 0]
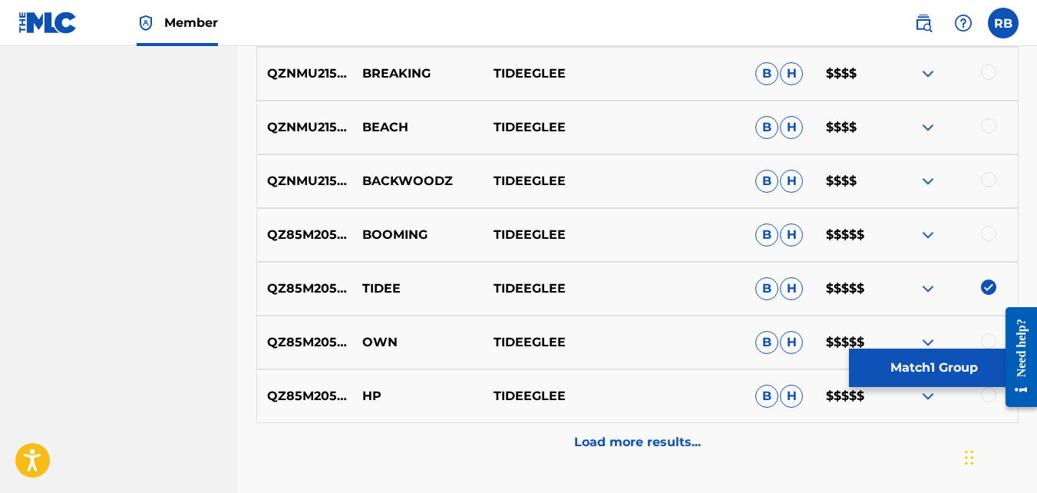
click at [873, 361] on button "Match 1 Group" at bounding box center [934, 367] width 170 height 38
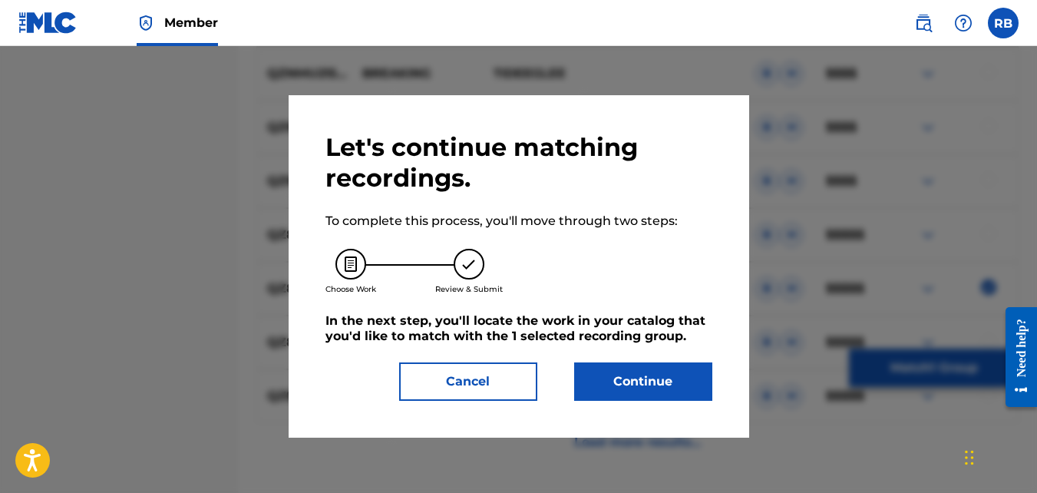
click at [644, 370] on button "Continue" at bounding box center [643, 381] width 138 height 38
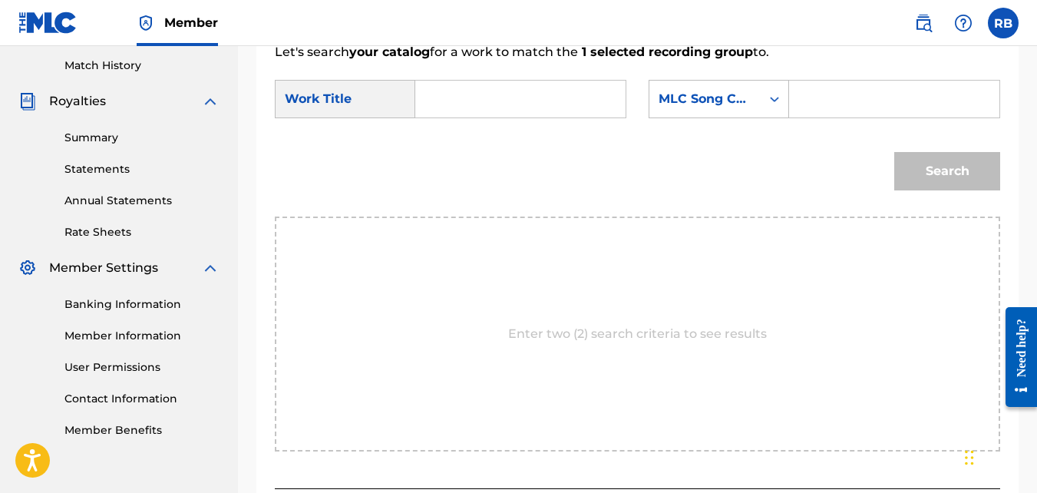
scroll to position [407, 0]
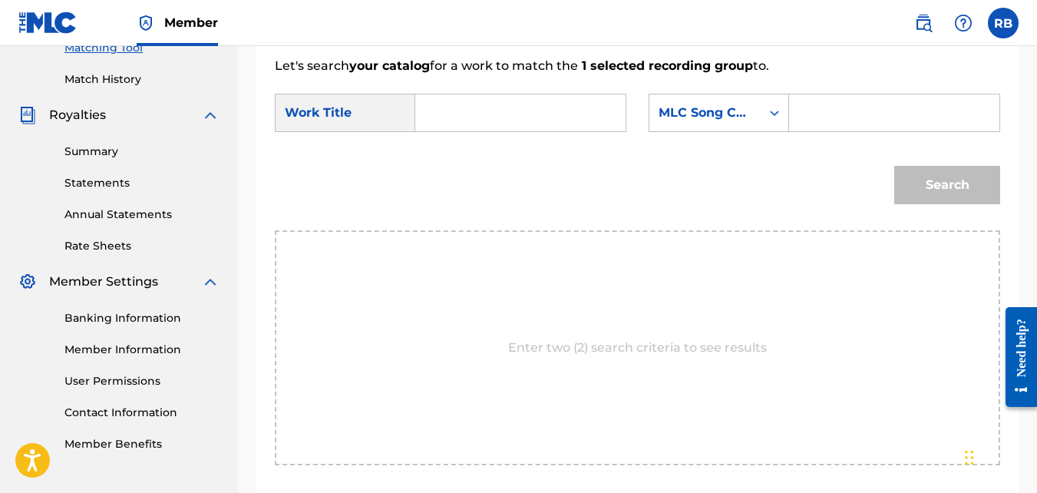
click at [473, 131] on input "Search Form" at bounding box center [520, 112] width 184 height 37
click at [457, 154] on strong "tid" at bounding box center [450, 147] width 18 height 15
type input "tidee"
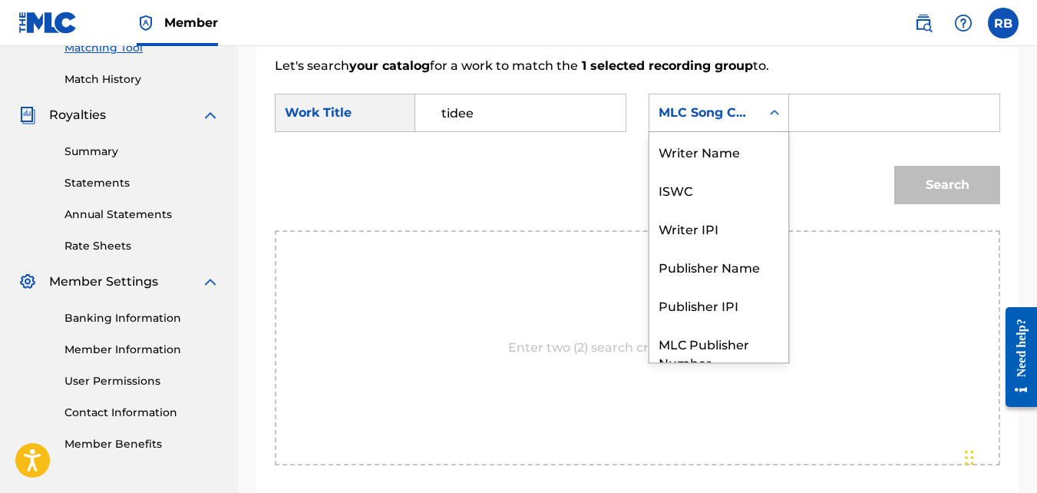
click at [770, 127] on div "Search Form" at bounding box center [774, 113] width 28 height 28
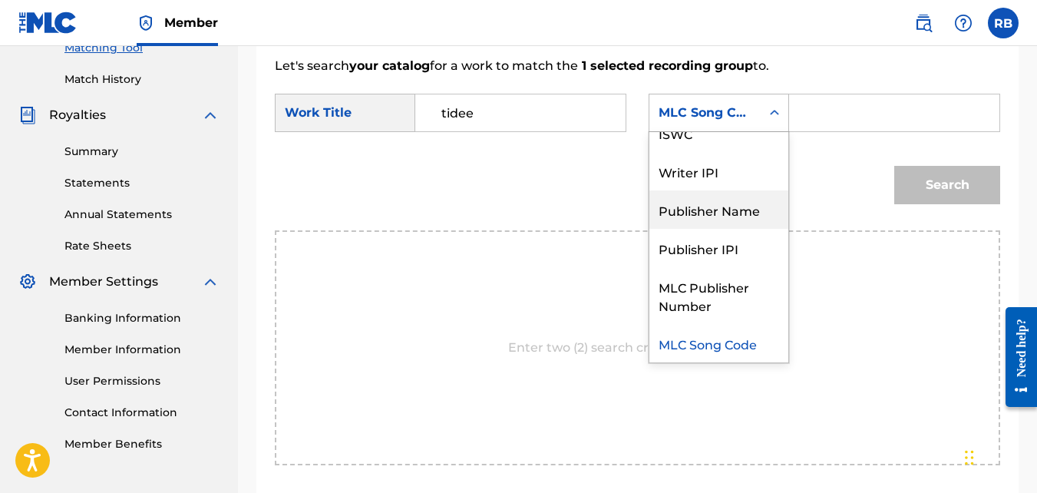
click at [748, 226] on div "Publisher Name" at bounding box center [718, 209] width 139 height 38
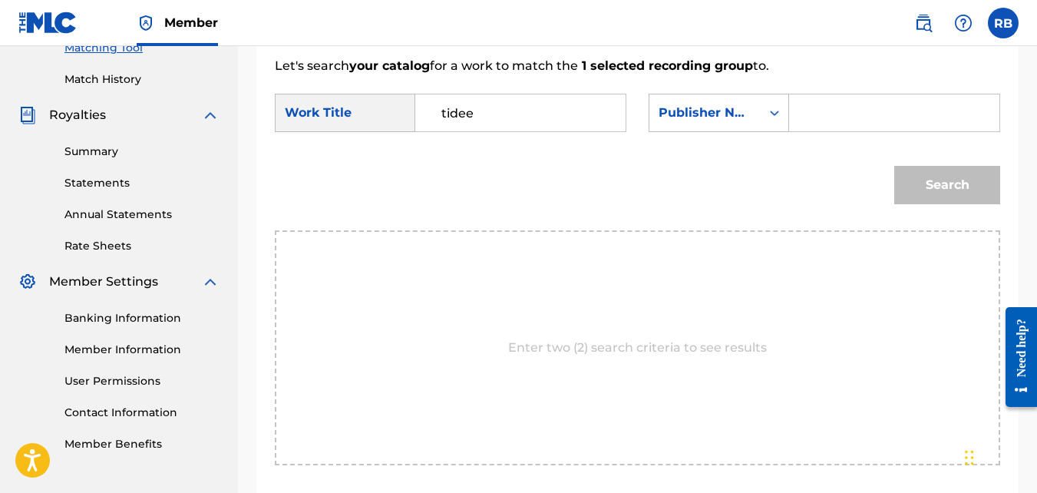
paste input "[PERSON_NAME]"
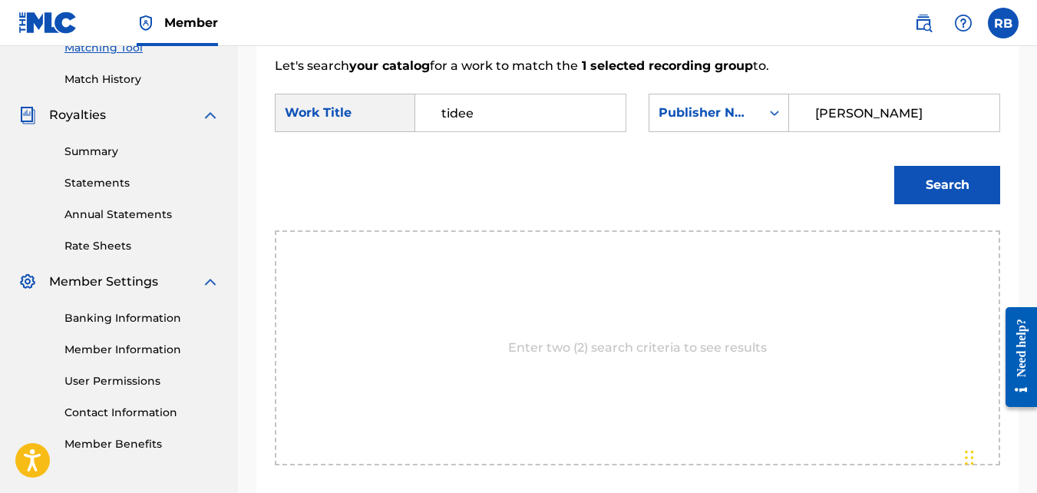
type input "[PERSON_NAME]"
click at [894, 166] on button "Search" at bounding box center [947, 185] width 106 height 38
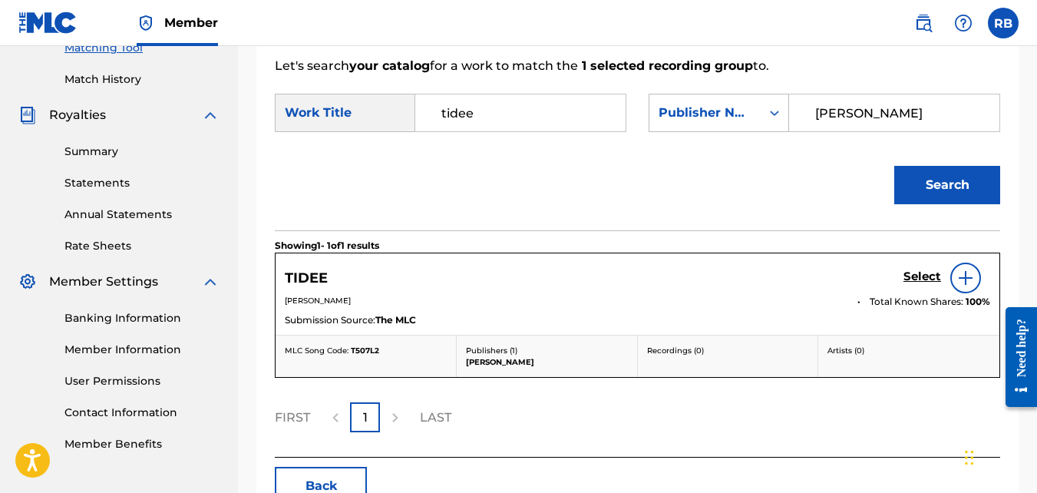
click at [922, 284] on h5 "Select" at bounding box center [922, 276] width 38 height 15
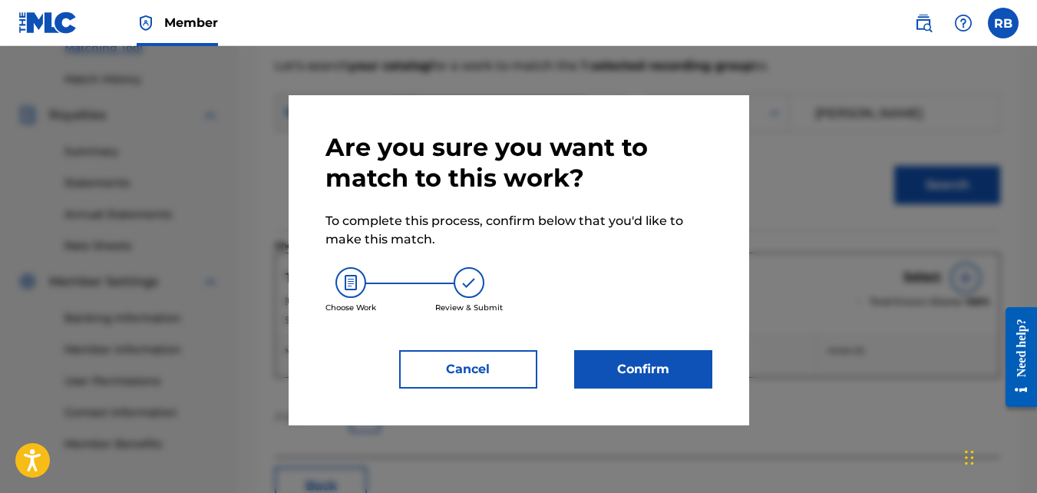
click at [686, 359] on button "Confirm" at bounding box center [643, 369] width 138 height 38
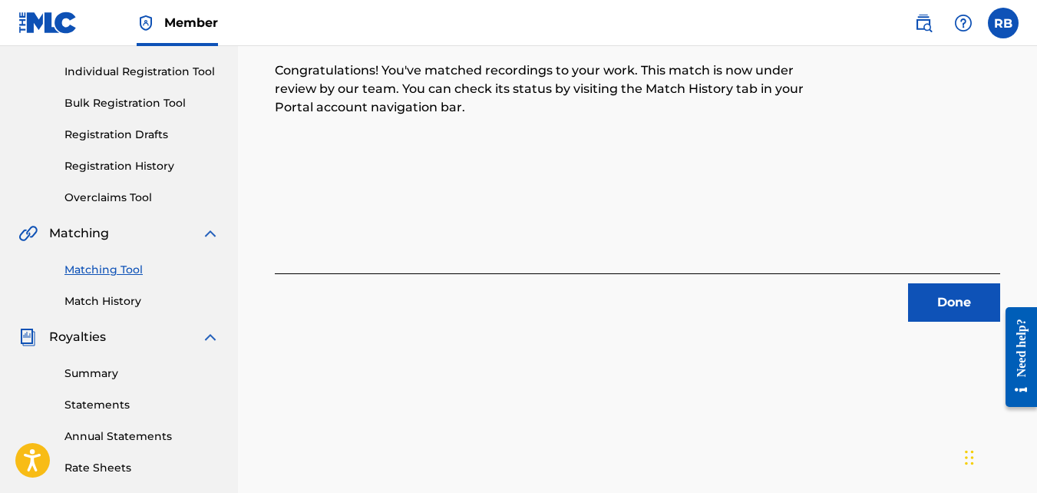
scroll to position [163, 0]
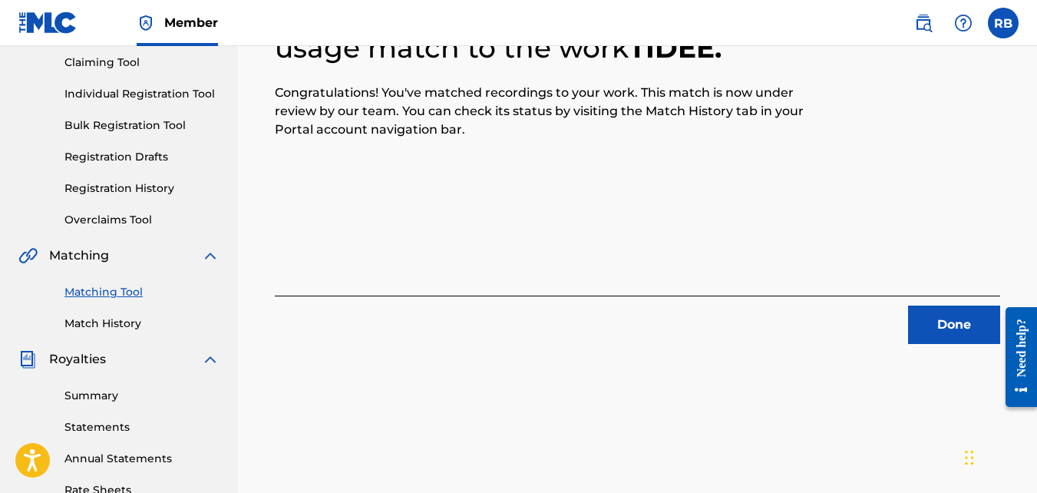
click at [950, 322] on button "Done" at bounding box center [954, 324] width 92 height 38
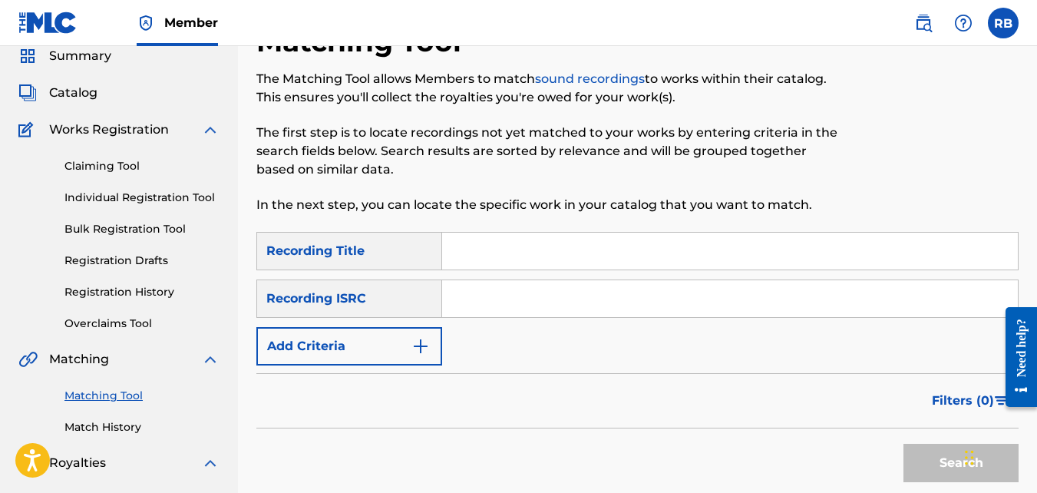
scroll to position [18, 0]
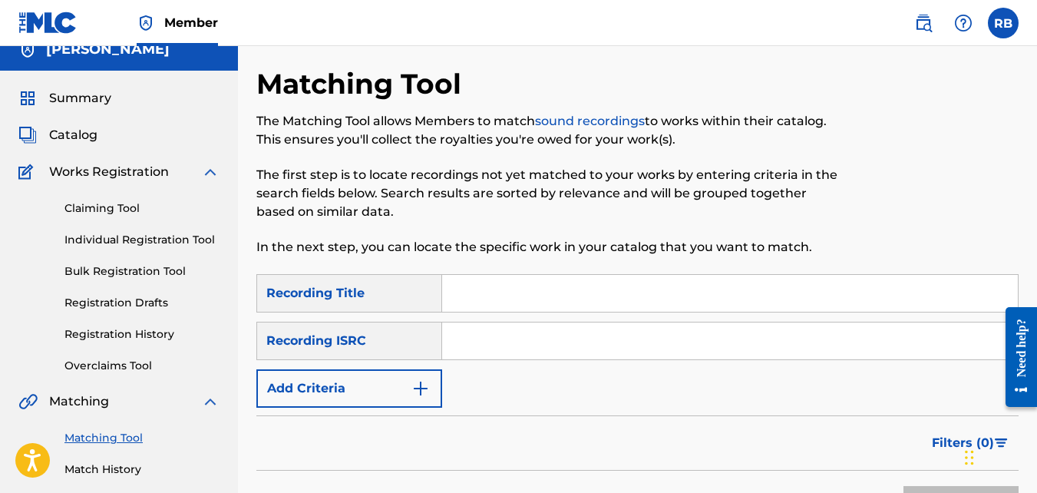
click at [326, 384] on button "Add Criteria" at bounding box center [349, 388] width 186 height 38
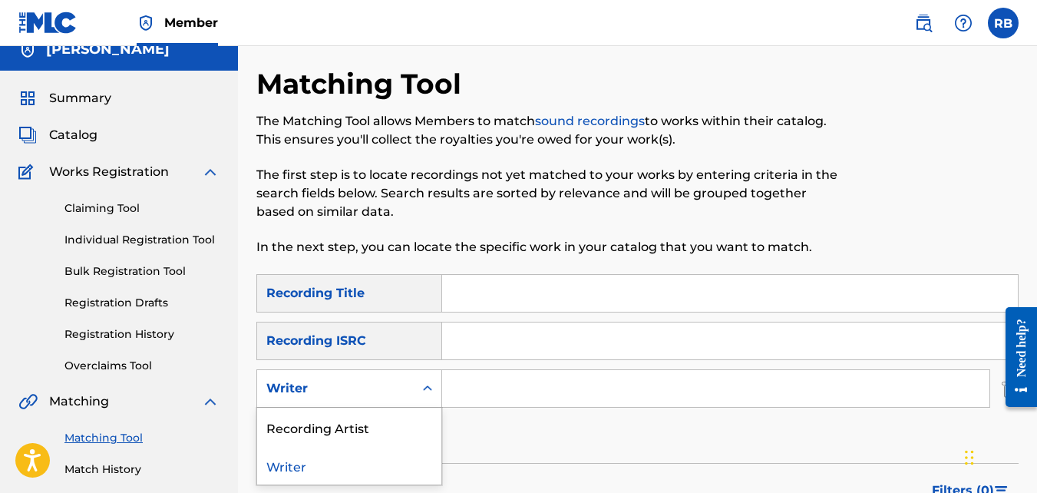
click at [319, 378] on div "Writer" at bounding box center [335, 388] width 157 height 29
click at [313, 418] on div "Recording Artist" at bounding box center [349, 426] width 184 height 38
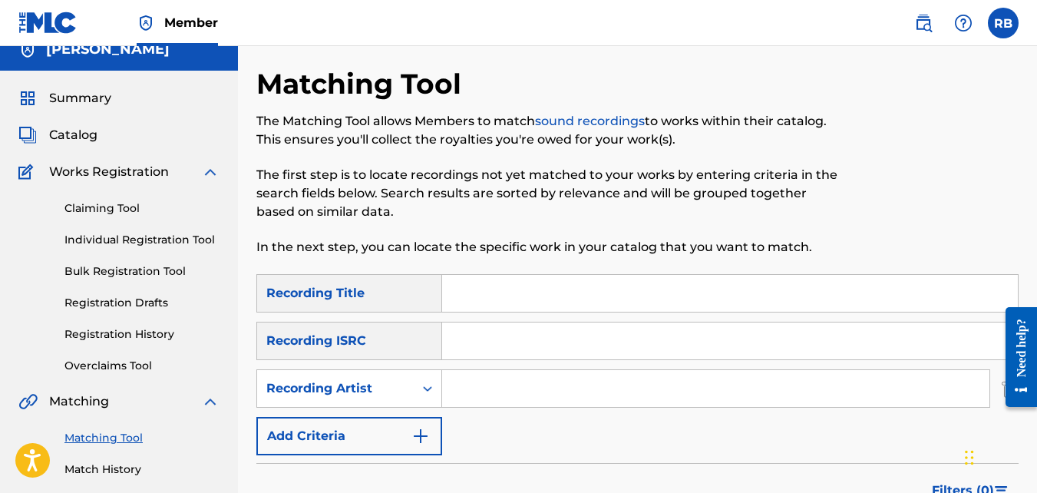
click at [503, 374] on input "Search Form" at bounding box center [715, 388] width 547 height 37
type input "tideeglee"
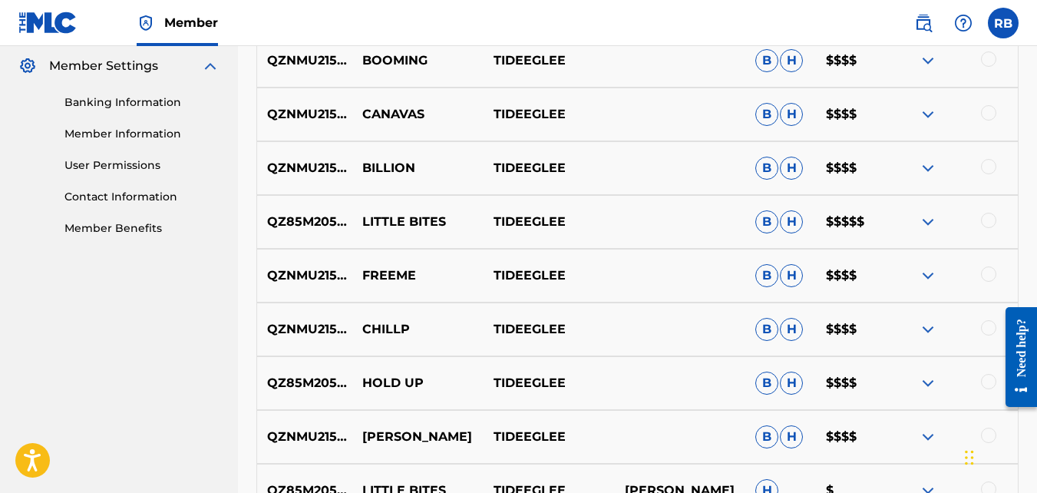
scroll to position [890, 0]
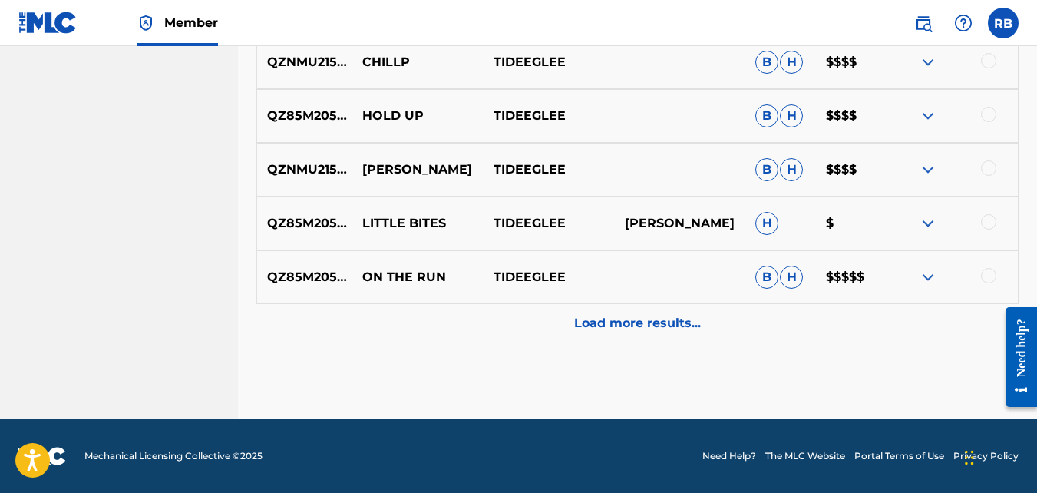
click at [460, 310] on div "Load more results..." at bounding box center [637, 323] width 762 height 38
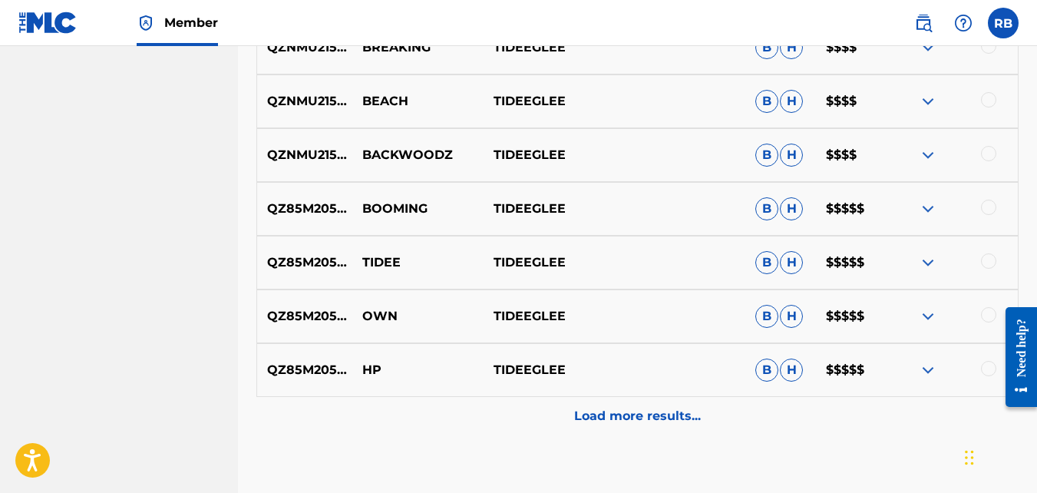
scroll to position [1427, 0]
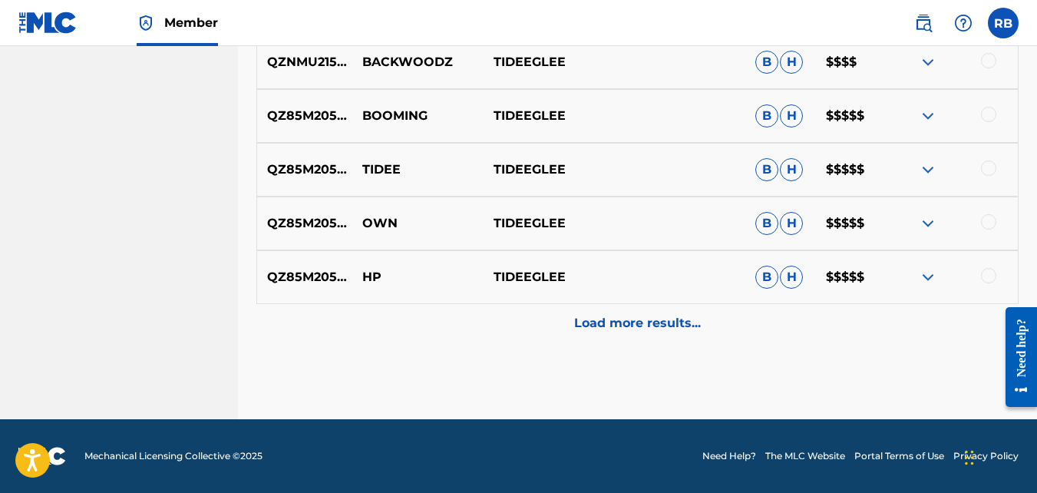
click at [990, 222] on div at bounding box center [988, 221] width 15 height 15
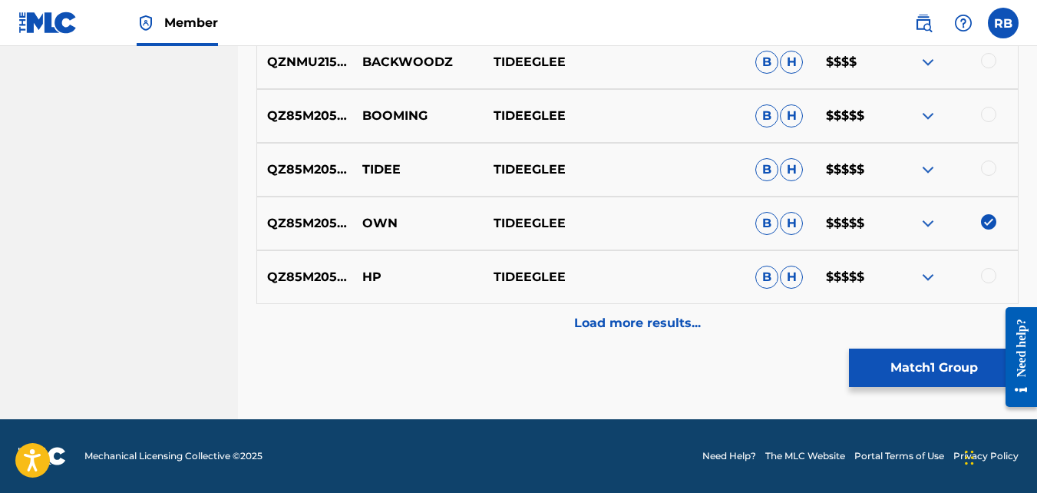
click at [932, 368] on button "Match 1 Group" at bounding box center [934, 367] width 170 height 38
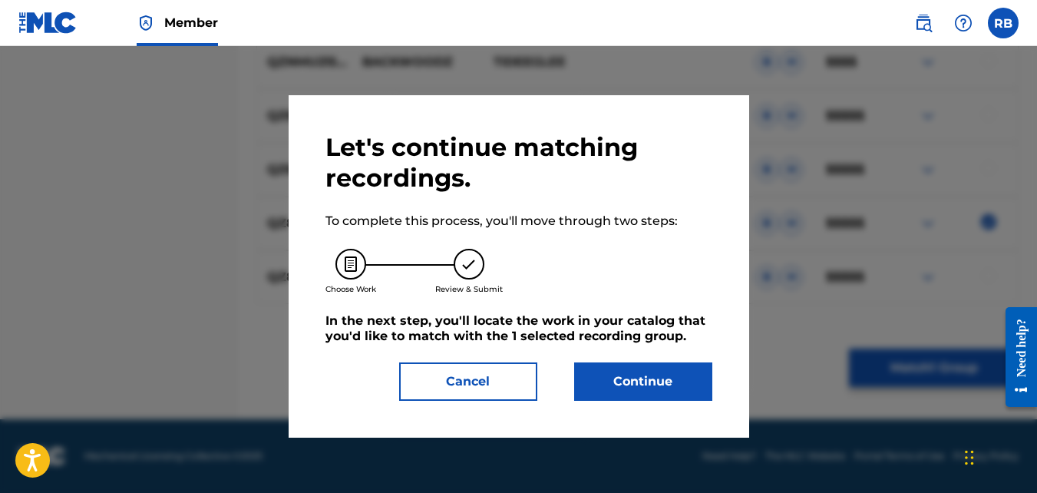
click at [576, 374] on button "Continue" at bounding box center [643, 381] width 138 height 38
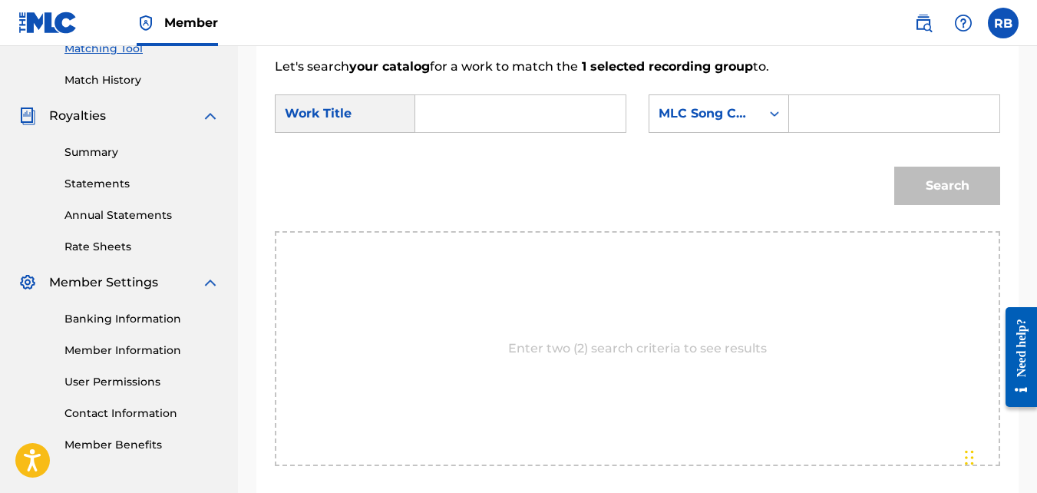
scroll to position [406, 0]
click at [491, 128] on input "Search Form" at bounding box center [520, 114] width 184 height 37
type input "own"
click at [454, 156] on strong "own" at bounding box center [455, 148] width 28 height 15
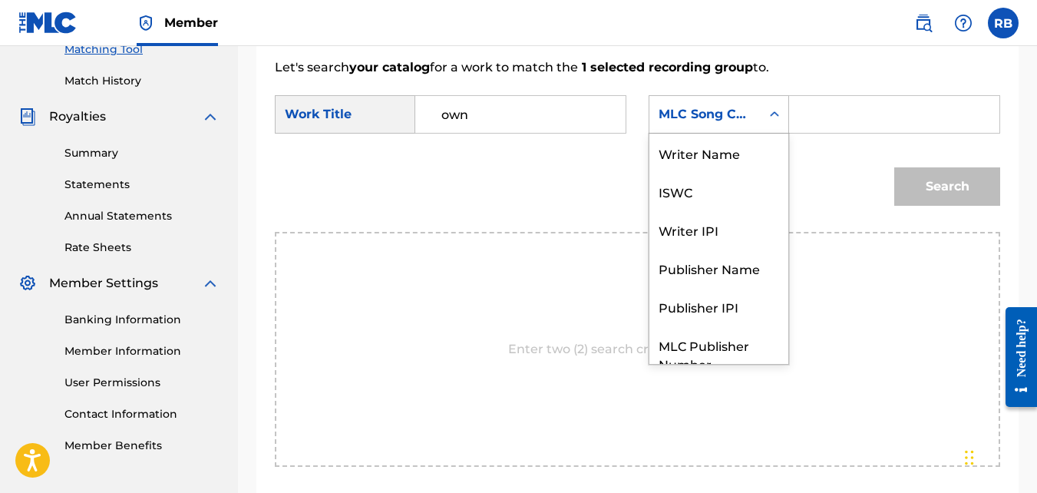
click at [698, 124] on div "MLC Song Code" at bounding box center [704, 114] width 93 height 18
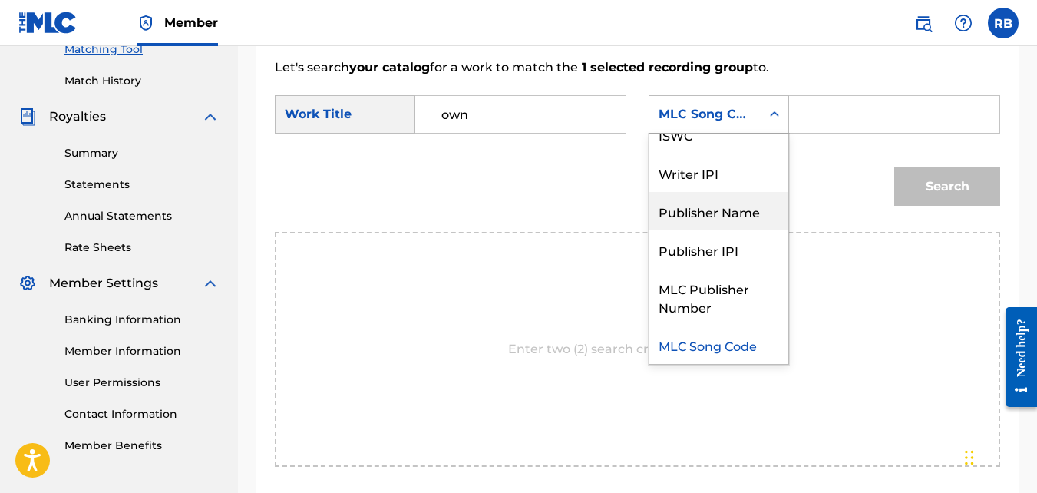
click at [712, 219] on div "Publisher Name" at bounding box center [718, 211] width 139 height 38
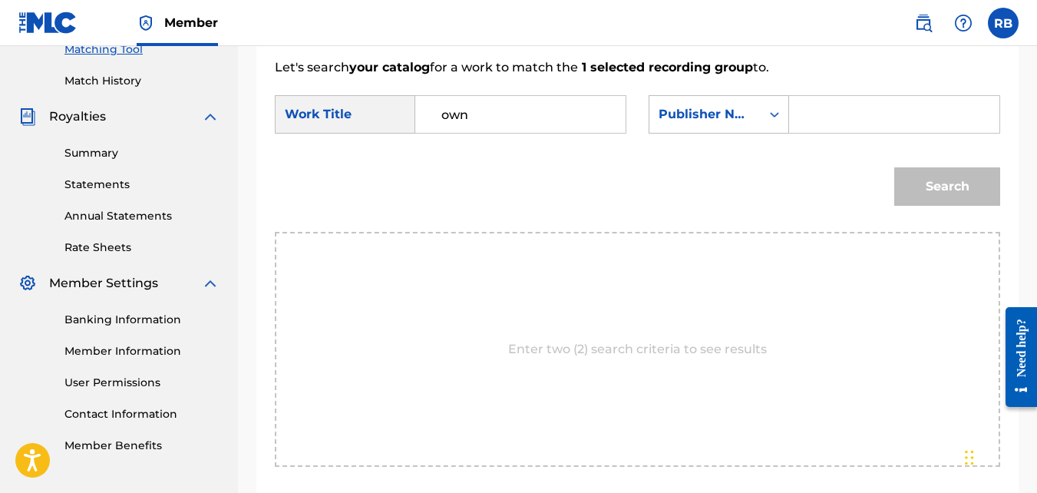
paste input "[PERSON_NAME]"
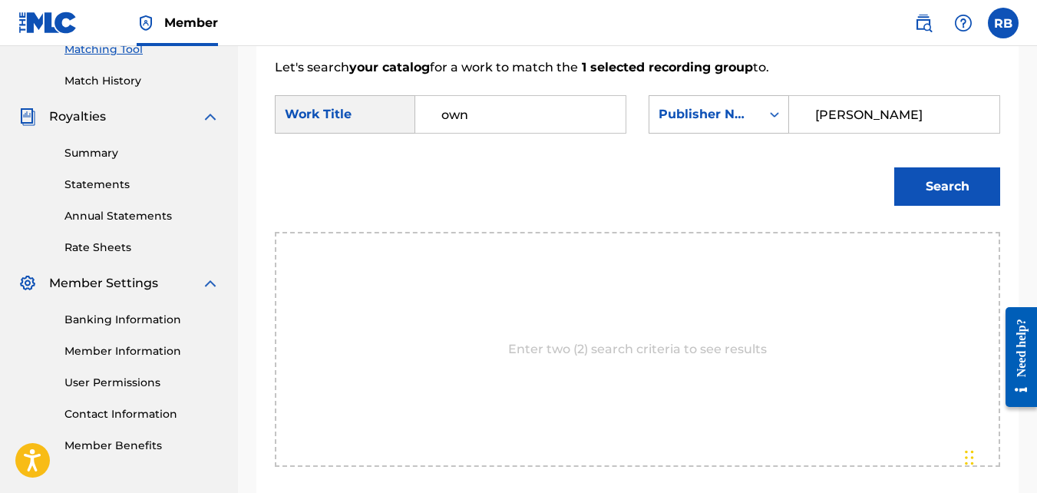
type input "[PERSON_NAME]"
click at [894, 167] on button "Search" at bounding box center [947, 186] width 106 height 38
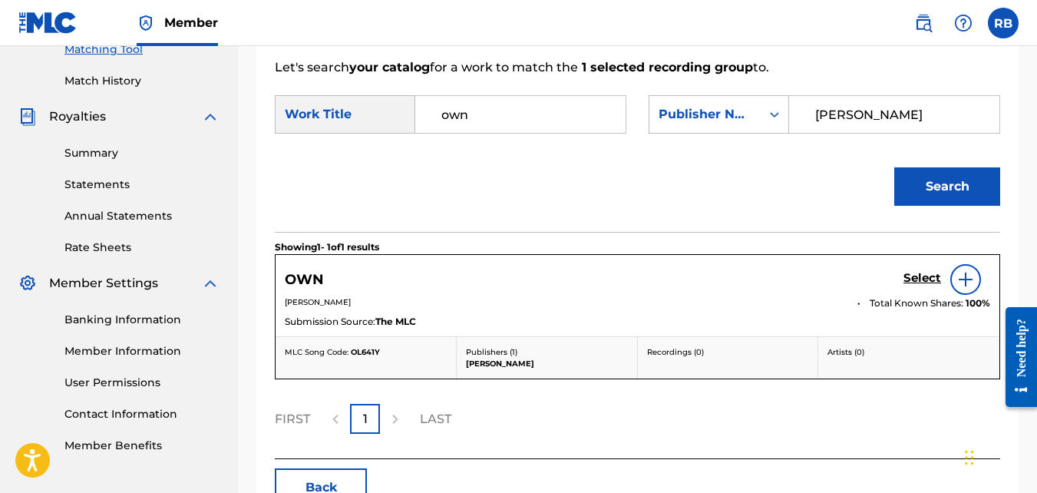
click at [933, 285] on h5 "Select" at bounding box center [922, 278] width 38 height 15
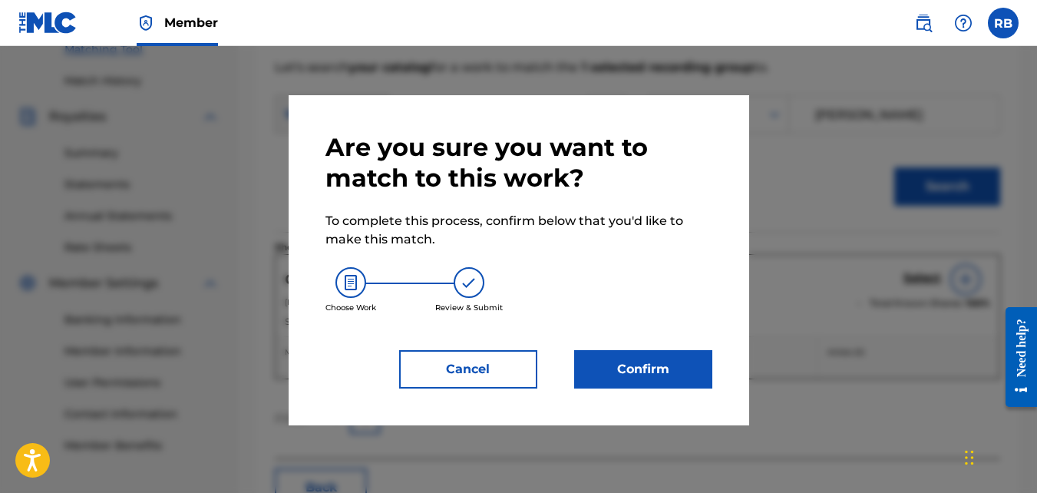
click at [623, 372] on button "Confirm" at bounding box center [643, 369] width 138 height 38
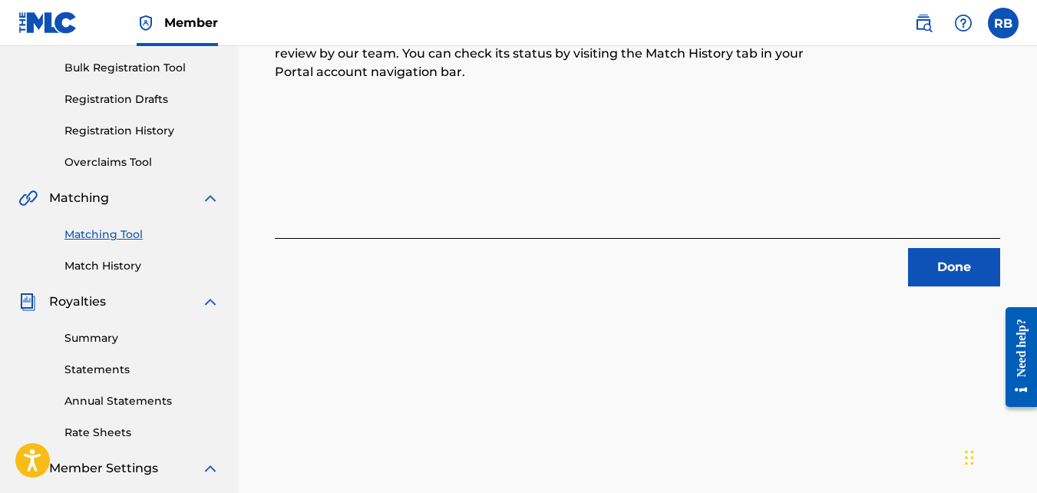
scroll to position [207, 0]
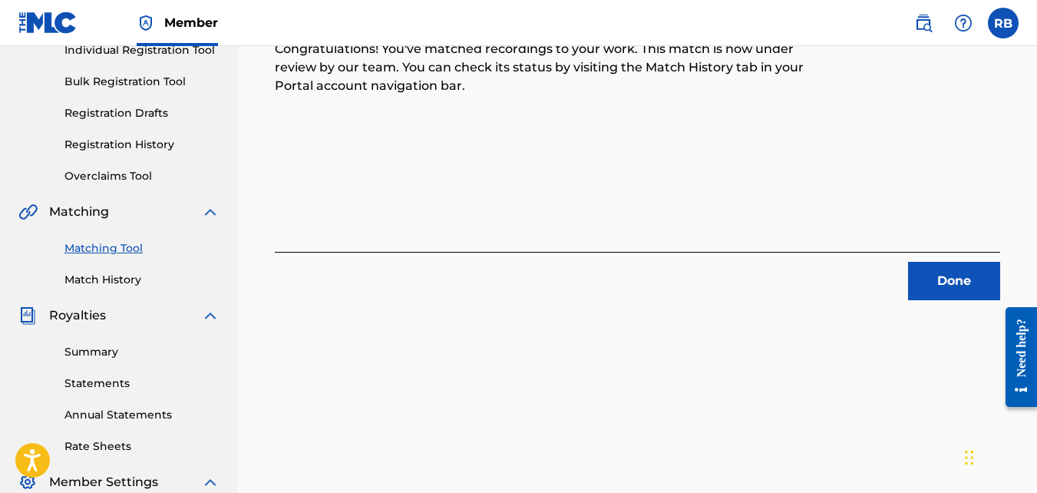
click at [918, 290] on button "Done" at bounding box center [954, 281] width 92 height 38
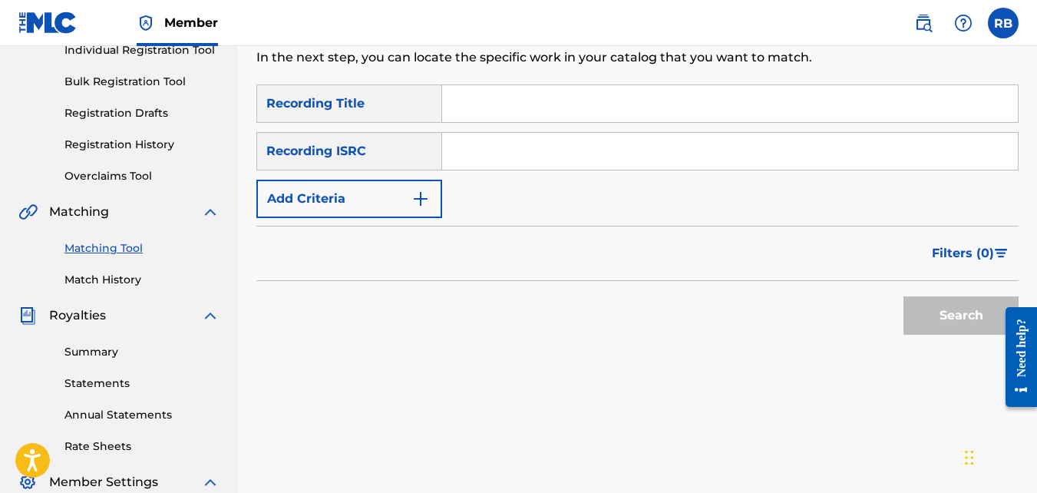
click at [379, 212] on button "Add Criteria" at bounding box center [349, 199] width 186 height 38
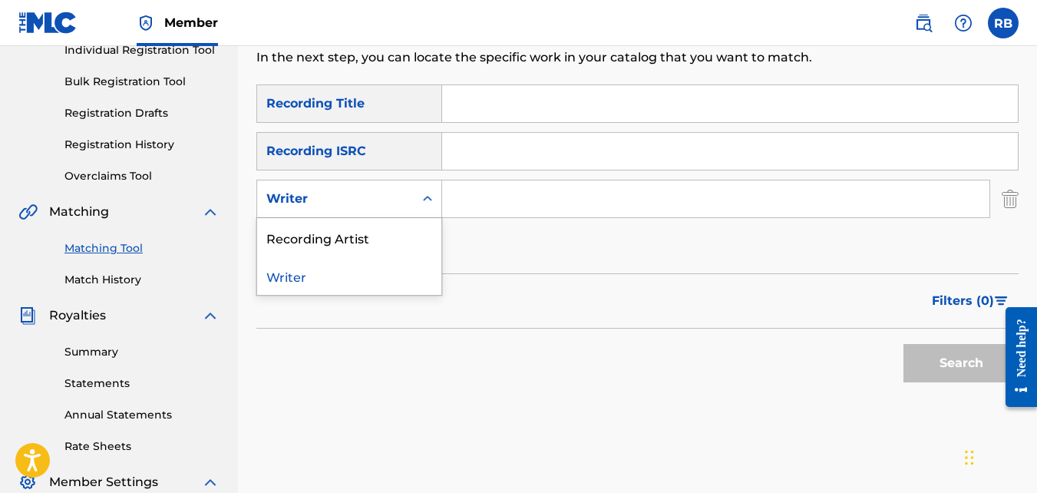
click at [421, 204] on icon "Search Form" at bounding box center [427, 198] width 15 height 15
click at [414, 231] on div "Recording Artist" at bounding box center [349, 237] width 184 height 38
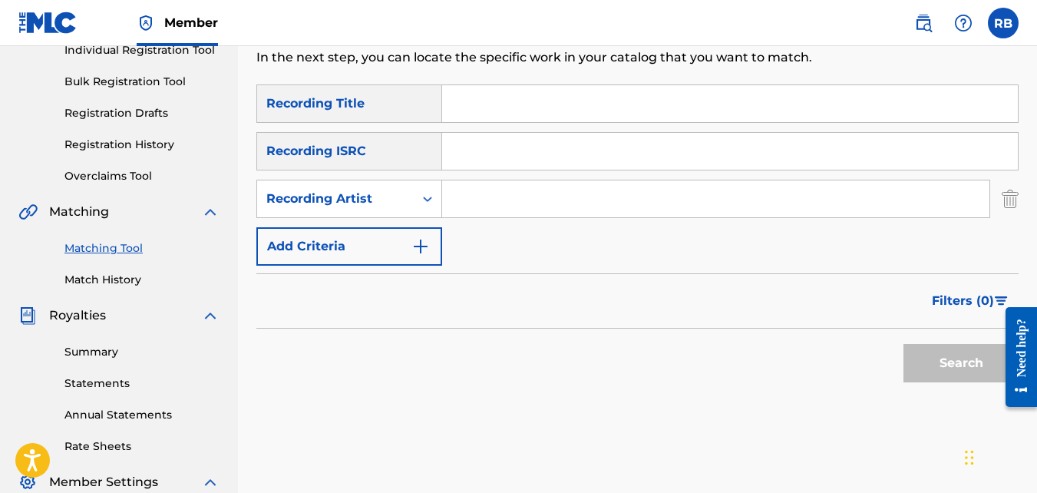
click at [468, 199] on input "Search Form" at bounding box center [715, 198] width 547 height 37
type input "tideeglee"
click at [903, 344] on button "Search" at bounding box center [960, 363] width 115 height 38
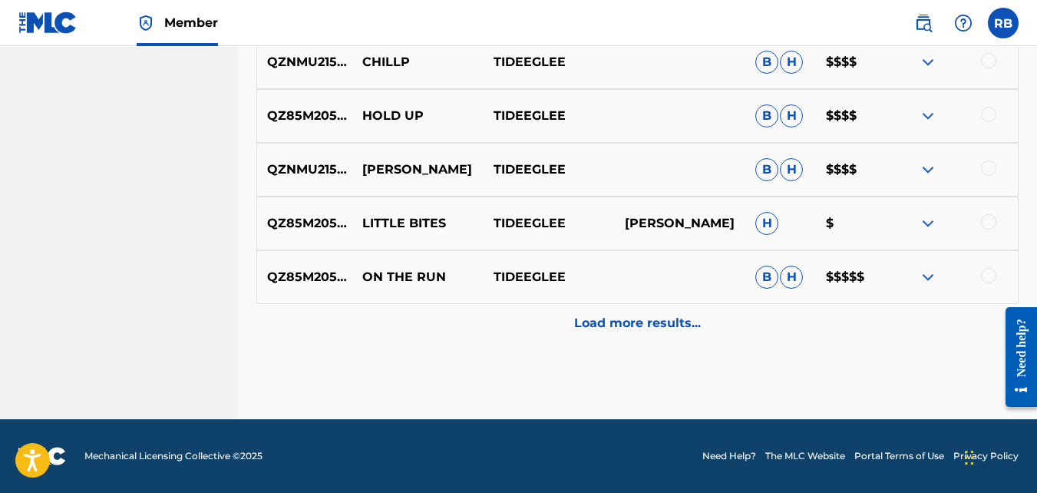
click at [475, 316] on div "Load more results..." at bounding box center [637, 323] width 762 height 38
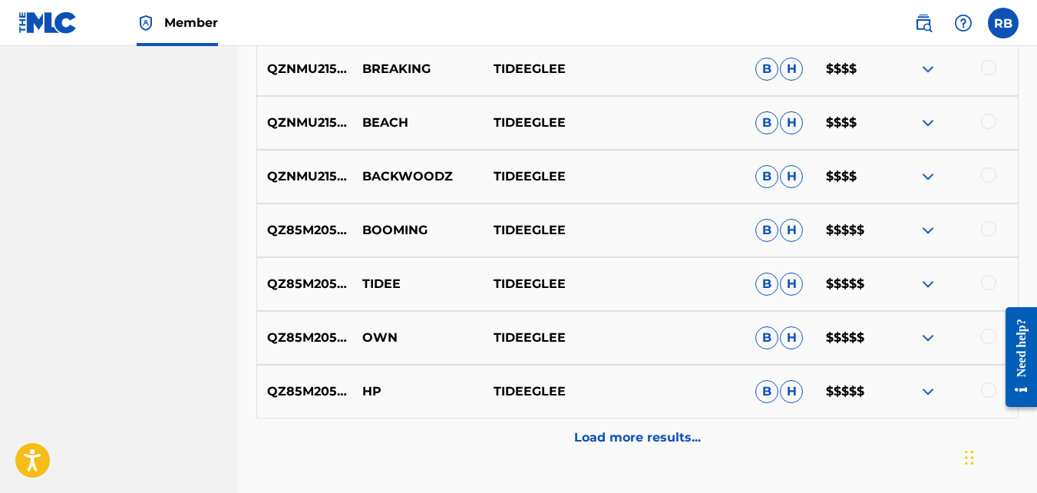
scroll to position [1427, 0]
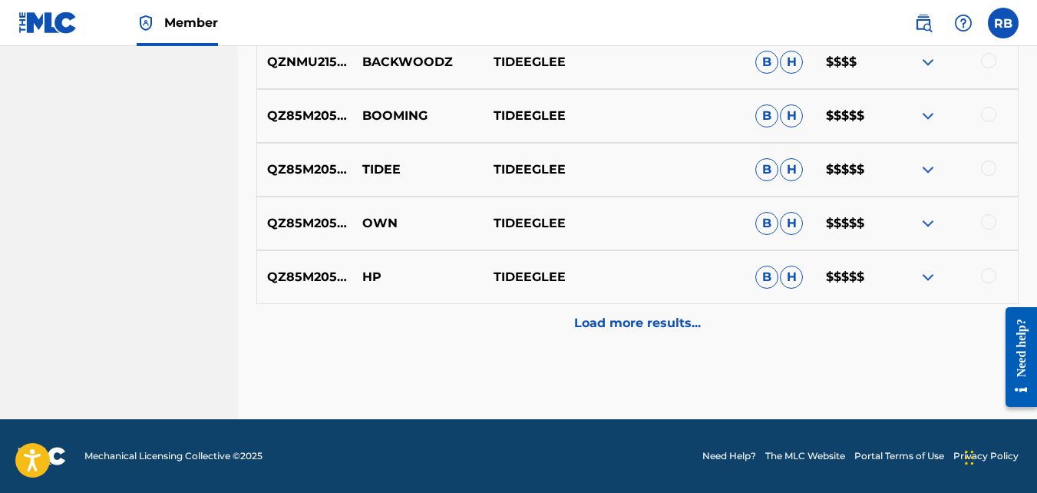
click at [985, 270] on div at bounding box center [988, 275] width 15 height 15
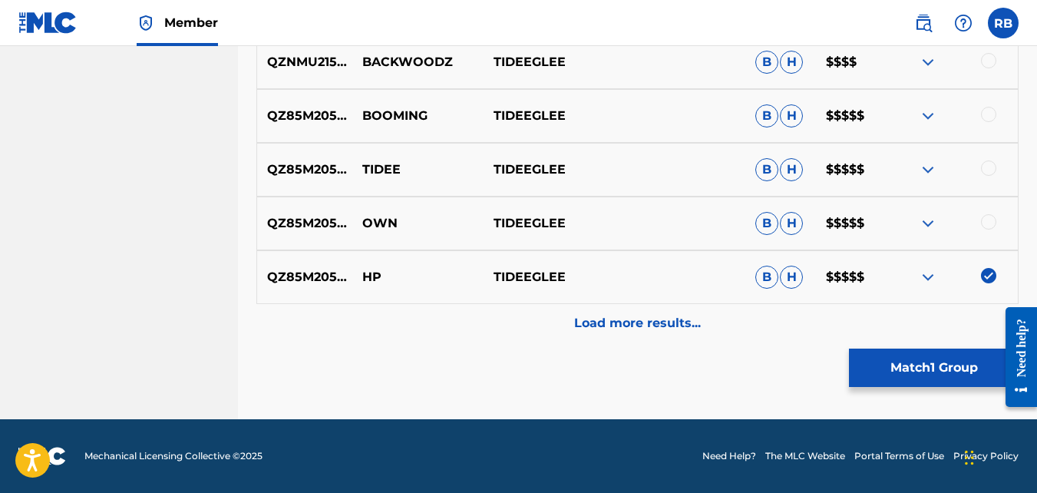
click at [915, 382] on button "Match 1 Group" at bounding box center [934, 367] width 170 height 38
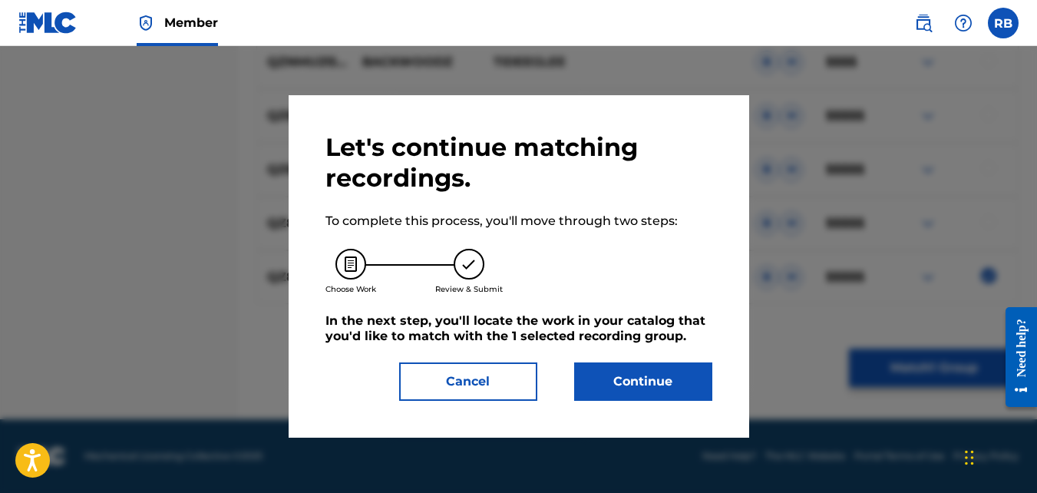
click at [659, 378] on button "Continue" at bounding box center [643, 381] width 138 height 38
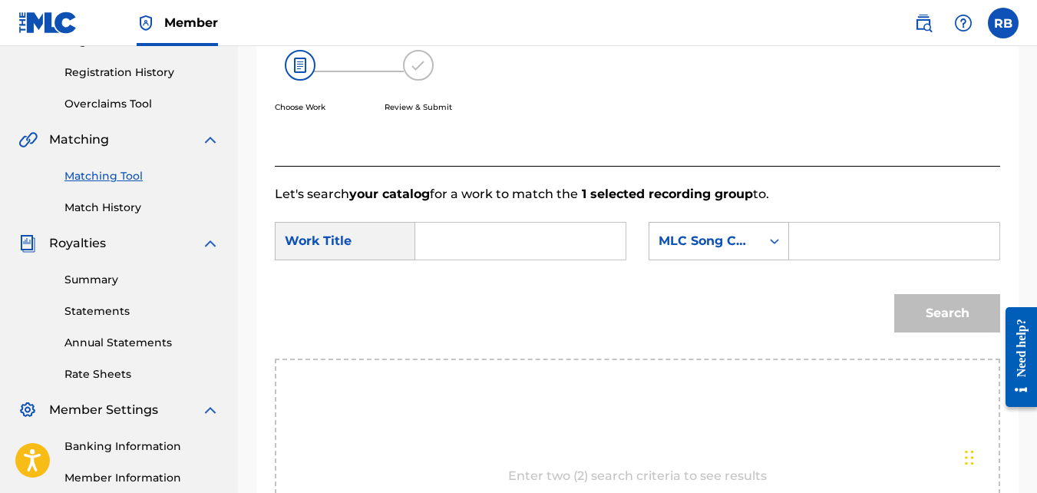
scroll to position [236, 0]
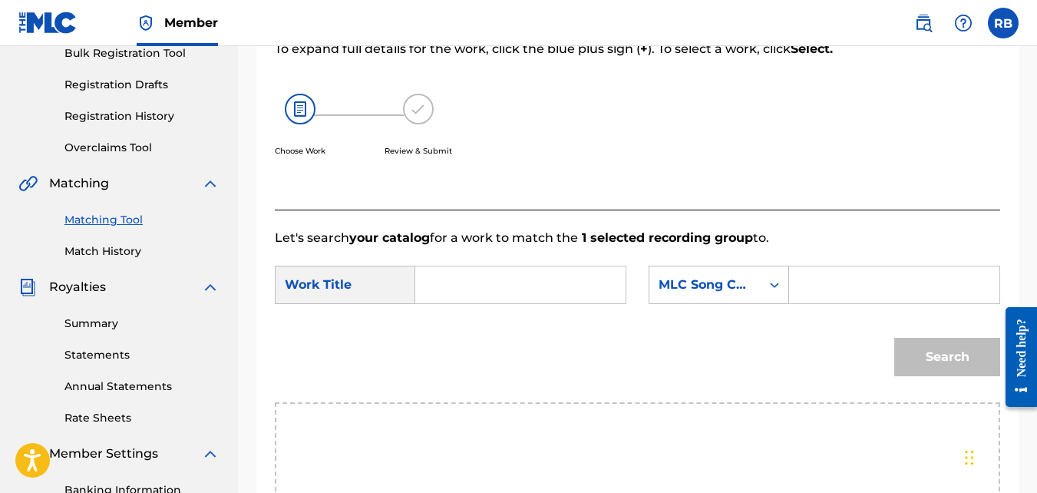
click at [542, 303] on input "Search Form" at bounding box center [520, 284] width 184 height 37
type input "hp"
click at [708, 294] on div "MLC Song Code" at bounding box center [704, 284] width 93 height 18
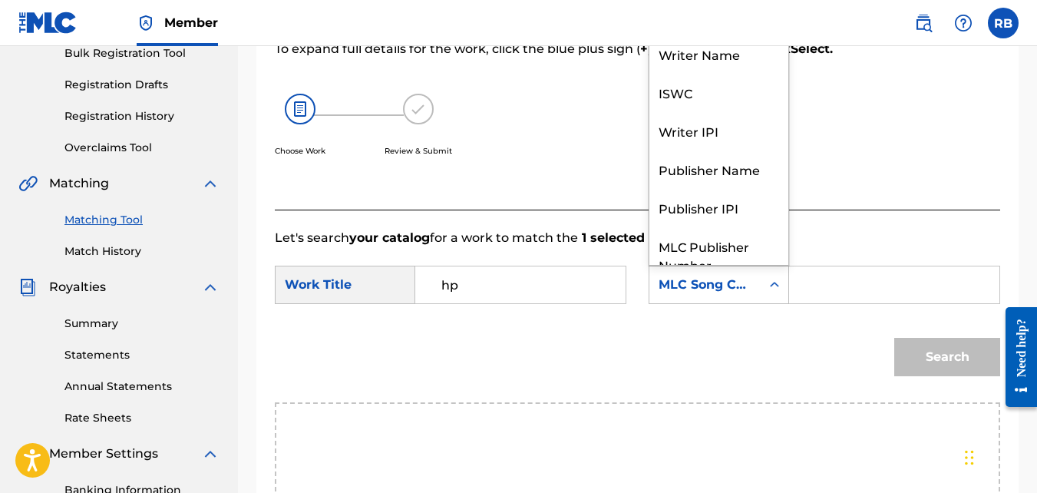
scroll to position [57, 0]
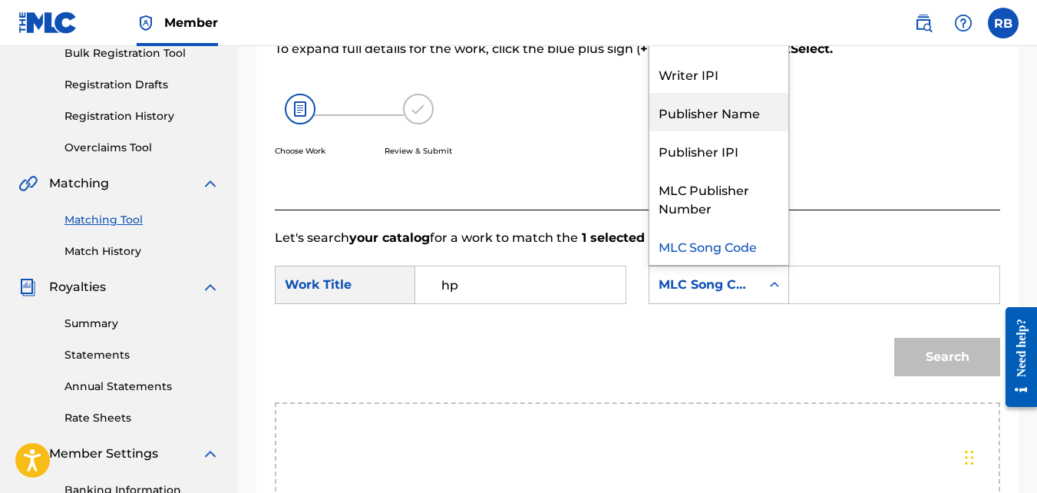
click at [721, 127] on div "Publisher Name" at bounding box center [718, 112] width 139 height 38
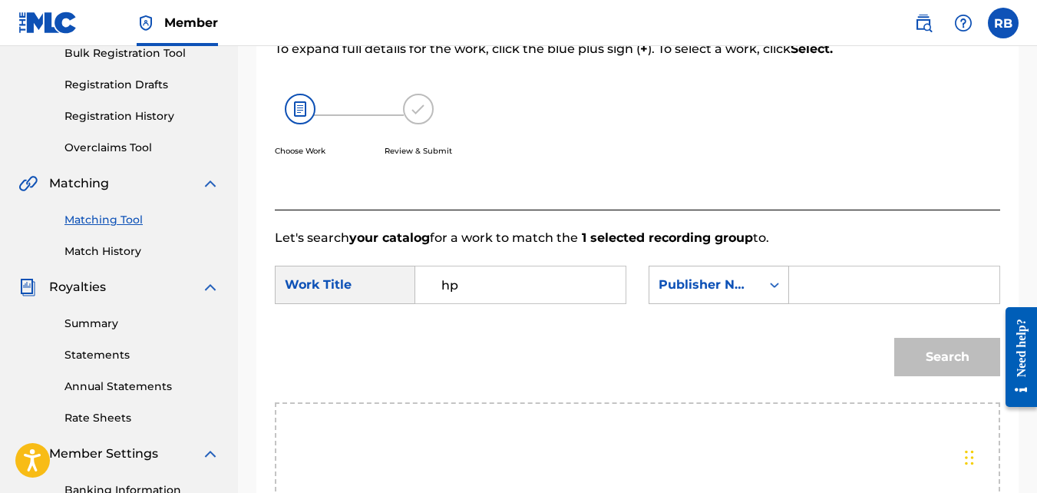
paste input "[PERSON_NAME]"
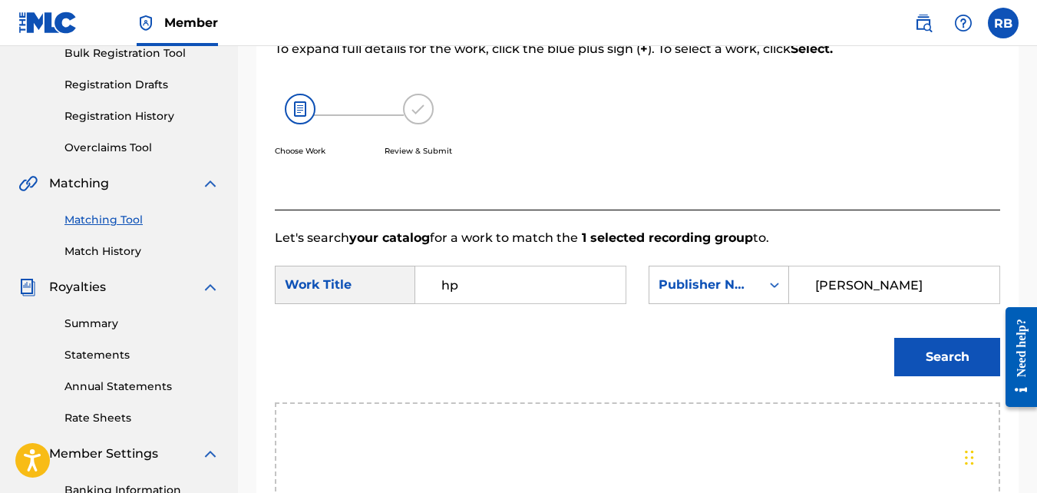
type input "[PERSON_NAME]"
click at [894, 338] on button "Search" at bounding box center [947, 357] width 106 height 38
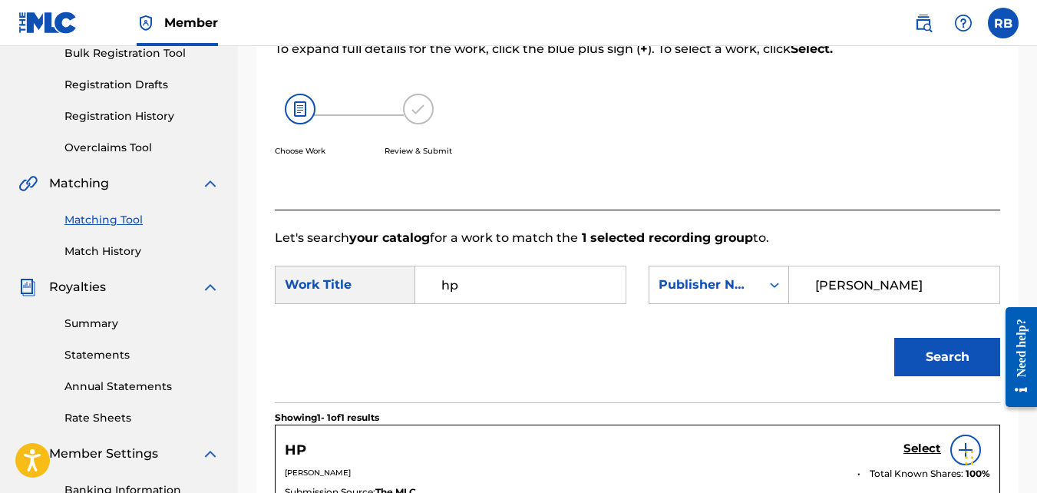
scroll to position [521, 0]
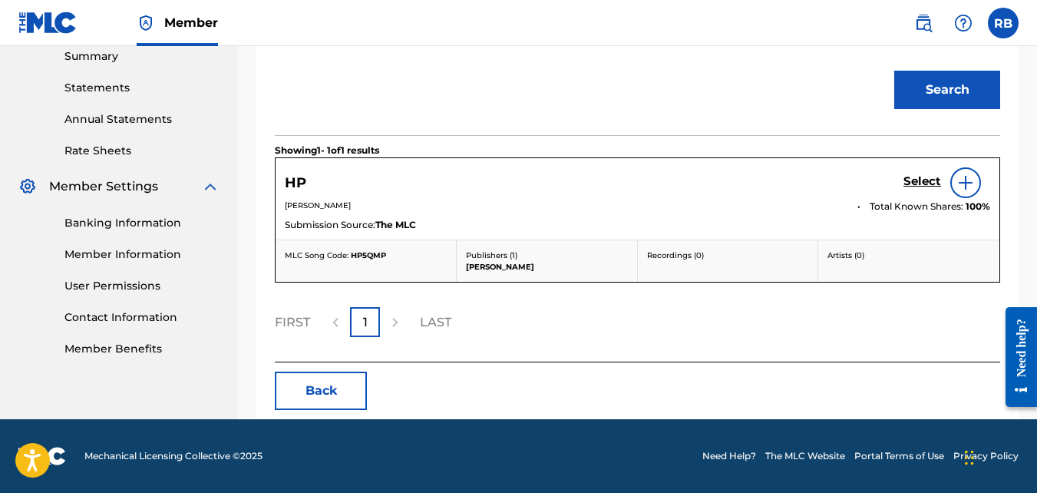
click at [914, 181] on h5 "Select" at bounding box center [922, 181] width 38 height 15
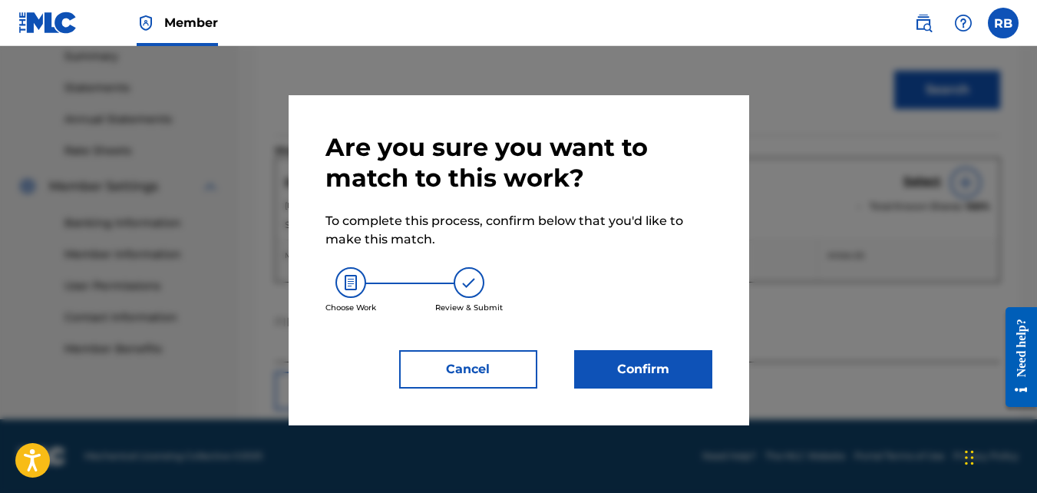
click at [670, 368] on button "Confirm" at bounding box center [643, 369] width 138 height 38
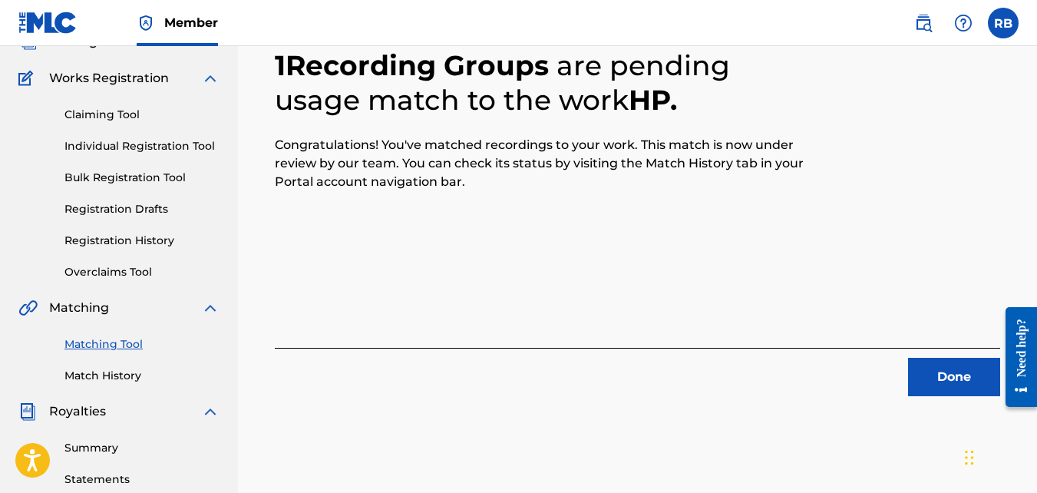
scroll to position [104, 0]
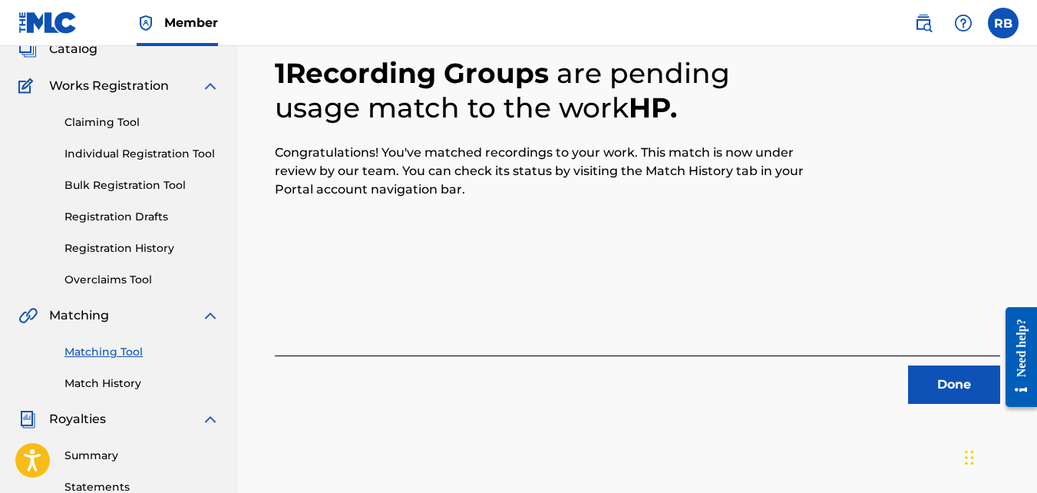
click at [938, 393] on button "Done" at bounding box center [954, 384] width 92 height 38
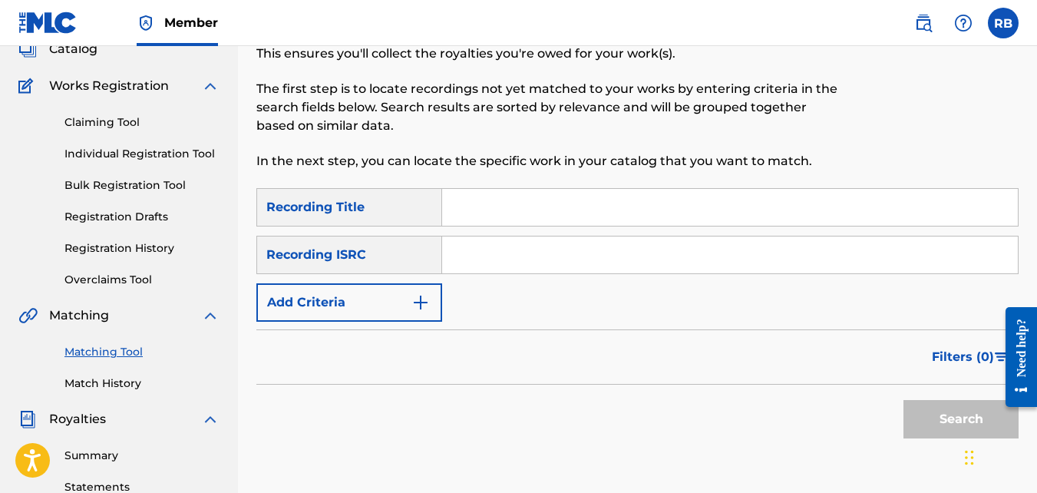
click at [424, 295] on img "Search Form" at bounding box center [420, 302] width 18 height 18
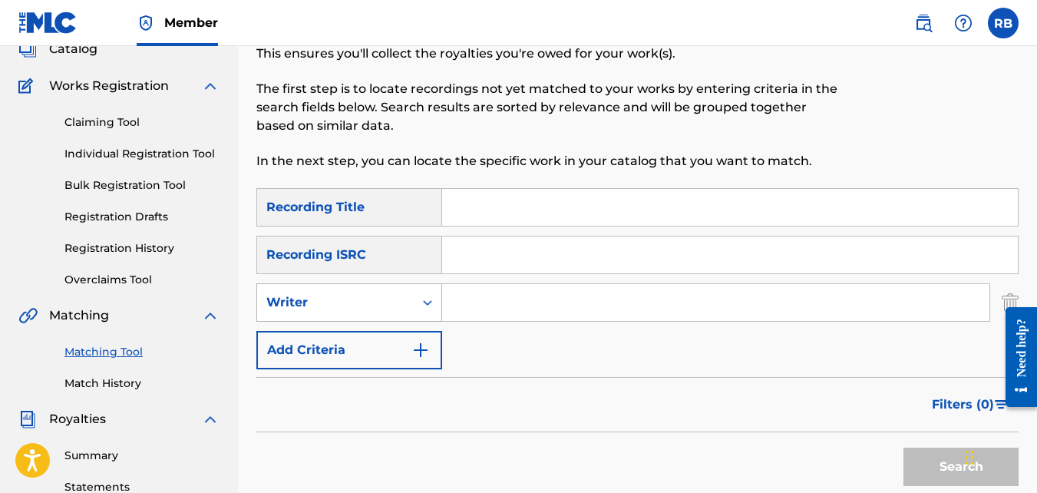
click at [371, 305] on div "Writer" at bounding box center [335, 302] width 138 height 18
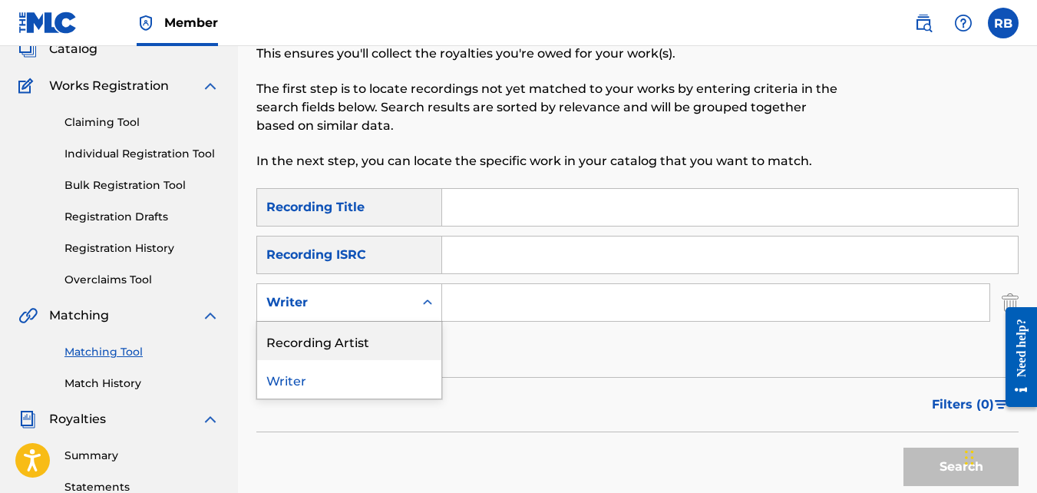
click at [373, 330] on div "Recording Artist" at bounding box center [349, 341] width 184 height 38
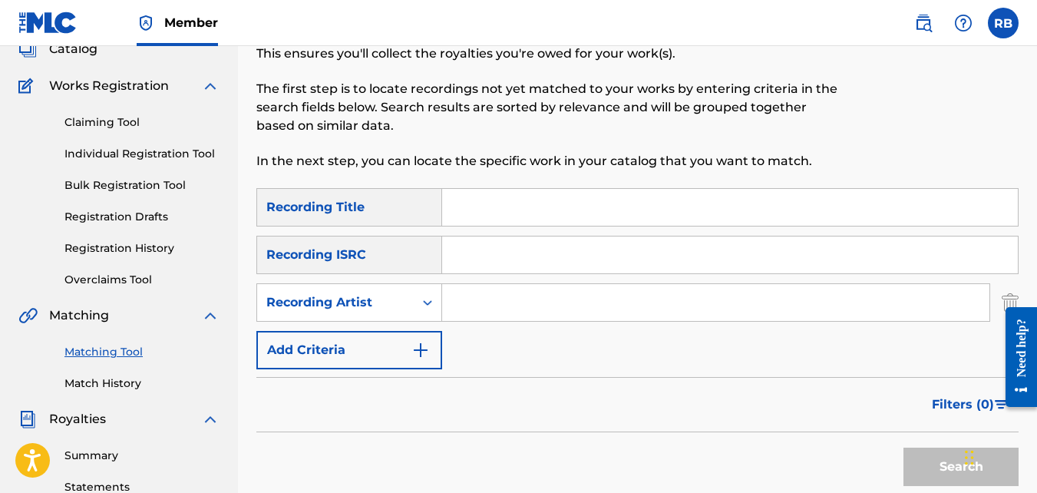
click at [477, 308] on input "Search Form" at bounding box center [715, 302] width 547 height 37
type input "tideeglee"
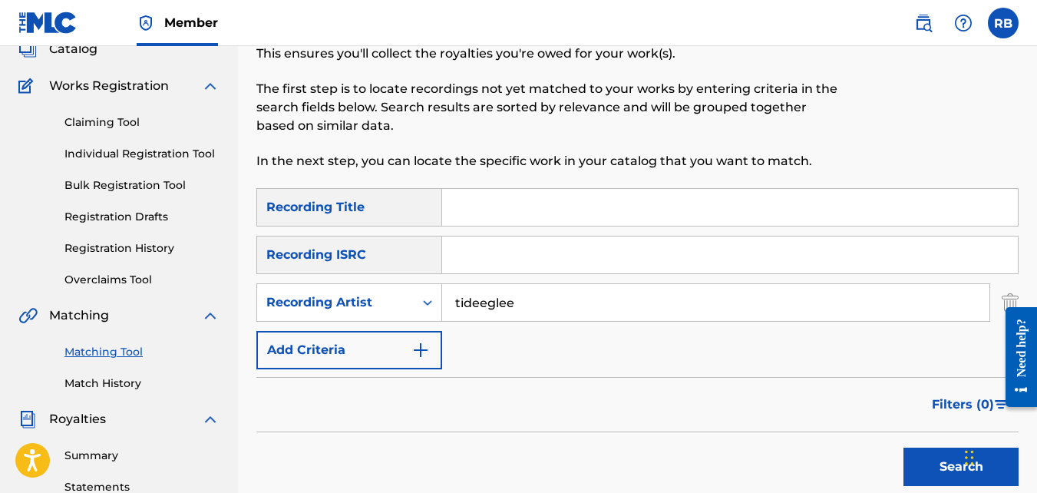
click at [903, 447] on button "Search" at bounding box center [960, 466] width 115 height 38
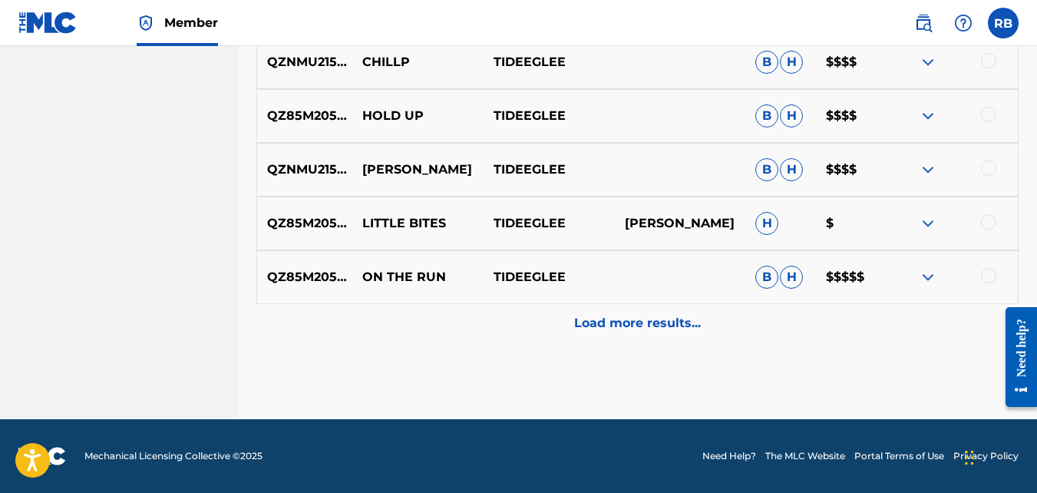
click at [493, 327] on div "Load more results..." at bounding box center [637, 323] width 762 height 38
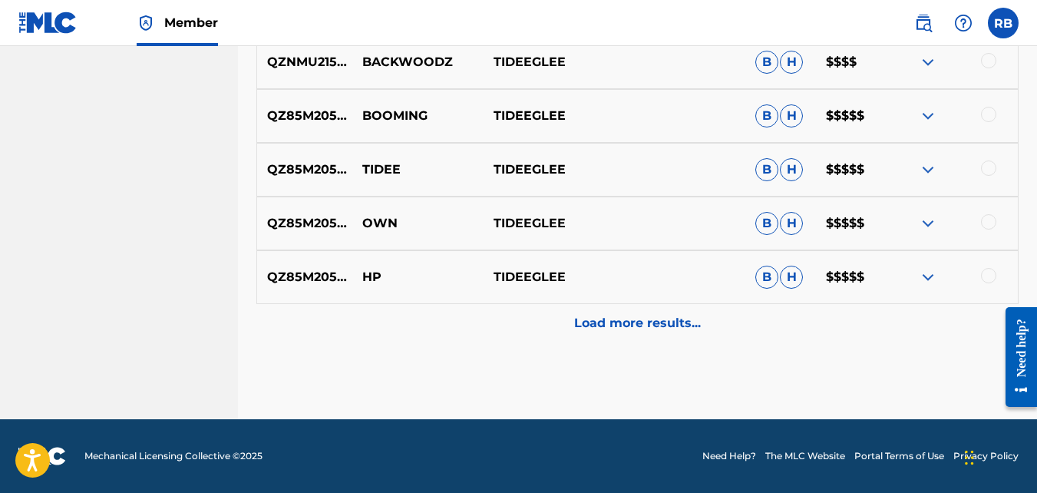
click at [493, 324] on div "Load more results..." at bounding box center [637, 323] width 762 height 38
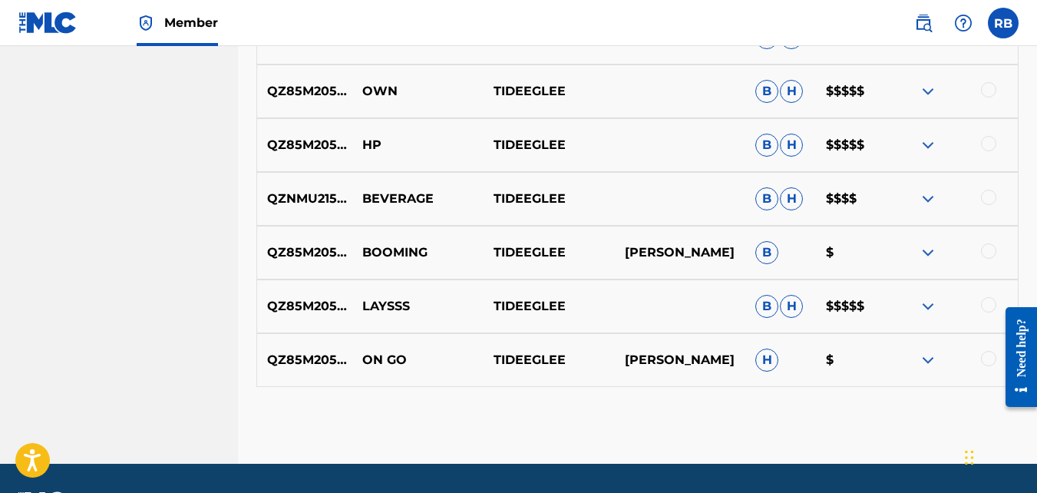
scroll to position [1561, 0]
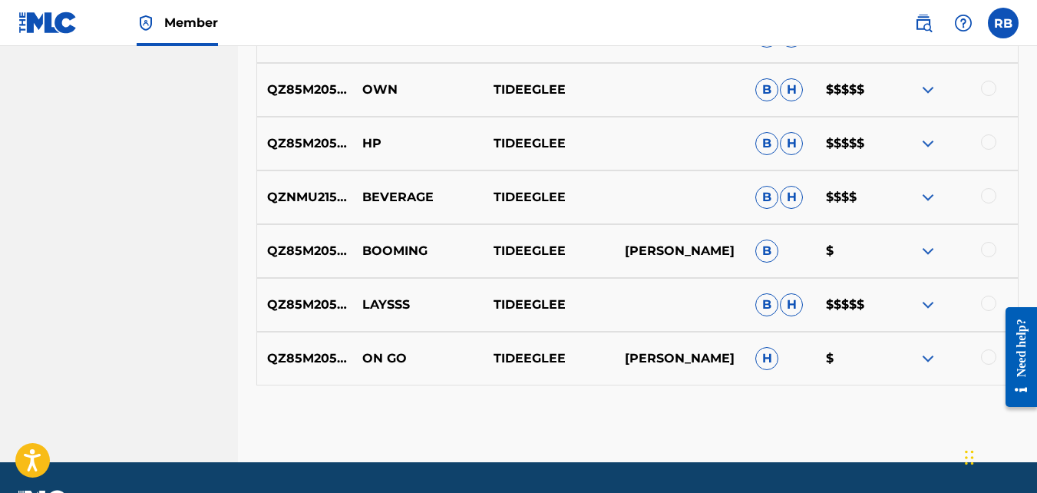
click at [993, 191] on div at bounding box center [988, 195] width 15 height 15
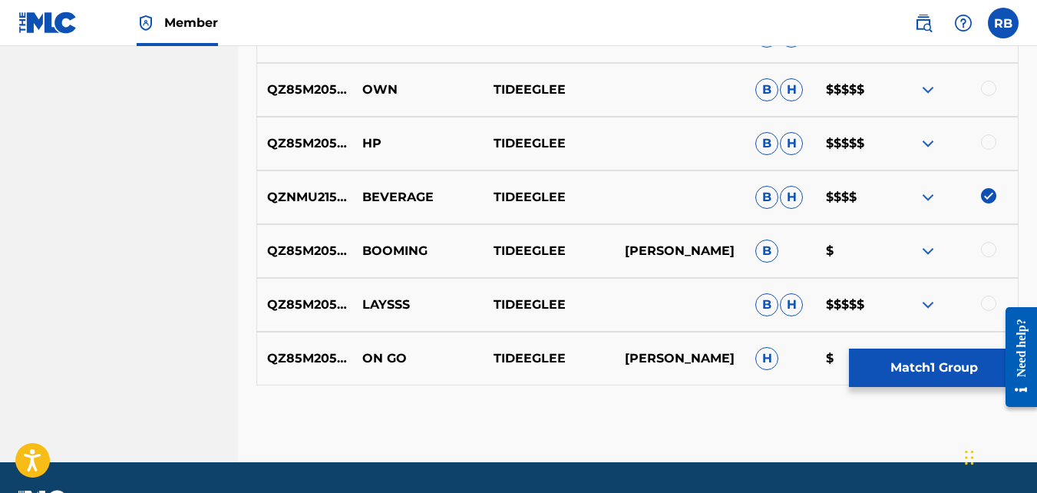
click at [929, 374] on button "Match 1 Group" at bounding box center [934, 367] width 170 height 38
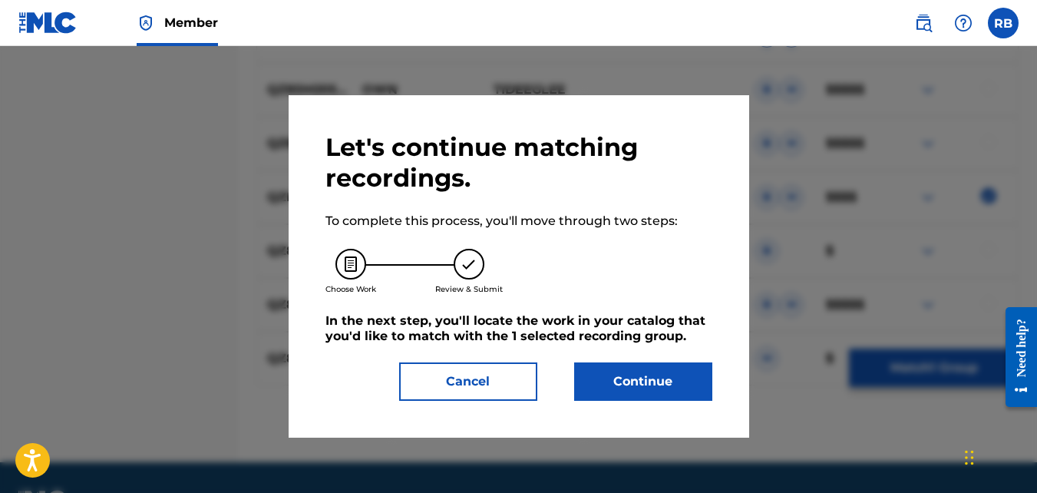
click at [691, 384] on button "Continue" at bounding box center [643, 381] width 138 height 38
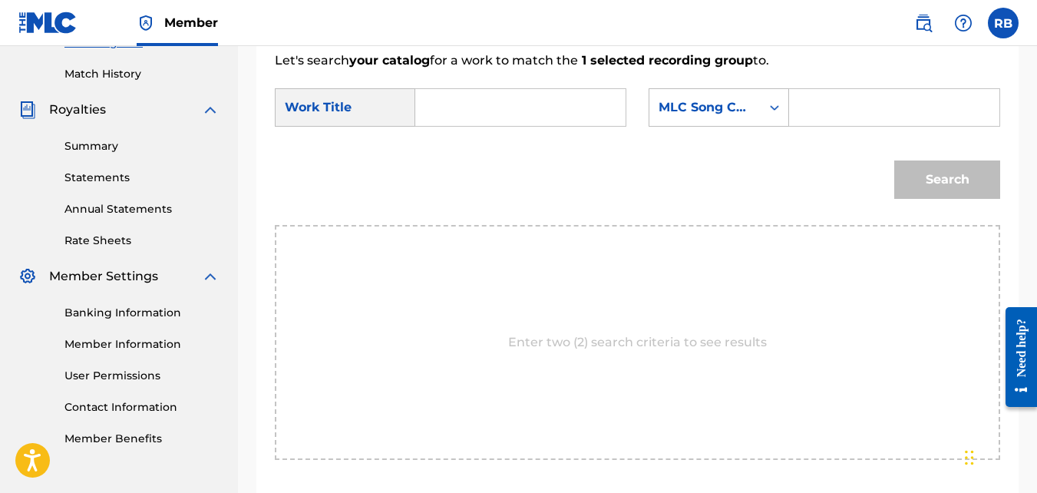
scroll to position [412, 0]
click at [536, 127] on input "Search Form" at bounding box center [520, 108] width 184 height 37
click at [551, 150] on span "erage" at bounding box center [569, 142] width 36 height 15
type input "beverage"
click at [761, 122] on div "Search Form" at bounding box center [774, 108] width 28 height 28
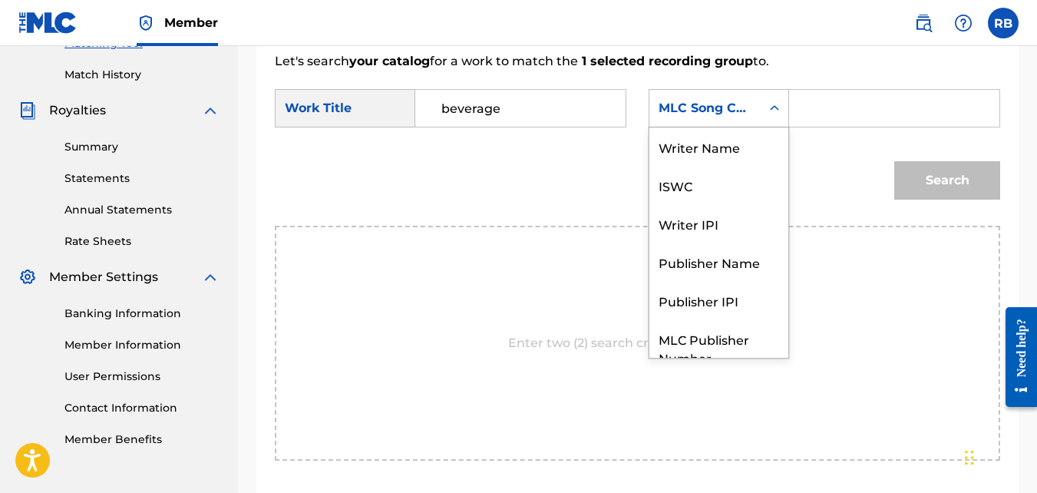
scroll to position [57, 0]
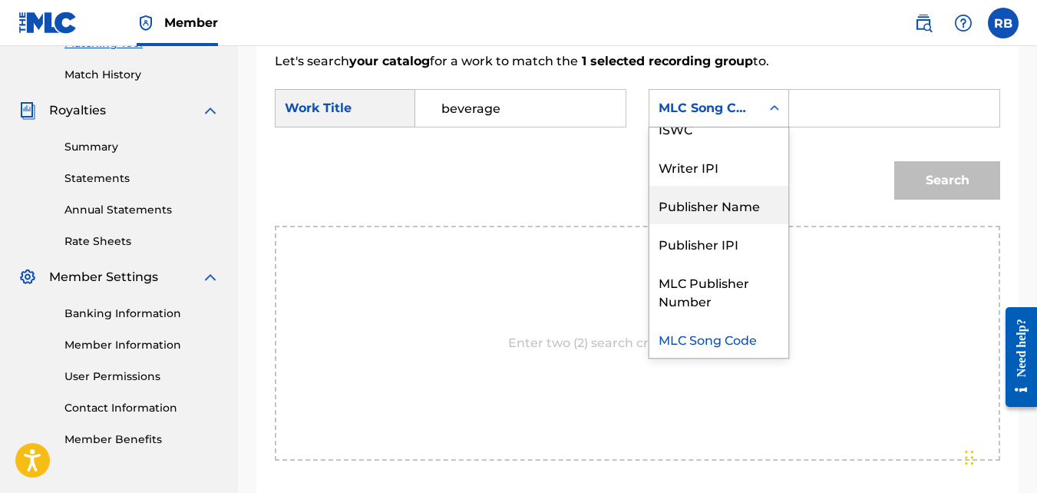
click at [730, 222] on div "Publisher Name" at bounding box center [718, 205] width 139 height 38
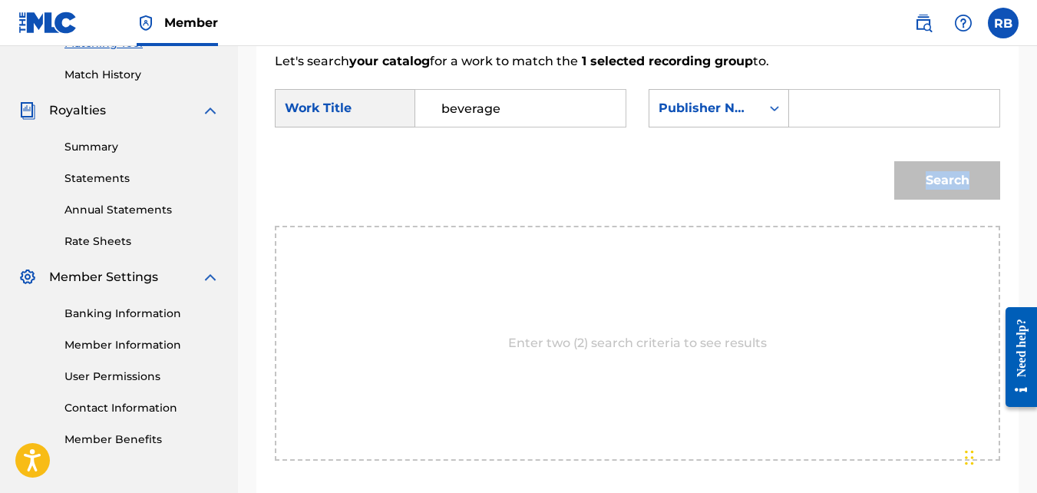
click at [730, 222] on div "Search" at bounding box center [637, 186] width 725 height 80
drag, startPoint x: 730, startPoint y: 222, endPoint x: 883, endPoint y: 140, distance: 173.7
paste input "[PERSON_NAME]"
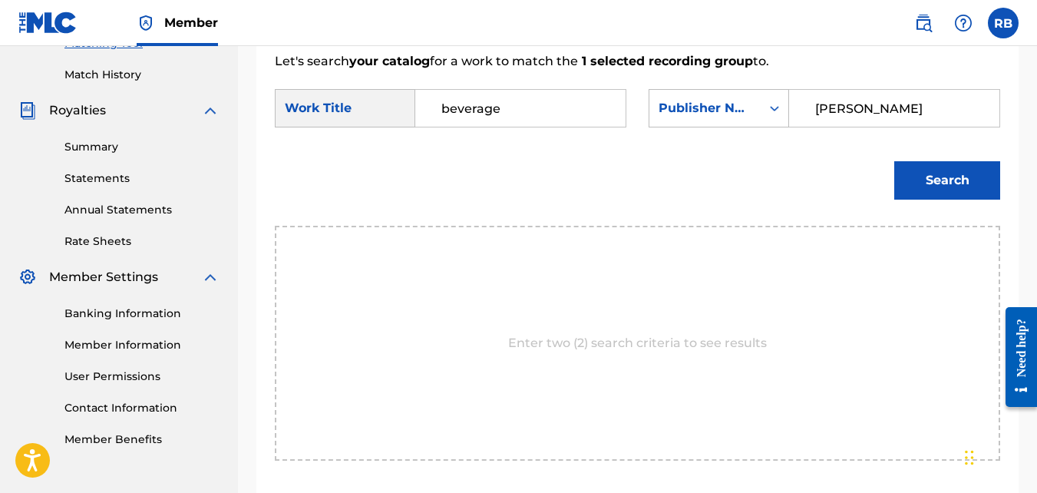
type input "[PERSON_NAME]"
click at [894, 161] on button "Search" at bounding box center [947, 180] width 106 height 38
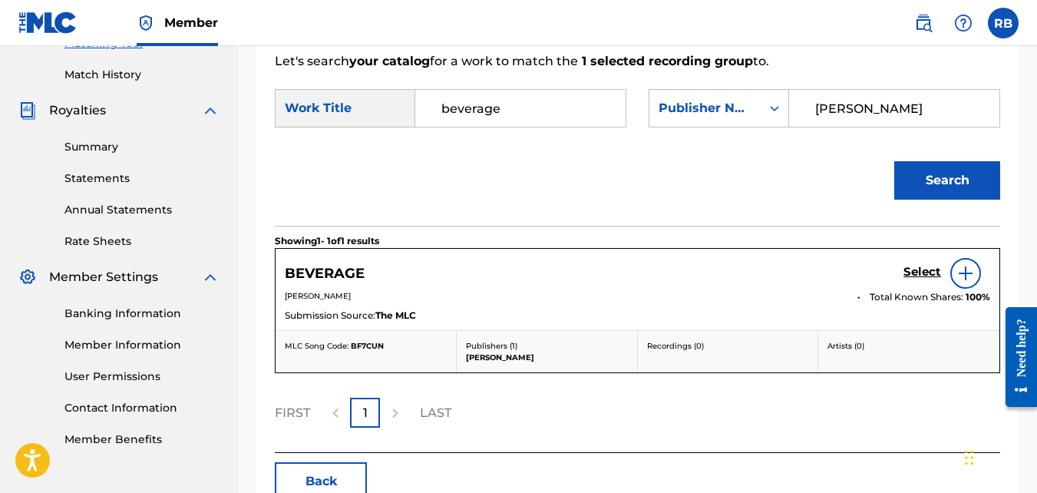
click at [914, 279] on h5 "Select" at bounding box center [922, 272] width 38 height 15
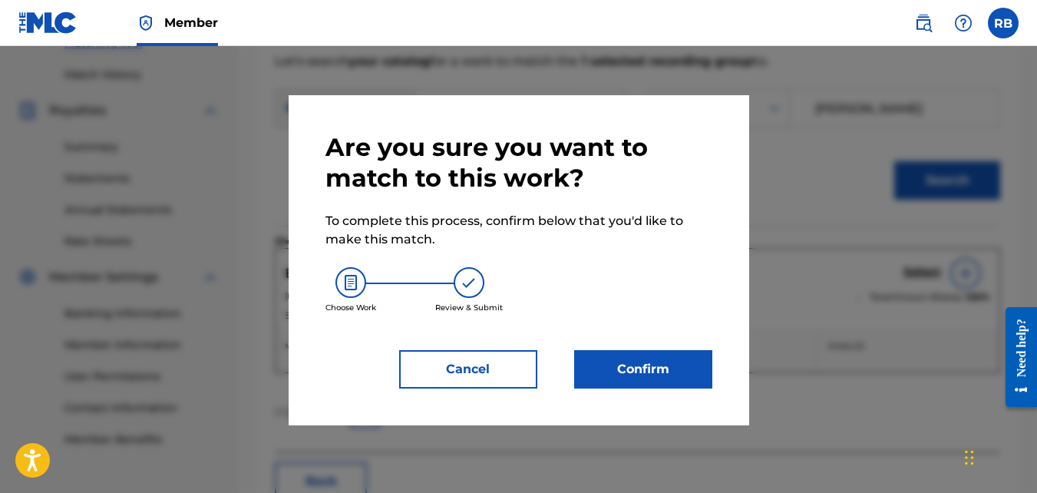
click at [682, 381] on button "Confirm" at bounding box center [643, 369] width 138 height 38
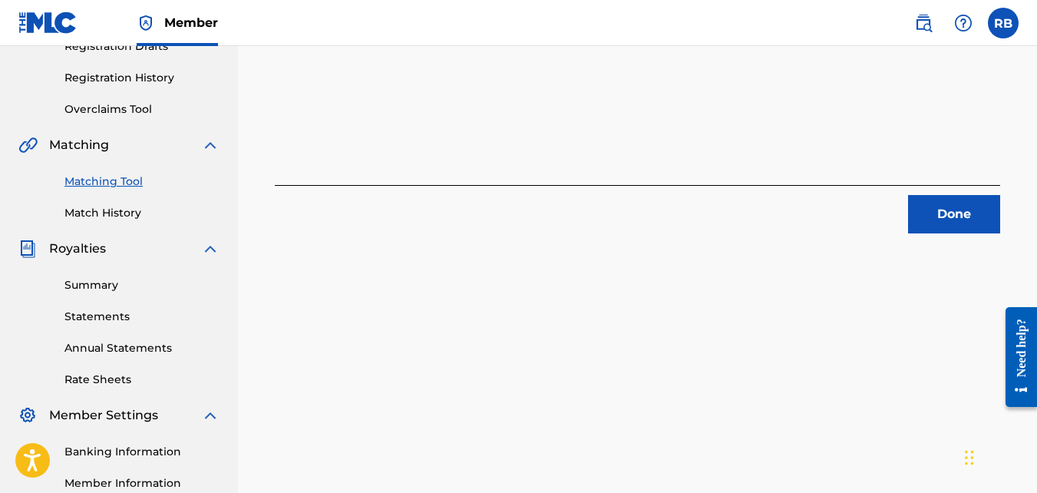
scroll to position [269, 0]
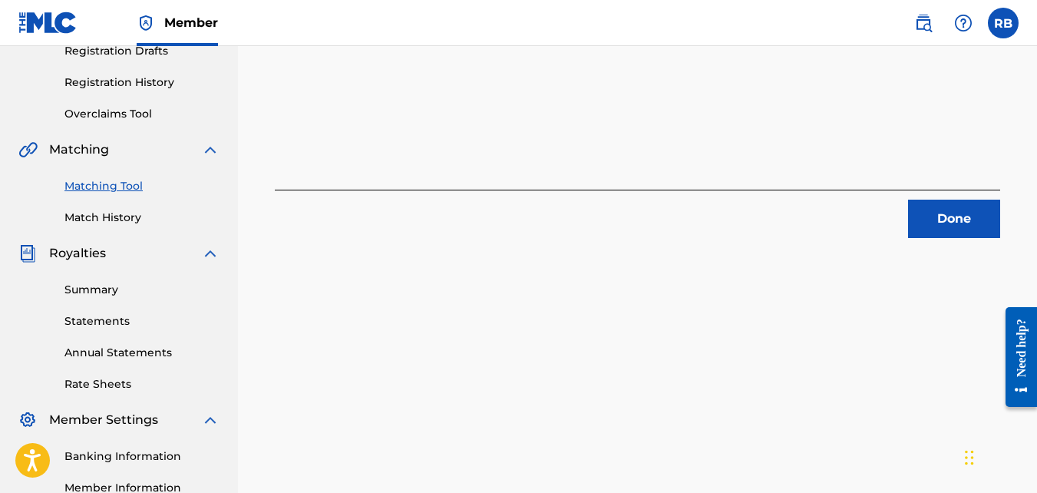
click at [906, 212] on div "Done" at bounding box center [637, 214] width 725 height 48
click at [916, 219] on button "Done" at bounding box center [954, 219] width 92 height 38
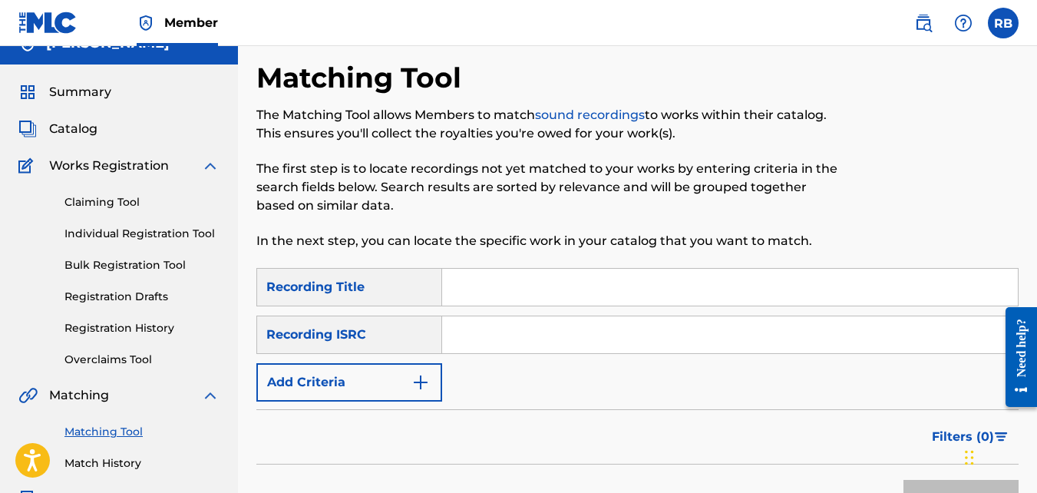
scroll to position [23, 0]
click at [383, 411] on div "Filters ( 0 )" at bounding box center [637, 437] width 762 height 55
click at [370, 384] on button "Add Criteria" at bounding box center [349, 383] width 186 height 38
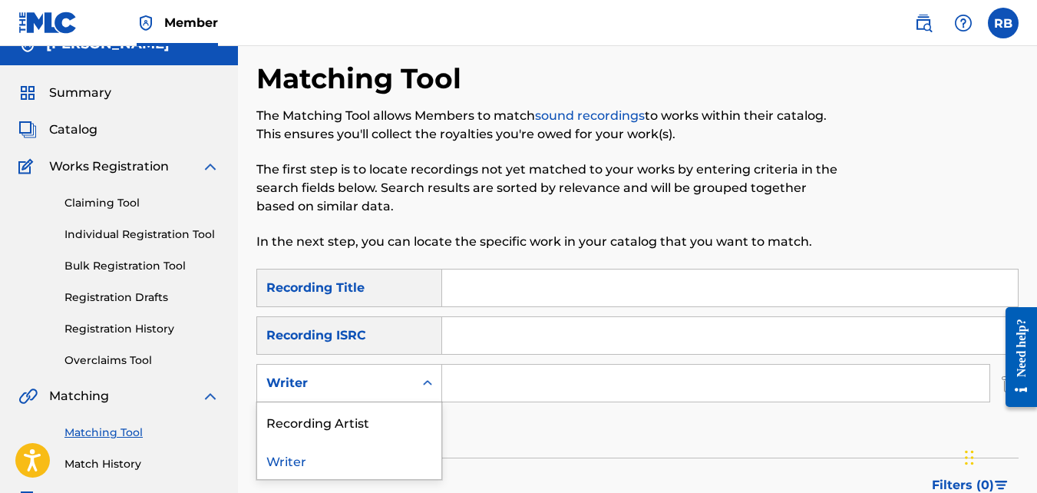
click at [368, 384] on div "Writer" at bounding box center [335, 383] width 138 height 18
click at [378, 424] on div "Recording Artist" at bounding box center [349, 421] width 184 height 38
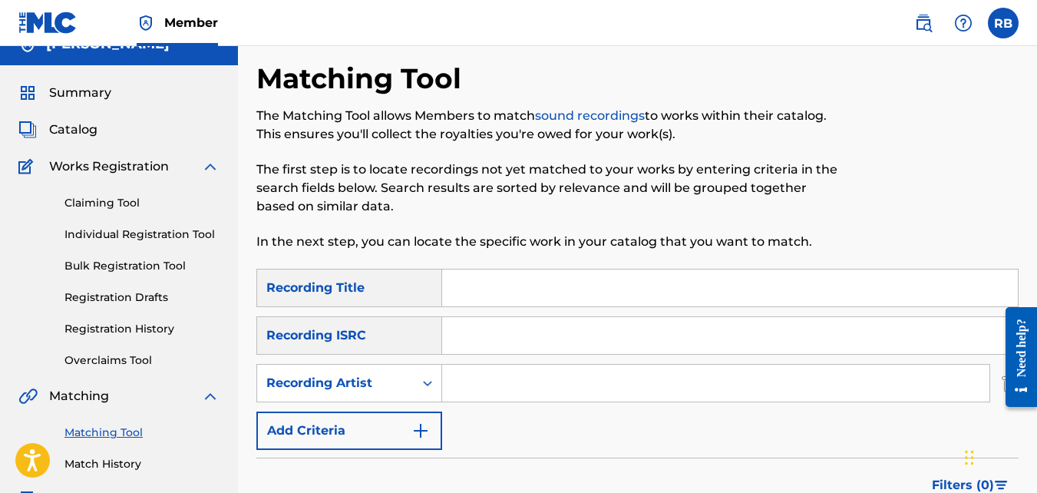
click at [493, 394] on input "Search Form" at bounding box center [715, 383] width 547 height 37
type input "tideeglee"
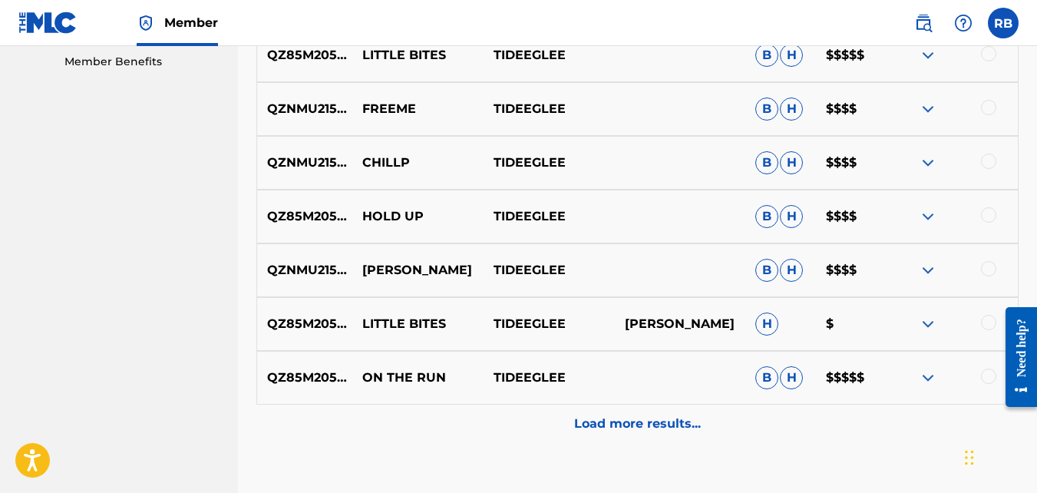
scroll to position [890, 0]
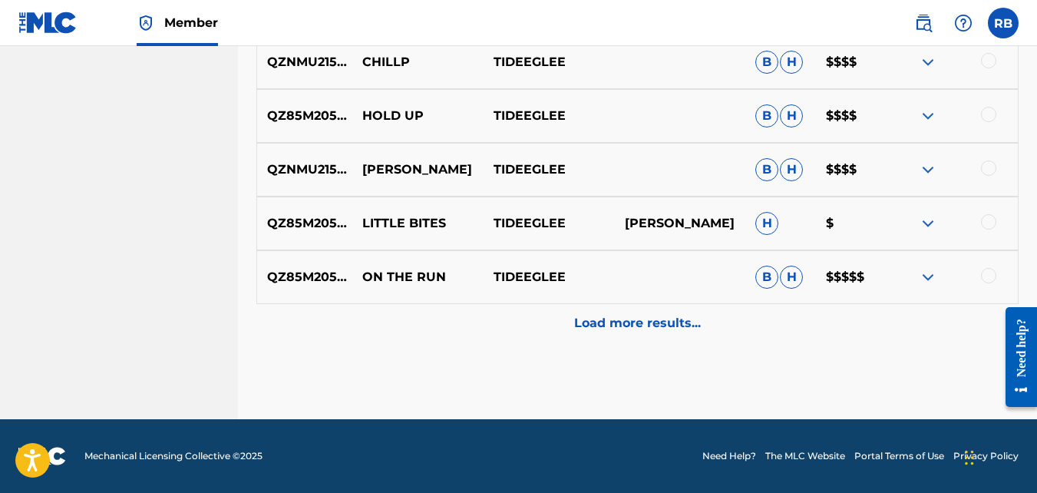
click at [590, 326] on p "Load more results..." at bounding box center [637, 323] width 127 height 18
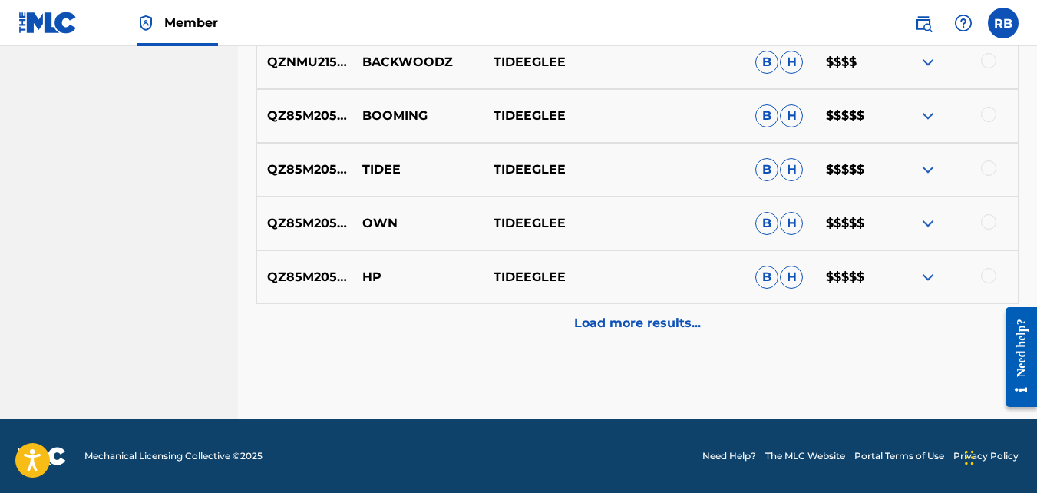
click at [560, 306] on div "Load more results..." at bounding box center [637, 323] width 762 height 38
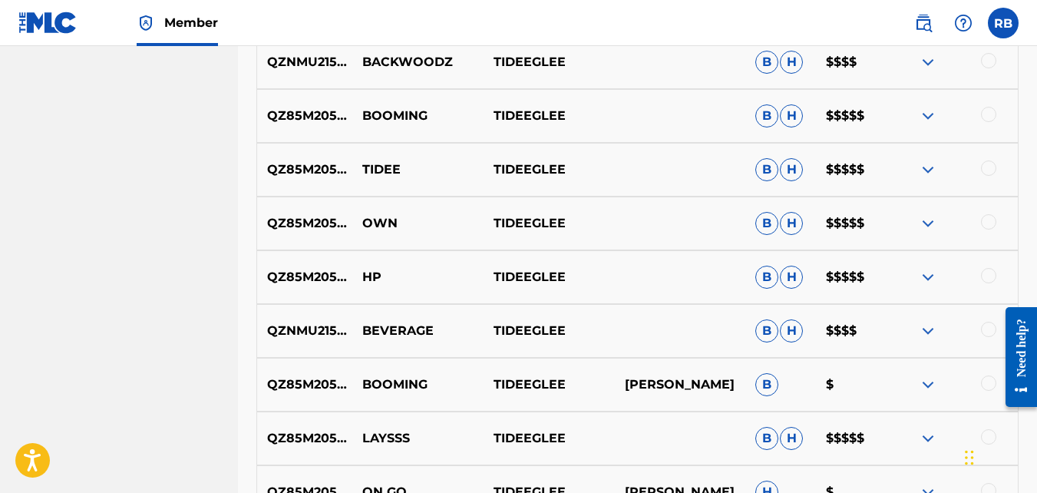
scroll to position [1604, 0]
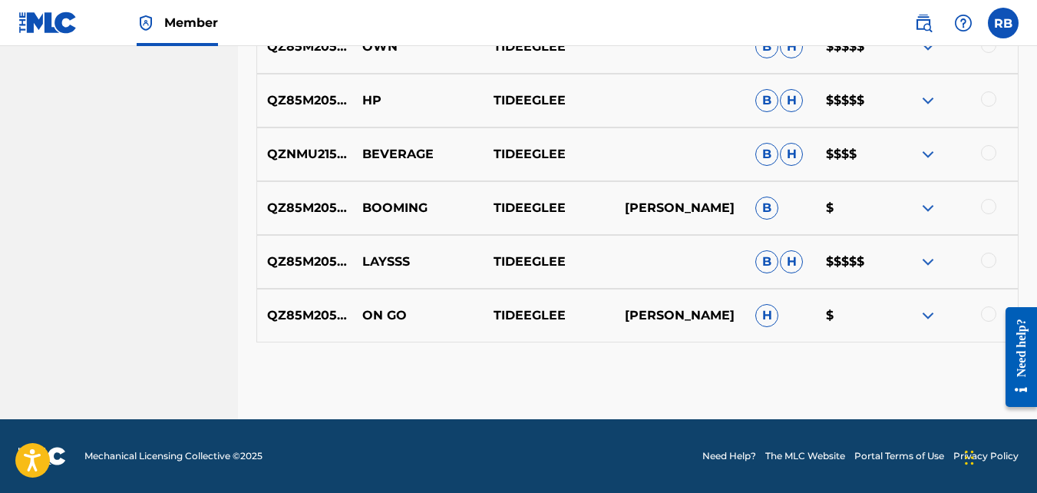
click at [995, 259] on div at bounding box center [988, 259] width 15 height 15
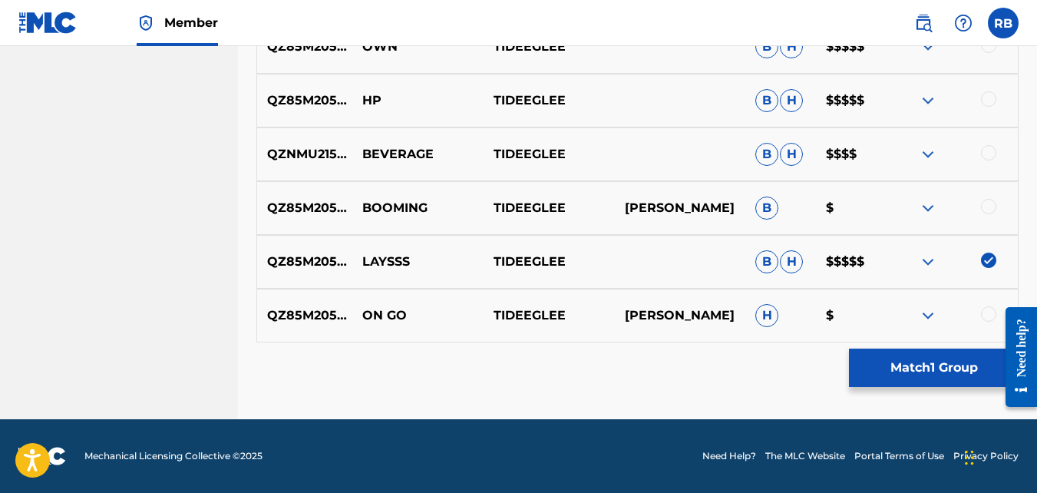
click at [924, 373] on button "Match 1 Group" at bounding box center [934, 367] width 170 height 38
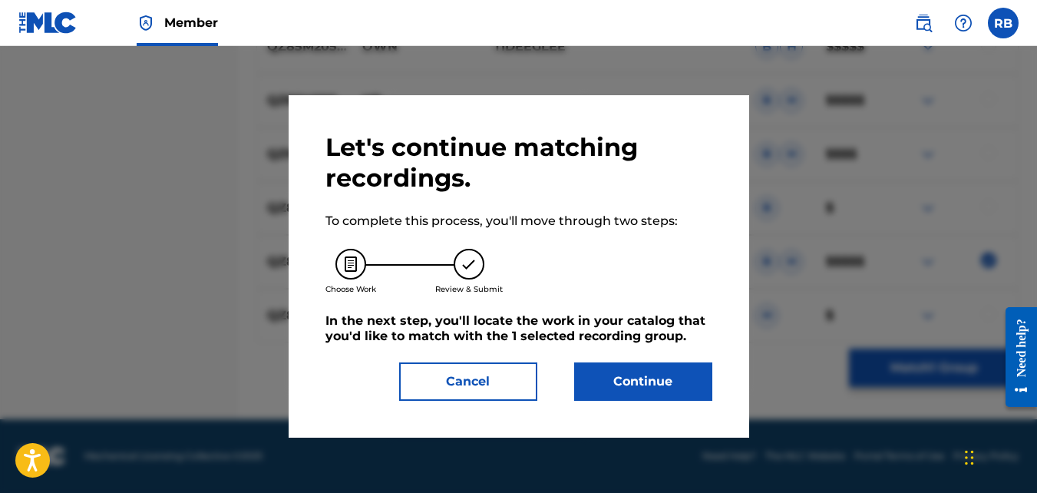
click at [617, 374] on button "Continue" at bounding box center [643, 381] width 138 height 38
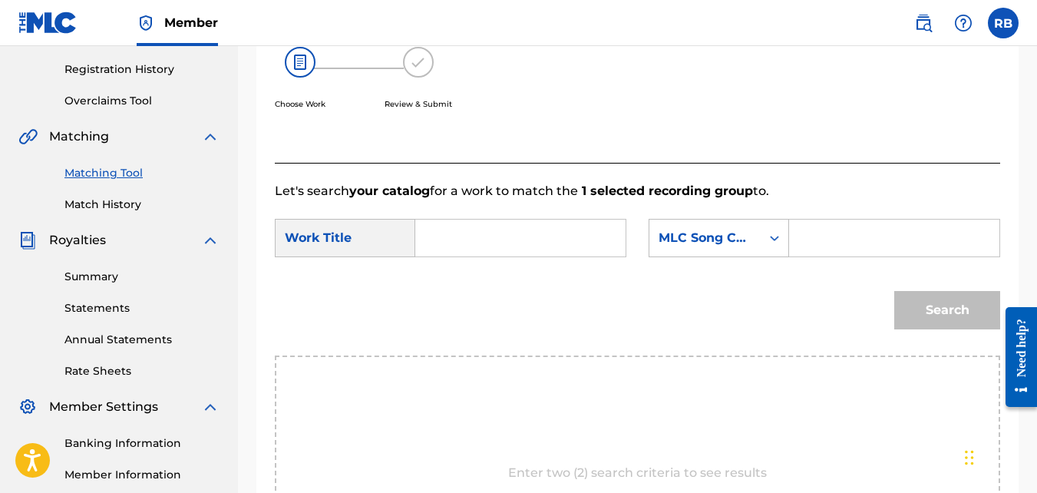
scroll to position [277, 0]
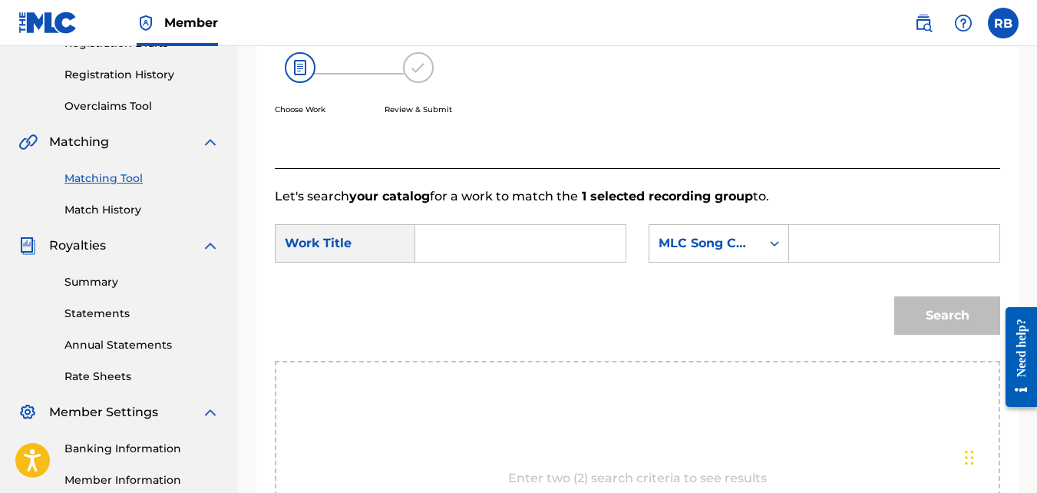
click at [520, 252] on input "Search Form" at bounding box center [520, 243] width 184 height 37
click at [460, 285] on span "sss" at bounding box center [469, 277] width 18 height 15
type input "laysss"
click at [777, 251] on icon "Search Form" at bounding box center [774, 243] width 15 height 15
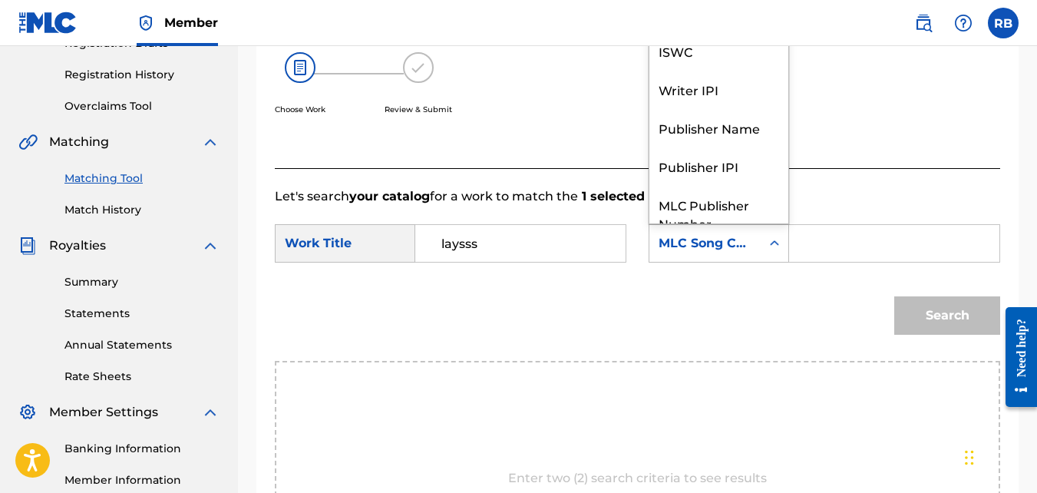
scroll to position [57, 0]
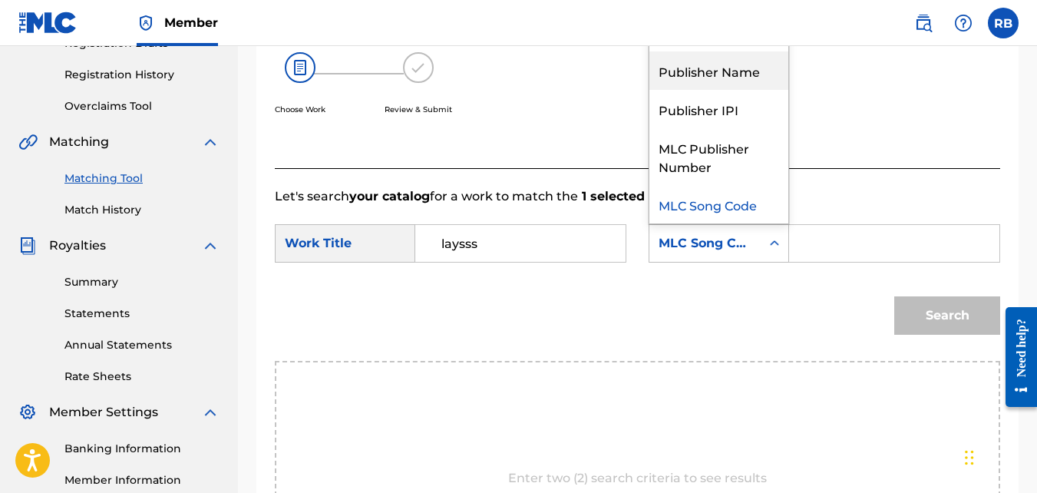
drag, startPoint x: 724, startPoint y: 111, endPoint x: 712, endPoint y: 94, distance: 19.8
click at [712, 94] on div "Writer Name ISWC Writer IPI Publisher Name Publisher IPI MLC Publisher Number M…" at bounding box center [718, 108] width 139 height 230
click at [712, 90] on div "Publisher Name" at bounding box center [718, 70] width 139 height 38
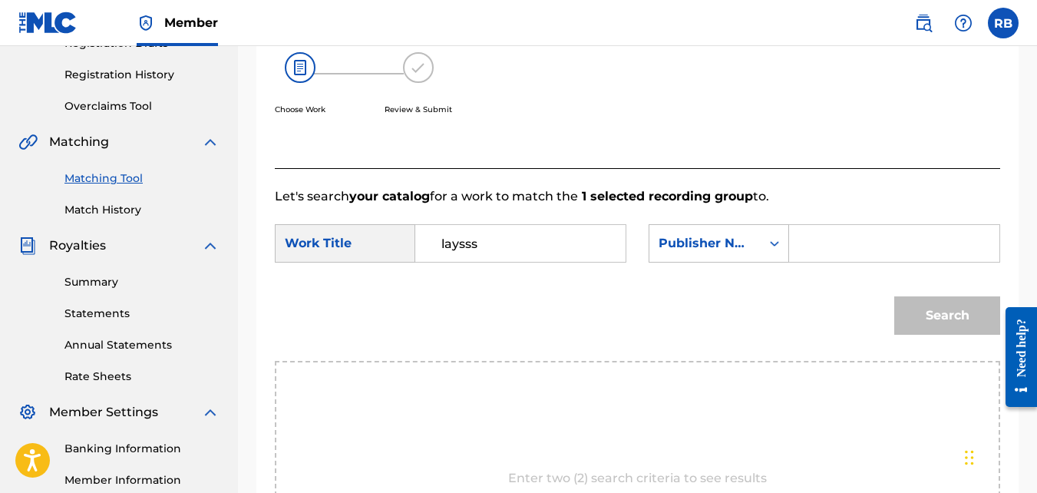
paste input "[PERSON_NAME]"
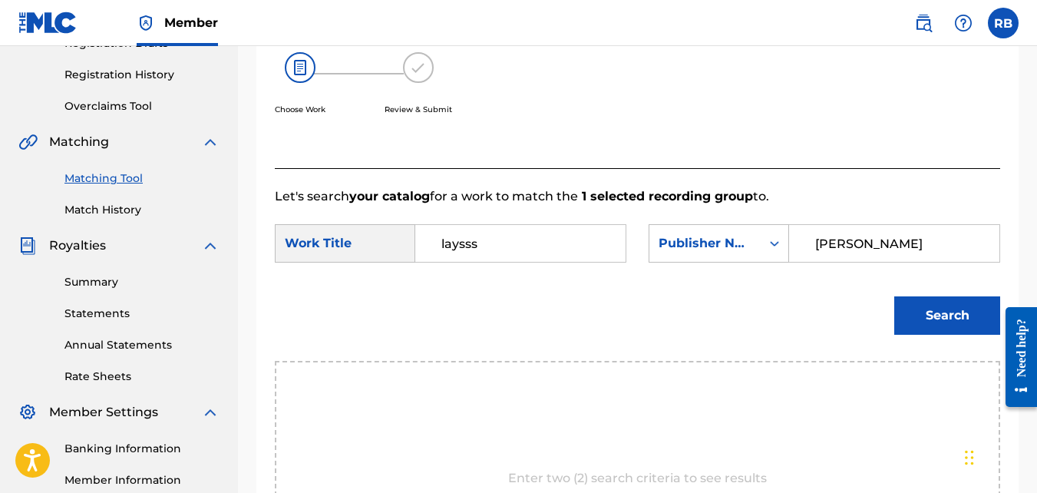
type input "[PERSON_NAME]"
click at [894, 296] on button "Search" at bounding box center [947, 315] width 106 height 38
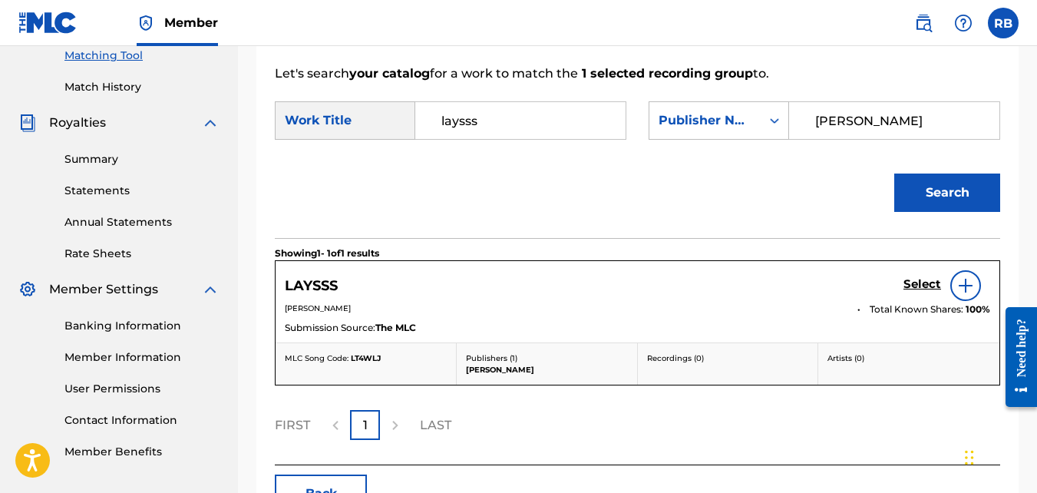
scroll to position [401, 0]
click at [927, 291] on h5 "Select" at bounding box center [922, 283] width 38 height 15
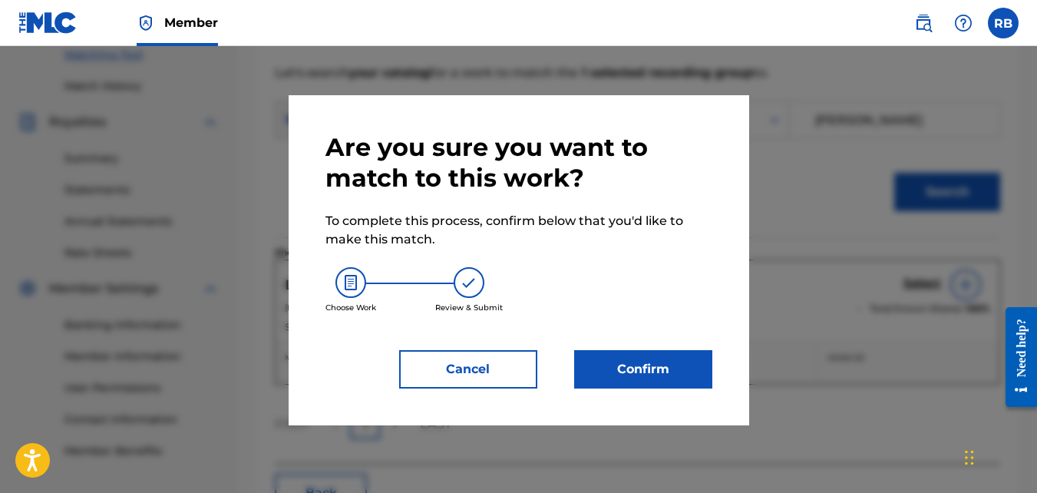
click at [648, 354] on button "Confirm" at bounding box center [643, 369] width 138 height 38
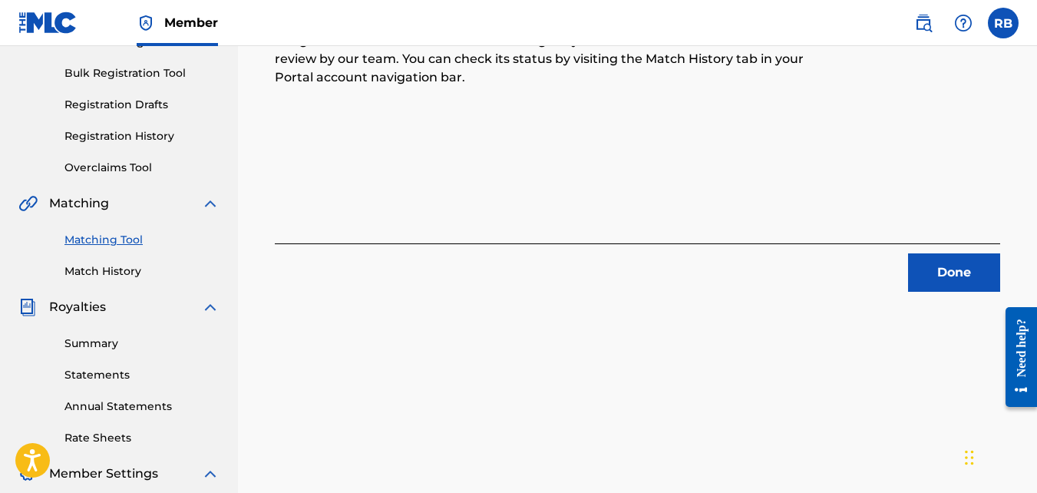
scroll to position [215, 0]
click at [939, 269] on button "Done" at bounding box center [954, 273] width 92 height 38
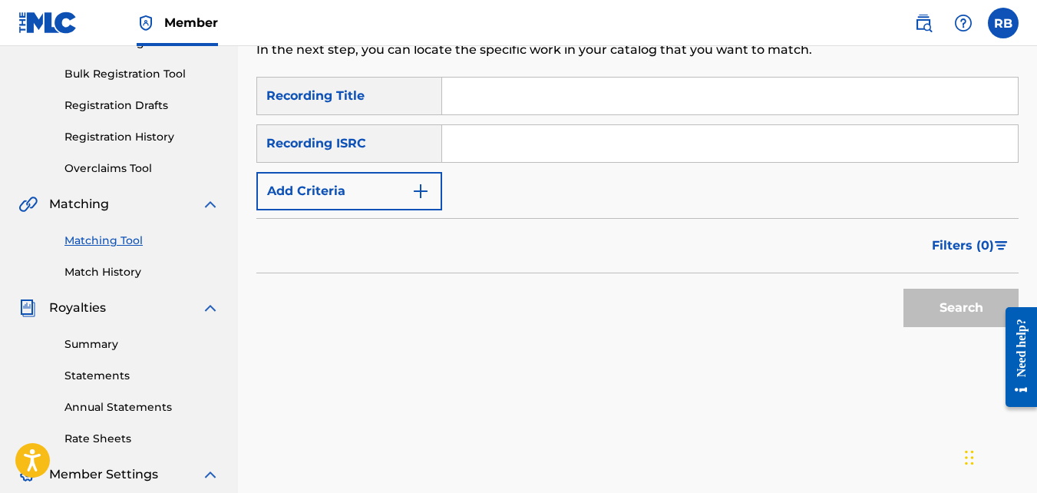
click at [120, 266] on link "Match History" at bounding box center [141, 272] width 155 height 16
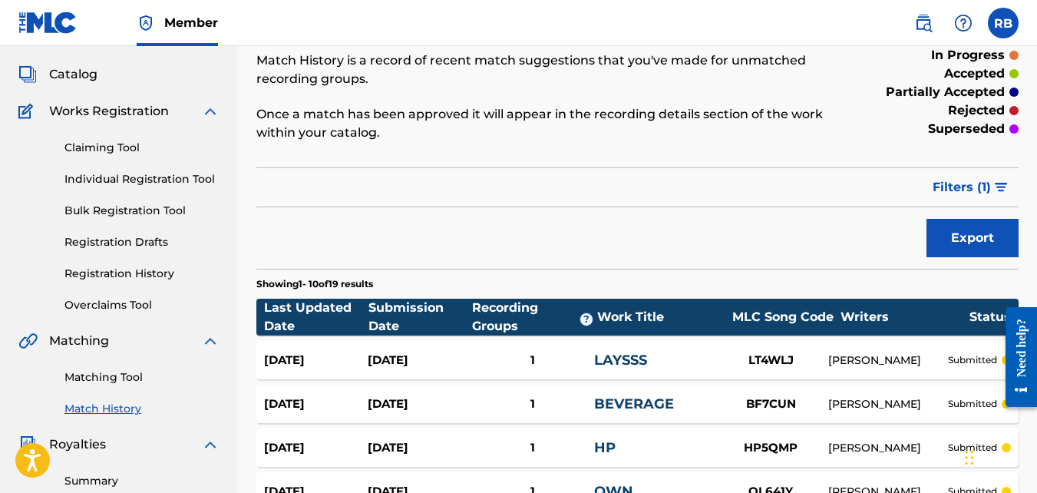
scroll to position [332, 0]
